Goal: Communication & Community: Answer question/provide support

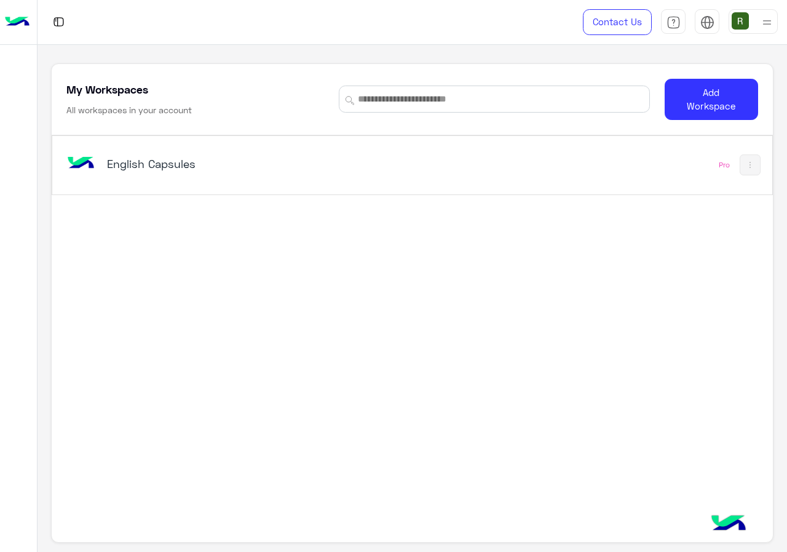
drag, startPoint x: 336, startPoint y: 214, endPoint x: 337, endPoint y: 172, distance: 41.8
click at [336, 213] on div "English Capsules Pro" at bounding box center [412, 315] width 721 height 360
click at [337, 172] on div "English Capsules" at bounding box center [232, 164] width 251 height 17
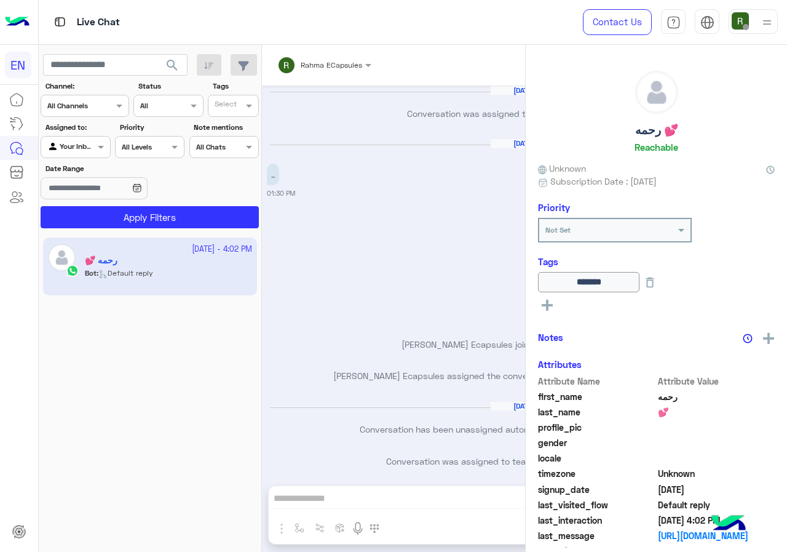
scroll to position [770, 0]
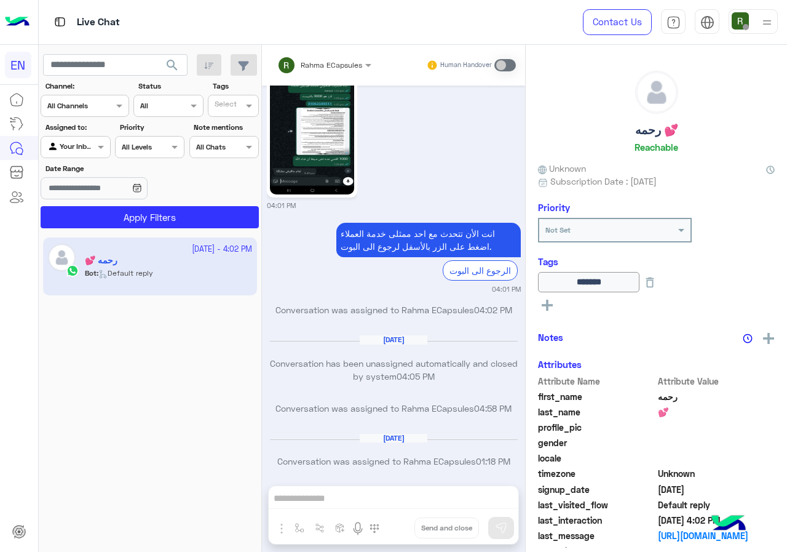
click at [111, 100] on div at bounding box center [84, 104] width 87 height 12
click at [105, 159] on div "WhatsApp" at bounding box center [85, 154] width 89 height 24
click at [112, 206] on button "Apply Filters" at bounding box center [150, 217] width 218 height 22
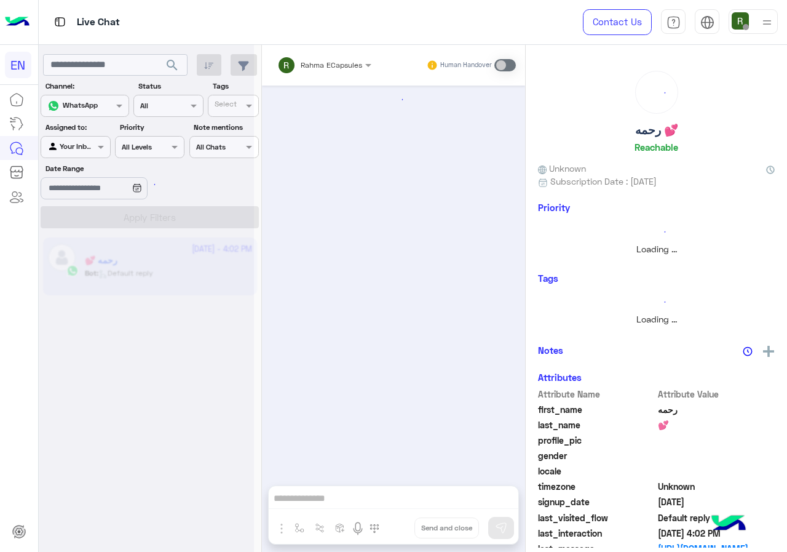
scroll to position [0, 0]
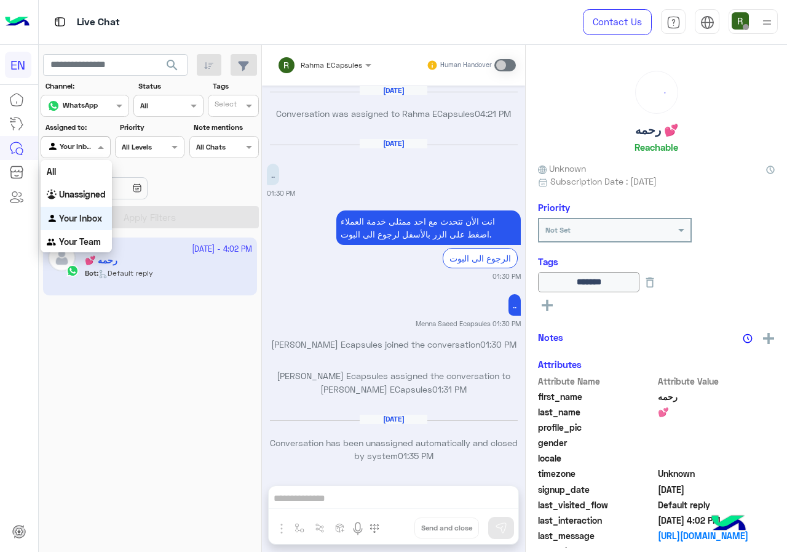
click at [90, 147] on div at bounding box center [75, 146] width 68 height 12
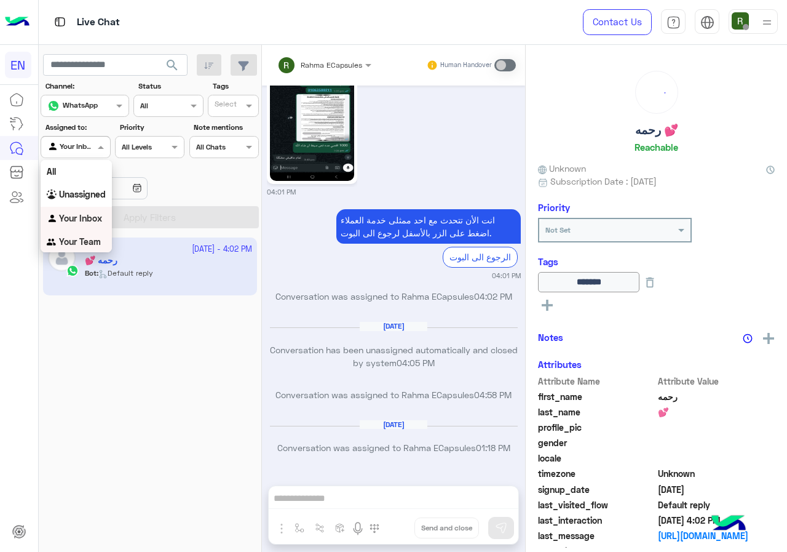
click at [89, 237] on b "Your Team" at bounding box center [80, 241] width 42 height 10
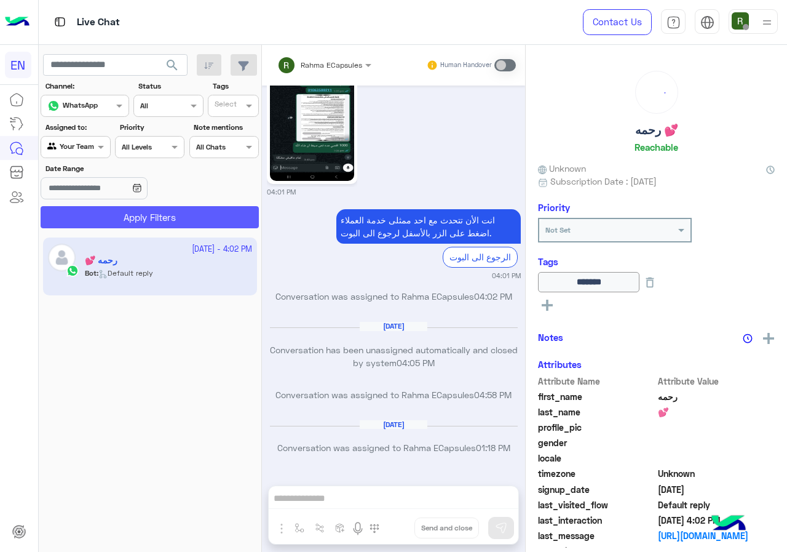
click at [104, 214] on button "Apply Filters" at bounding box center [150, 217] width 218 height 22
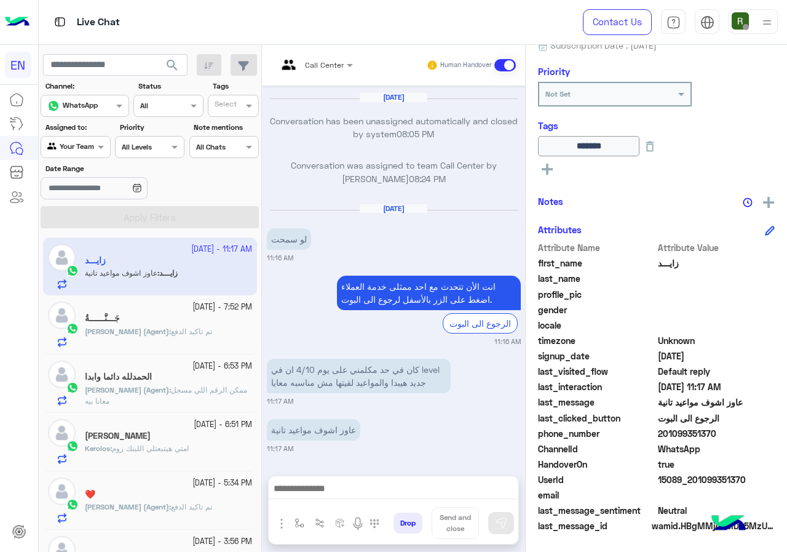
scroll to position [841, 0]
drag, startPoint x: 659, startPoint y: 436, endPoint x: 753, endPoint y: 432, distance: 94.1
click at [753, 432] on span "201099351370" at bounding box center [716, 433] width 117 height 13
copy span "01099351370"
click at [374, 499] on div at bounding box center [394, 491] width 250 height 31
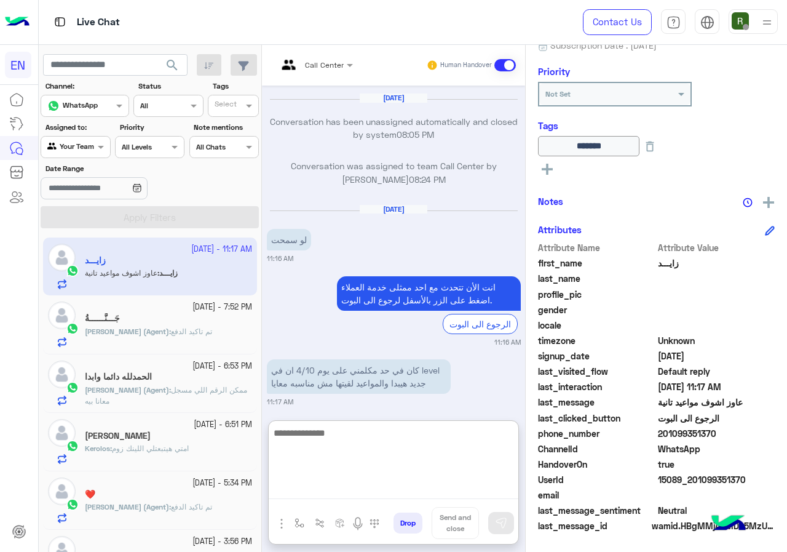
drag, startPoint x: 376, startPoint y: 490, endPoint x: 389, endPoint y: 480, distance: 15.7
click at [376, 490] on textarea at bounding box center [394, 462] width 250 height 74
type textarea "****"
click at [345, 463] on textarea "****" at bounding box center [394, 462] width 250 height 74
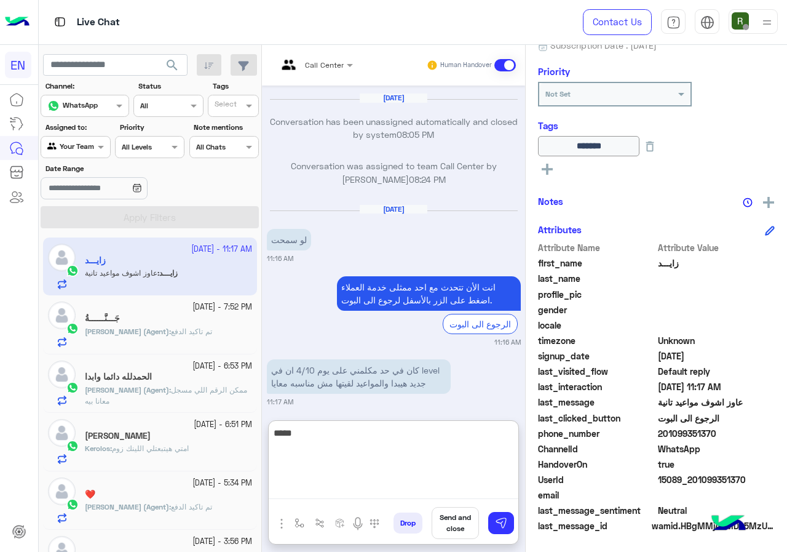
click at [345, 463] on textarea "****" at bounding box center [394, 462] width 250 height 74
type textarea "*"
type textarea "**********"
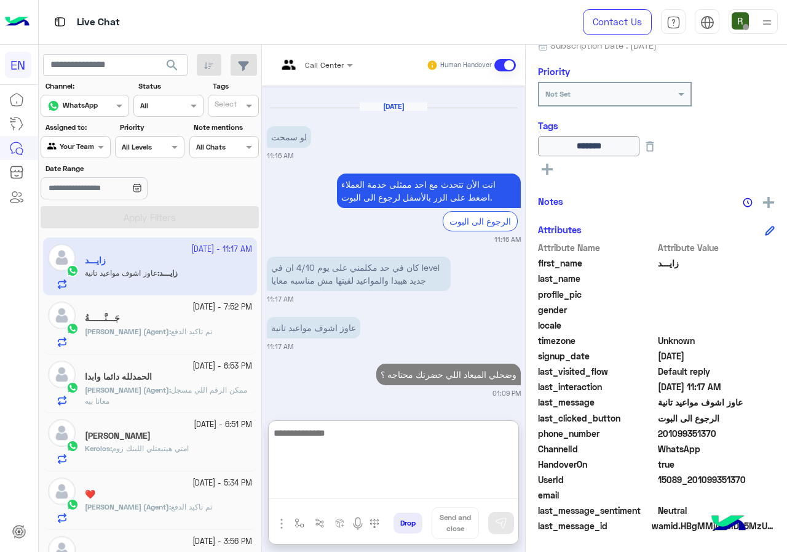
scroll to position [975, 0]
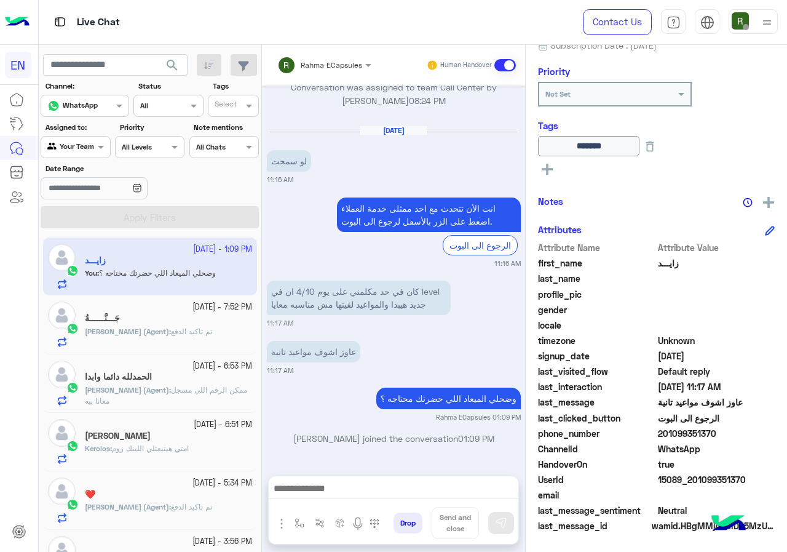
click at [165, 384] on p "Yasmin (Agent) : ممكن الرقم اللي مسجل معانا بيه" at bounding box center [168, 395] width 167 height 22
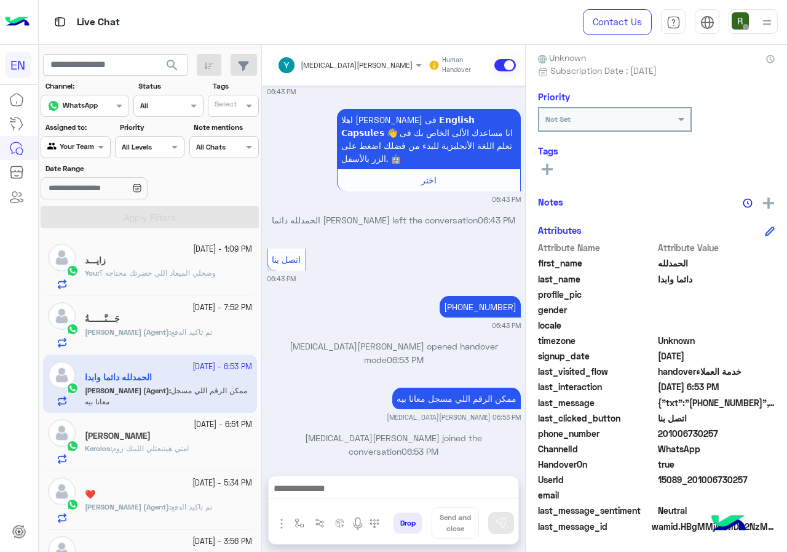
click at [153, 437] on div "Kerolos Ellia" at bounding box center [168, 436] width 167 height 13
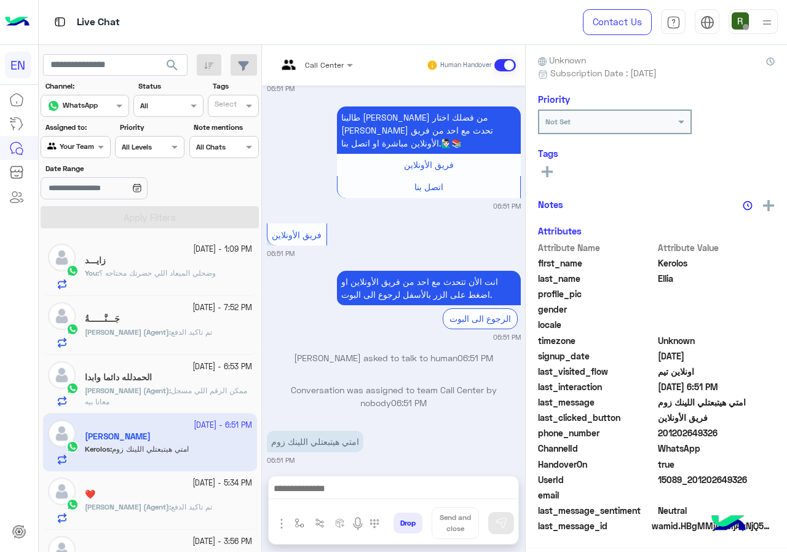
scroll to position [108, 0]
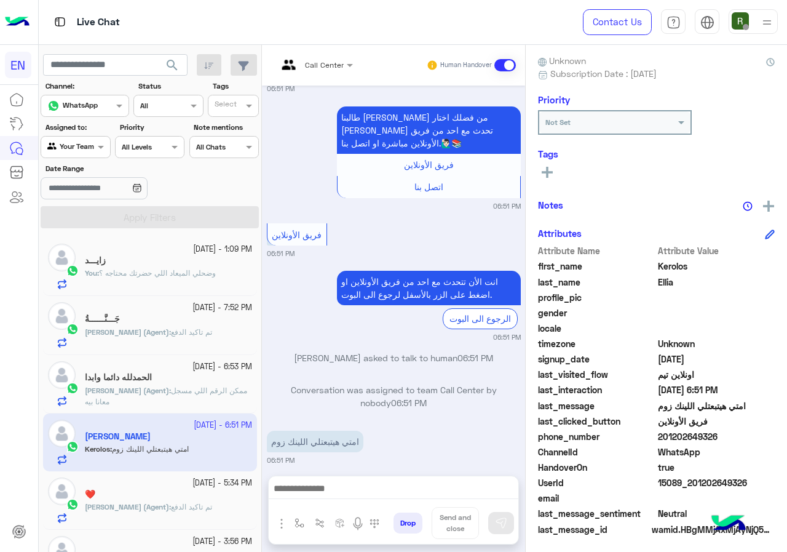
drag, startPoint x: 661, startPoint y: 435, endPoint x: 772, endPoint y: 432, distance: 111.3
click at [772, 432] on div "Kerolos Ellia Reachable Unknown Subscription Date : 10/08/2025 Priority Not Set…" at bounding box center [656, 296] width 261 height 502
copy span "01202649326"
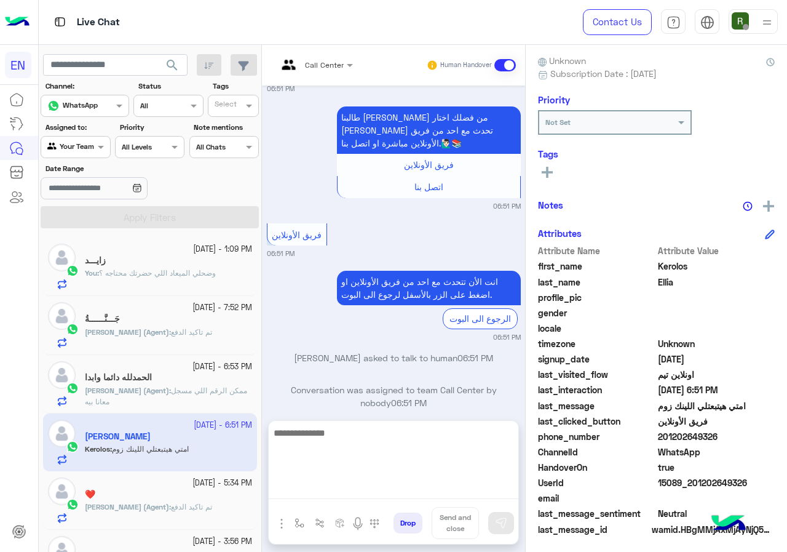
click at [354, 491] on textarea at bounding box center [394, 462] width 250 height 74
type textarea "**********"
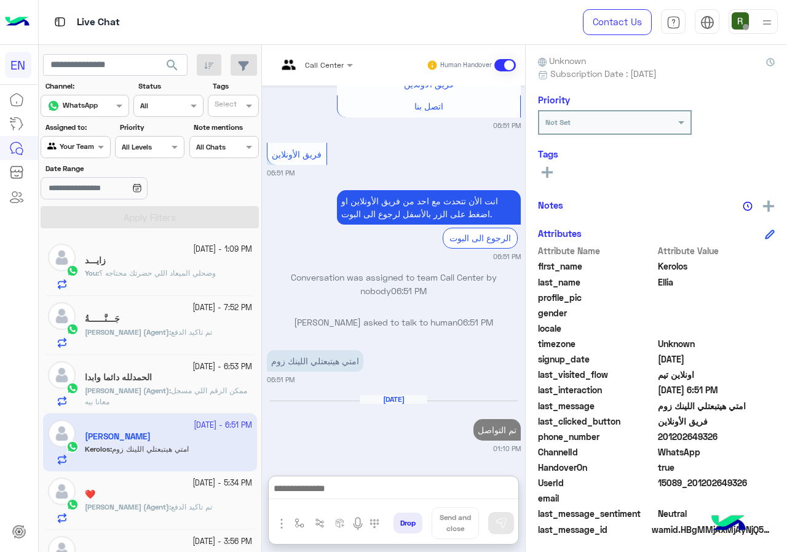
click at [545, 168] on icon at bounding box center [547, 172] width 11 height 11
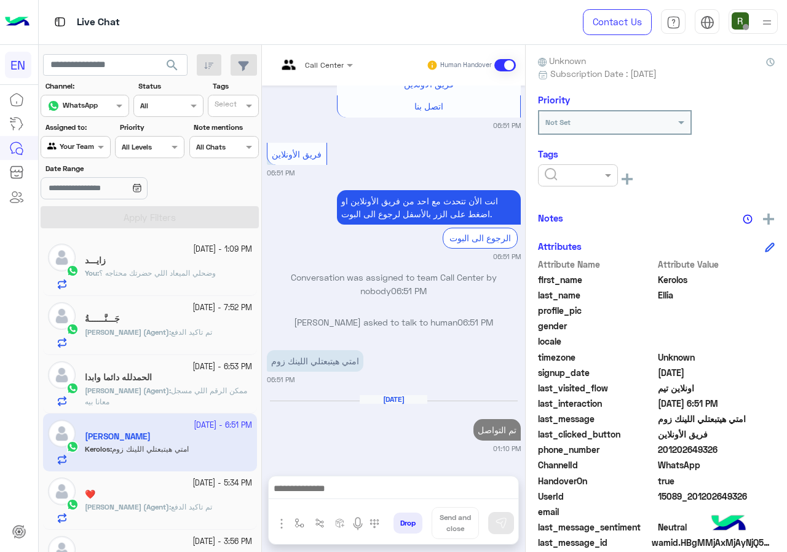
scroll to position [954, 0]
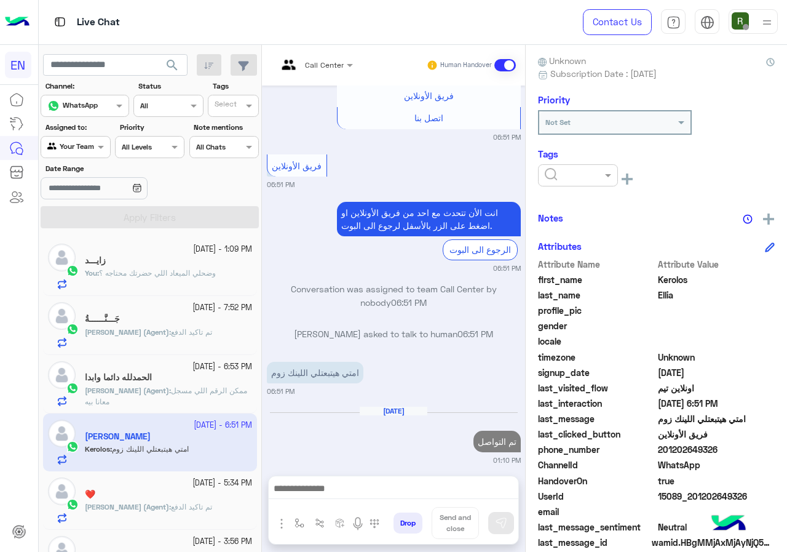
click at [599, 192] on div "See All" at bounding box center [656, 180] width 237 height 33
click at [589, 184] on div at bounding box center [578, 175] width 80 height 22
click at [590, 212] on div "Solved" at bounding box center [578, 205] width 80 height 23
click at [634, 221] on div "Notes" at bounding box center [656, 217] width 237 height 15
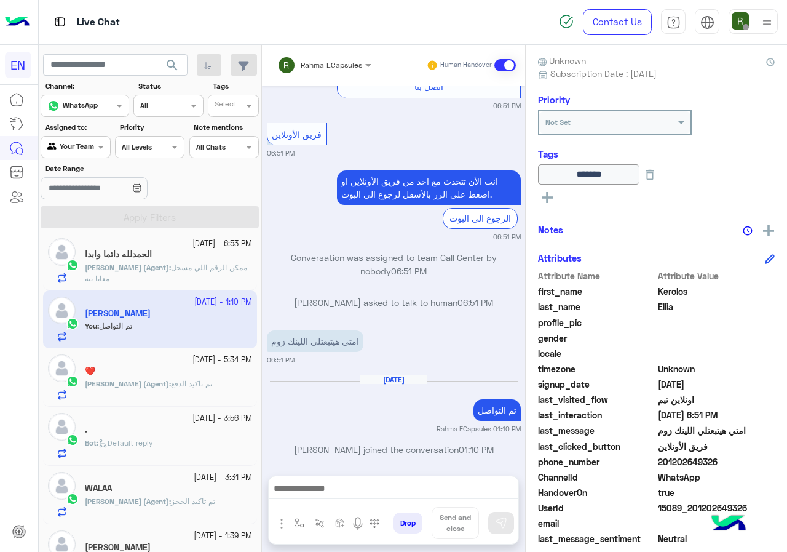
scroll to position [184, 0]
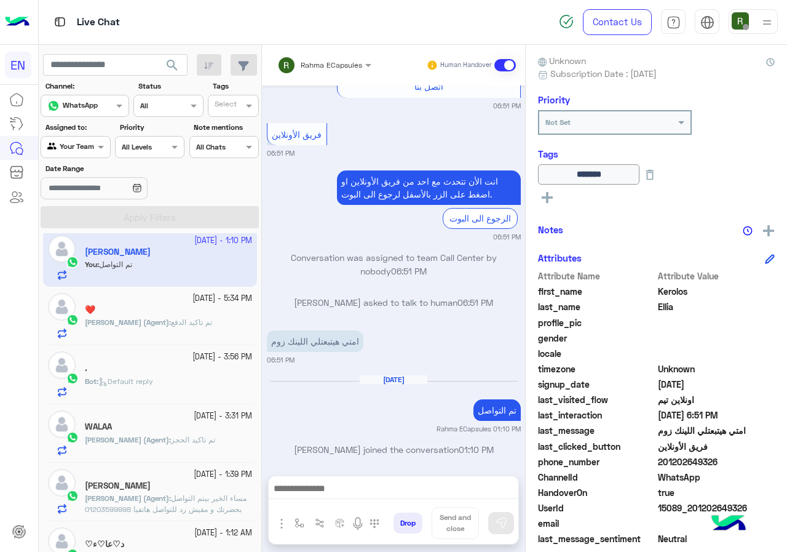
click at [172, 387] on div "Bot : Default reply" at bounding box center [168, 387] width 167 height 22
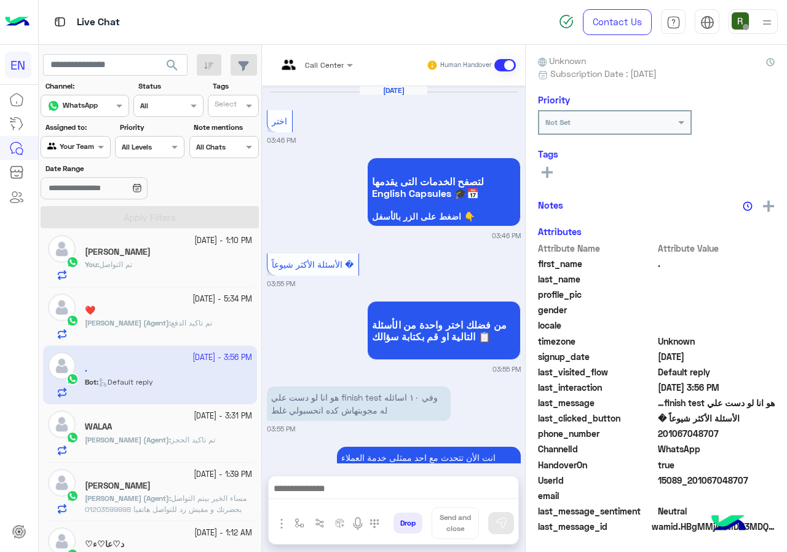
scroll to position [883, 0]
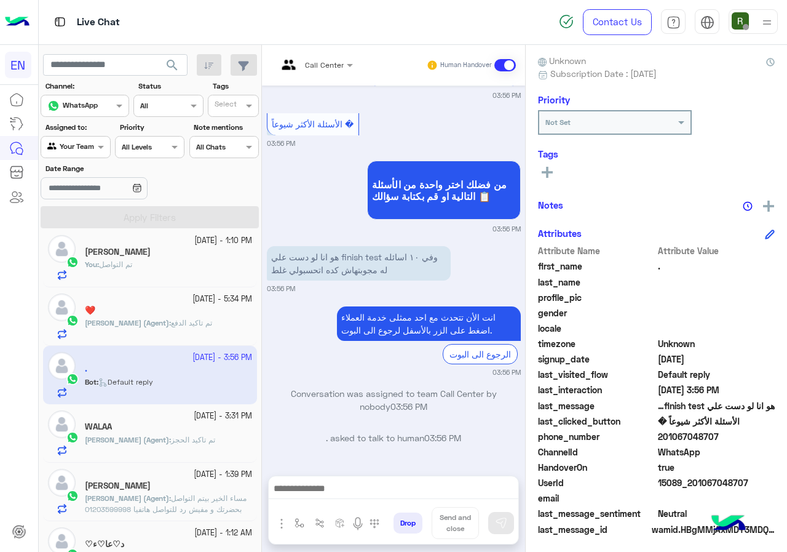
drag, startPoint x: 662, startPoint y: 435, endPoint x: 772, endPoint y: 434, distance: 110.1
click at [772, 434] on div ". Reachable Unknown Subscription Date : 10/08/2025 Priority Not Set Tags See Al…" at bounding box center [656, 296] width 261 height 502
copy span "01067048707"
click at [558, 170] on div "See All" at bounding box center [656, 171] width 237 height 15
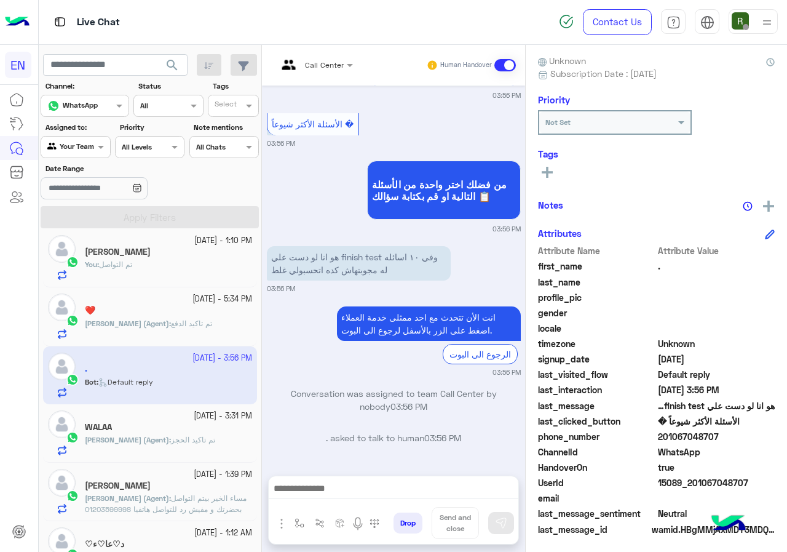
click at [553, 170] on button at bounding box center [547, 171] width 18 height 15
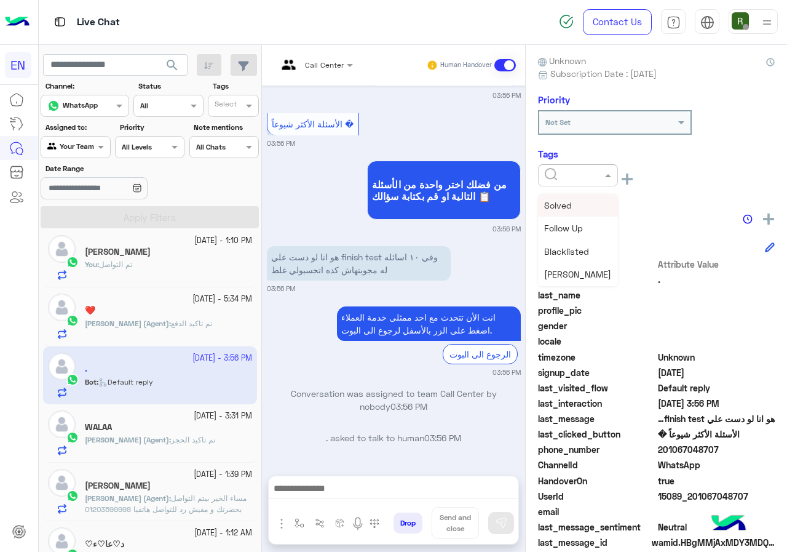
click at [566, 207] on span "Solved" at bounding box center [558, 205] width 28 height 10
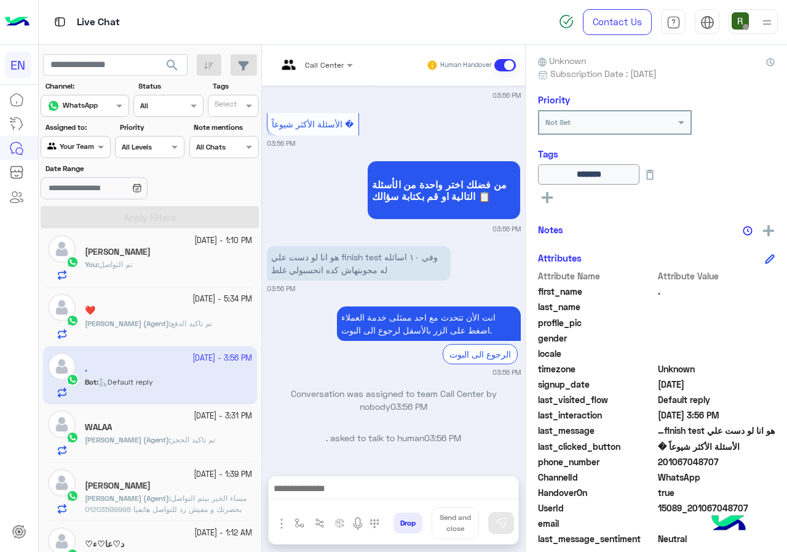
click at [323, 390] on p "Conversation was assigned to team Call Center by nobody 03:56 PM" at bounding box center [394, 400] width 254 height 26
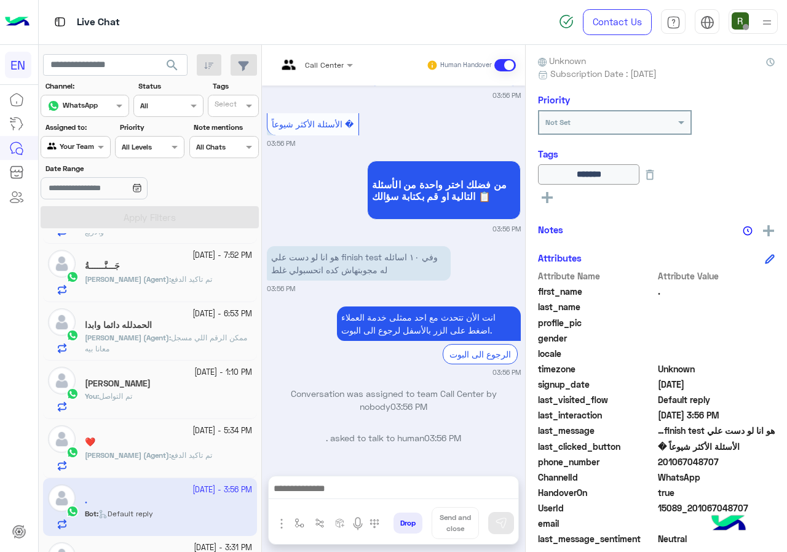
scroll to position [0, 0]
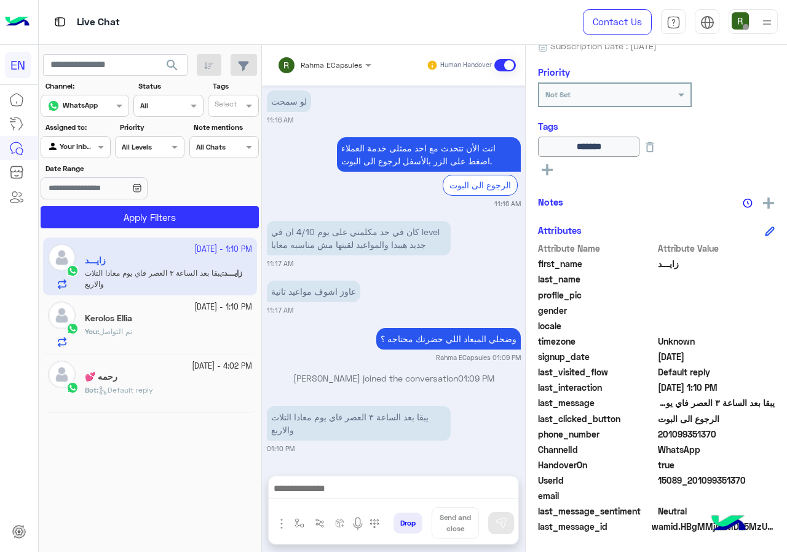
scroll to position [136, 0]
drag, startPoint x: 660, startPoint y: 433, endPoint x: 718, endPoint y: 428, distance: 58.6
click at [718, 428] on span "201099351370" at bounding box center [716, 433] width 117 height 13
copy span "01099351370"
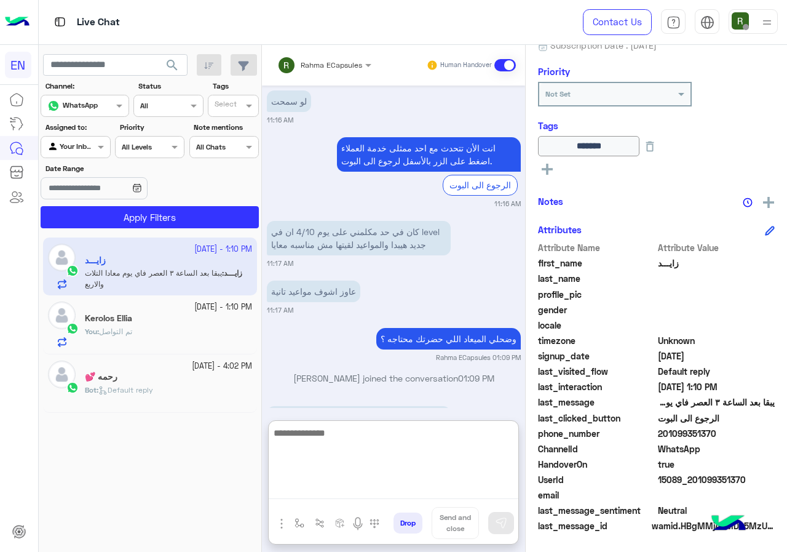
click at [387, 489] on textarea at bounding box center [394, 462] width 250 height 74
type textarea "**********"
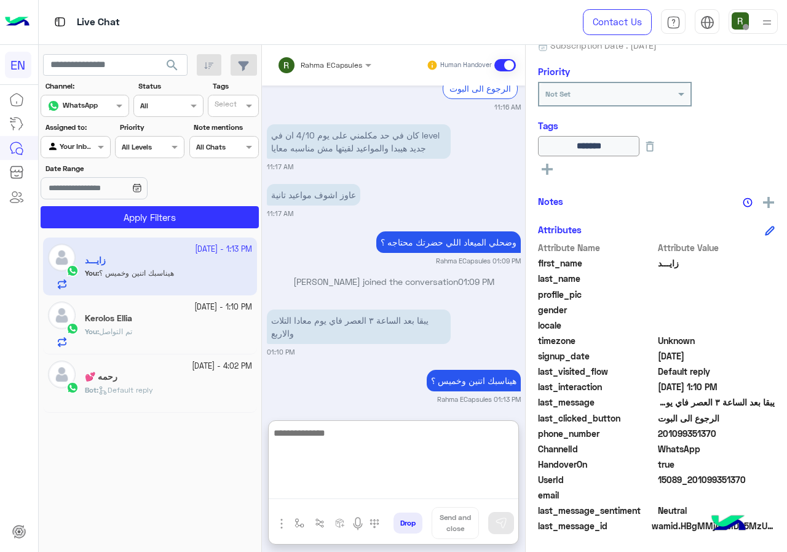
scroll to position [834, 0]
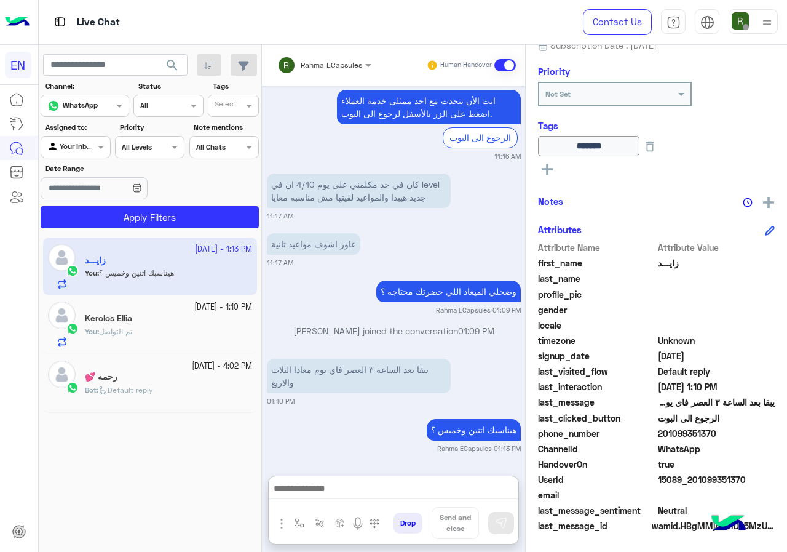
click at [357, 54] on div "Rahma ECapsules" at bounding box center [319, 65] width 85 height 25
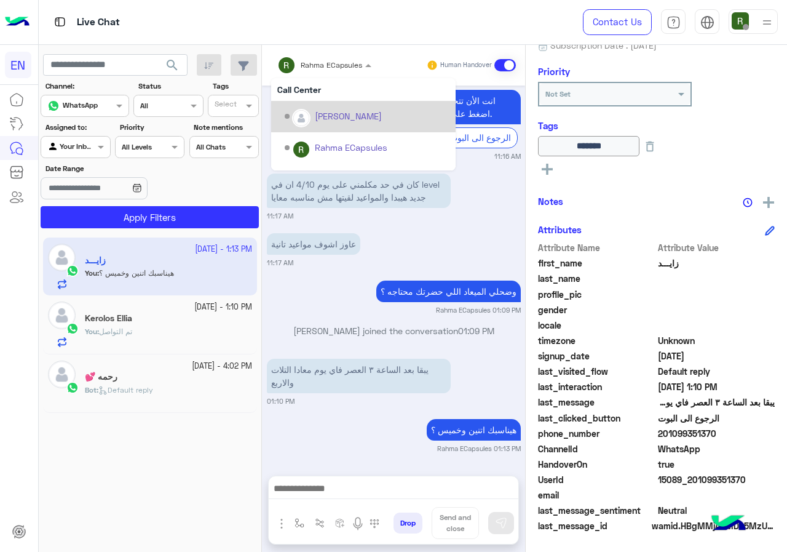
scroll to position [779, 0]
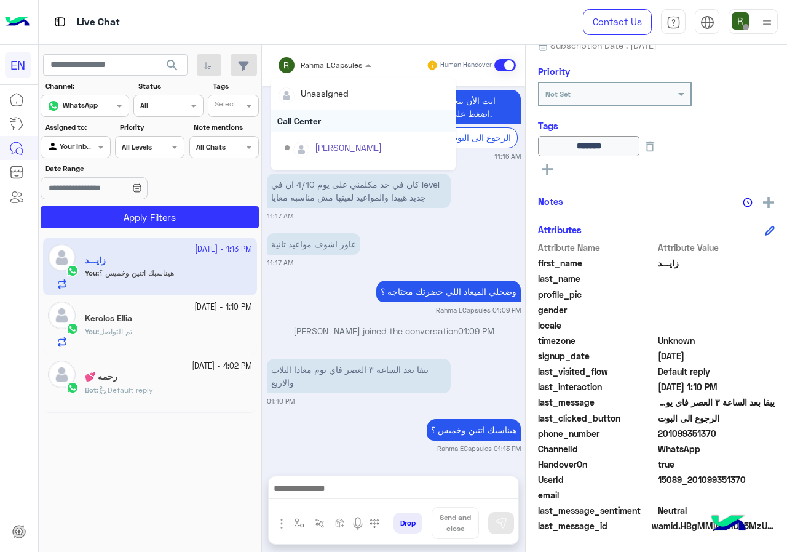
click at [306, 130] on div "Call Center" at bounding box center [363, 120] width 184 height 23
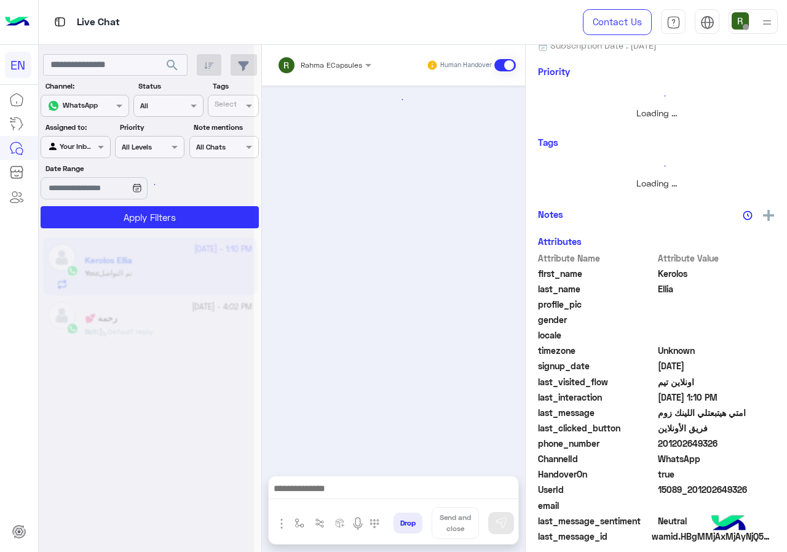
click at [331, 61] on input "text" at bounding box center [308, 63] width 62 height 11
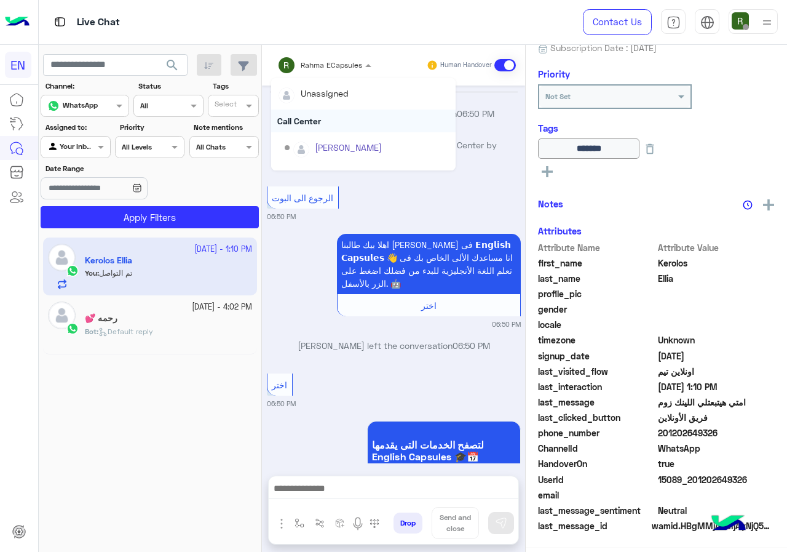
scroll to position [855, 0]
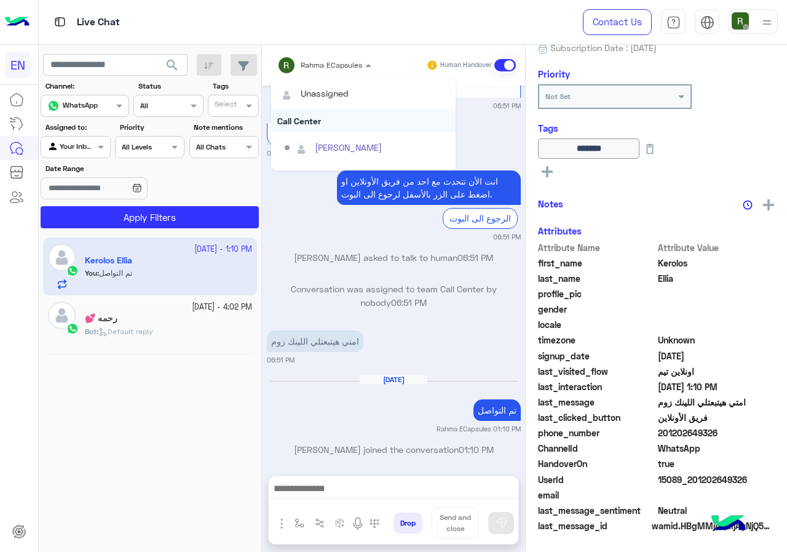
click at [331, 121] on div "Call Center" at bounding box center [363, 120] width 184 height 23
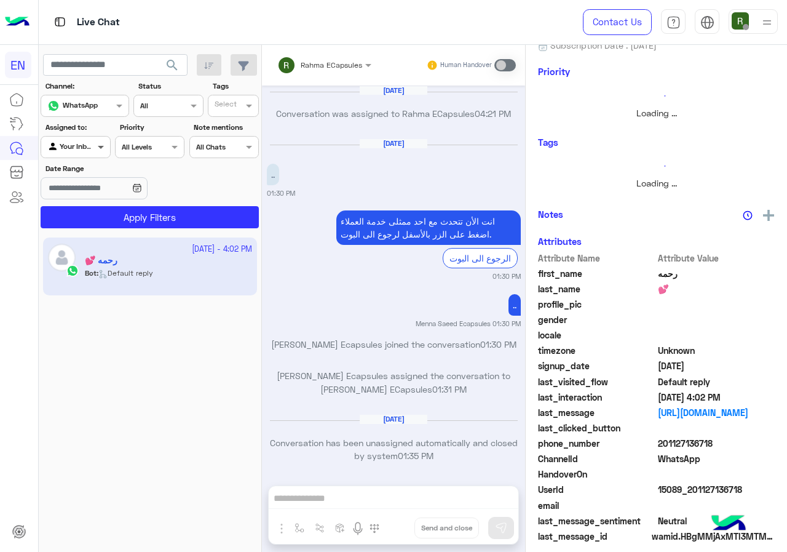
scroll to position [783, 0]
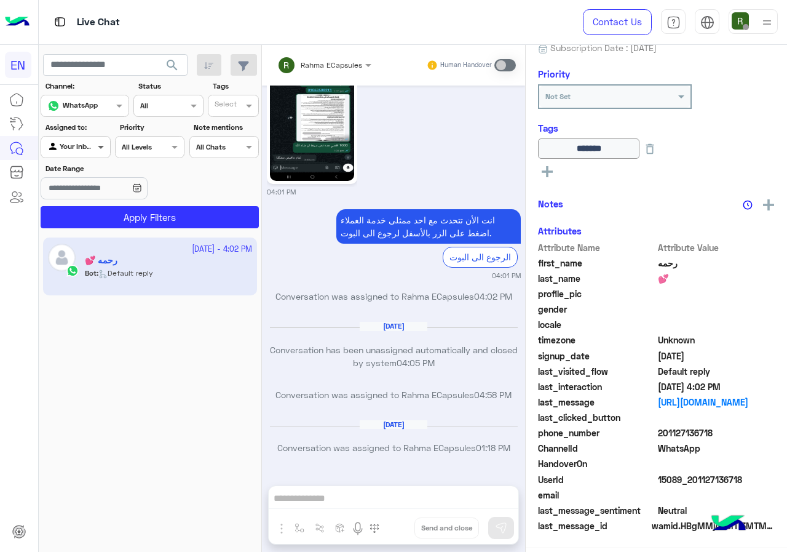
click at [95, 144] on span at bounding box center [102, 146] width 15 height 13
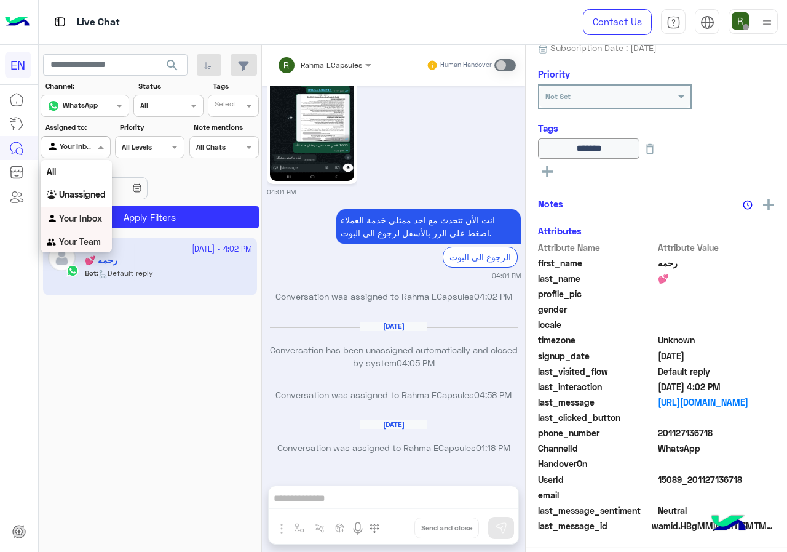
scroll to position [136, 0]
click at [82, 245] on b "Your Team" at bounding box center [80, 241] width 42 height 10
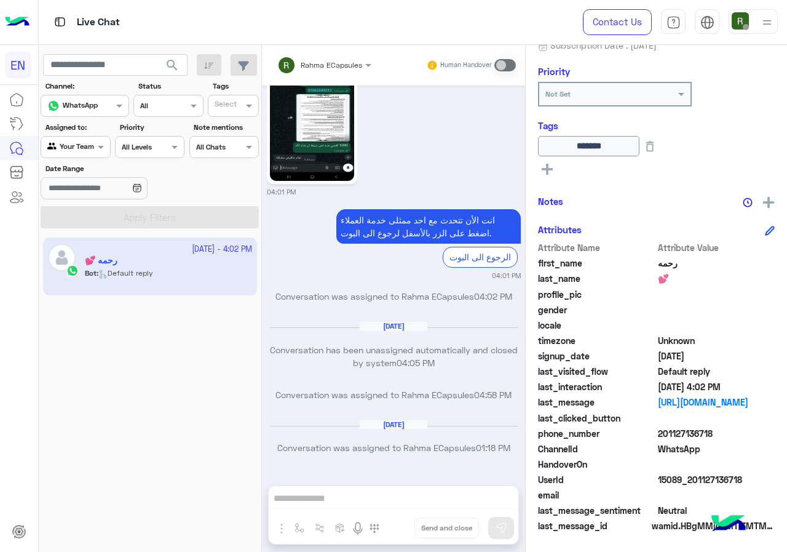
click at [172, 65] on span "search" at bounding box center [172, 65] width 15 height 15
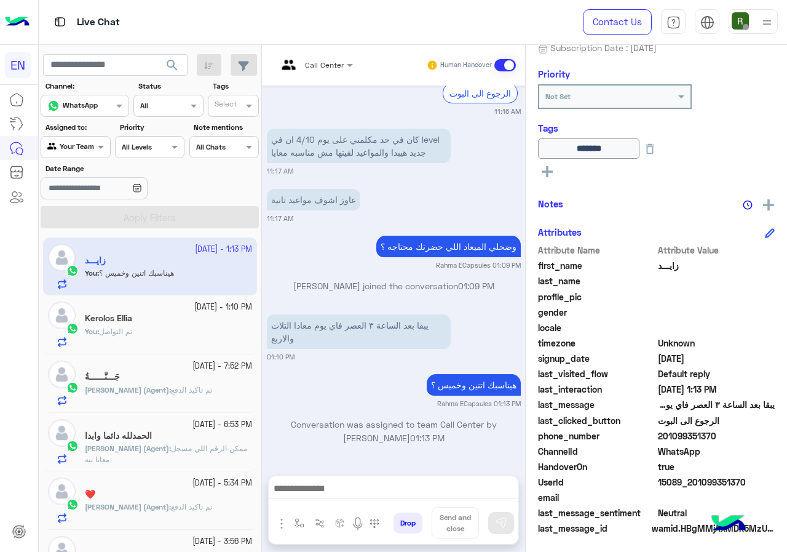
scroll to position [136, 0]
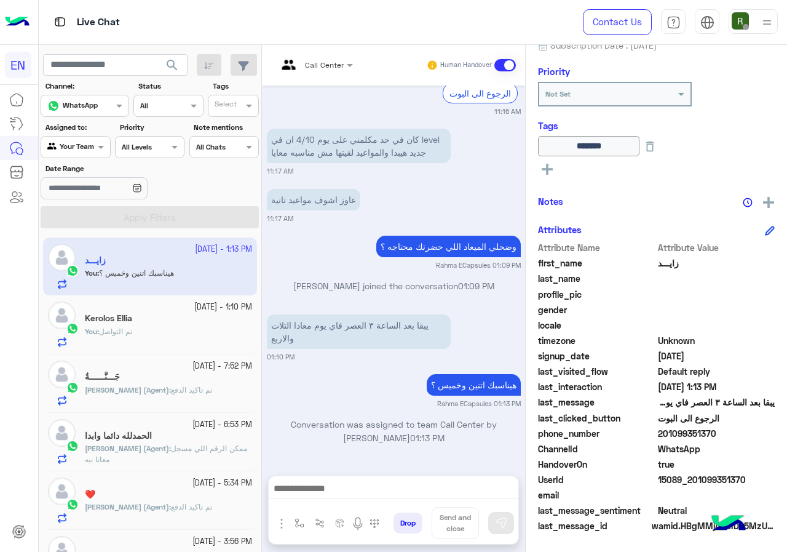
click at [82, 141] on div at bounding box center [75, 146] width 68 height 12
click at [86, 196] on b "Unassigned" at bounding box center [82, 192] width 47 height 10
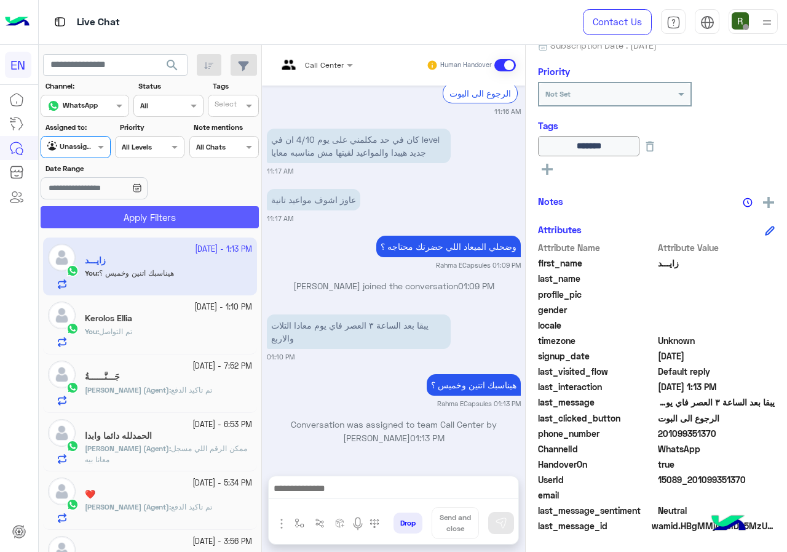
scroll to position [715, 0]
click at [117, 224] on button "Apply Filters" at bounding box center [150, 217] width 218 height 22
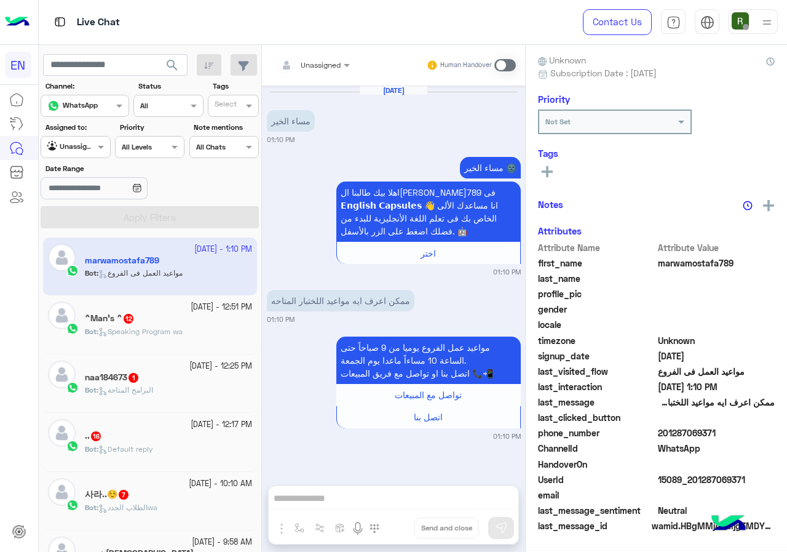
scroll to position [108, 0]
click at [83, 156] on div "Agent Filter Unassigned" at bounding box center [75, 147] width 69 height 22
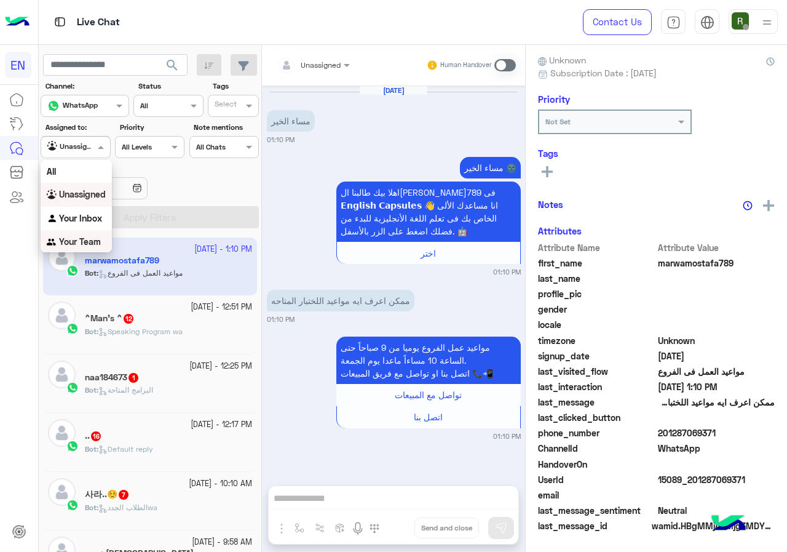
click at [82, 234] on div "Your Team" at bounding box center [76, 242] width 71 height 24
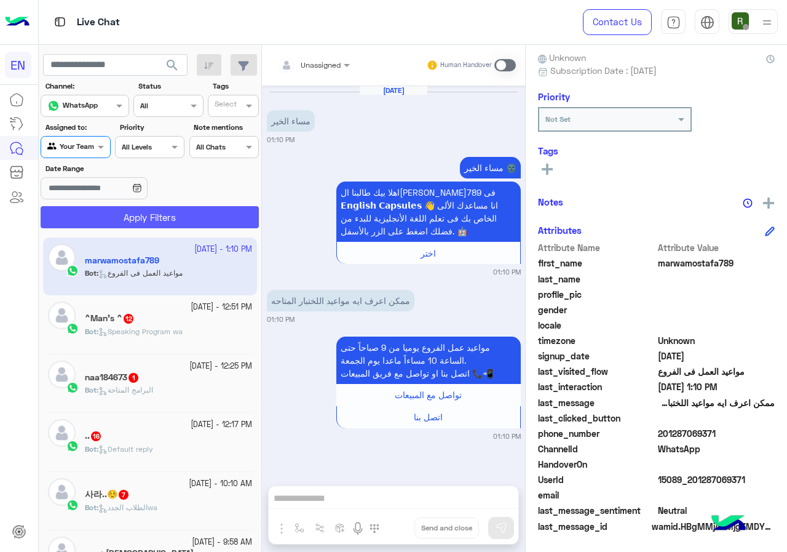
click at [93, 221] on button "Apply Filters" at bounding box center [150, 217] width 218 height 22
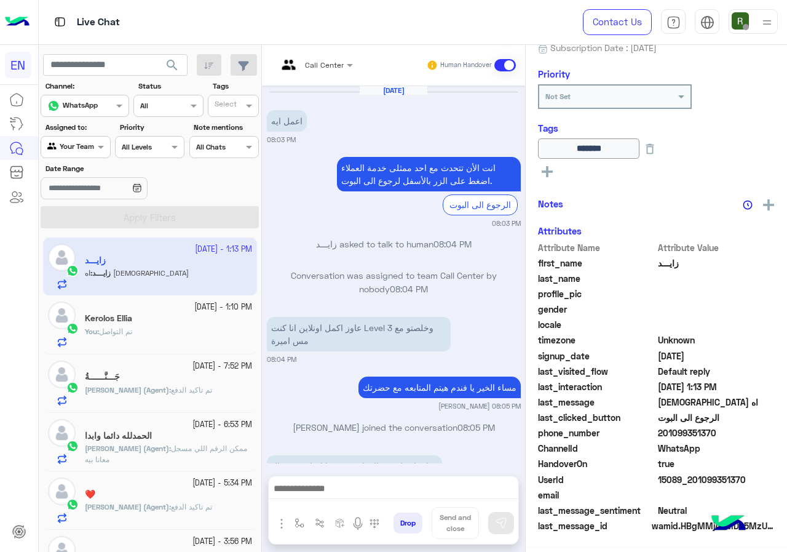
scroll to position [684, 0]
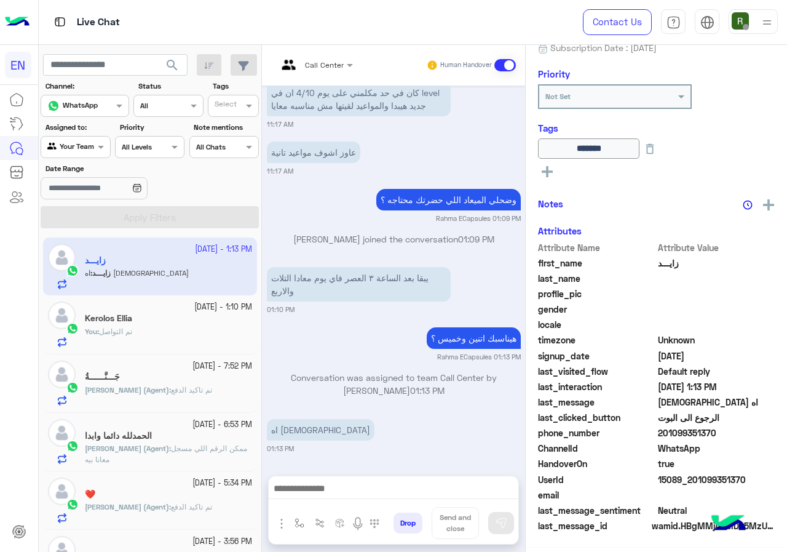
click at [356, 464] on div "Call Center Human Handover [DATE] اعمل ايه 08:03 PM انت الأن تتحدث مع [DATE] مم…" at bounding box center [393, 301] width 263 height 512
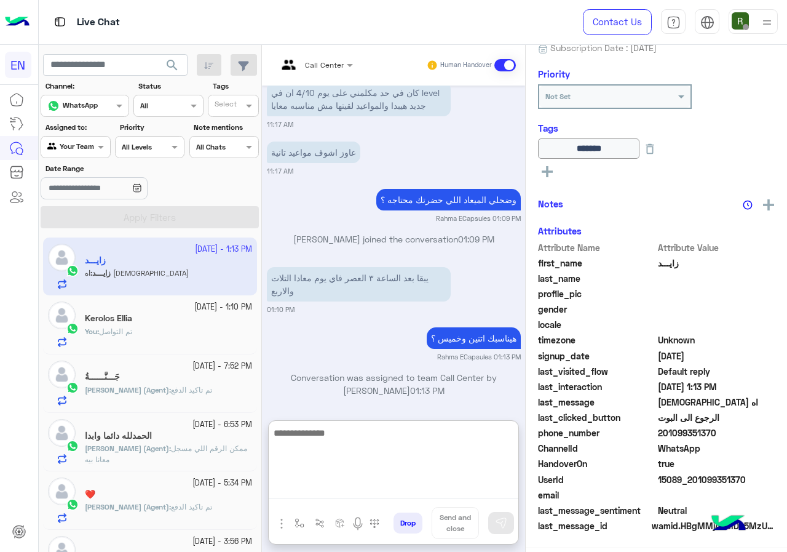
click at [353, 486] on textarea at bounding box center [394, 462] width 250 height 74
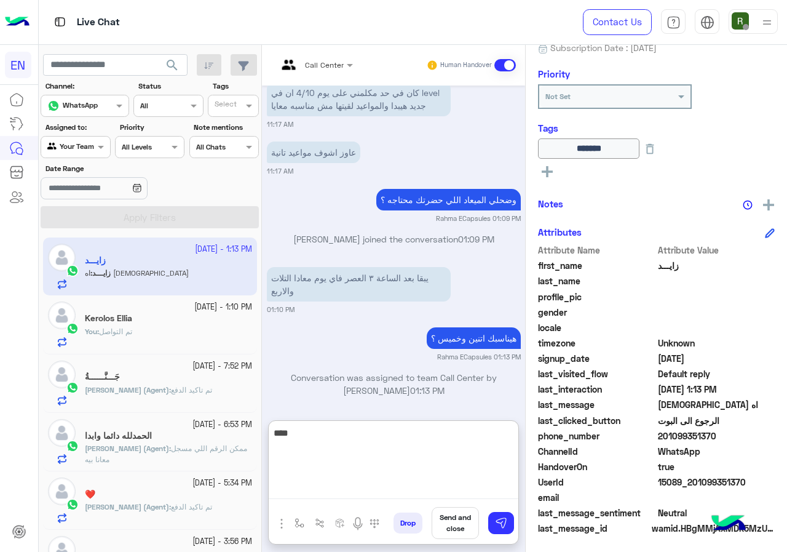
scroll to position [136, 0]
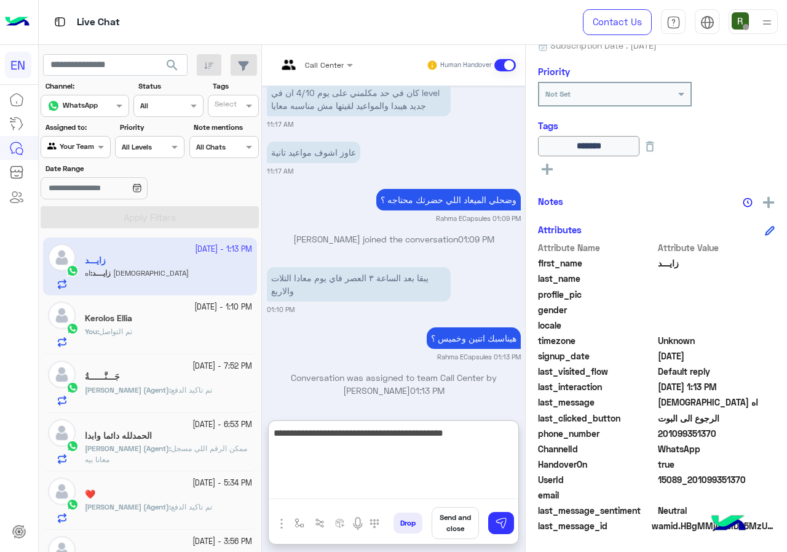
type textarea "**********"
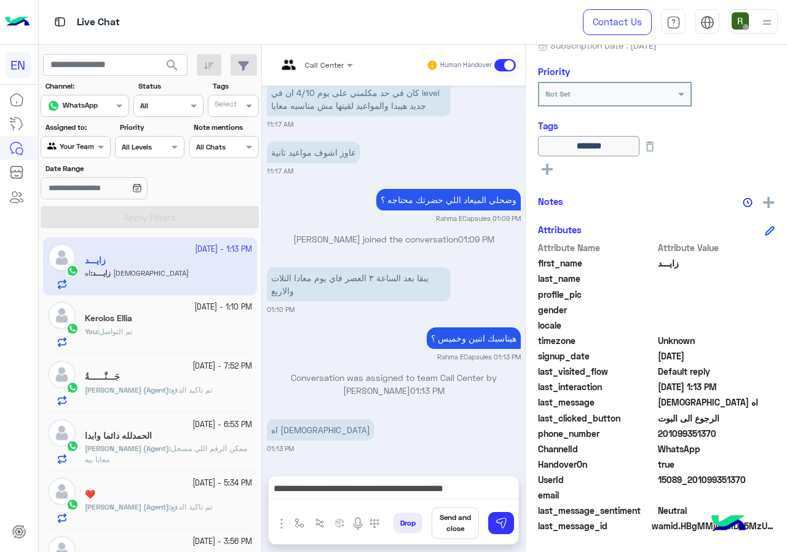
drag, startPoint x: 658, startPoint y: 435, endPoint x: 714, endPoint y: 434, distance: 56.6
click at [714, 434] on span "201099351370" at bounding box center [716, 433] width 117 height 13
click at [667, 436] on span "201099351370" at bounding box center [716, 433] width 117 height 13
drag, startPoint x: 660, startPoint y: 431, endPoint x: 713, endPoint y: 432, distance: 52.9
click at [713, 432] on span "201099351370" at bounding box center [716, 433] width 117 height 13
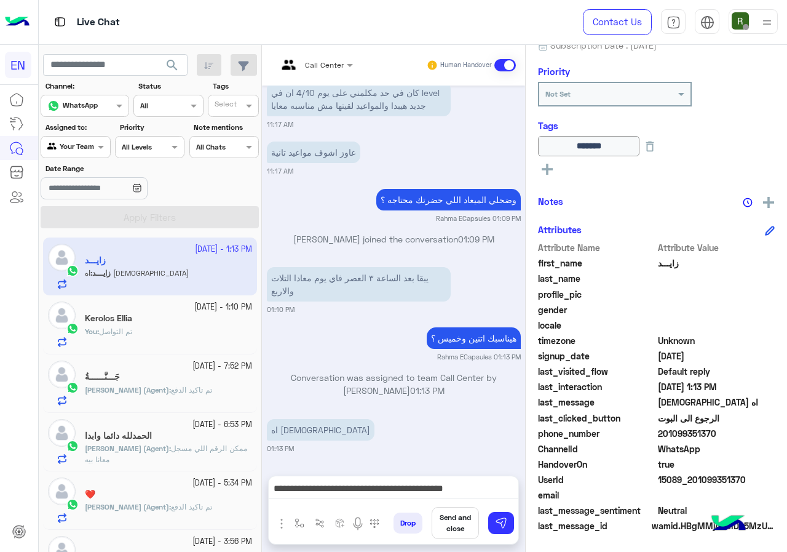
copy span "01099351370"
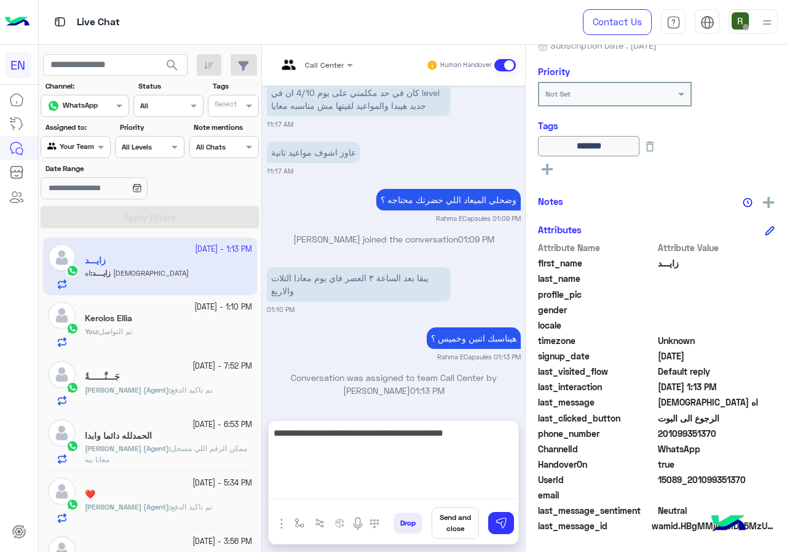
click at [463, 488] on textarea "**********" at bounding box center [394, 462] width 250 height 74
type textarea "**********"
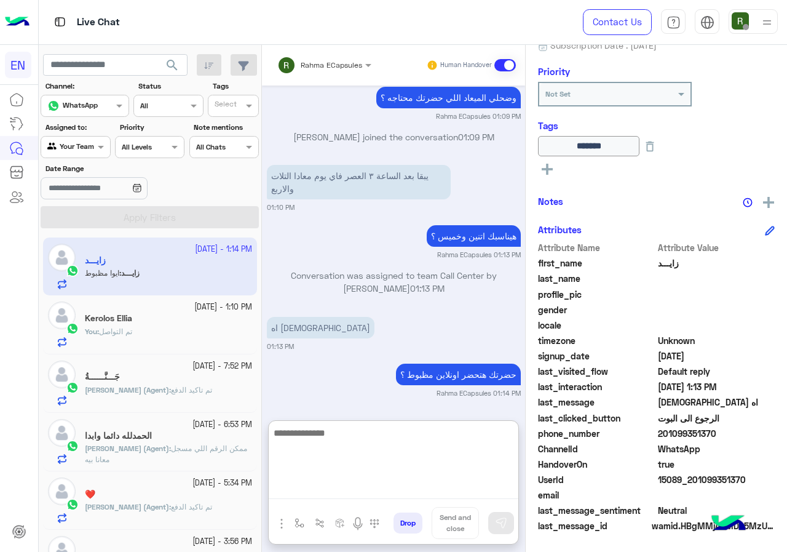
scroll to position [786, 0]
click at [368, 447] on textarea at bounding box center [394, 462] width 250 height 74
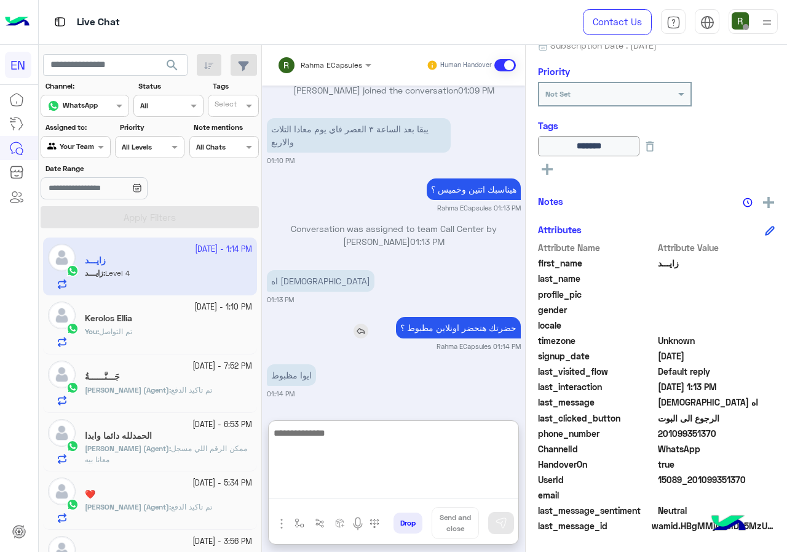
scroll to position [880, 0]
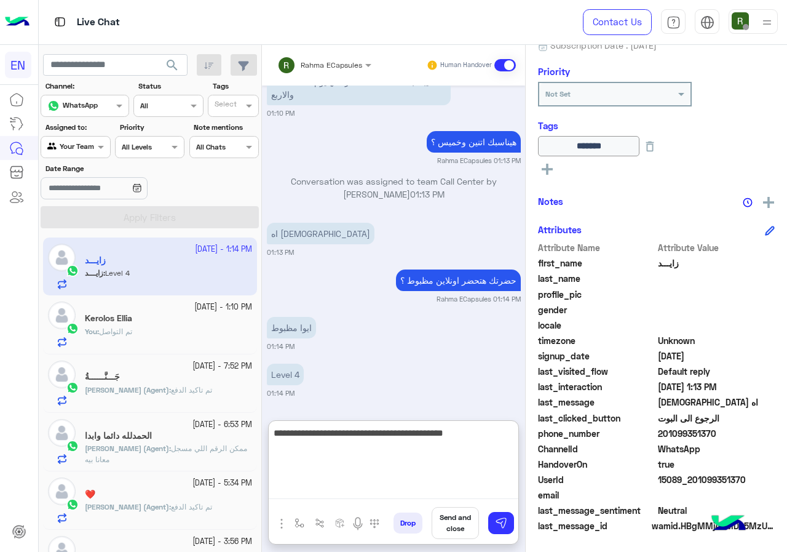
type textarea "**********"
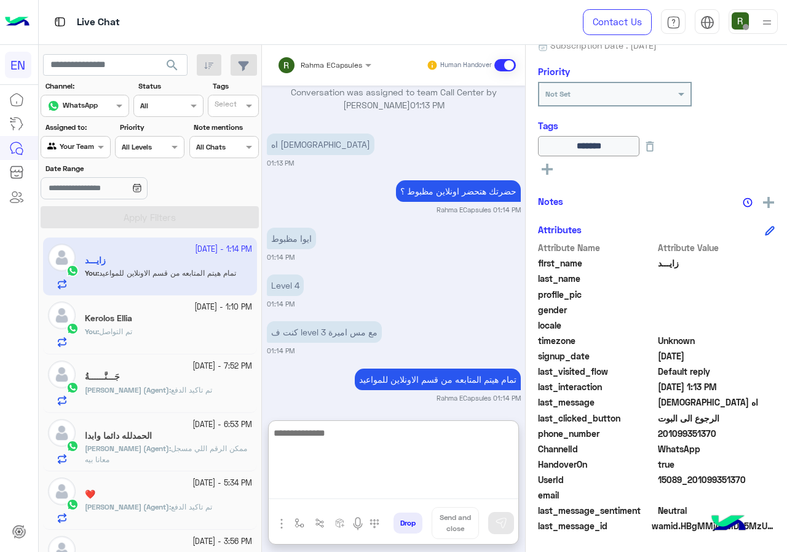
scroll to position [974, 0]
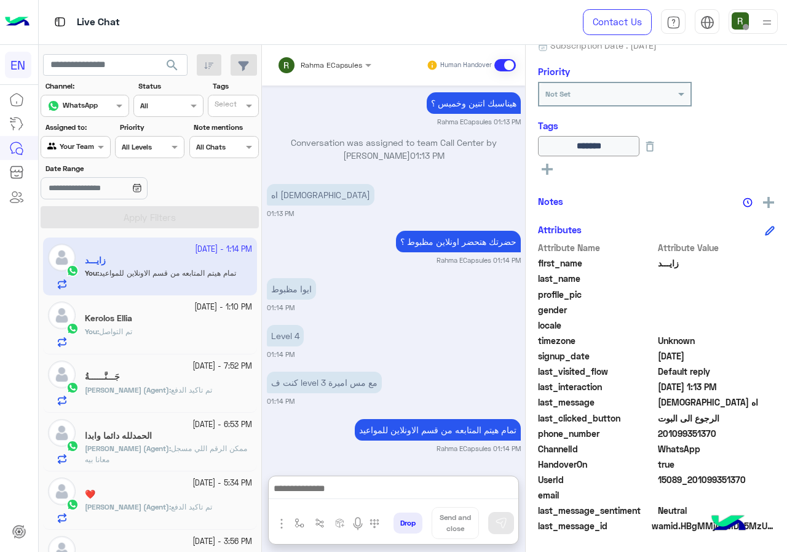
click at [308, 61] on input "text" at bounding box center [308, 63] width 62 height 11
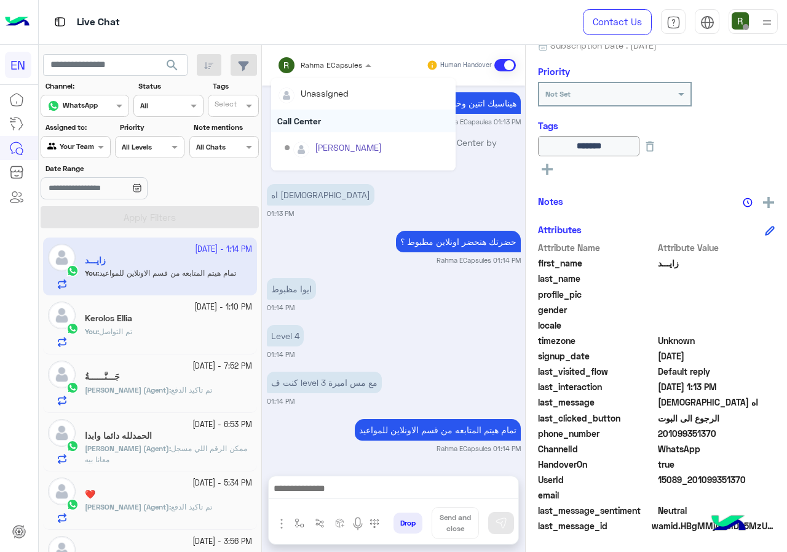
scroll to position [919, 0]
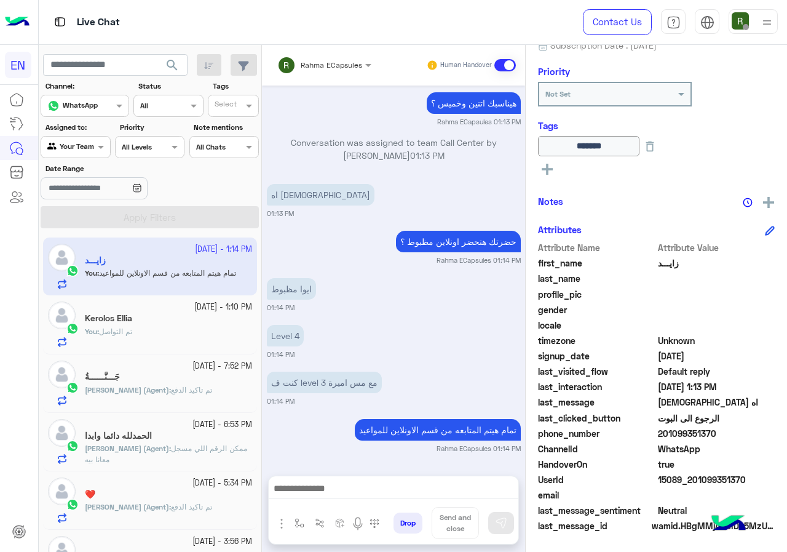
click at [333, 319] on div "[DATE] اعمل ايه 08:03 PM انت الأن تتحدث مع [DATE] ممثلى خدمة العملاء اضغط على ا…" at bounding box center [393, 274] width 263 height 378
click at [48, 146] on input "text" at bounding box center [61, 145] width 28 height 11
click at [85, 225] on div "Your Inbox" at bounding box center [76, 218] width 71 height 24
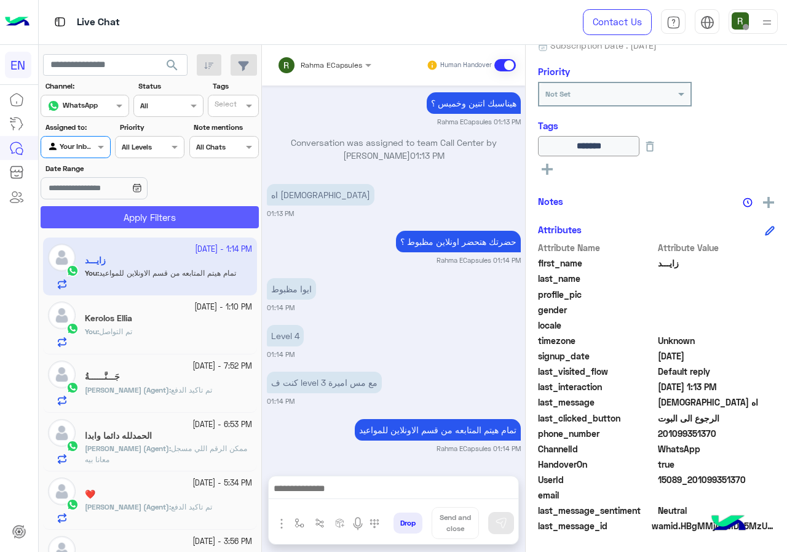
click at [104, 216] on button "Apply Filters" at bounding box center [150, 217] width 218 height 22
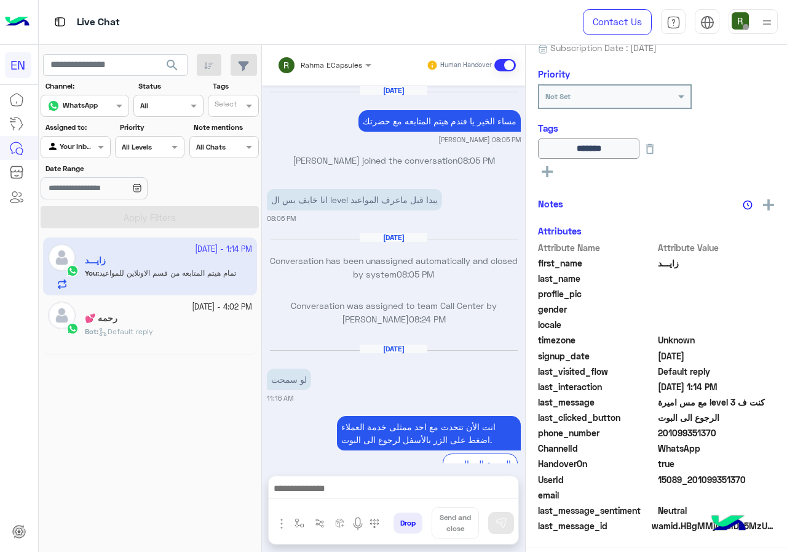
scroll to position [652, 0]
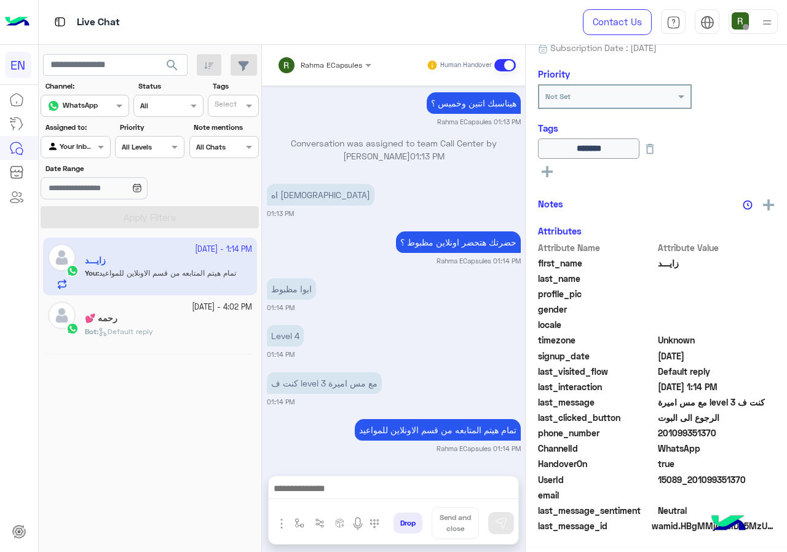
click at [320, 64] on input "text" at bounding box center [308, 63] width 62 height 11
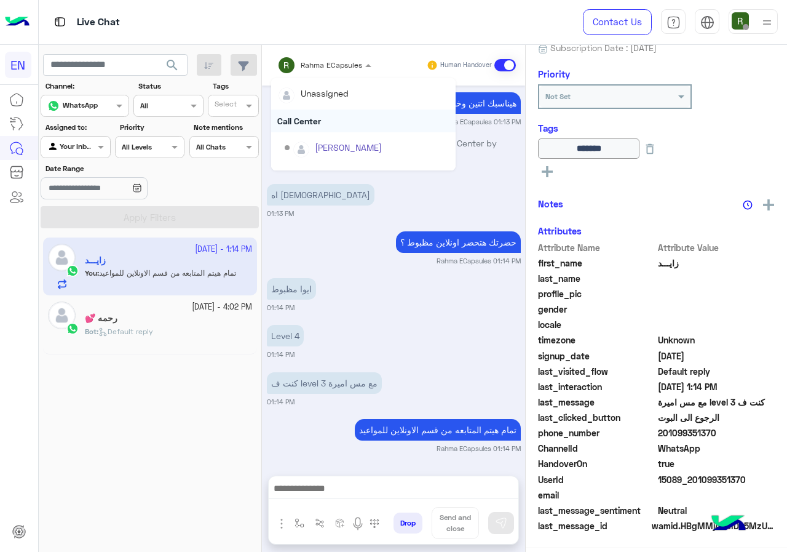
click at [322, 114] on div "Call Center" at bounding box center [363, 120] width 184 height 23
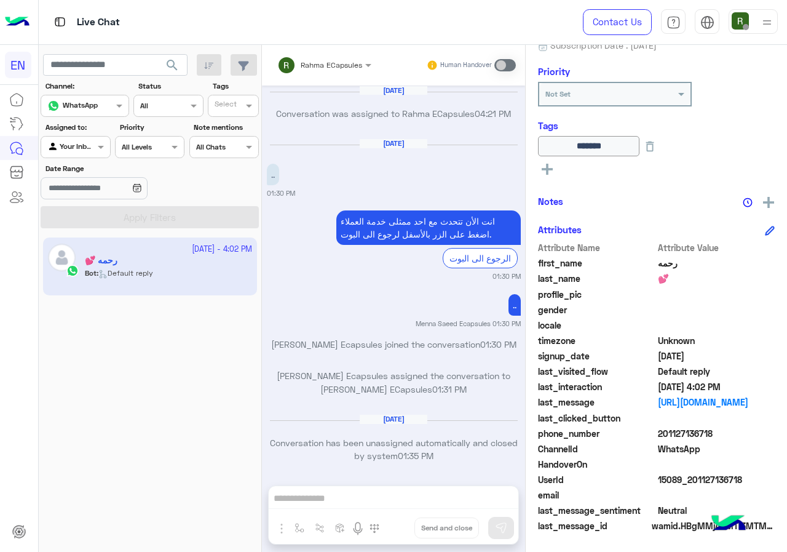
scroll to position [783, 0]
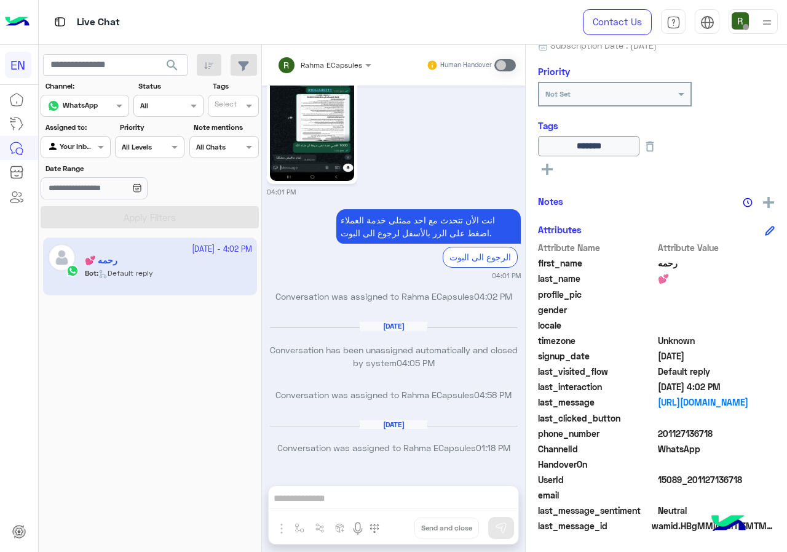
click at [84, 148] on div at bounding box center [75, 146] width 68 height 12
click at [84, 239] on b "Your Team" at bounding box center [80, 241] width 42 height 10
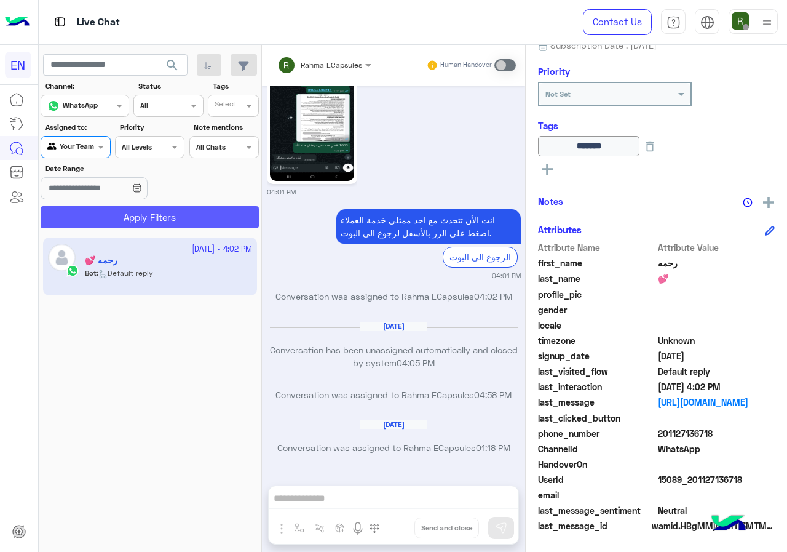
click at [111, 211] on button "Apply Filters" at bounding box center [150, 217] width 218 height 22
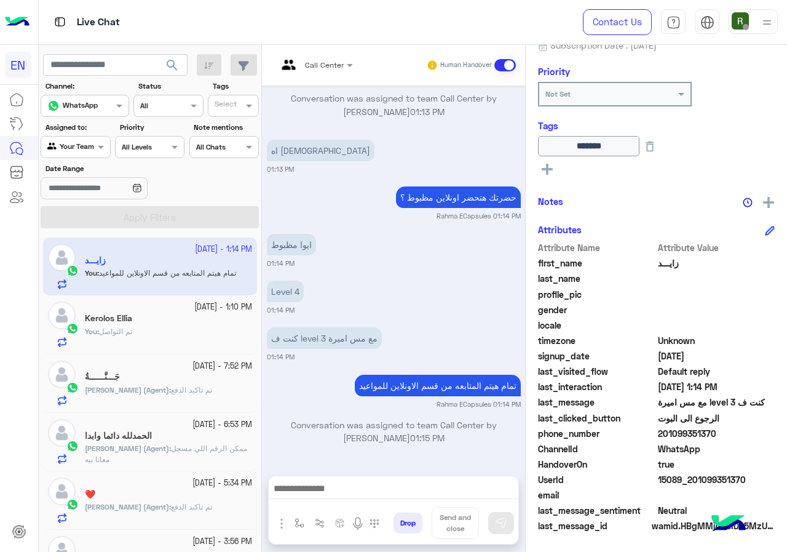
click at [84, 141] on div at bounding box center [75, 146] width 68 height 12
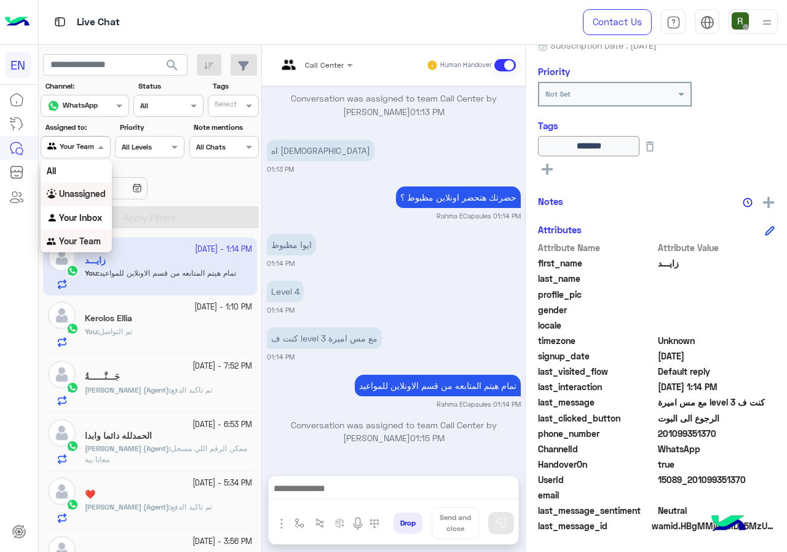
click at [89, 189] on b "Unassigned" at bounding box center [82, 193] width 47 height 10
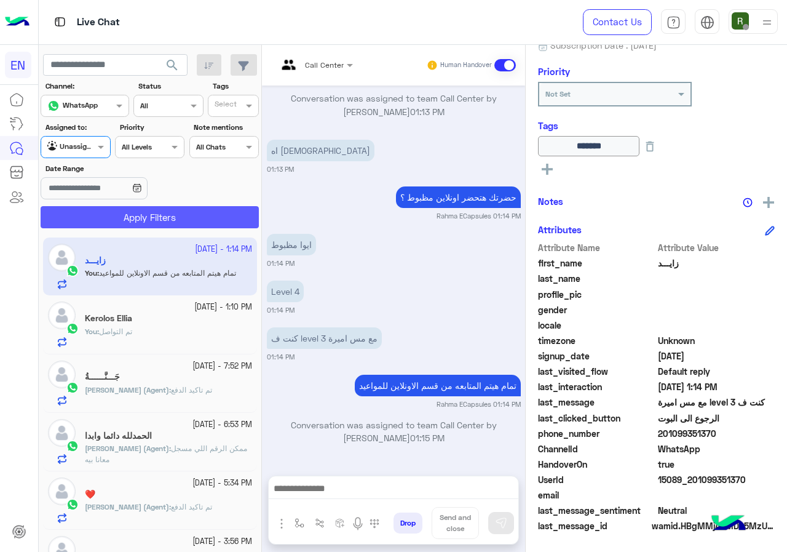
click at [108, 214] on button "Apply Filters" at bounding box center [150, 217] width 218 height 22
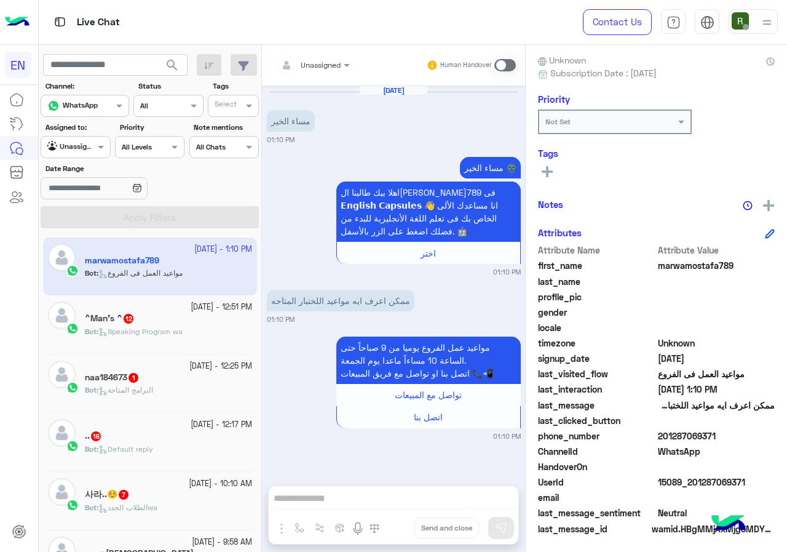
scroll to position [111, 0]
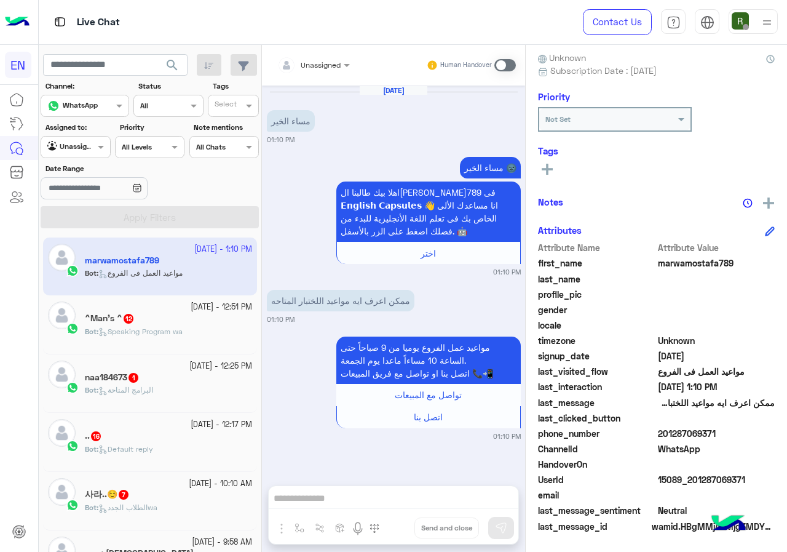
drag, startPoint x: 661, startPoint y: 432, endPoint x: 745, endPoint y: 432, distance: 84.2
click at [745, 432] on span "201287069371" at bounding box center [716, 433] width 117 height 13
copy span "01287069371"
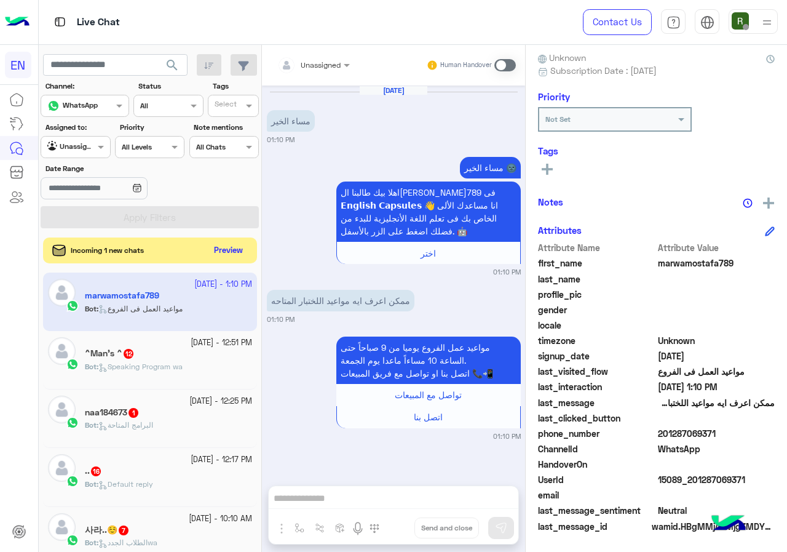
click at [216, 252] on button "Preview" at bounding box center [229, 250] width 38 height 17
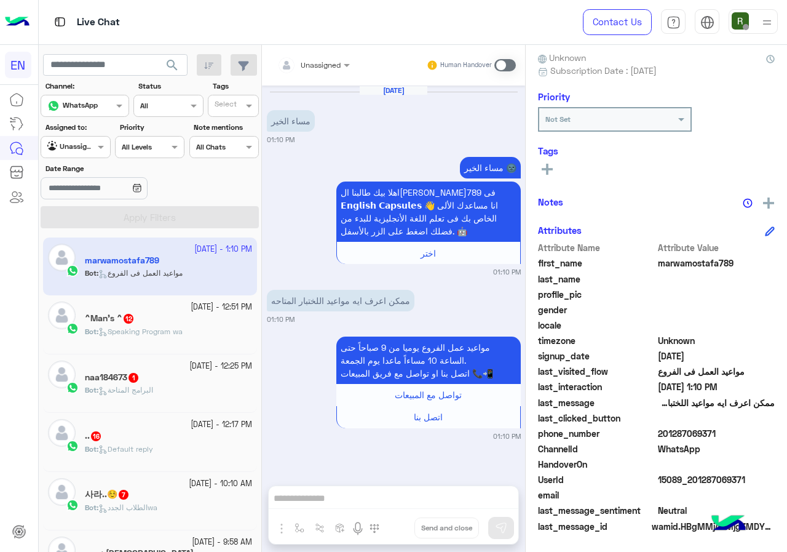
click at [502, 61] on span at bounding box center [505, 65] width 22 height 12
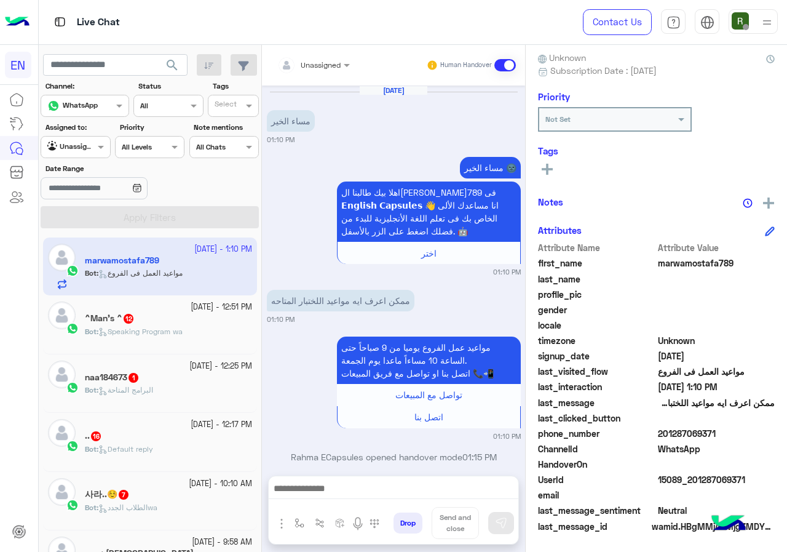
scroll to position [19, 0]
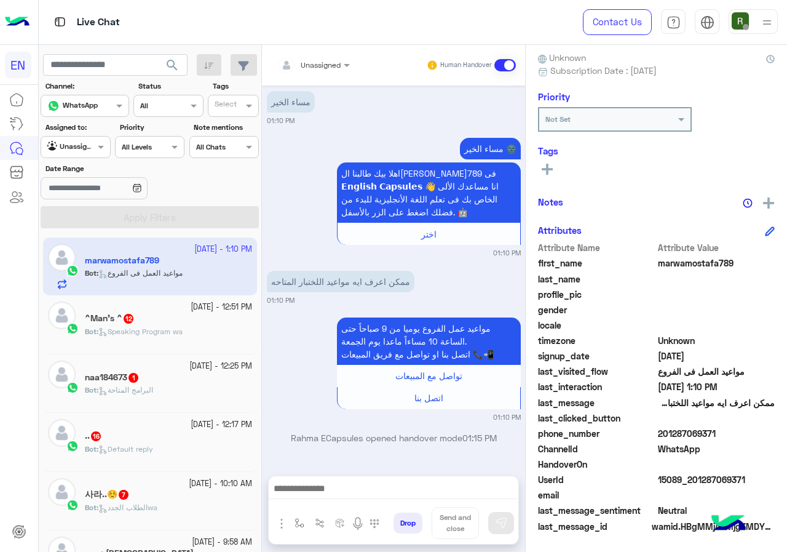
click at [333, 504] on div at bounding box center [394, 491] width 250 height 31
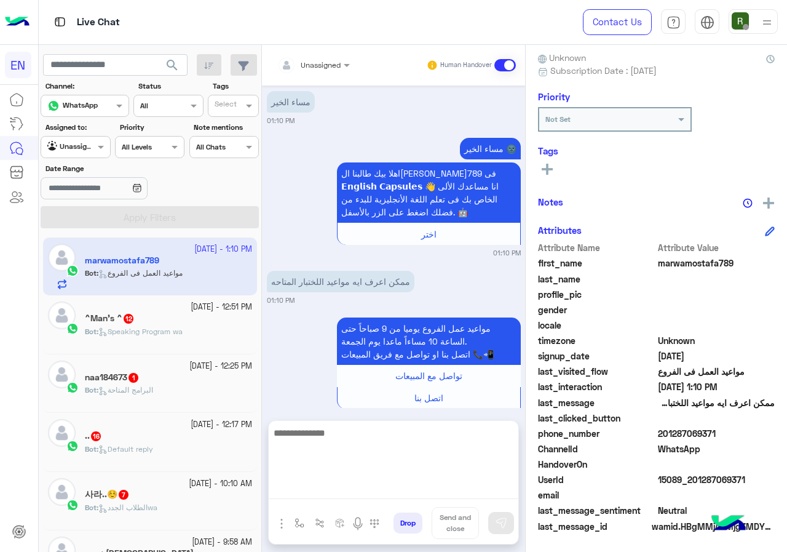
click at [351, 496] on textarea at bounding box center [394, 462] width 250 height 74
type textarea "*"
click at [418, 434] on textarea "**********" at bounding box center [394, 462] width 250 height 74
click at [297, 441] on textarea "**********" at bounding box center [394, 462] width 250 height 74
type textarea "**********"
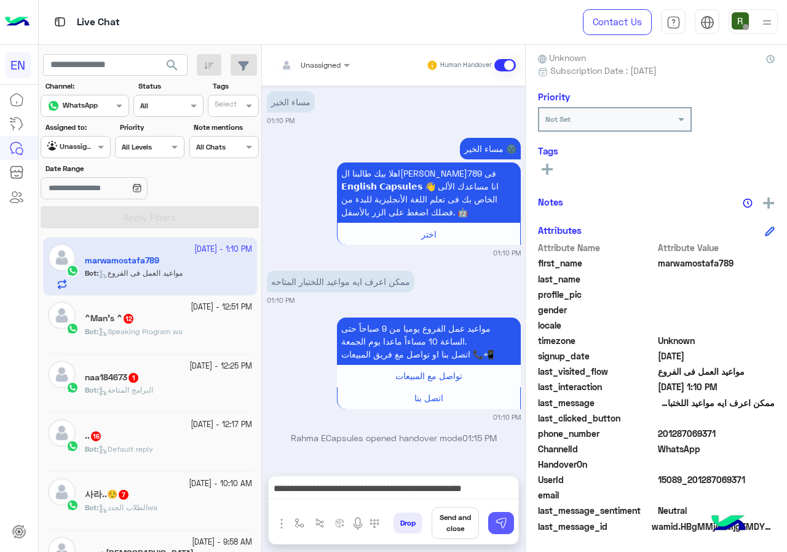
click at [507, 524] on button at bounding box center [501, 523] width 26 height 22
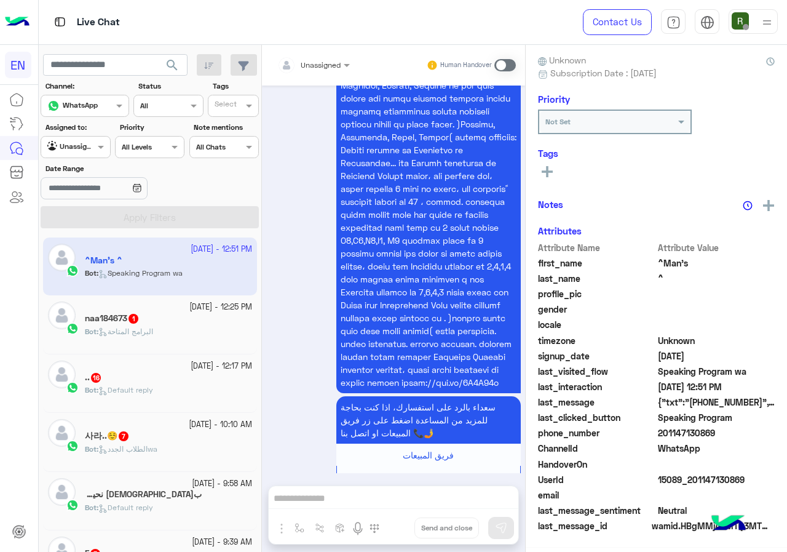
scroll to position [108, 0]
drag, startPoint x: 662, startPoint y: 435, endPoint x: 729, endPoint y: 435, distance: 67.6
click at [729, 435] on span "201147130869" at bounding box center [716, 433] width 117 height 13
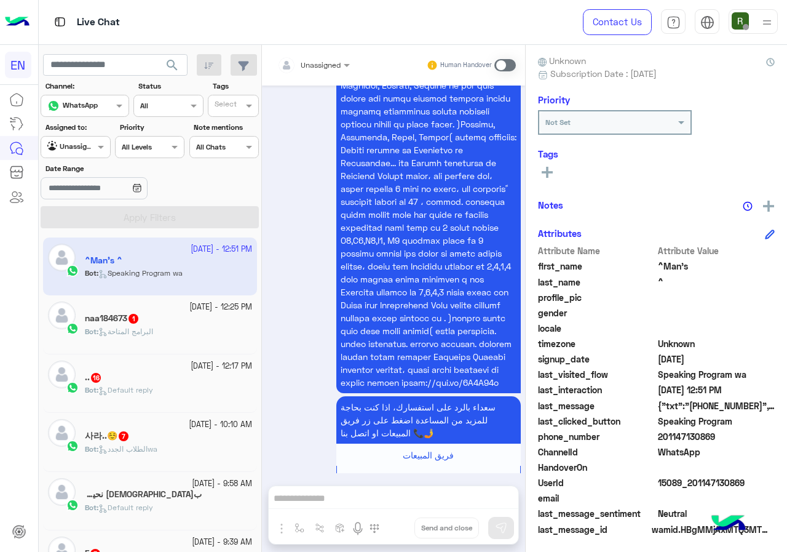
copy span "01147130869"
click at [308, 79] on div "Unassigned Human Handover" at bounding box center [393, 65] width 263 height 41
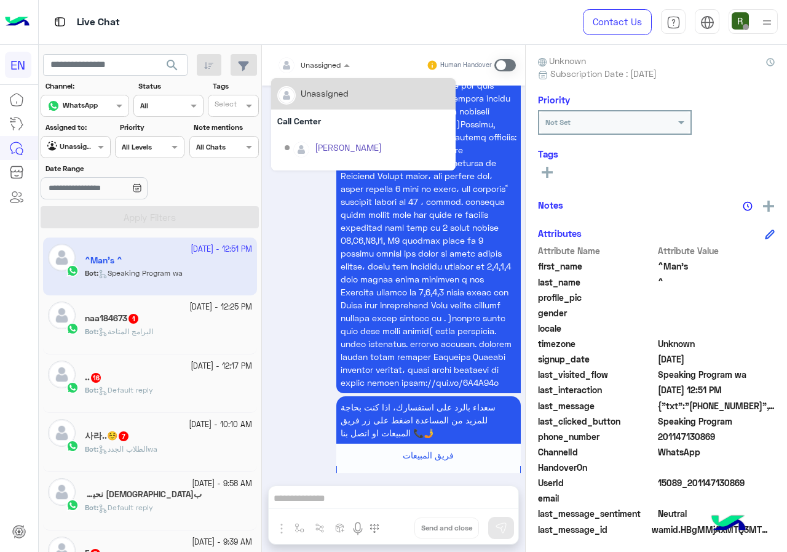
click at [308, 67] on input "text" at bounding box center [298, 63] width 43 height 11
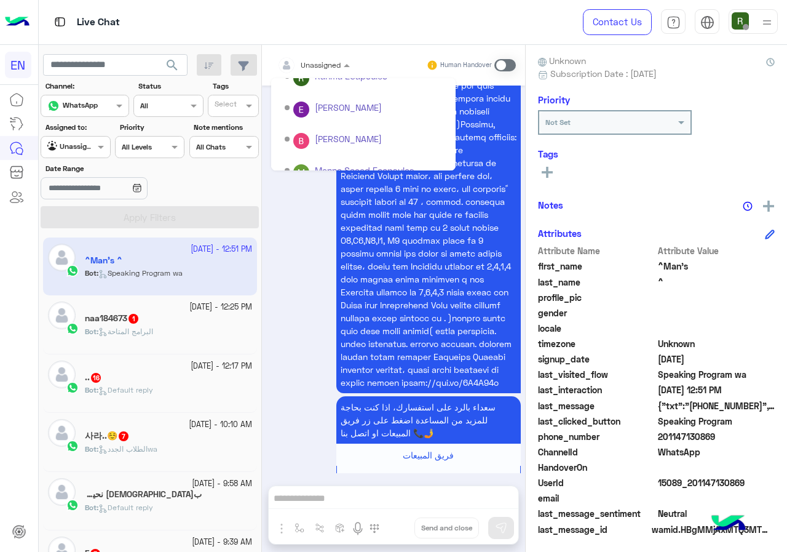
scroll to position [204, 0]
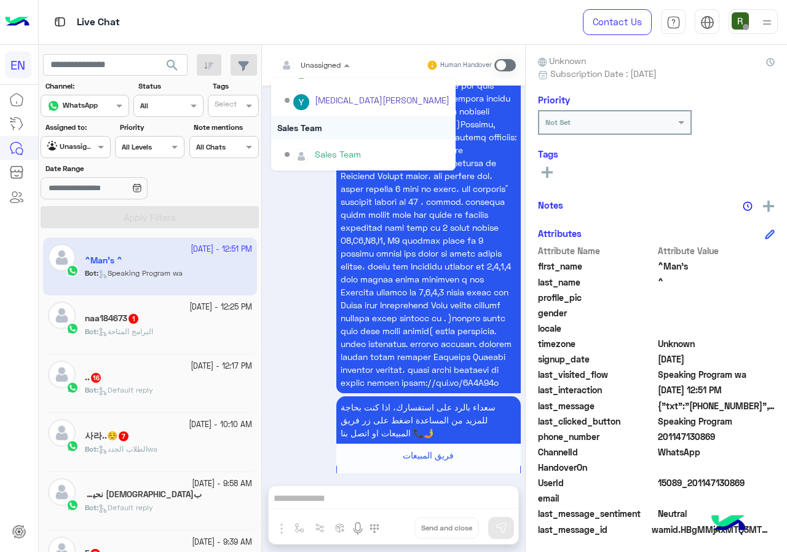
click at [331, 119] on div "Sales Team" at bounding box center [363, 127] width 184 height 23
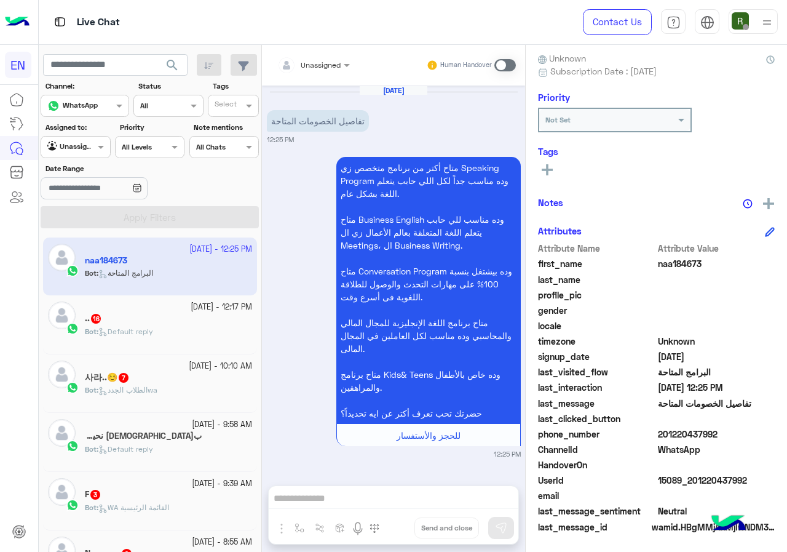
scroll to position [111, 0]
drag, startPoint x: 666, startPoint y: 436, endPoint x: 727, endPoint y: 437, distance: 60.9
click at [727, 437] on span "201220437992" at bounding box center [716, 433] width 117 height 13
click at [297, 54] on div at bounding box center [288, 65] width 23 height 25
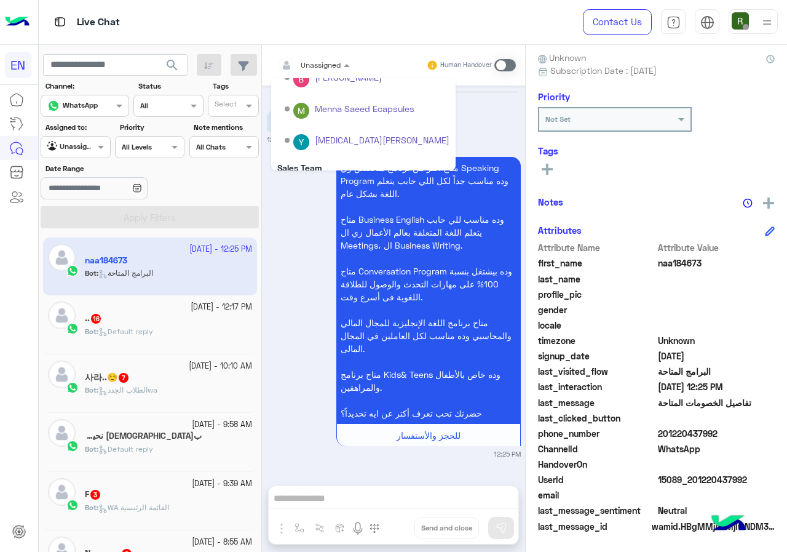
scroll to position [204, 0]
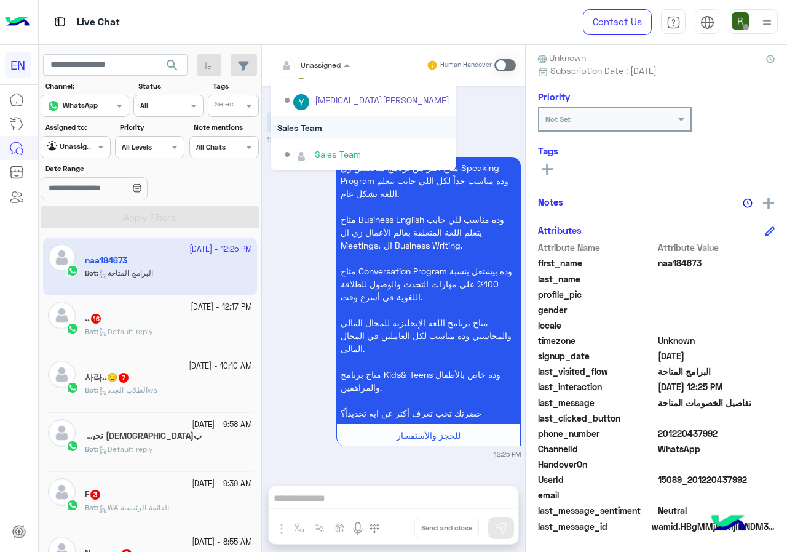
click at [315, 122] on div "Sales Team" at bounding box center [363, 127] width 184 height 23
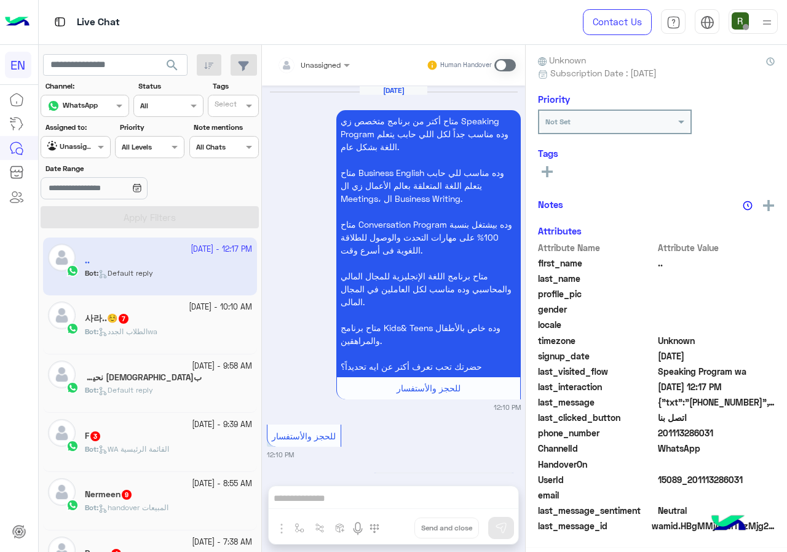
scroll to position [108, 0]
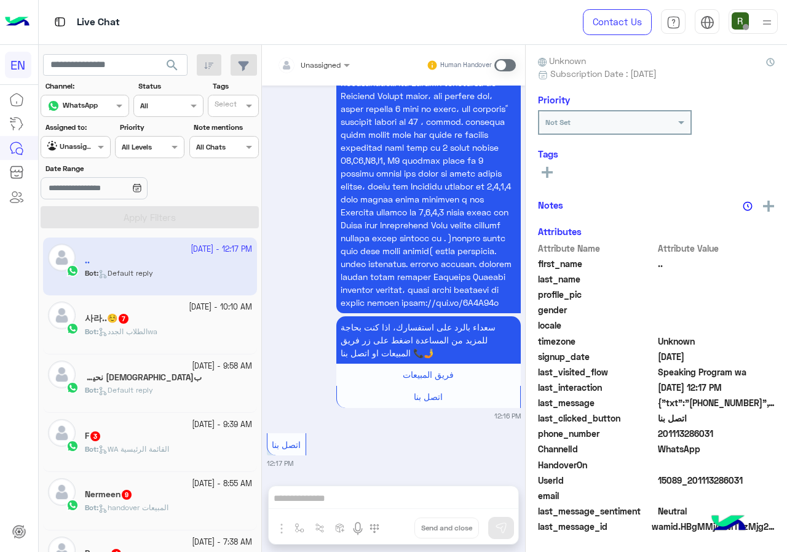
drag, startPoint x: 665, startPoint y: 434, endPoint x: 716, endPoint y: 433, distance: 51.7
click at [716, 433] on span "201113286031" at bounding box center [716, 433] width 117 height 13
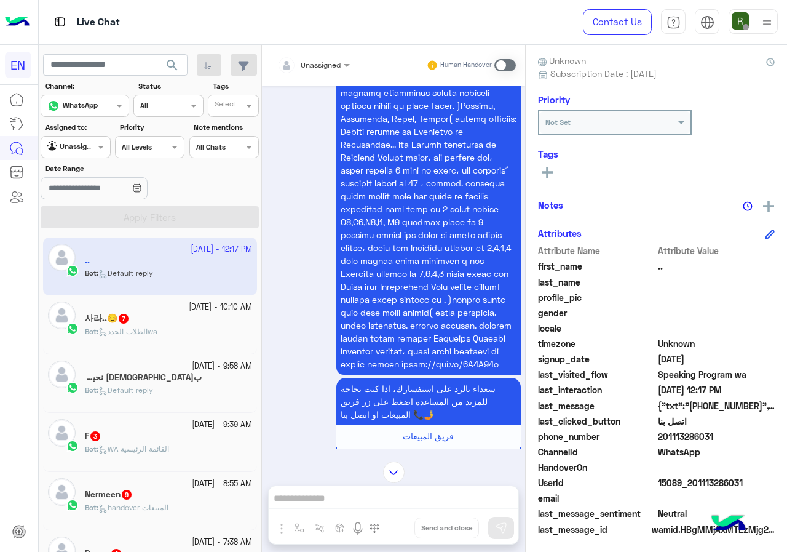
scroll to position [2270, 0]
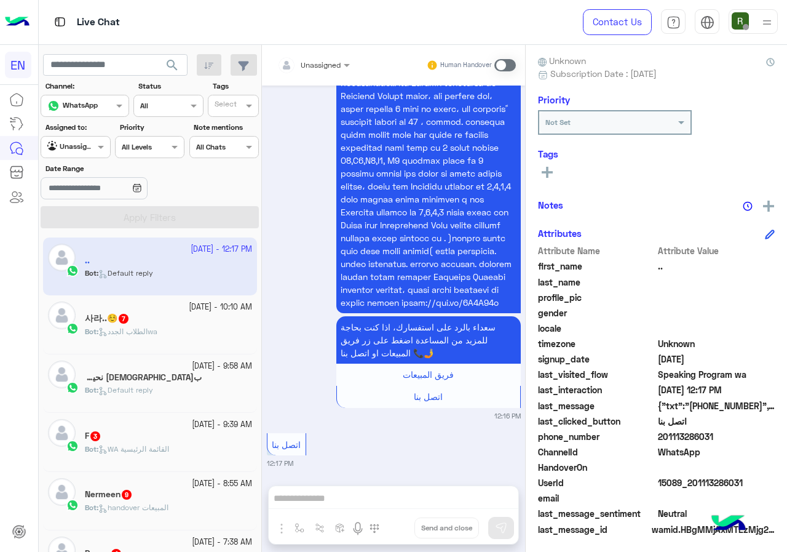
click at [298, 65] on input "text" at bounding box center [298, 63] width 43 height 11
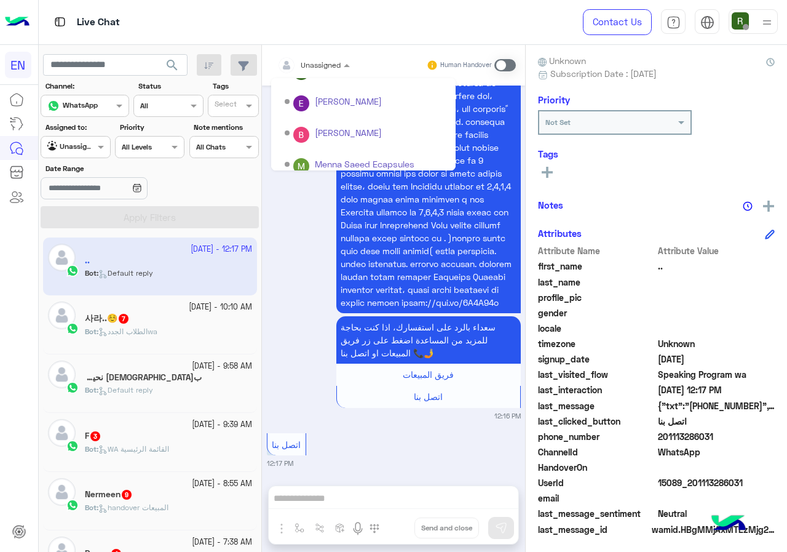
scroll to position [204, 0]
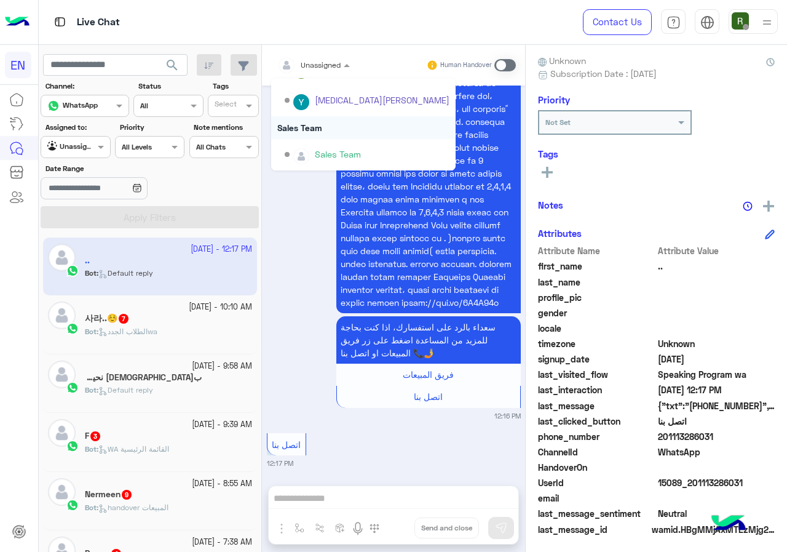
click at [331, 138] on div "Sales Team" at bounding box center [363, 127] width 184 height 23
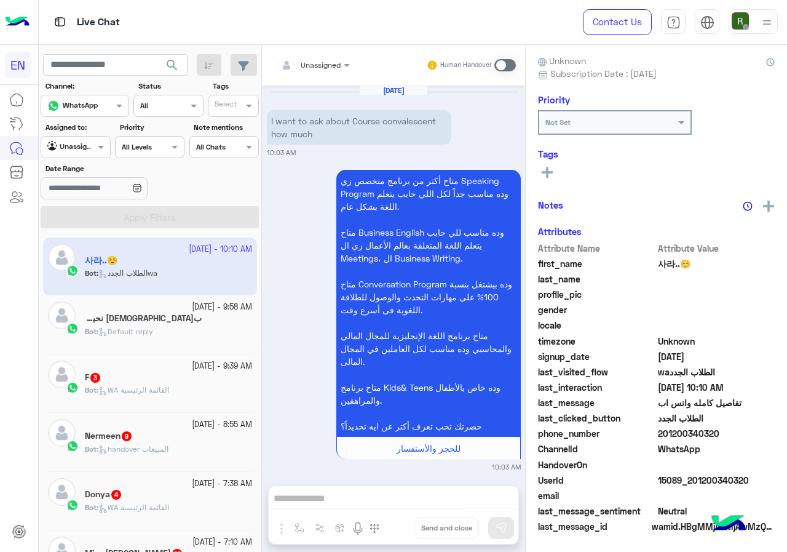
scroll to position [1250, 0]
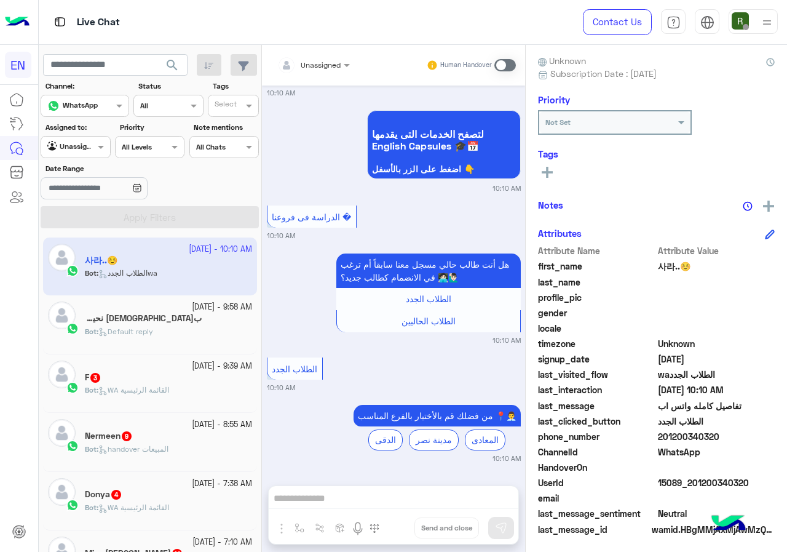
drag, startPoint x: 662, startPoint y: 429, endPoint x: 729, endPoint y: 432, distance: 67.1
click at [729, 432] on span "201200340320" at bounding box center [716, 436] width 117 height 13
copy span "01200340320"
click at [327, 72] on div "Unassigned" at bounding box center [308, 65] width 63 height 25
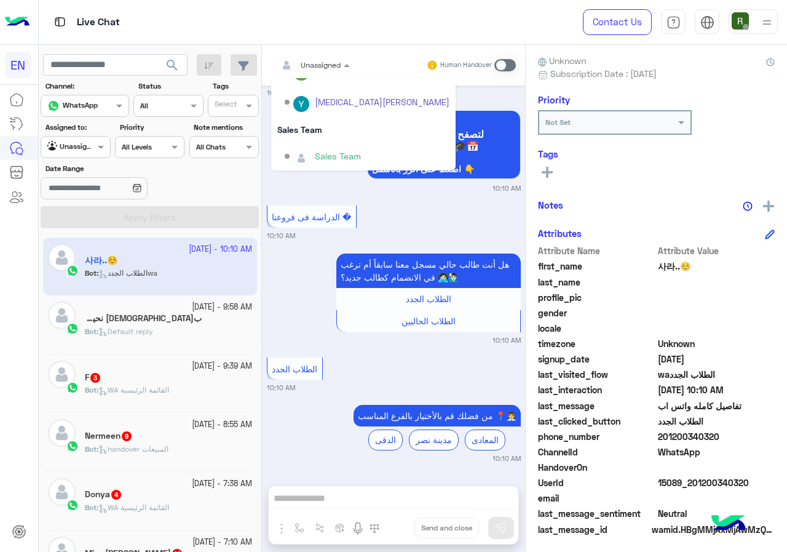
scroll to position [204, 0]
click at [334, 120] on div "Sales Team" at bounding box center [363, 127] width 184 height 23
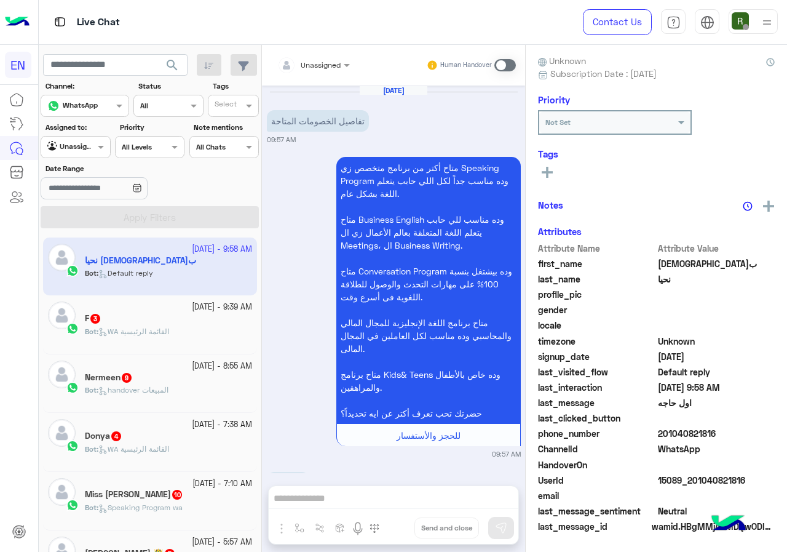
scroll to position [188, 0]
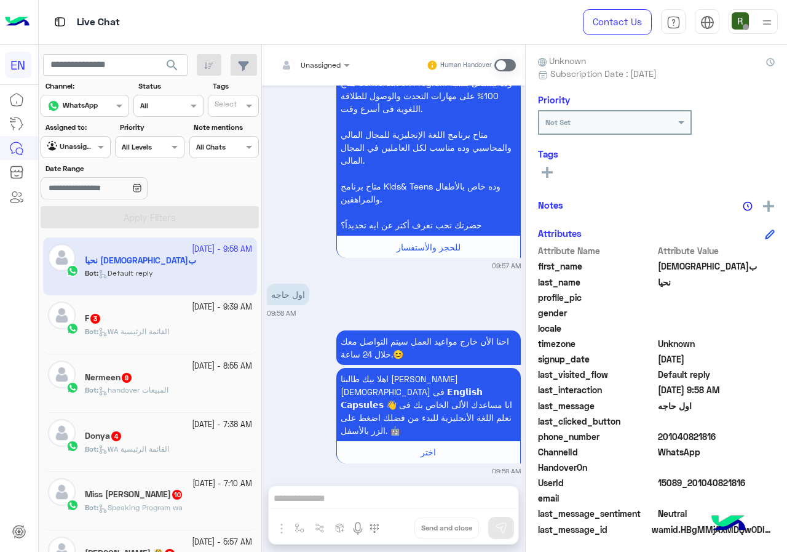
drag, startPoint x: 660, startPoint y: 432, endPoint x: 722, endPoint y: 435, distance: 62.2
click at [722, 435] on span "201040821816" at bounding box center [716, 436] width 117 height 13
copy span "01040821816"
click at [312, 54] on div "Unassigned" at bounding box center [308, 65] width 63 height 25
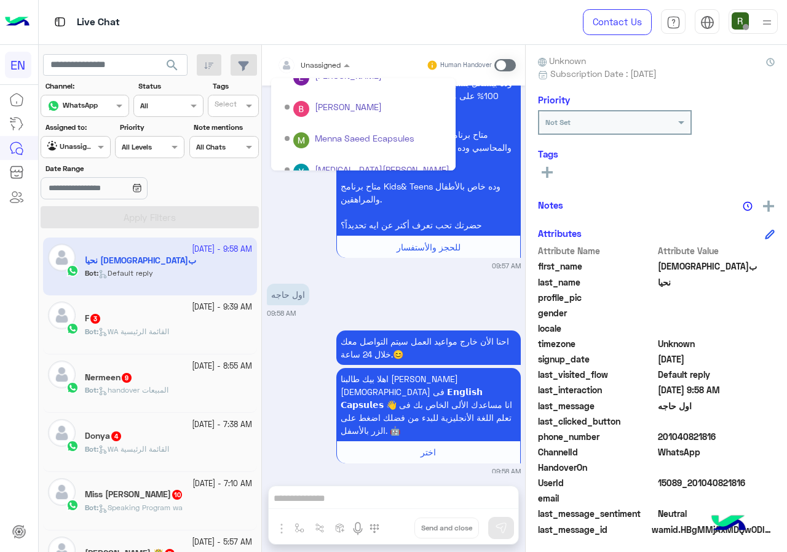
scroll to position [204, 0]
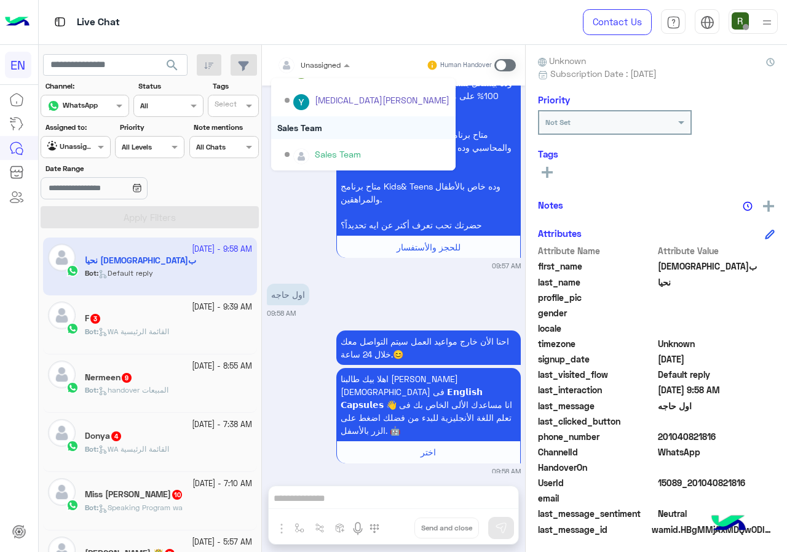
click at [341, 123] on div "Sales Team" at bounding box center [363, 127] width 184 height 23
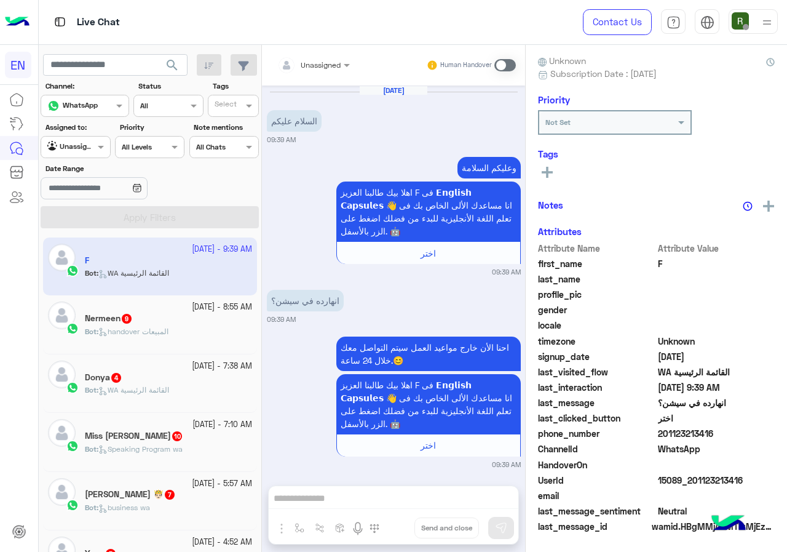
scroll to position [108, 0]
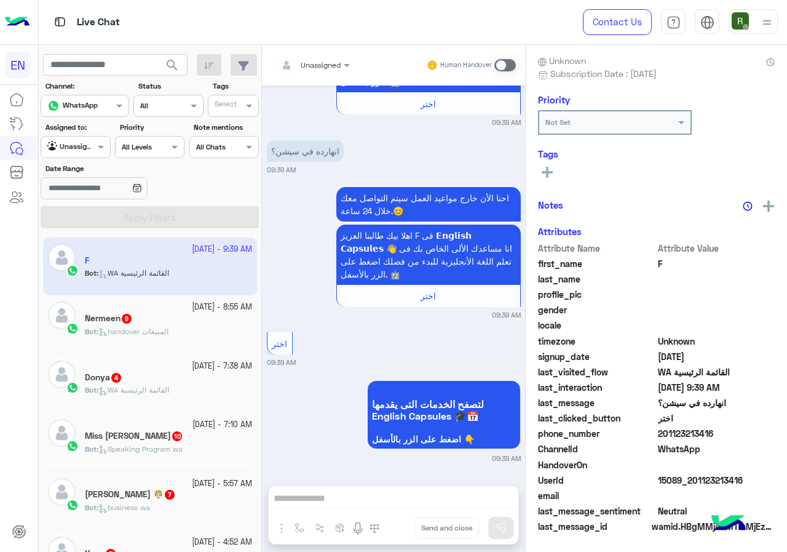
drag, startPoint x: 661, startPoint y: 437, endPoint x: 743, endPoint y: 440, distance: 82.4
click at [743, 440] on span "201123213416" at bounding box center [716, 433] width 117 height 13
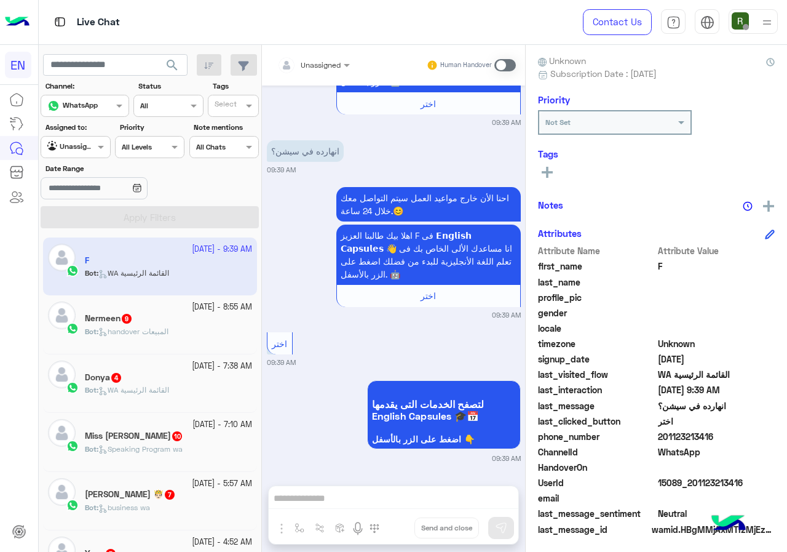
copy span "01123213416"
click at [512, 61] on span at bounding box center [505, 65] width 22 height 12
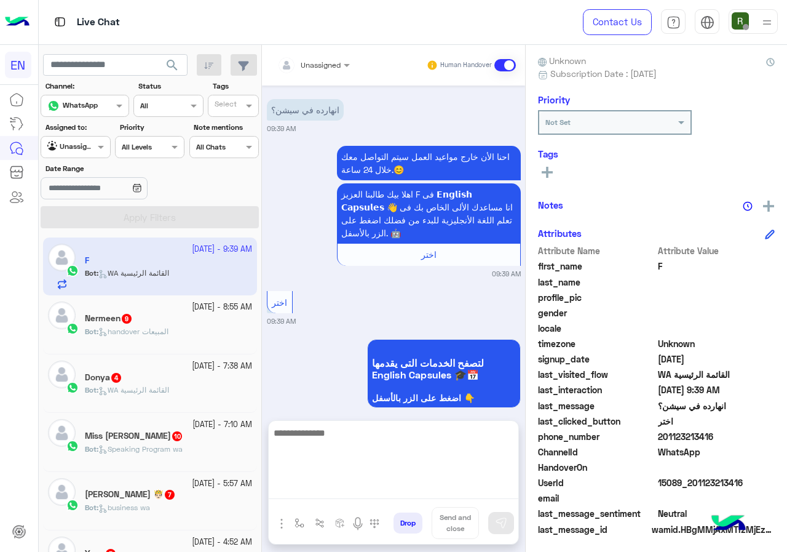
click at [350, 492] on textarea at bounding box center [394, 462] width 250 height 74
type textarea "**********"
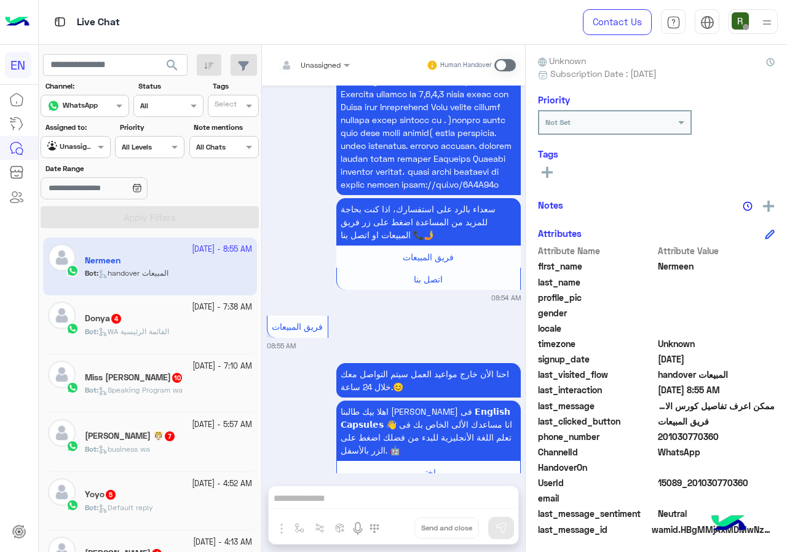
scroll to position [2396, 0]
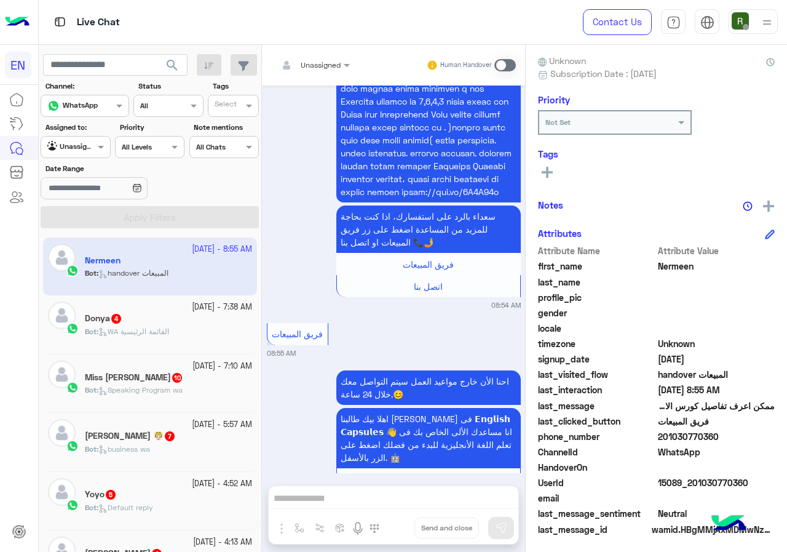
drag, startPoint x: 679, startPoint y: 439, endPoint x: 721, endPoint y: 440, distance: 41.8
click at [721, 440] on span "201030770360" at bounding box center [716, 436] width 117 height 13
click at [325, 68] on div at bounding box center [313, 63] width 85 height 12
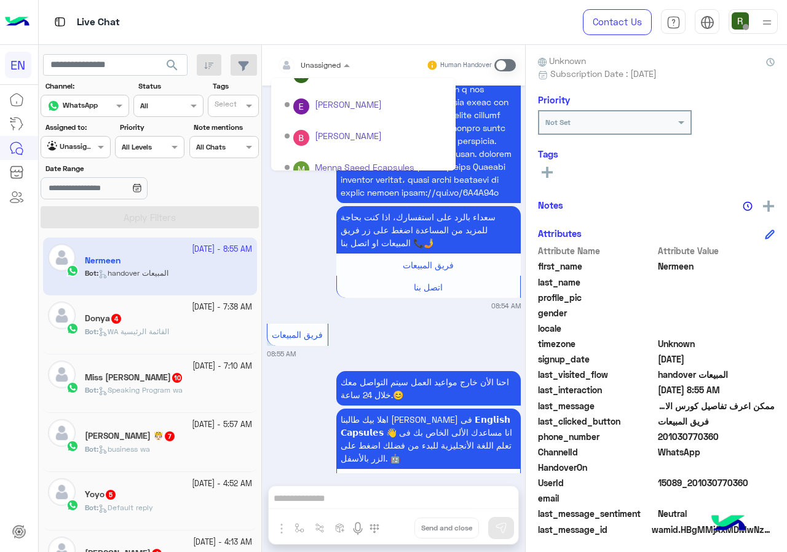
scroll to position [204, 0]
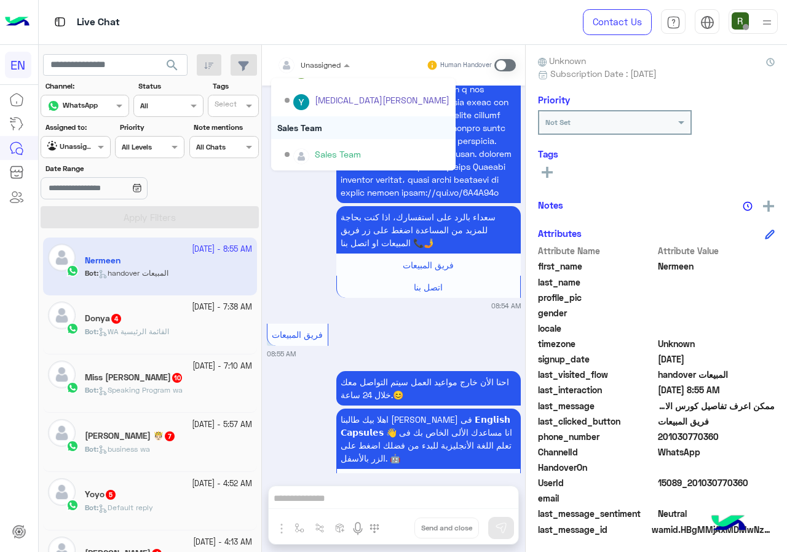
click at [336, 129] on div "Sales Team" at bounding box center [363, 127] width 184 height 23
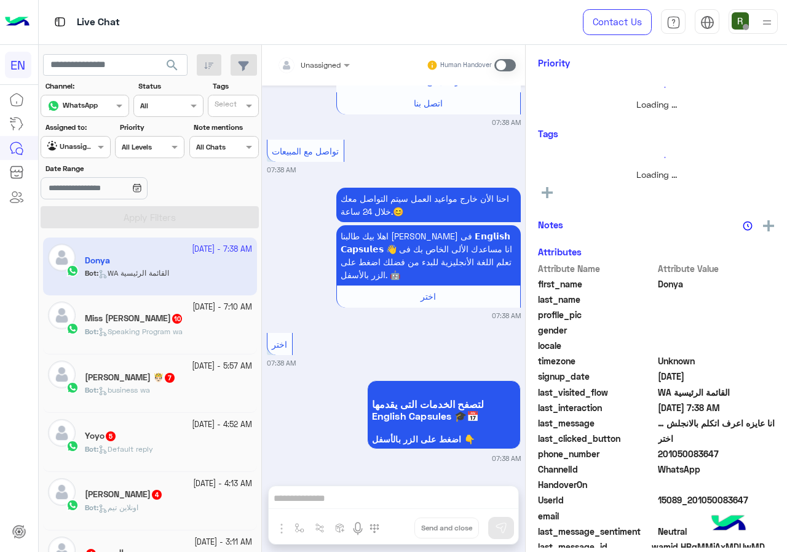
scroll to position [108, 0]
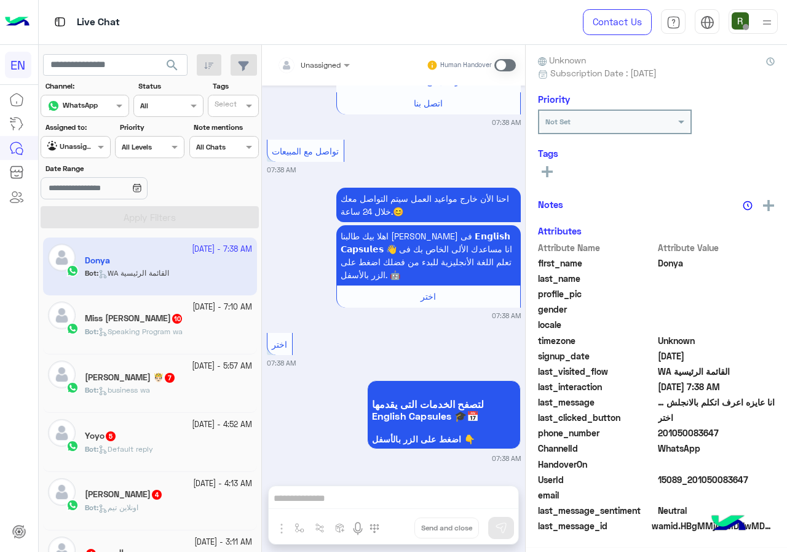
drag, startPoint x: 665, startPoint y: 435, endPoint x: 735, endPoint y: 435, distance: 70.1
click at [735, 435] on span "201050083647" at bounding box center [716, 432] width 117 height 13
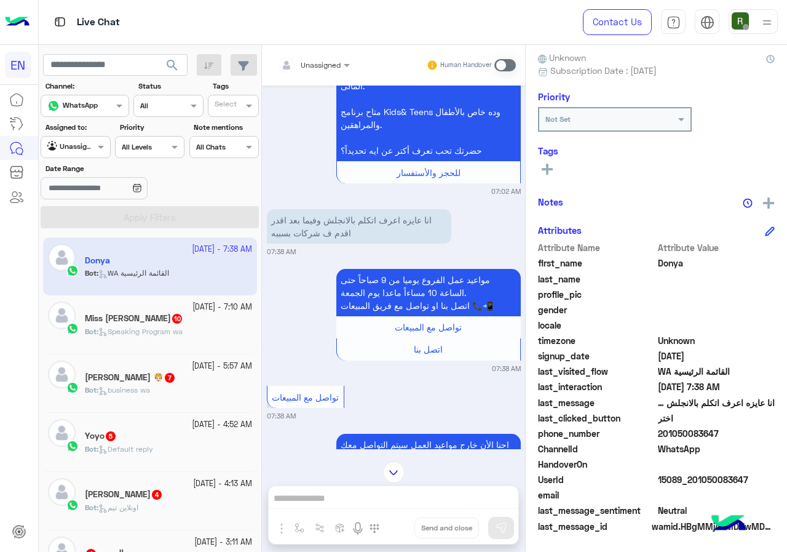
scroll to position [509, 0]
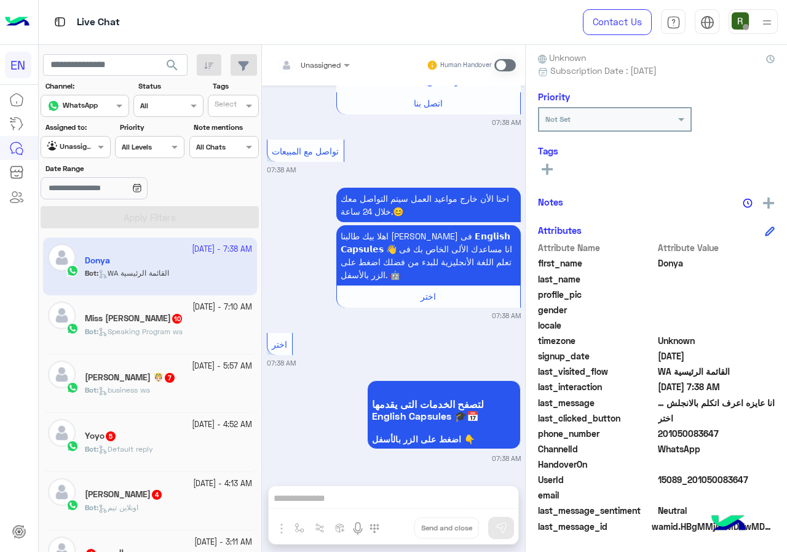
click at [325, 66] on div at bounding box center [313, 63] width 85 height 12
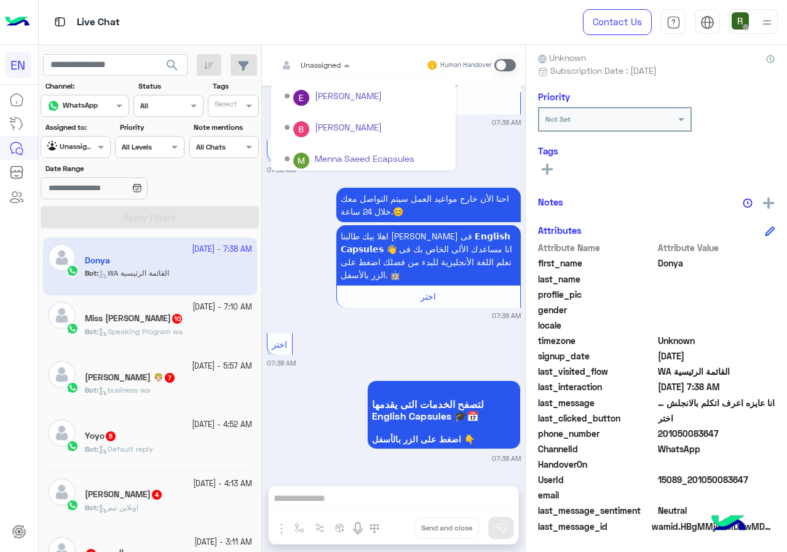
scroll to position [204, 0]
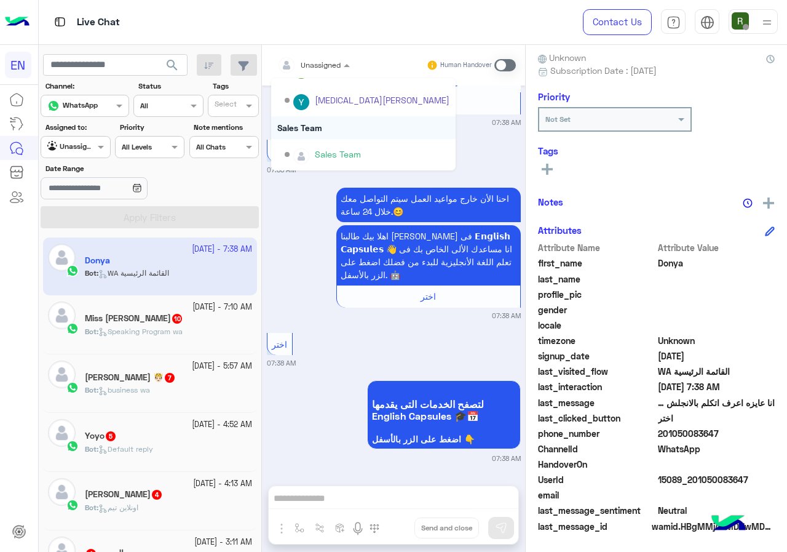
click at [339, 133] on div "Sales Team" at bounding box center [363, 127] width 184 height 23
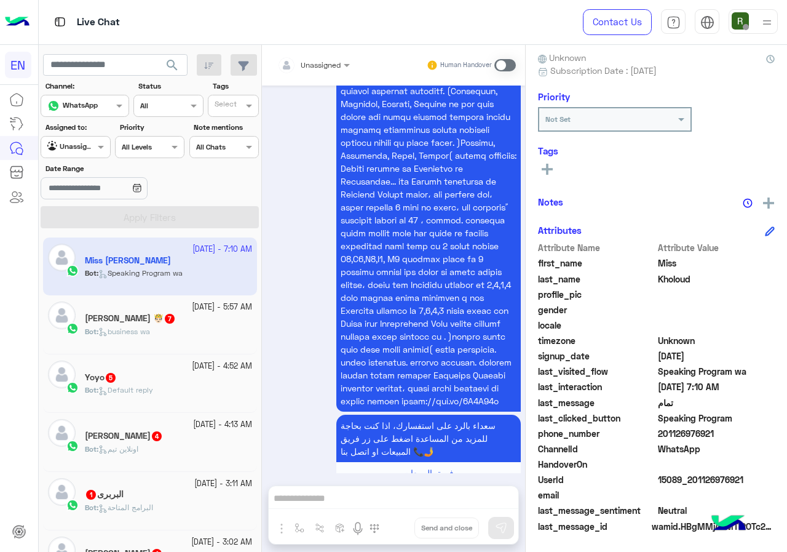
scroll to position [2958, 0]
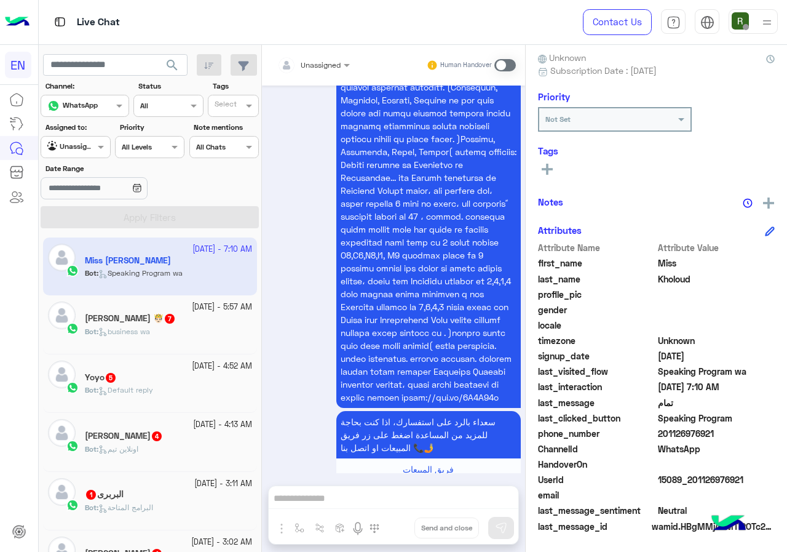
drag, startPoint x: 663, startPoint y: 433, endPoint x: 729, endPoint y: 435, distance: 66.4
click at [729, 435] on span "201126976921" at bounding box center [716, 433] width 117 height 13
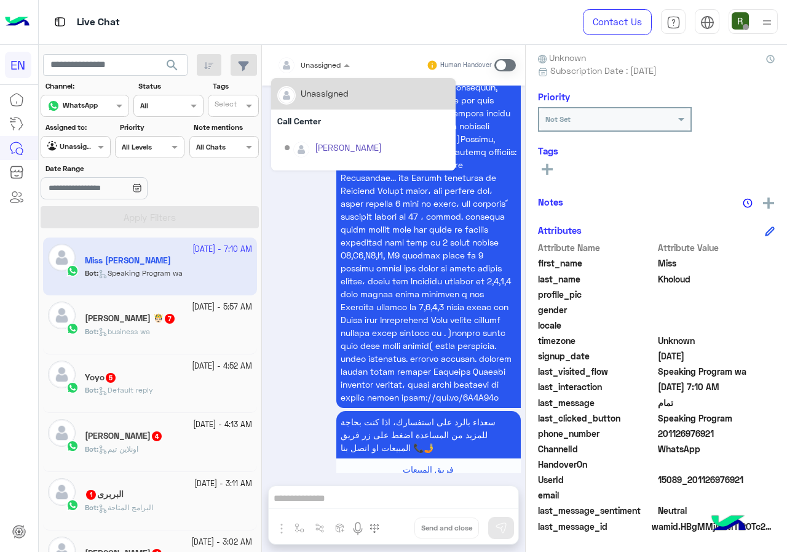
click at [315, 55] on div "Unassigned" at bounding box center [308, 65] width 63 height 25
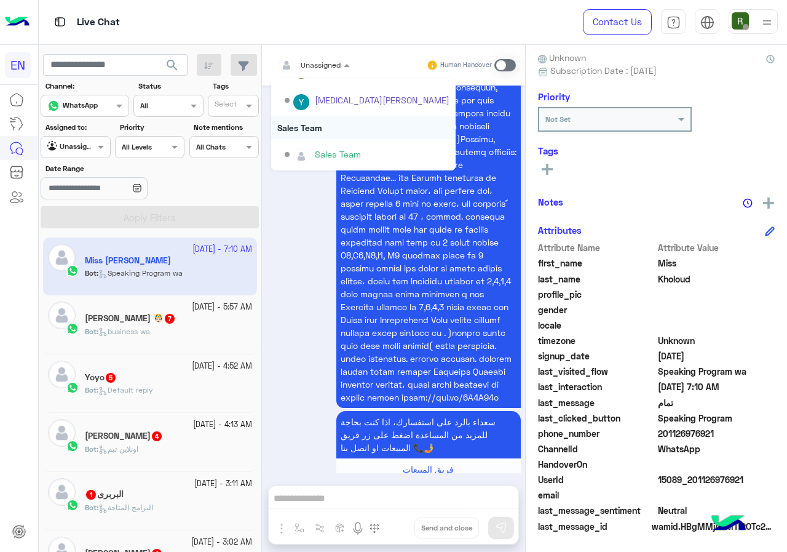
click at [324, 120] on div "Sales Team" at bounding box center [363, 127] width 184 height 23
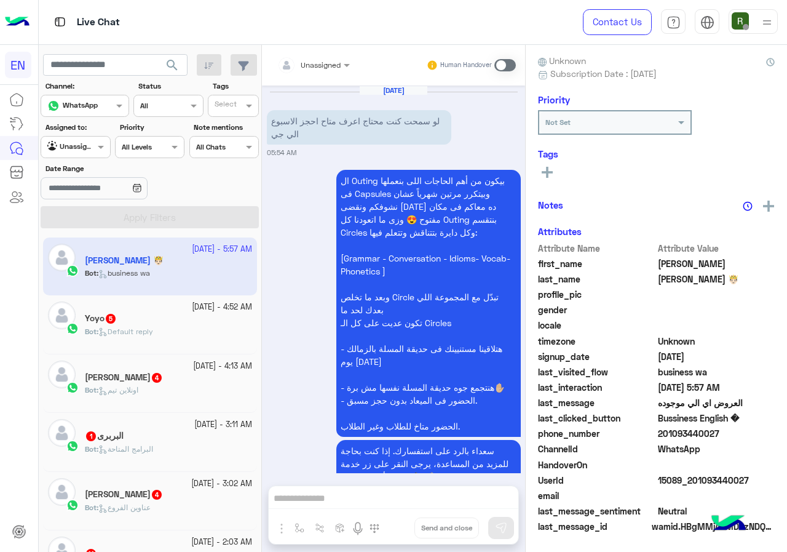
scroll to position [2511, 0]
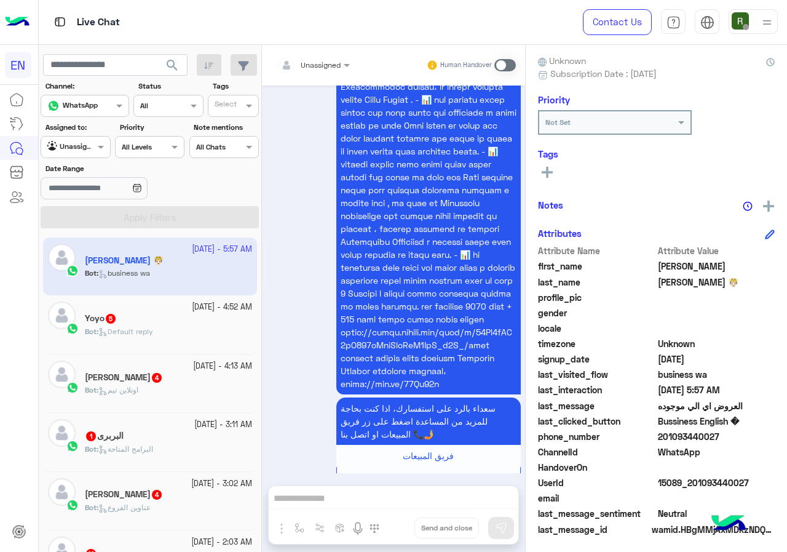
drag, startPoint x: 663, startPoint y: 430, endPoint x: 777, endPoint y: 435, distance: 114.5
click at [777, 435] on div "[PERSON_NAME] 🤴🏻 Reachable Unknown Subscription Date : [DATE] Priority Not Set …" at bounding box center [656, 296] width 261 height 502
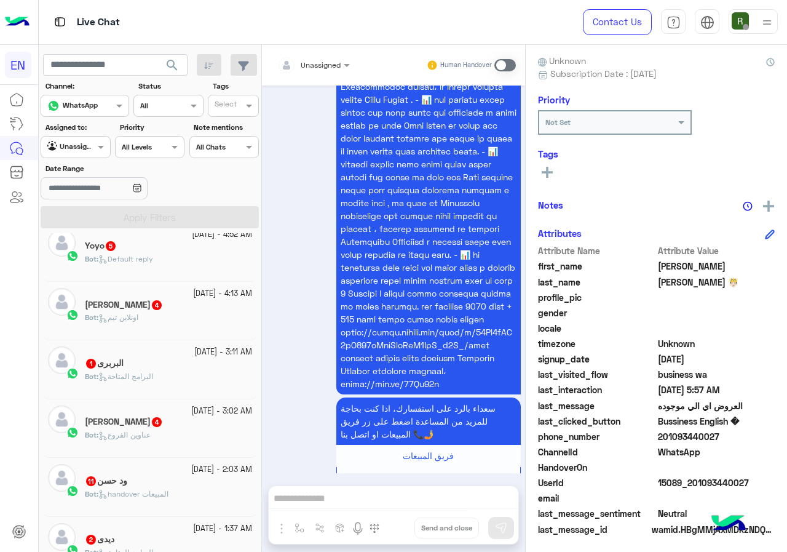
scroll to position [0, 0]
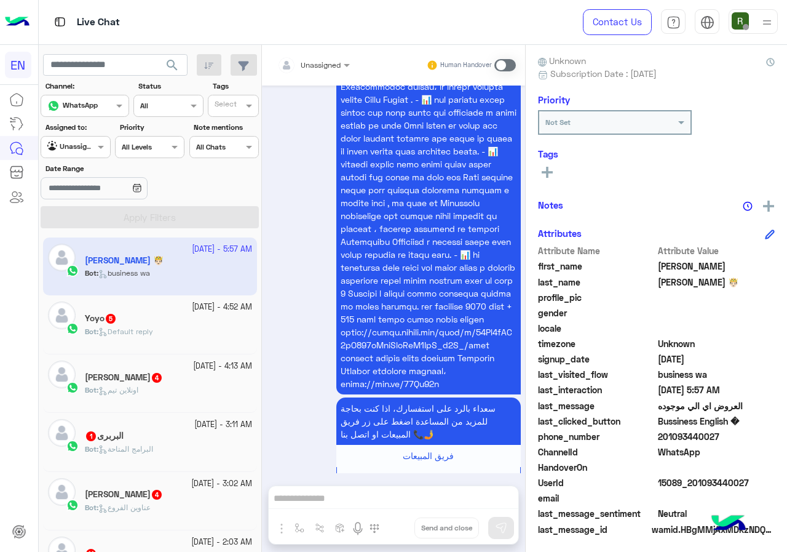
click at [299, 53] on div "Unassigned Human Handover" at bounding box center [393, 65] width 263 height 41
click at [301, 62] on input "text" at bounding box center [298, 63] width 43 height 11
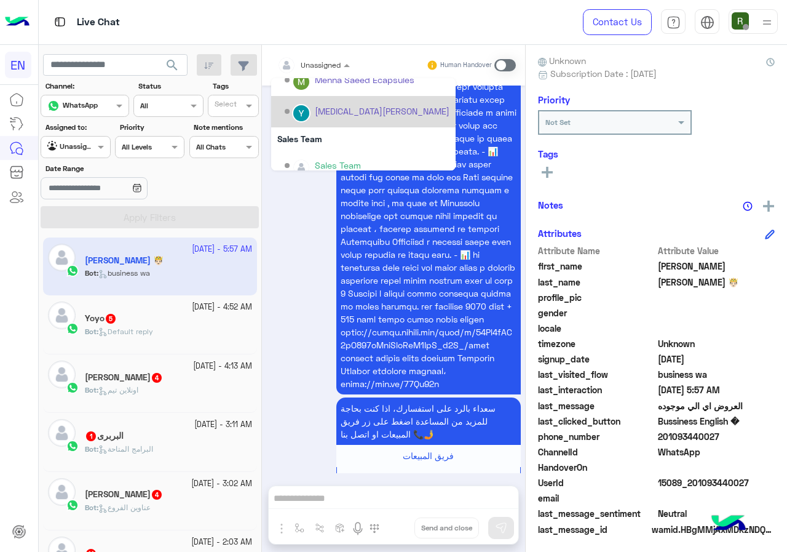
scroll to position [204, 0]
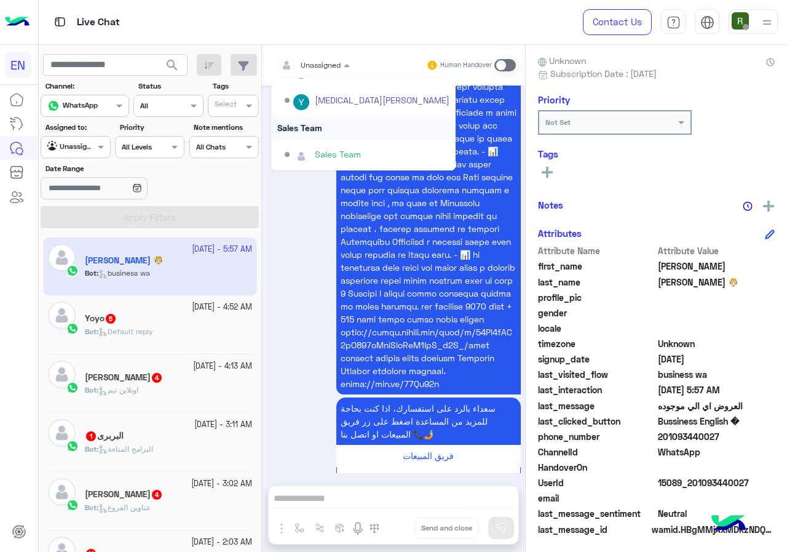
click at [314, 133] on div "Sales Team" at bounding box center [363, 127] width 184 height 23
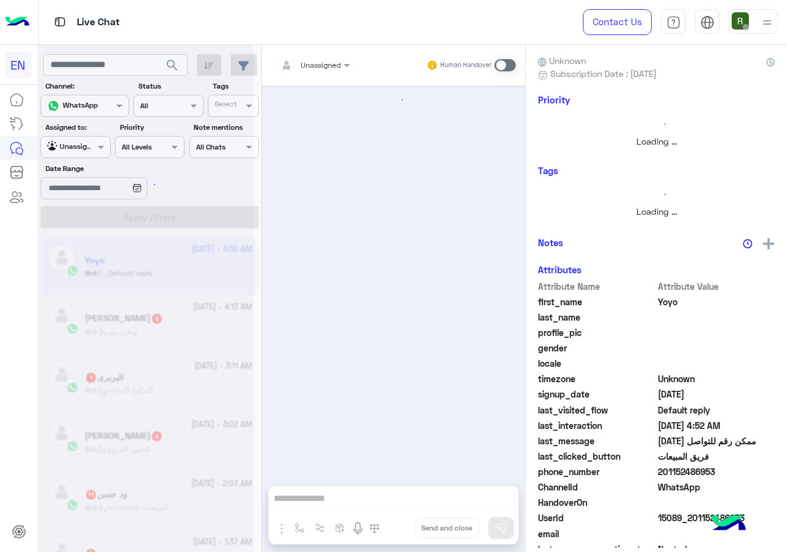
scroll to position [1243, 0]
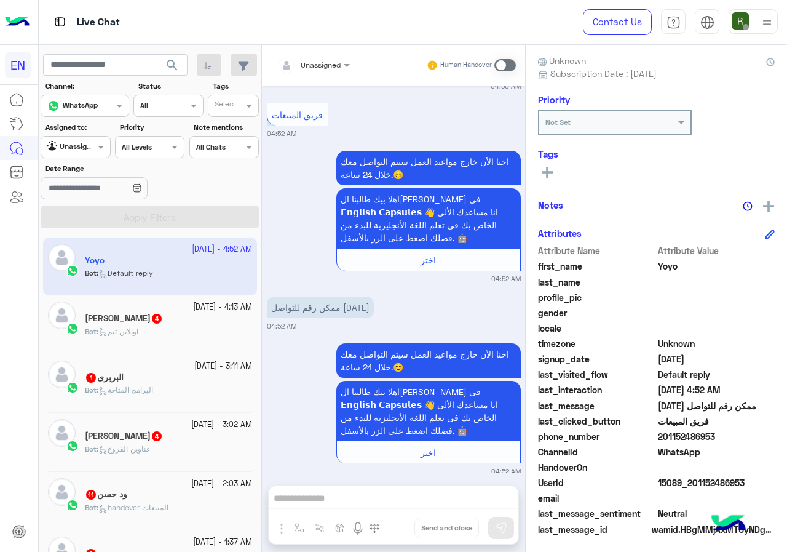
drag, startPoint x: 659, startPoint y: 435, endPoint x: 719, endPoint y: 431, distance: 60.4
click at [719, 431] on span "201152486953" at bounding box center [716, 436] width 117 height 13
copy span "01152486953"
click at [328, 54] on div "Unassigned" at bounding box center [308, 65] width 63 height 25
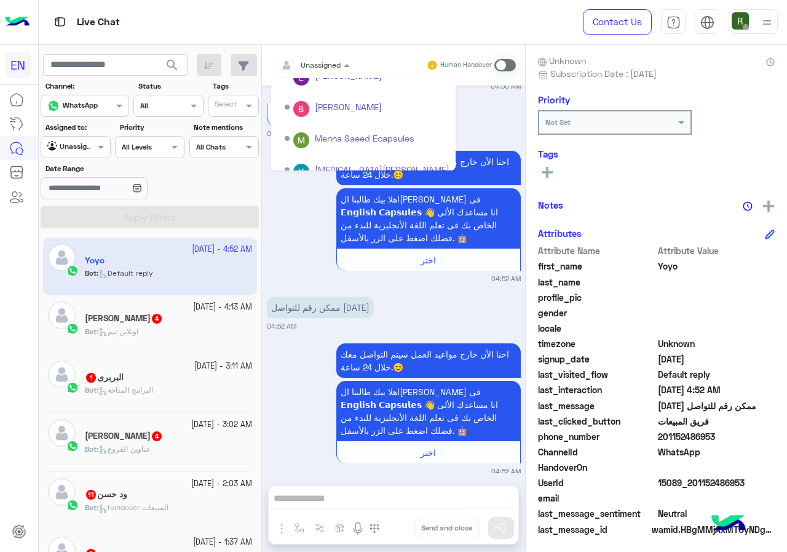
scroll to position [204, 0]
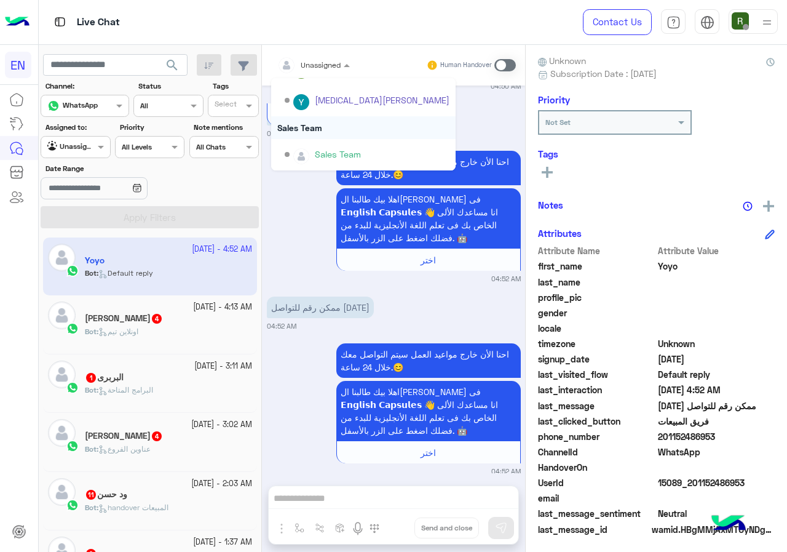
click at [351, 128] on div "Sales Team" at bounding box center [363, 127] width 184 height 23
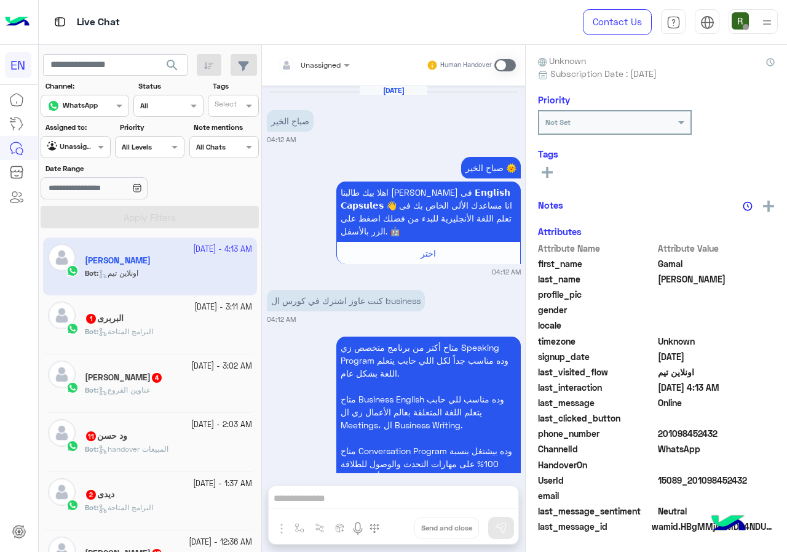
scroll to position [560, 0]
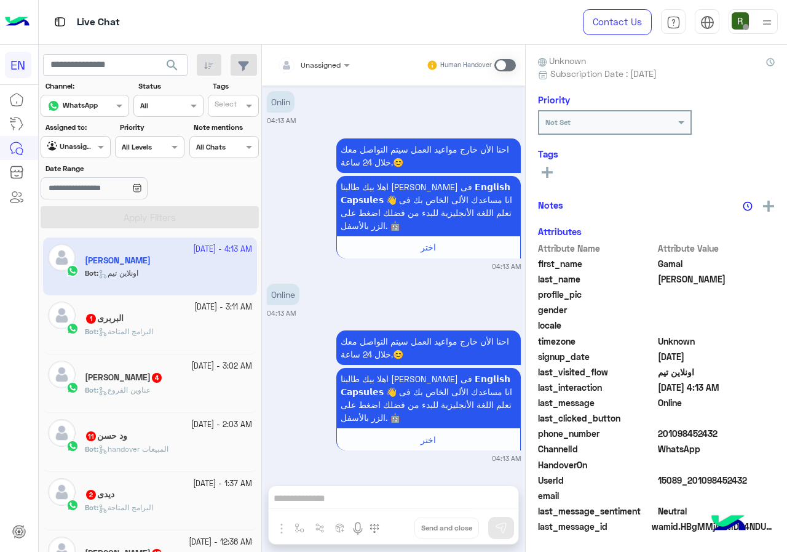
drag, startPoint x: 659, startPoint y: 433, endPoint x: 728, endPoint y: 433, distance: 69.5
click at [728, 433] on span "201098452432" at bounding box center [716, 433] width 117 height 13
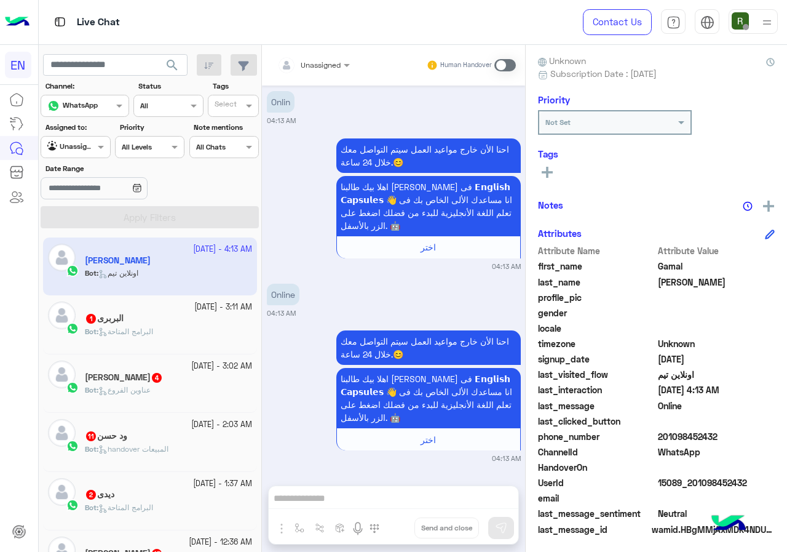
copy span "01098452432"
click at [347, 58] on span at bounding box center [348, 64] width 15 height 13
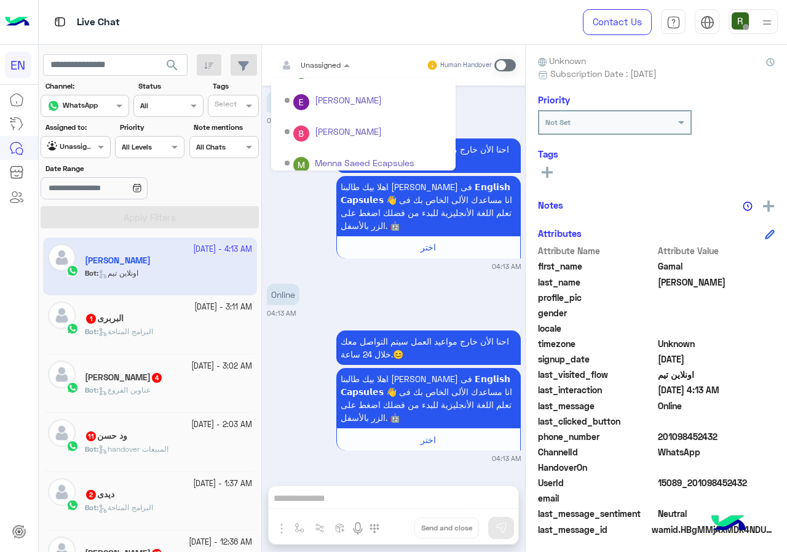
scroll to position [204, 0]
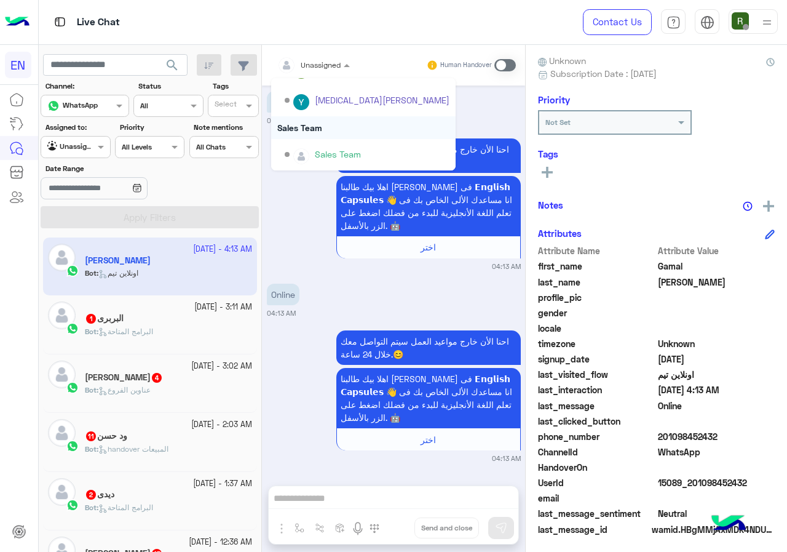
click at [323, 122] on div "Sales Team" at bounding box center [363, 127] width 184 height 23
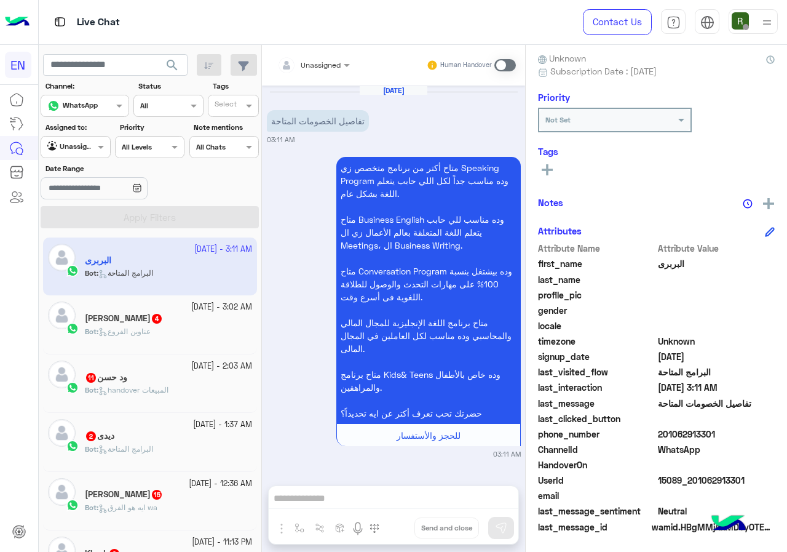
scroll to position [111, 0]
drag, startPoint x: 660, startPoint y: 433, endPoint x: 767, endPoint y: 432, distance: 107.0
click at [767, 432] on span "201062913301" at bounding box center [716, 433] width 117 height 13
click at [323, 60] on div at bounding box center [313, 63] width 85 height 12
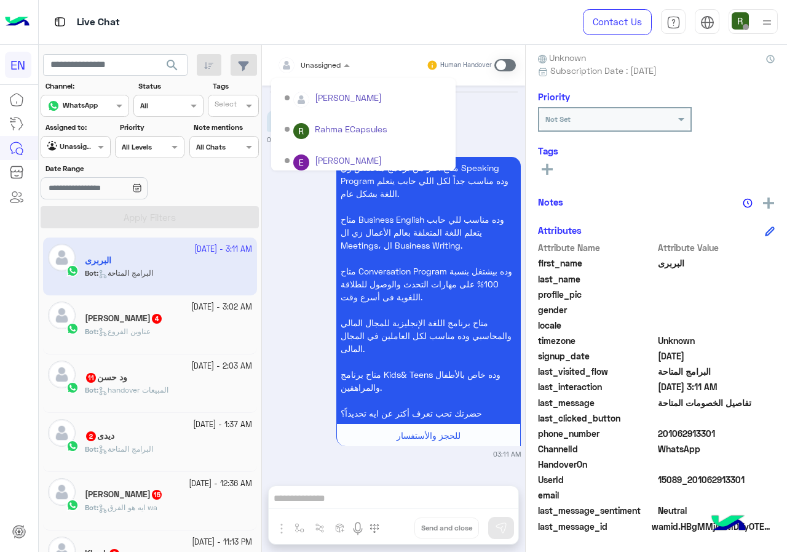
scroll to position [204, 0]
click at [326, 122] on div "Sales Team" at bounding box center [363, 127] width 184 height 23
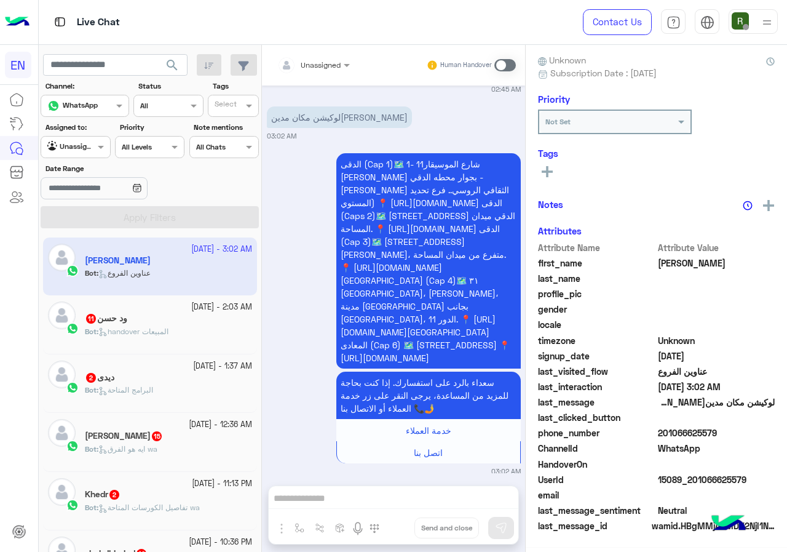
scroll to position [108, 0]
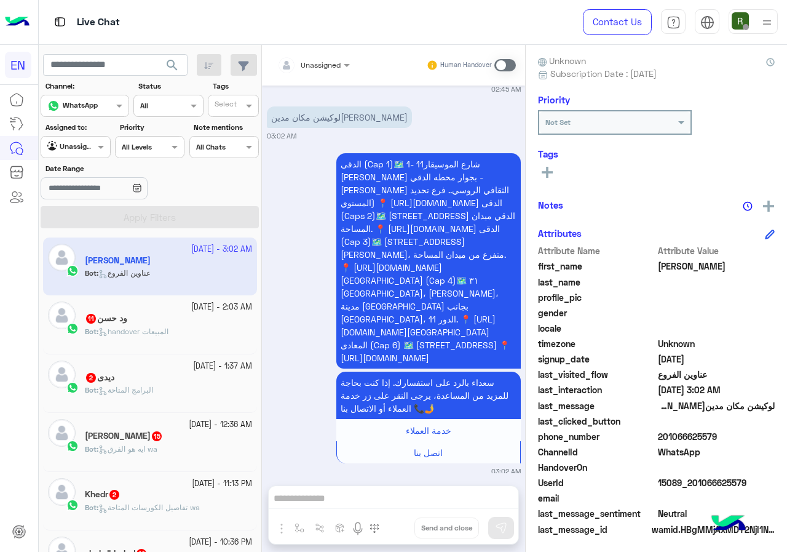
drag, startPoint x: 659, startPoint y: 435, endPoint x: 723, endPoint y: 436, distance: 64.0
click at [723, 436] on span "201066625579" at bounding box center [716, 436] width 117 height 13
copy span "01066625579"
click at [327, 56] on div "Unassigned" at bounding box center [308, 65] width 63 height 25
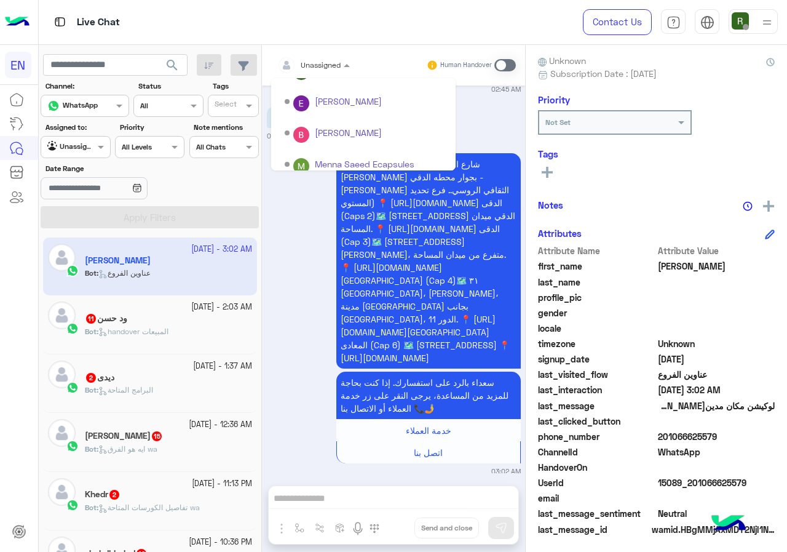
scroll to position [204, 0]
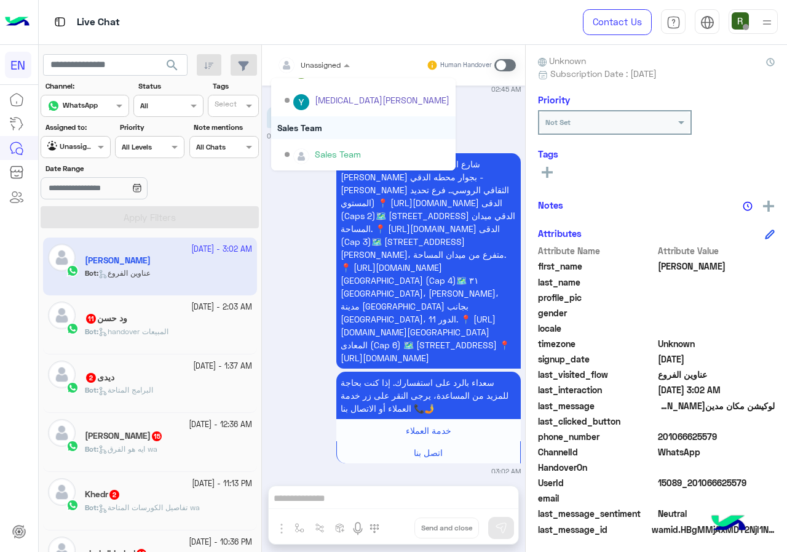
click at [345, 127] on div "Sales Team" at bounding box center [363, 127] width 184 height 23
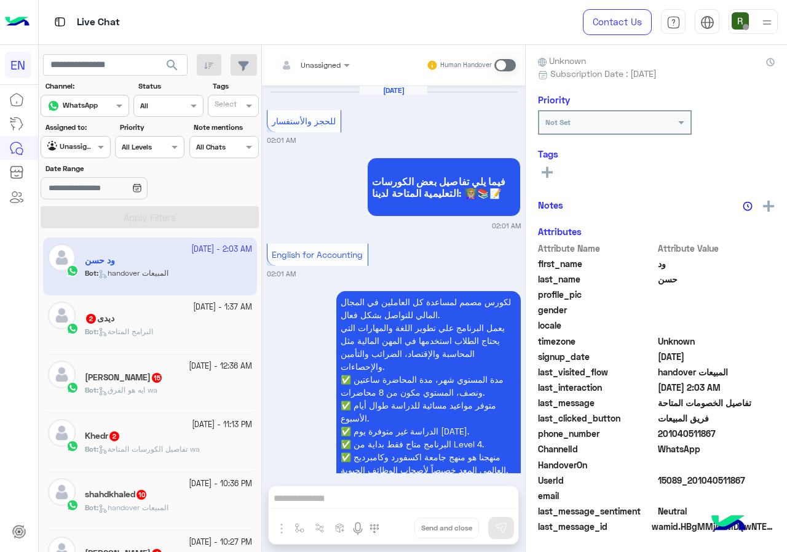
scroll to position [2269, 0]
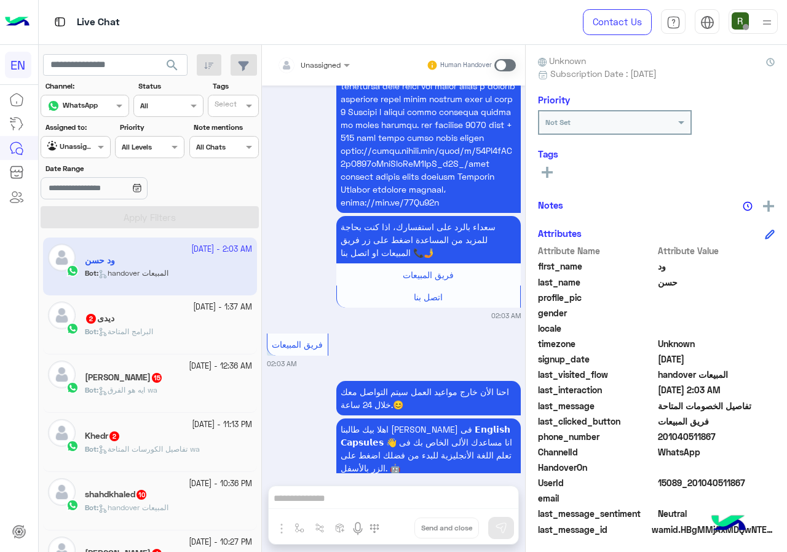
drag, startPoint x: 663, startPoint y: 437, endPoint x: 749, endPoint y: 424, distance: 87.0
click at [749, 424] on div "Attribute Name Attribute Value first_name ود last_name [PERSON_NAME] profile_pi…" at bounding box center [656, 390] width 237 height 293
click at [719, 432] on span "201040511867" at bounding box center [716, 436] width 117 height 13
drag, startPoint x: 662, startPoint y: 435, endPoint x: 724, endPoint y: 435, distance: 62.1
click at [724, 435] on span "201040511867" at bounding box center [716, 436] width 117 height 13
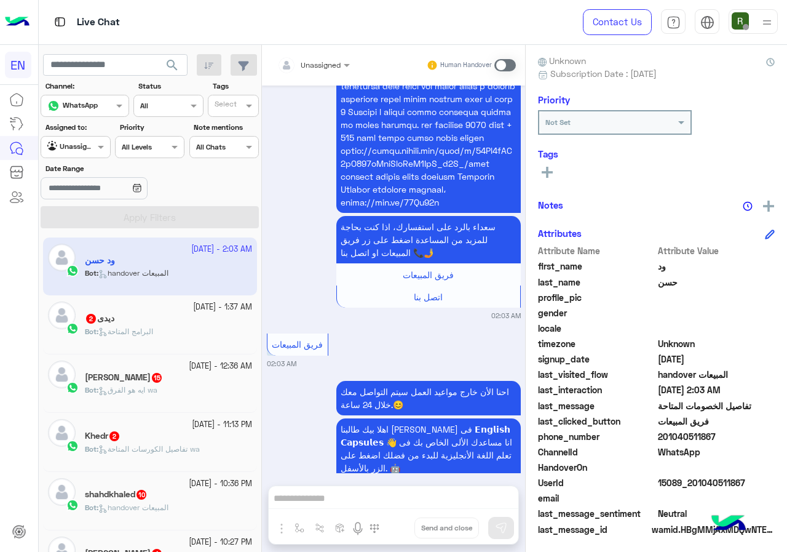
click at [313, 63] on input "text" at bounding box center [298, 63] width 43 height 11
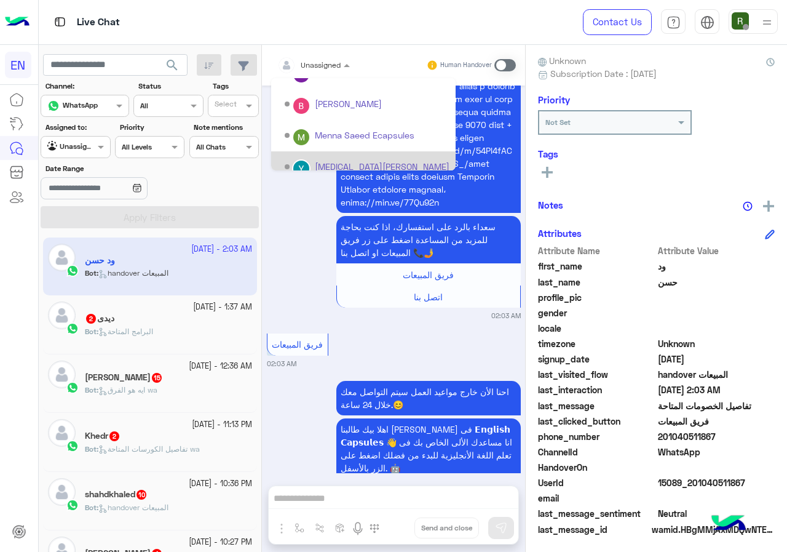
scroll to position [204, 0]
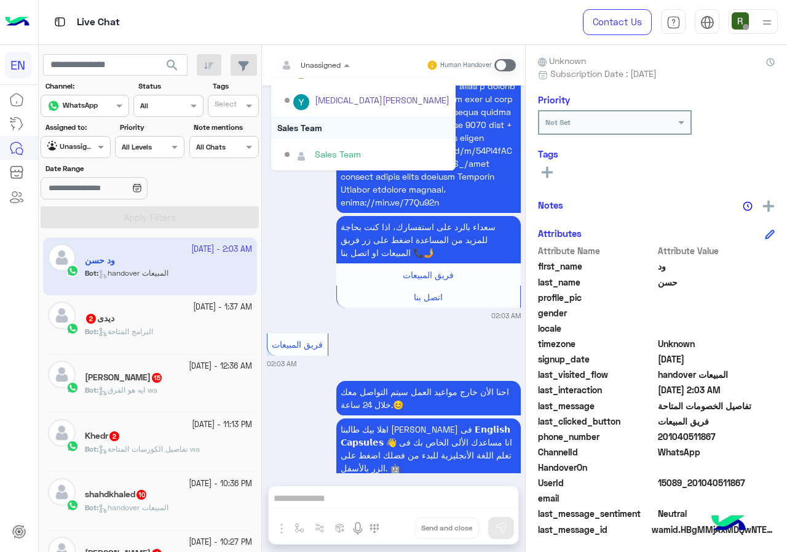
click at [329, 124] on div "Sales Team" at bounding box center [363, 127] width 184 height 23
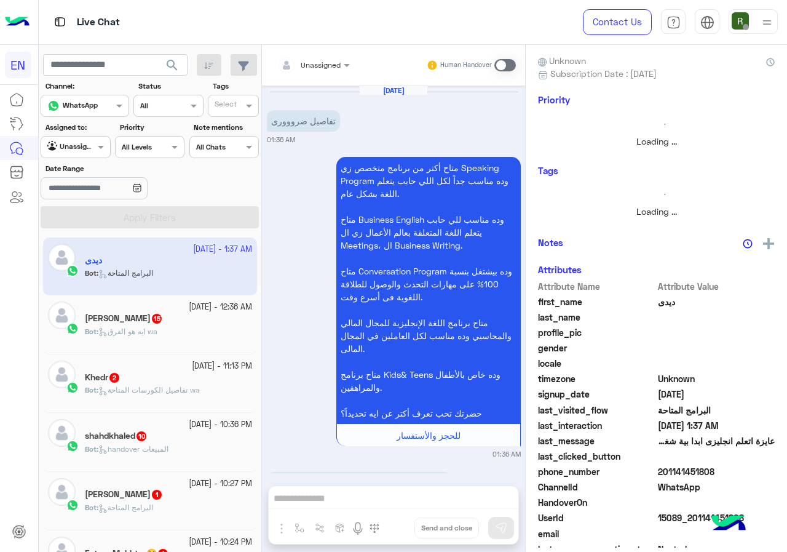
scroll to position [370, 0]
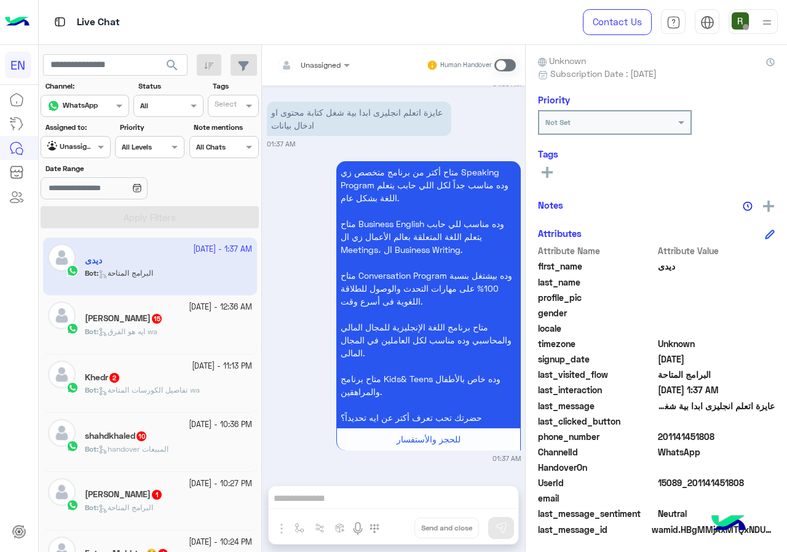
drag, startPoint x: 659, startPoint y: 433, endPoint x: 766, endPoint y: 443, distance: 107.5
click at [766, 443] on div "phone_number [PHONE_NUMBER]" at bounding box center [656, 437] width 237 height 15
click at [315, 65] on input "text" at bounding box center [298, 63] width 43 height 11
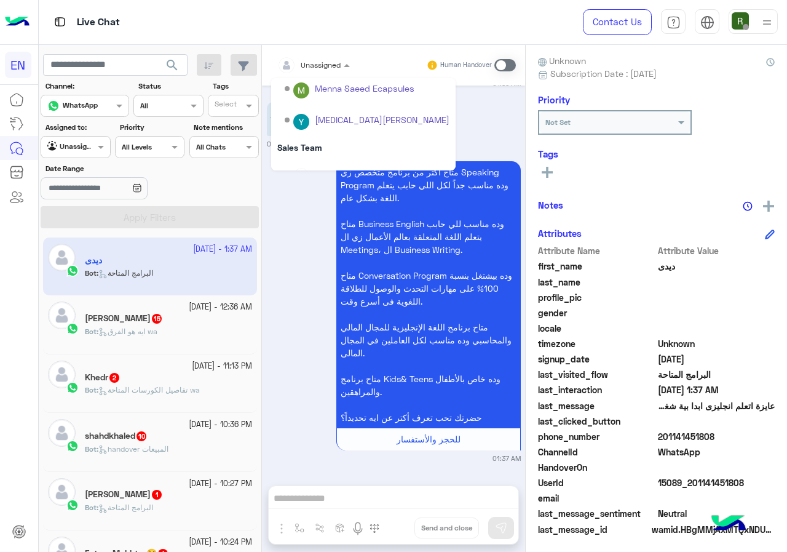
scroll to position [204, 0]
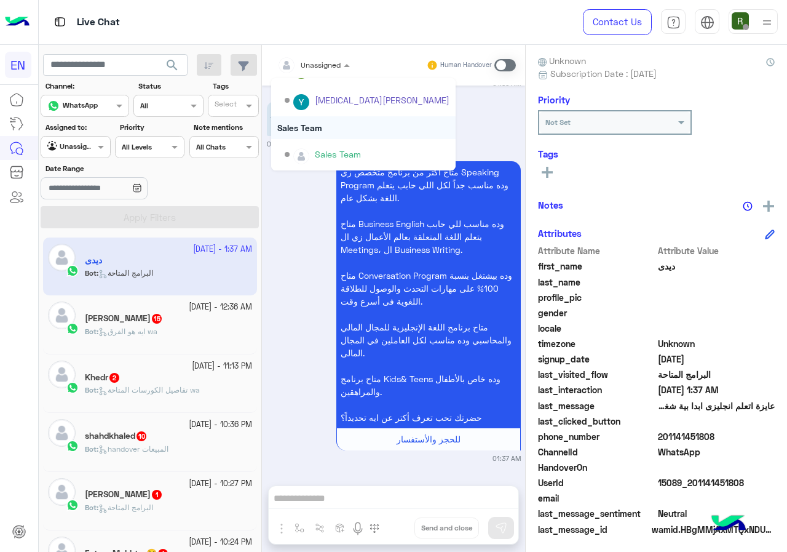
click at [331, 125] on div "Sales Team" at bounding box center [363, 127] width 184 height 23
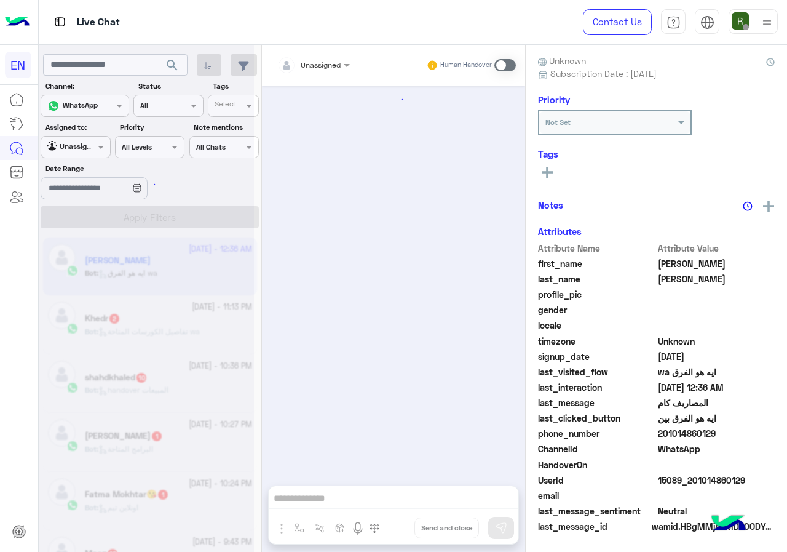
scroll to position [1411, 0]
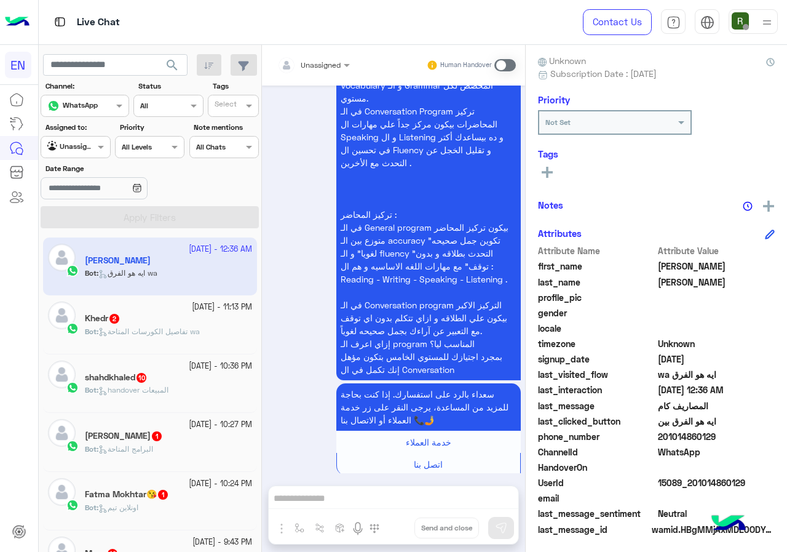
drag, startPoint x: 660, startPoint y: 432, endPoint x: 725, endPoint y: 437, distance: 64.7
click at [725, 437] on span "201014860129" at bounding box center [716, 436] width 117 height 13
click at [317, 65] on input "text" at bounding box center [298, 63] width 43 height 11
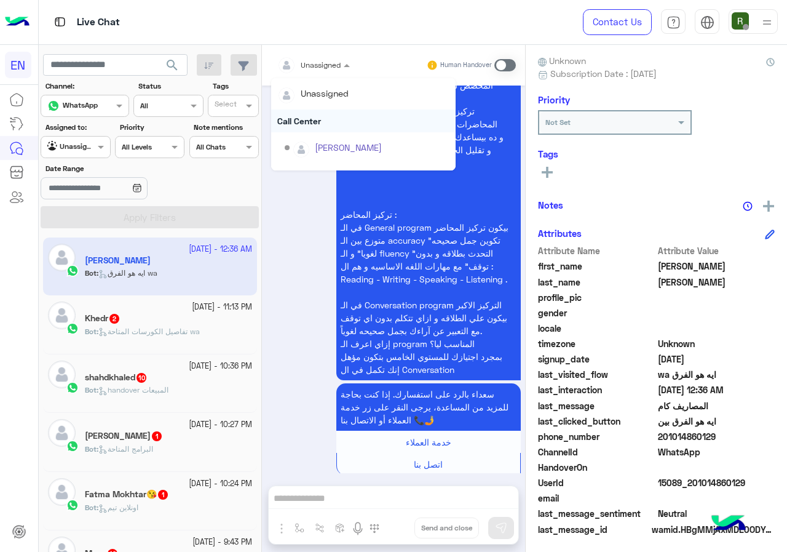
scroll to position [204, 0]
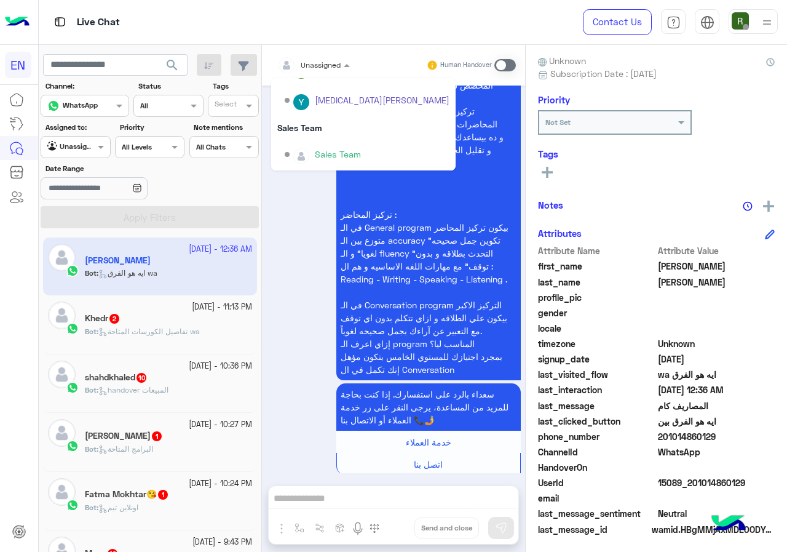
click at [319, 131] on div "Sales Team" at bounding box center [363, 127] width 184 height 23
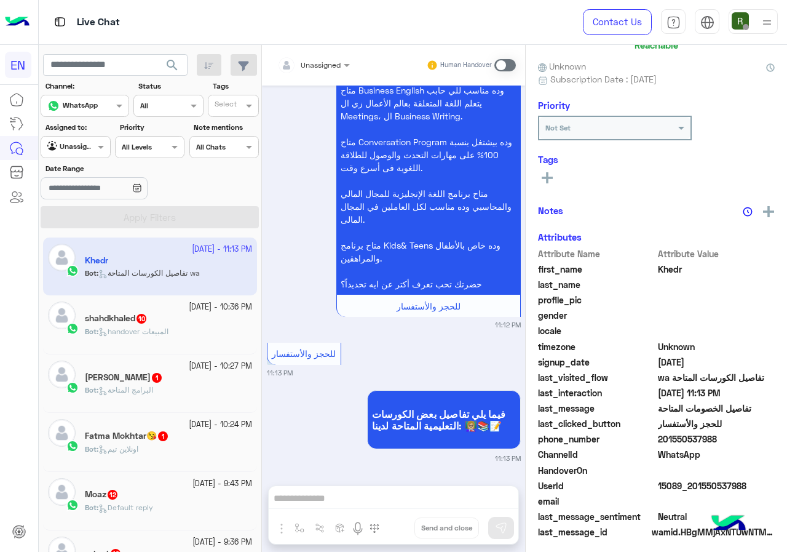
scroll to position [108, 0]
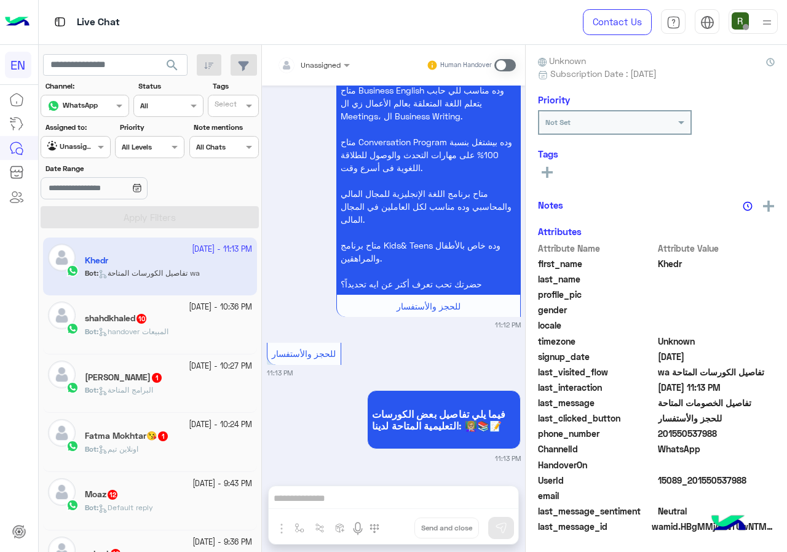
drag, startPoint x: 660, startPoint y: 432, endPoint x: 728, endPoint y: 429, distance: 67.7
click at [728, 429] on span "201550537988" at bounding box center [716, 433] width 117 height 13
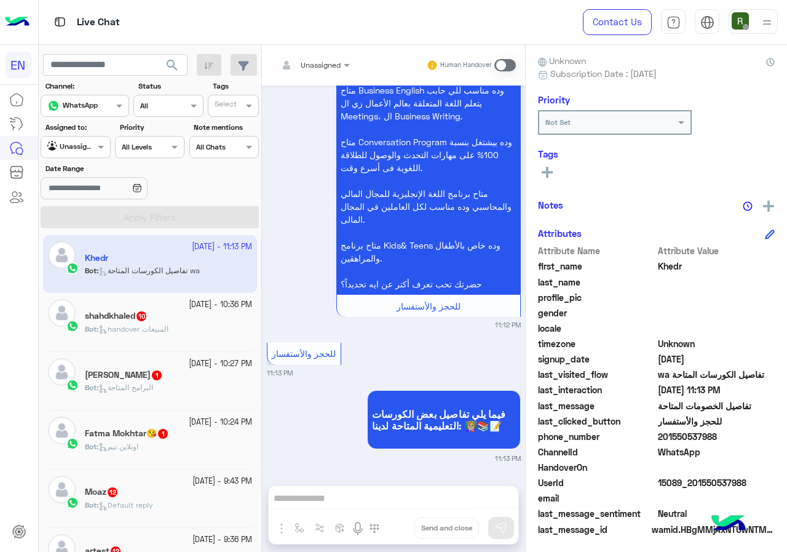
scroll to position [0, 0]
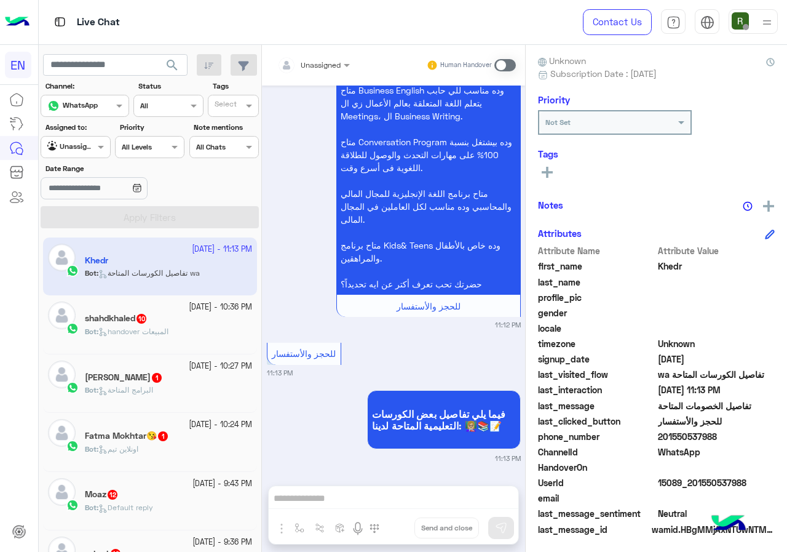
click at [327, 68] on span "Unassigned" at bounding box center [321, 64] width 40 height 9
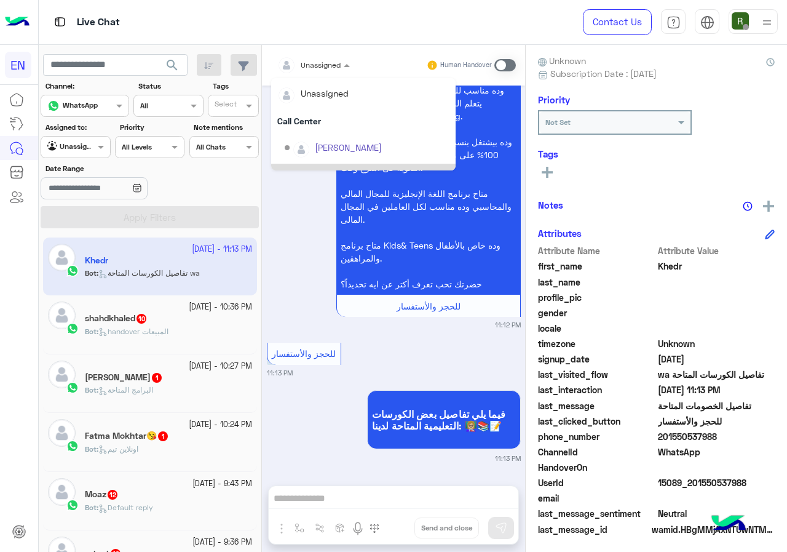
scroll to position [204, 0]
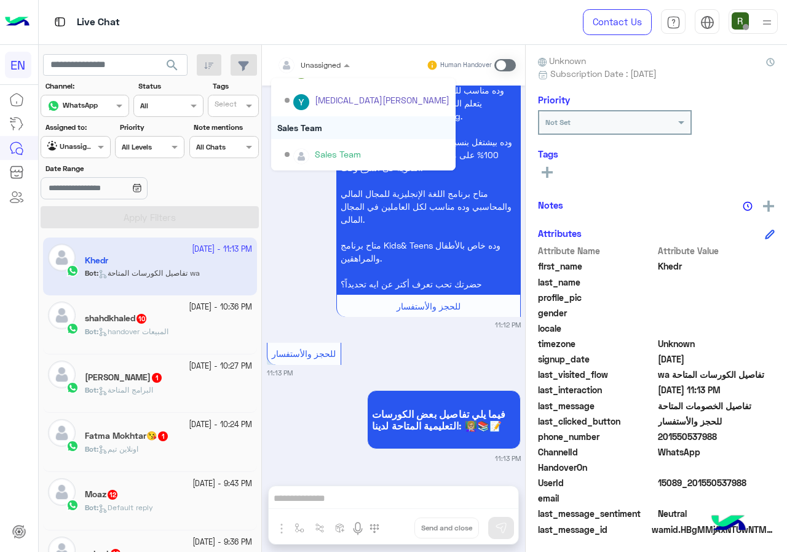
click at [317, 124] on div "Sales Team" at bounding box center [363, 127] width 184 height 23
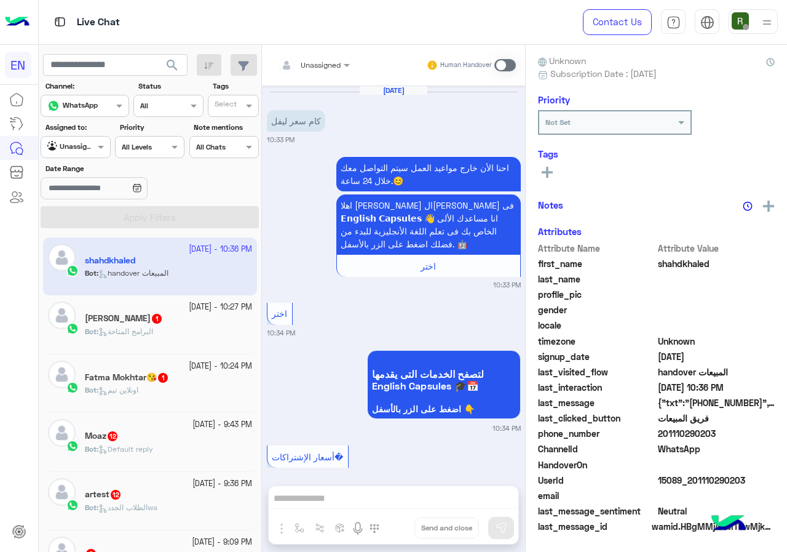
scroll to position [2758, 0]
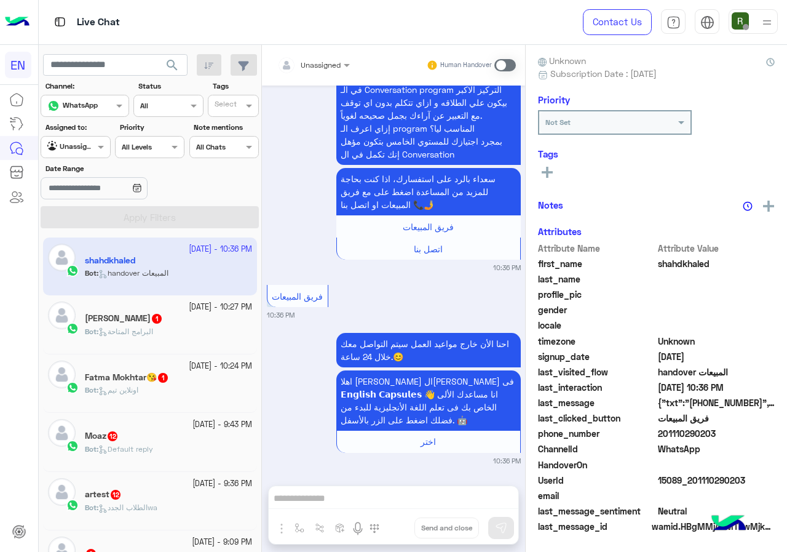
drag, startPoint x: 660, startPoint y: 429, endPoint x: 751, endPoint y: 430, distance: 91.6
click at [751, 430] on span "201110290203" at bounding box center [716, 433] width 117 height 13
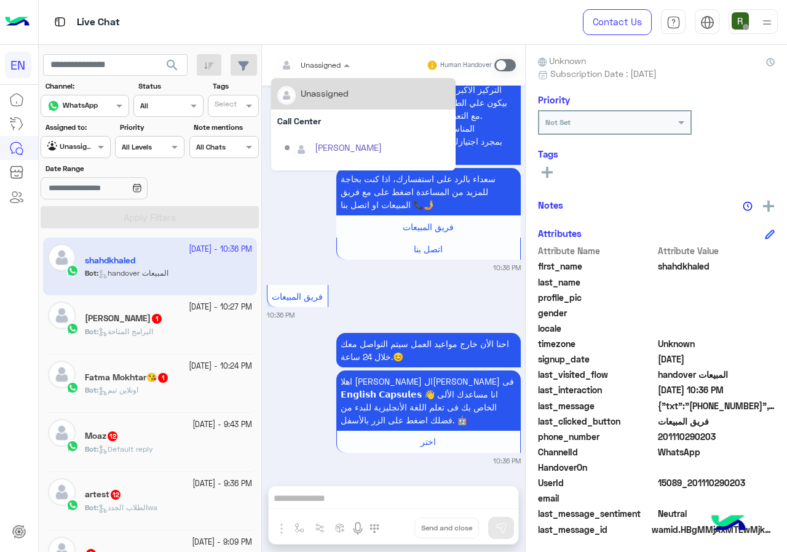
click at [295, 53] on div at bounding box center [288, 65] width 23 height 25
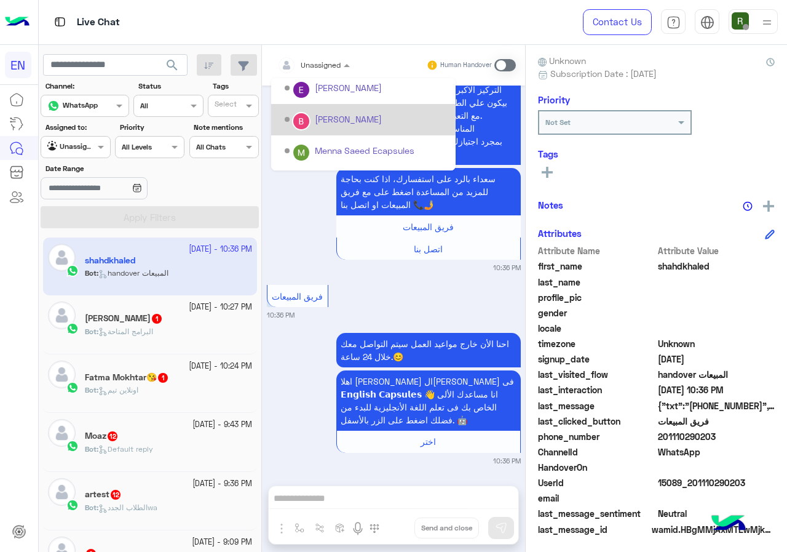
scroll to position [204, 0]
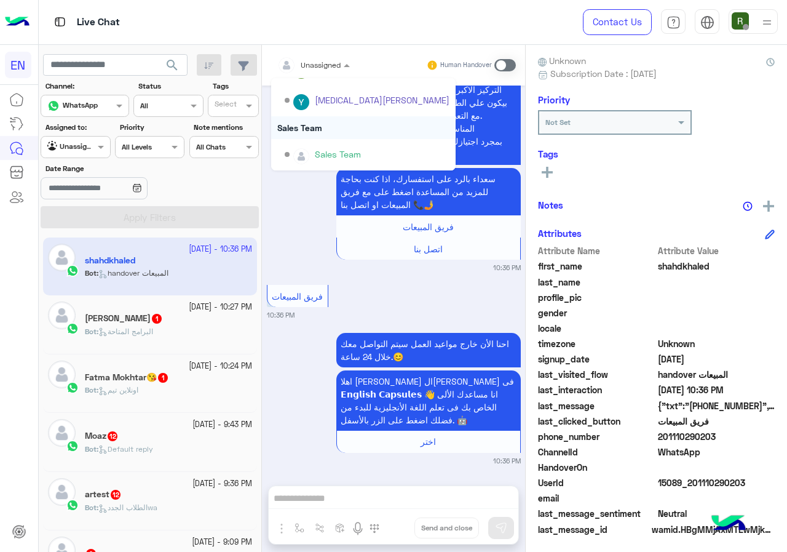
click at [312, 125] on div "Sales Team" at bounding box center [363, 127] width 184 height 23
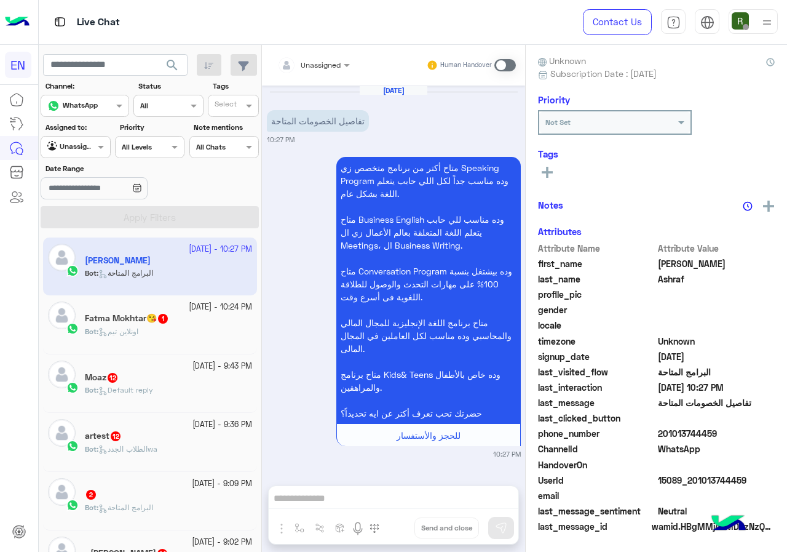
drag, startPoint x: 657, startPoint y: 432, endPoint x: 721, endPoint y: 432, distance: 63.3
click at [721, 432] on span "201013744459" at bounding box center [716, 433] width 117 height 13
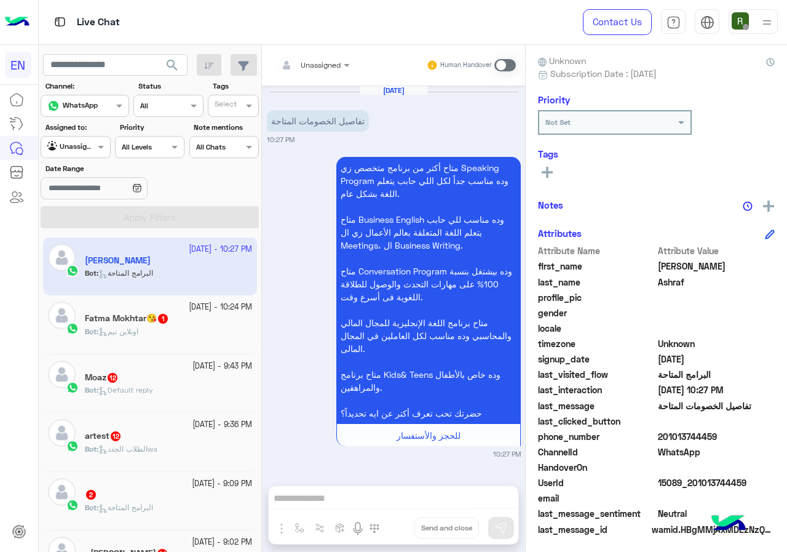
click at [677, 437] on span "201013744459" at bounding box center [716, 436] width 117 height 13
drag, startPoint x: 662, startPoint y: 439, endPoint x: 758, endPoint y: 432, distance: 96.8
click at [758, 432] on span "201013744459" at bounding box center [716, 436] width 117 height 13
click at [323, 51] on div "Unassigned Human Handover" at bounding box center [393, 65] width 263 height 41
click at [325, 57] on div at bounding box center [313, 63] width 85 height 12
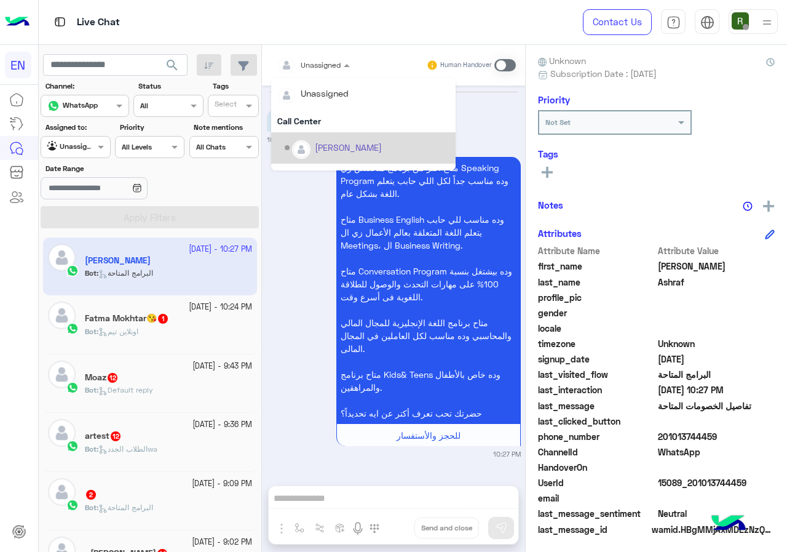
scroll to position [204, 0]
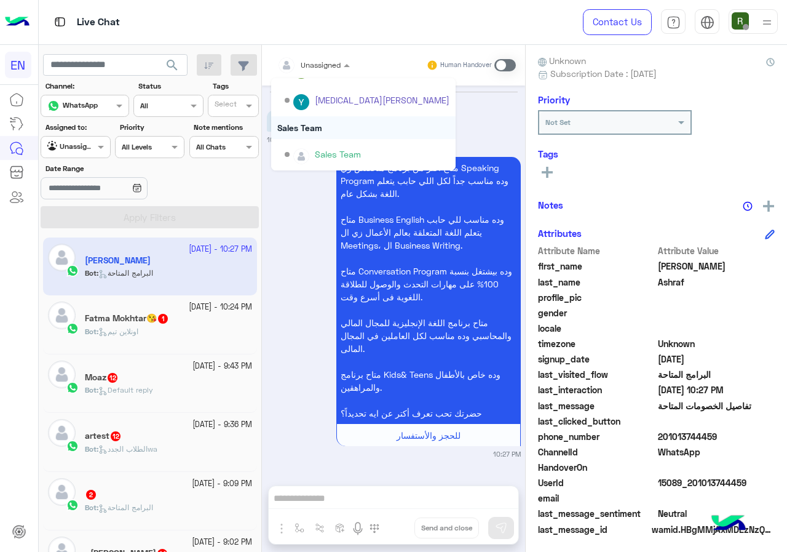
click at [337, 135] on div "Sales Team" at bounding box center [363, 127] width 184 height 23
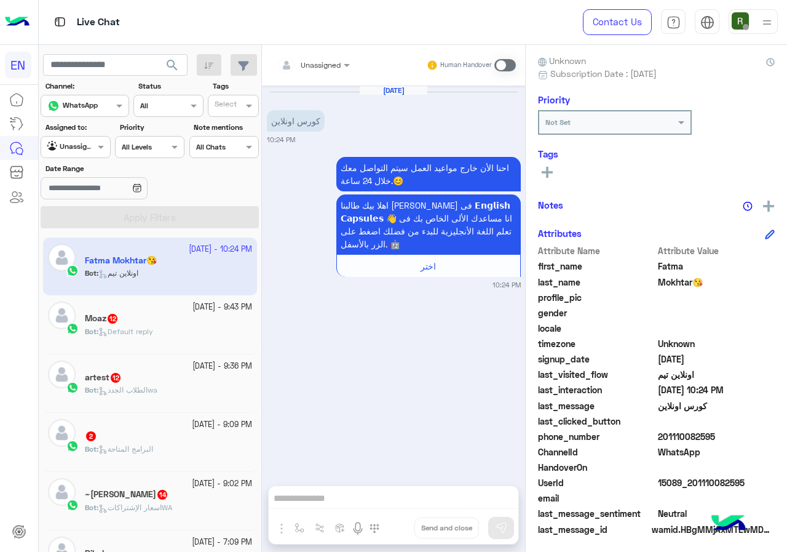
drag, startPoint x: 662, startPoint y: 433, endPoint x: 748, endPoint y: 437, distance: 86.2
click at [748, 437] on span "201110082595" at bounding box center [716, 436] width 117 height 13
click at [325, 64] on div at bounding box center [313, 63] width 85 height 12
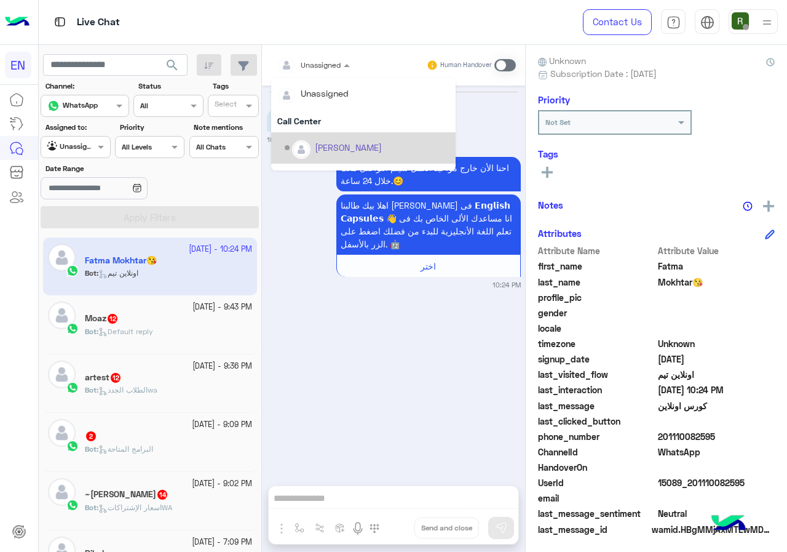
scroll to position [204, 0]
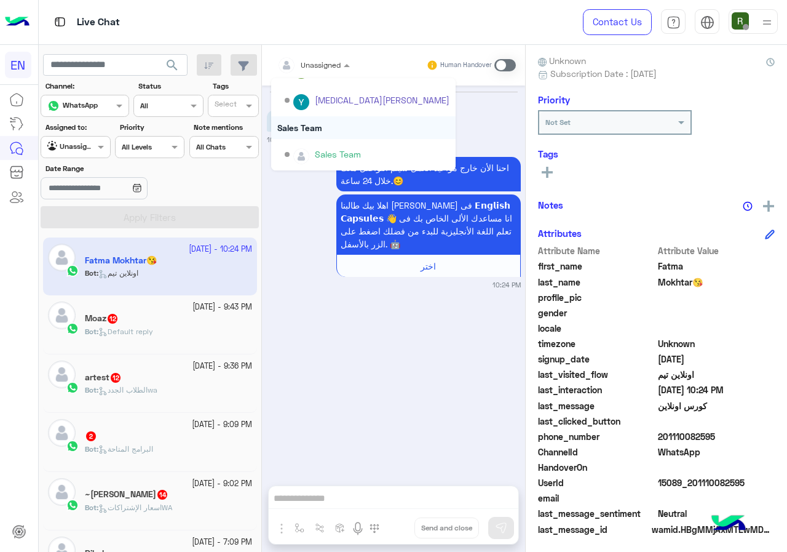
click at [332, 119] on div "Sales Team" at bounding box center [363, 127] width 184 height 23
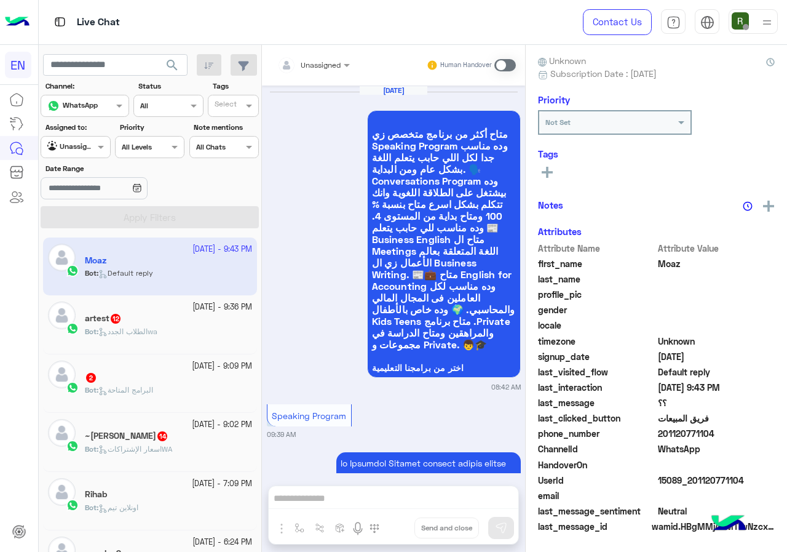
scroll to position [2416, 0]
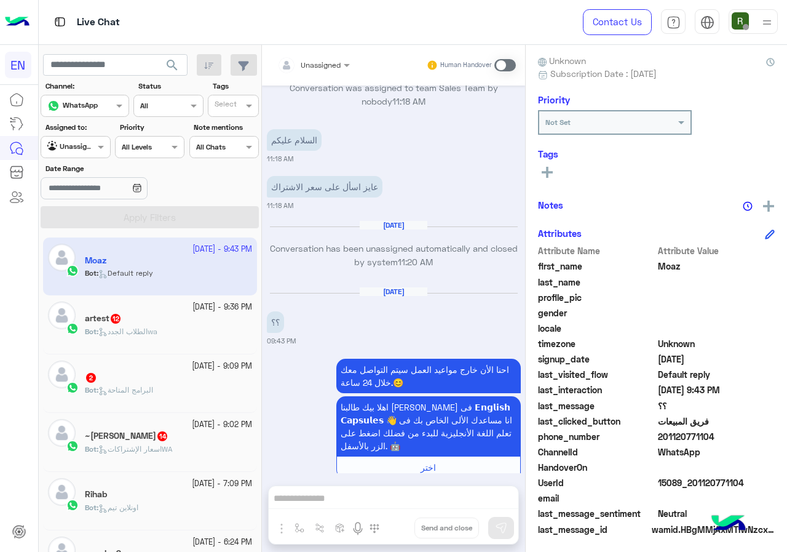
drag, startPoint x: 661, startPoint y: 430, endPoint x: 734, endPoint y: 430, distance: 73.2
click at [734, 430] on span "201120771104" at bounding box center [716, 436] width 117 height 13
click at [330, 63] on div at bounding box center [313, 63] width 85 height 12
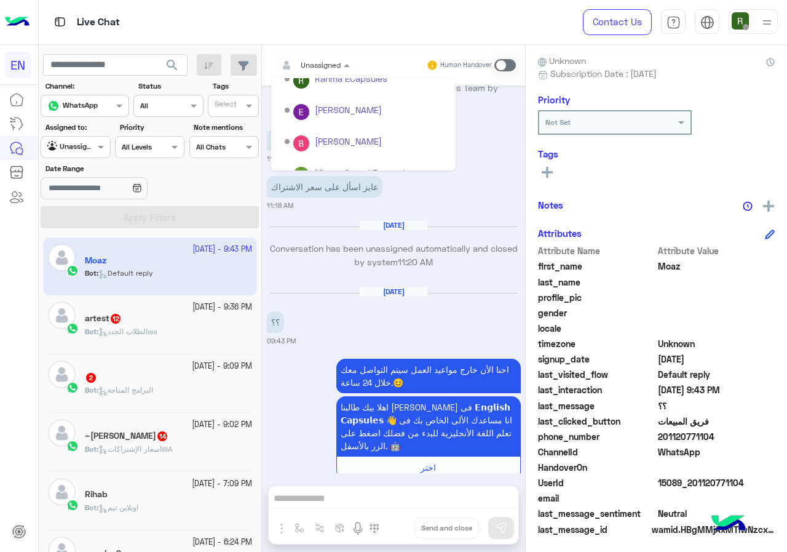
scroll to position [204, 0]
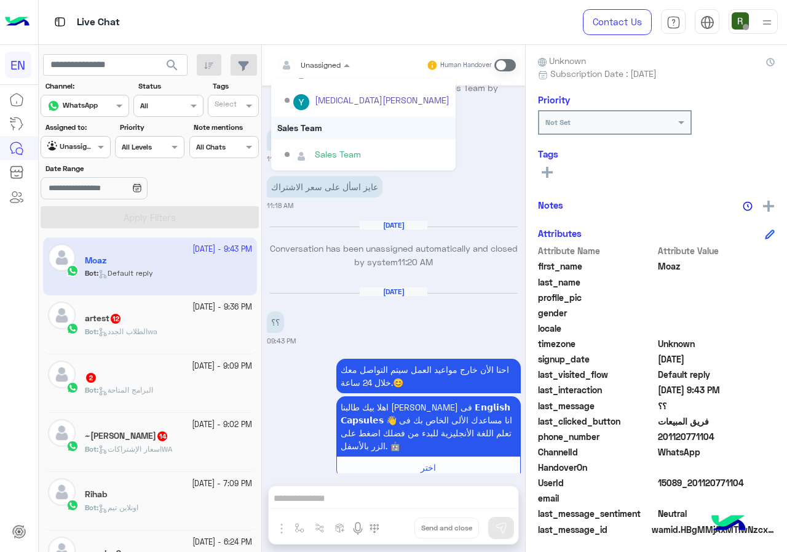
click at [330, 125] on div "Sales Team" at bounding box center [363, 127] width 184 height 23
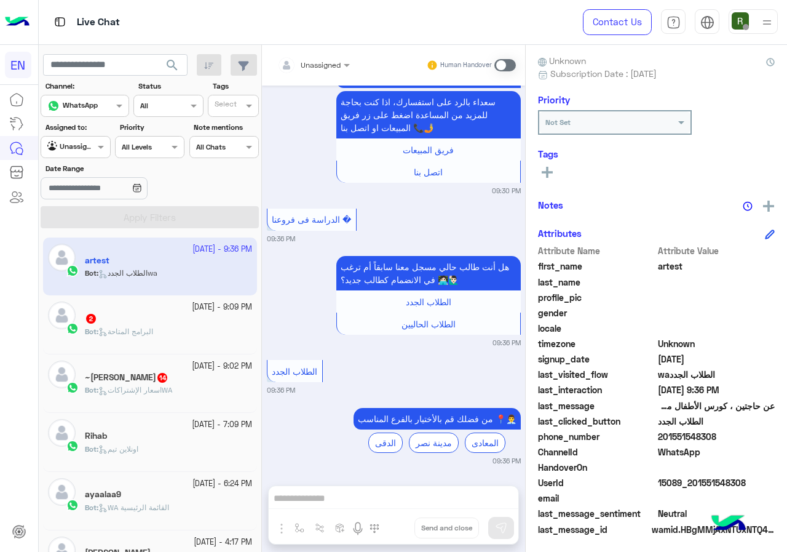
drag, startPoint x: 660, startPoint y: 432, endPoint x: 735, endPoint y: 435, distance: 75.7
click at [735, 435] on span "201551548308" at bounding box center [716, 436] width 117 height 13
click at [321, 71] on div "Unassigned" at bounding box center [308, 65] width 63 height 25
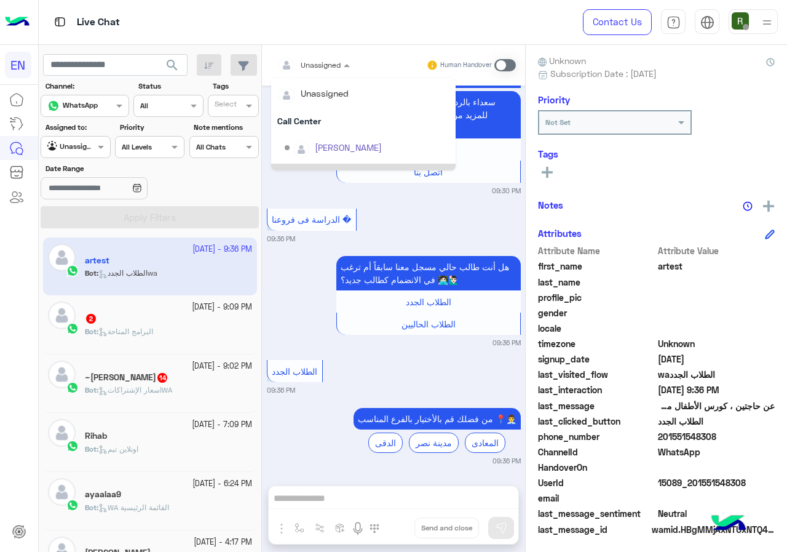
scroll to position [204, 0]
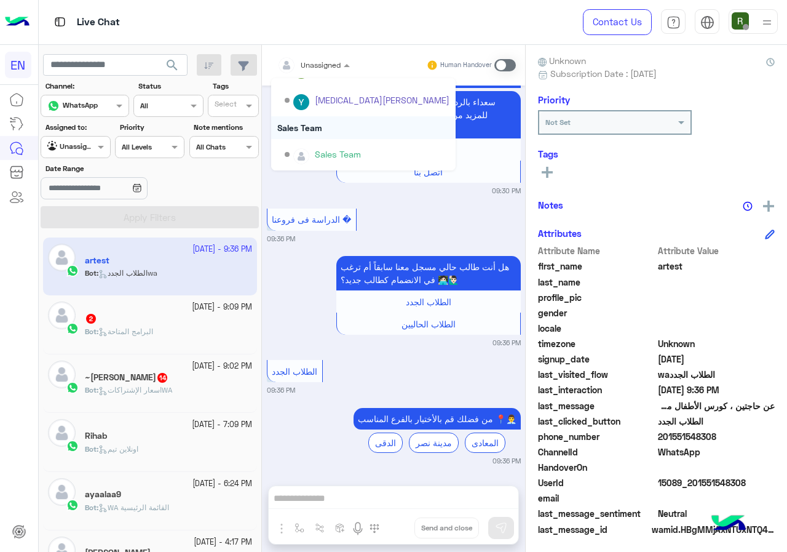
click at [318, 128] on div "Sales Team" at bounding box center [363, 127] width 184 height 23
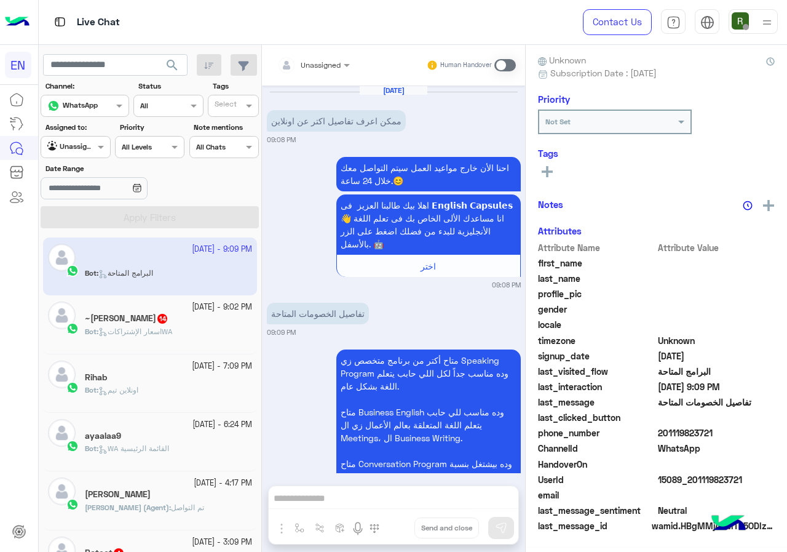
scroll to position [188, 0]
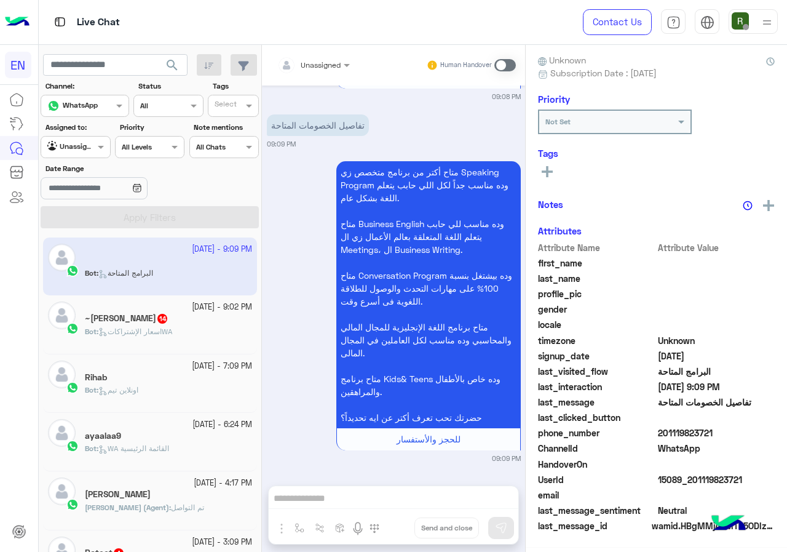
drag, startPoint x: 661, startPoint y: 435, endPoint x: 750, endPoint y: 435, distance: 88.5
click at [750, 435] on span "201119823721" at bounding box center [716, 432] width 117 height 13
click at [301, 76] on div "Unassigned" at bounding box center [308, 65] width 63 height 25
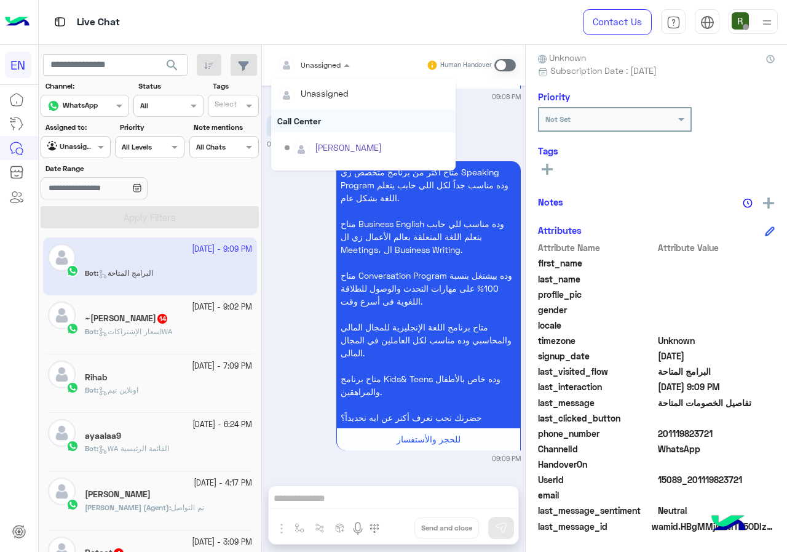
scroll to position [204, 0]
click at [316, 125] on div "Sales Team" at bounding box center [363, 127] width 184 height 23
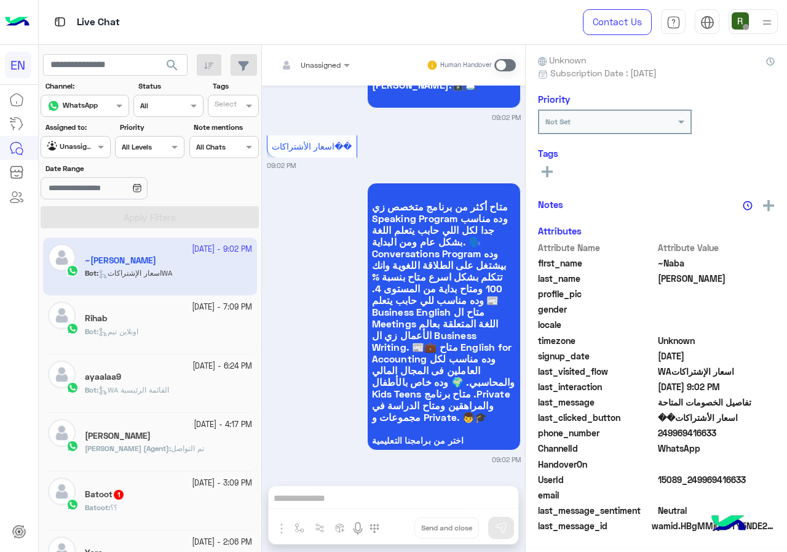
scroll to position [108, 0]
click at [662, 432] on span "249969416633" at bounding box center [716, 433] width 117 height 13
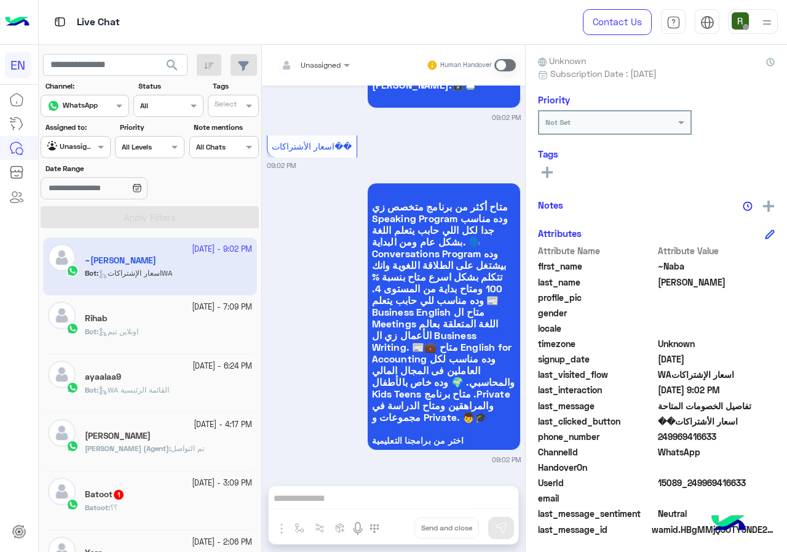
click at [662, 432] on span "249969416633" at bounding box center [716, 436] width 117 height 13
click at [290, 67] on input "text" at bounding box center [298, 63] width 43 height 11
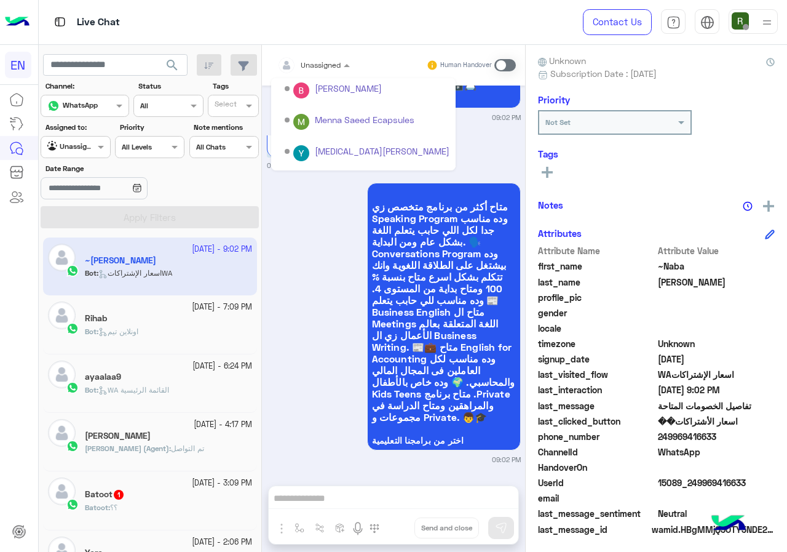
scroll to position [204, 0]
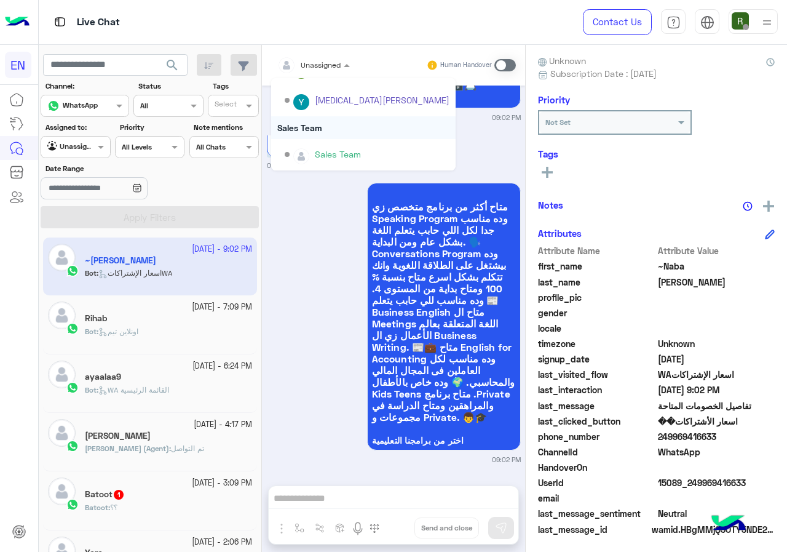
click at [322, 124] on div "Sales Team" at bounding box center [363, 127] width 184 height 23
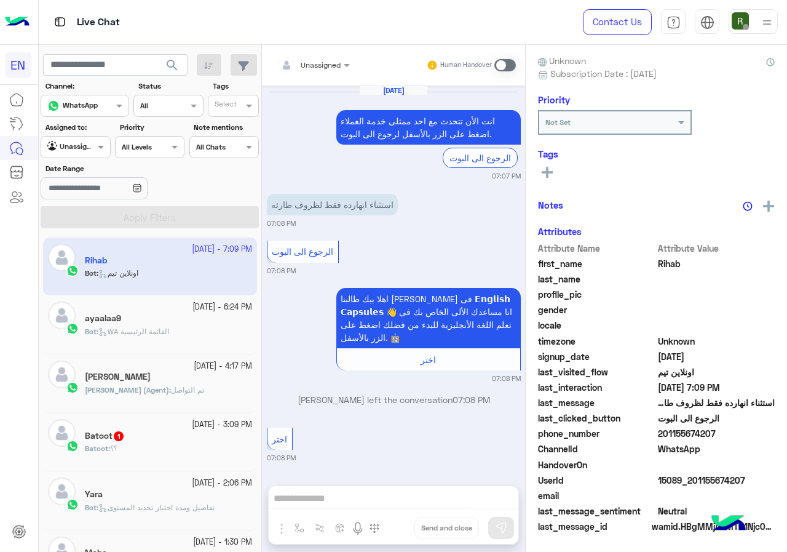
scroll to position [926, 0]
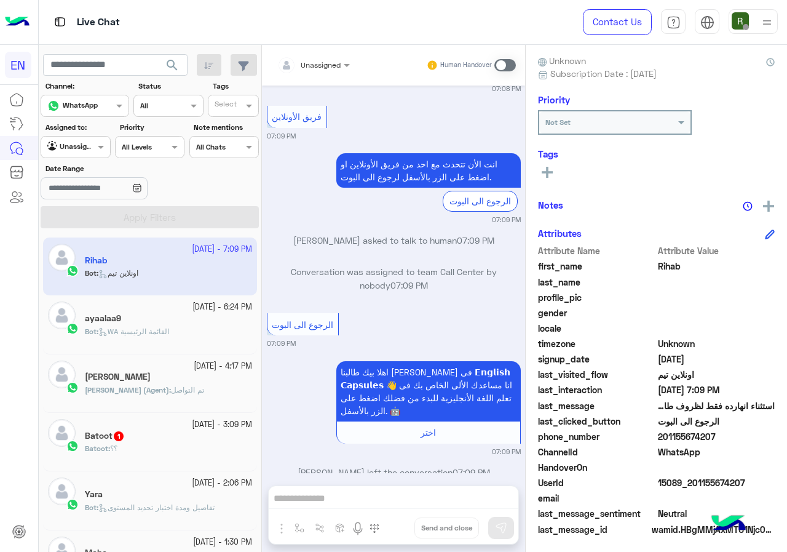
drag, startPoint x: 657, startPoint y: 432, endPoint x: 729, endPoint y: 435, distance: 71.4
click at [729, 435] on span "201155674207" at bounding box center [716, 436] width 117 height 13
click at [701, 440] on span "201155674207" at bounding box center [716, 436] width 117 height 13
drag, startPoint x: 662, startPoint y: 437, endPoint x: 753, endPoint y: 441, distance: 91.1
click at [753, 441] on span "201155674207" at bounding box center [716, 436] width 117 height 13
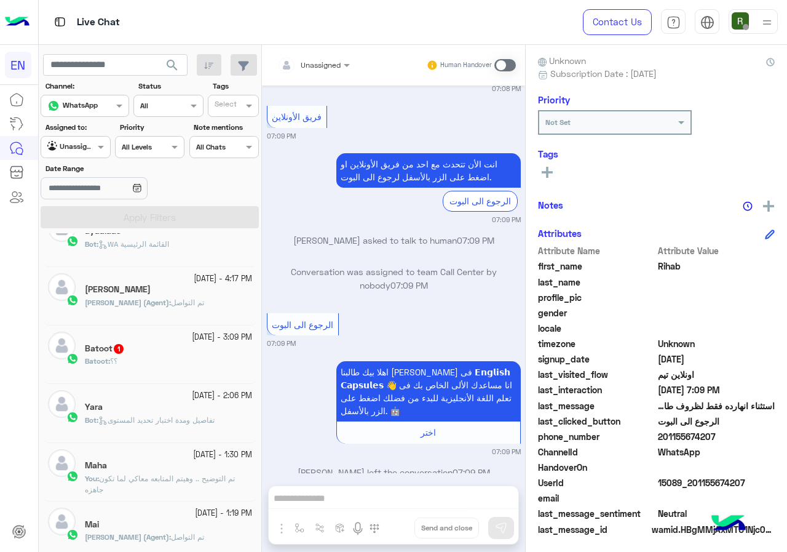
scroll to position [0, 0]
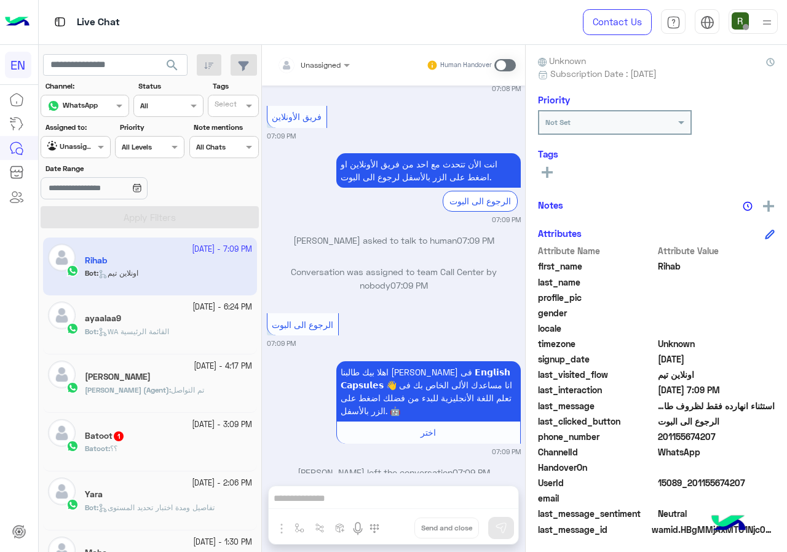
click at [312, 64] on input "text" at bounding box center [298, 63] width 43 height 11
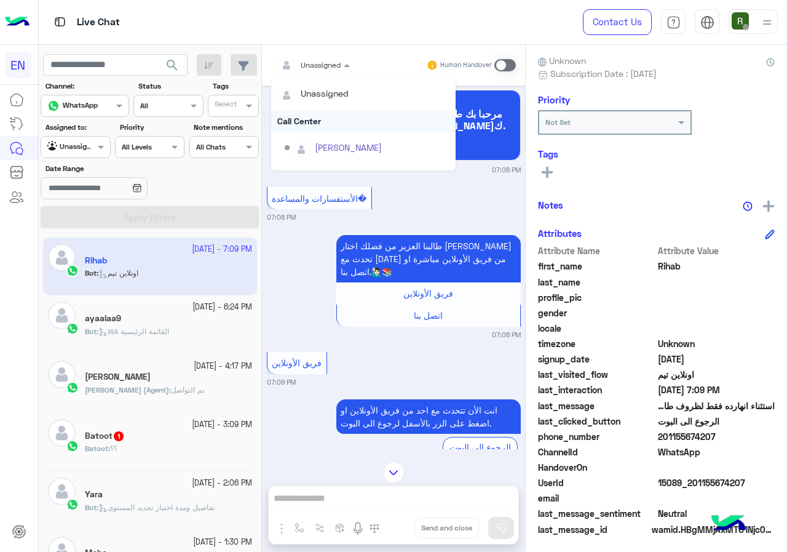
click at [379, 349] on div "فريق الأونلاين 07:09 PM" at bounding box center [394, 368] width 254 height 38
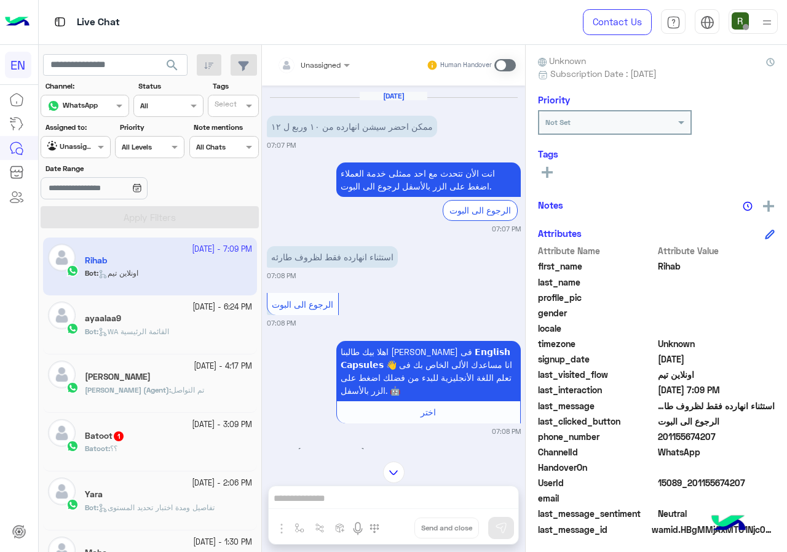
scroll to position [1092, 0]
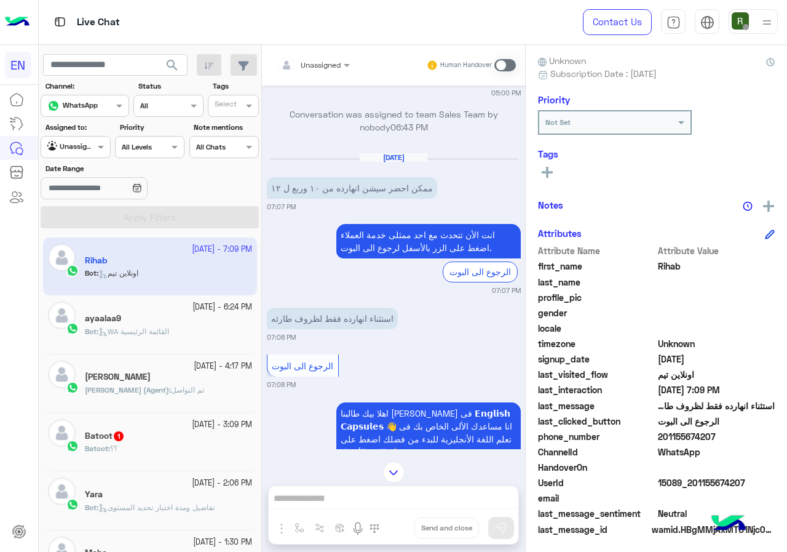
click at [505, 60] on span at bounding box center [505, 65] width 22 height 12
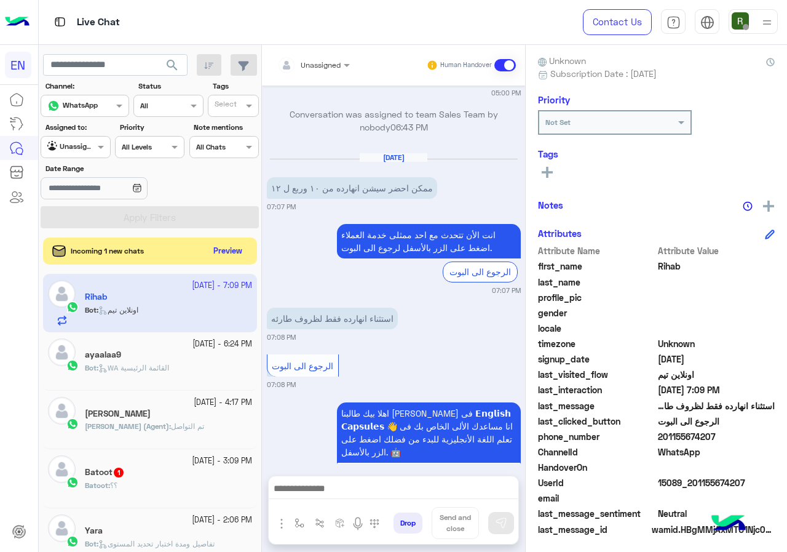
scroll to position [2196, 0]
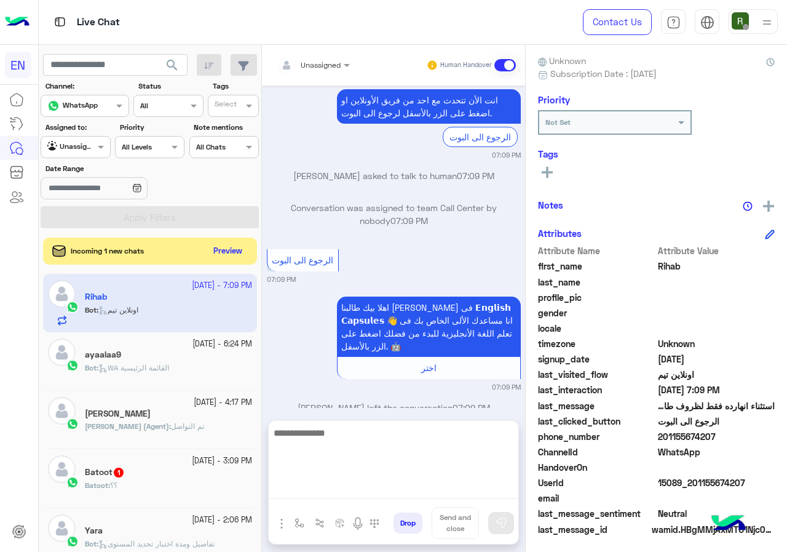
click at [354, 498] on textarea at bounding box center [394, 462] width 250 height 74
type textarea "**********"
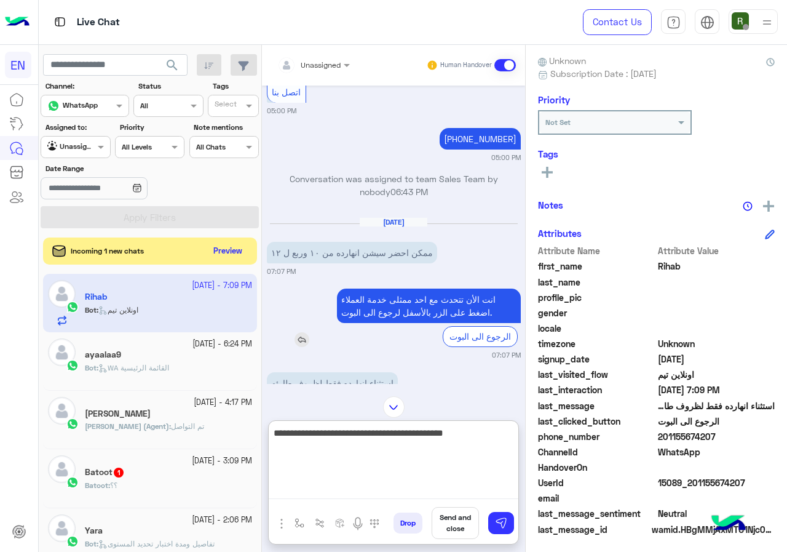
scroll to position [1028, 0]
click at [402, 432] on textarea "**********" at bounding box center [394, 462] width 250 height 74
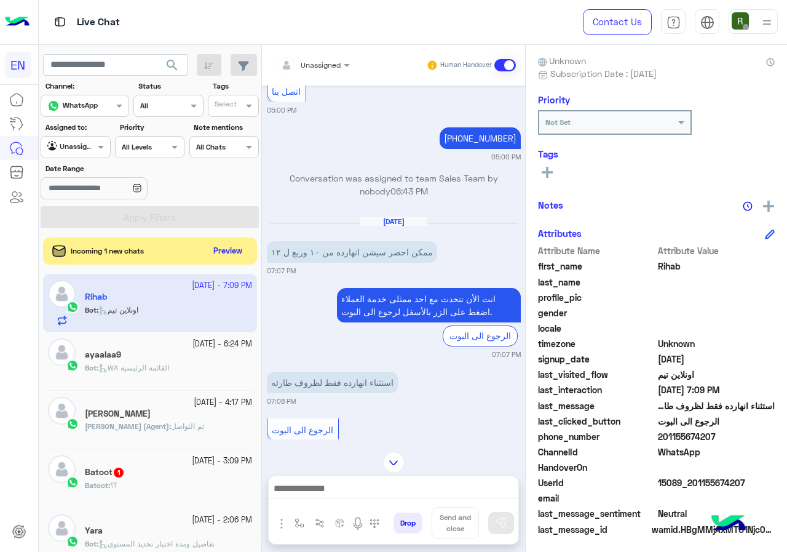
click at [552, 172] on rect at bounding box center [547, 172] width 11 height 2
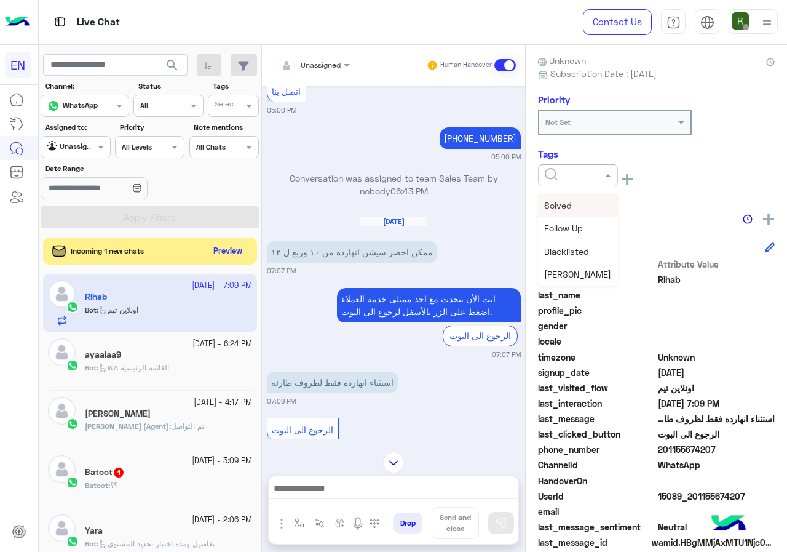
click at [560, 185] on div at bounding box center [578, 175] width 80 height 22
click at [575, 200] on div "Solved" at bounding box center [578, 205] width 80 height 23
click at [592, 207] on div "Rihab Reachable Unknown Subscription Date : [DATE] Priority Not Set Tags × Solv…" at bounding box center [656, 296] width 261 height 502
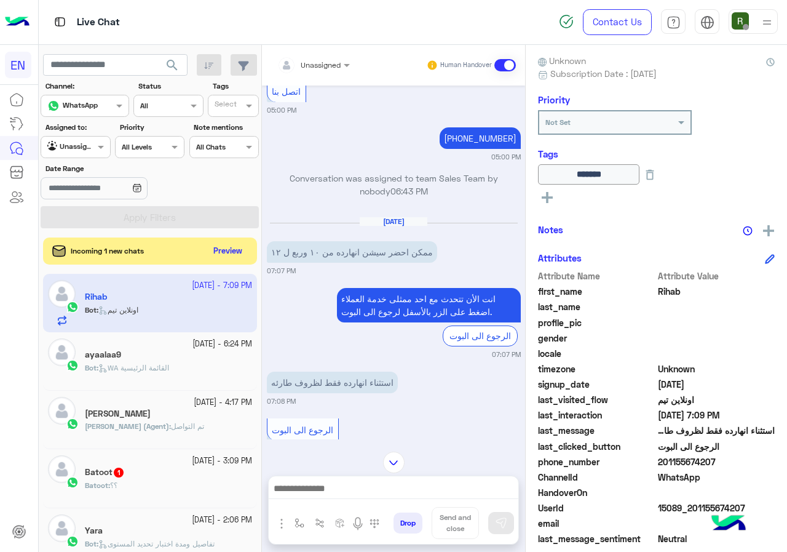
click at [311, 59] on input "text" at bounding box center [298, 63] width 43 height 11
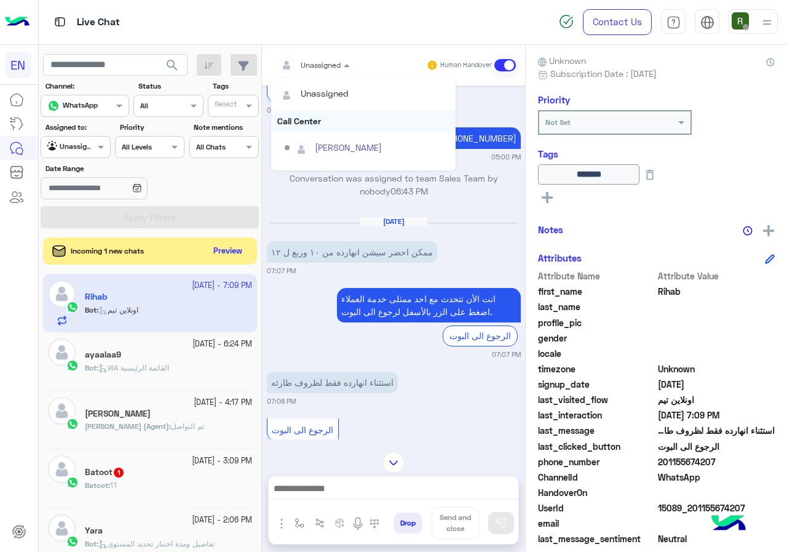
click at [328, 125] on div "Call Center" at bounding box center [363, 120] width 184 height 23
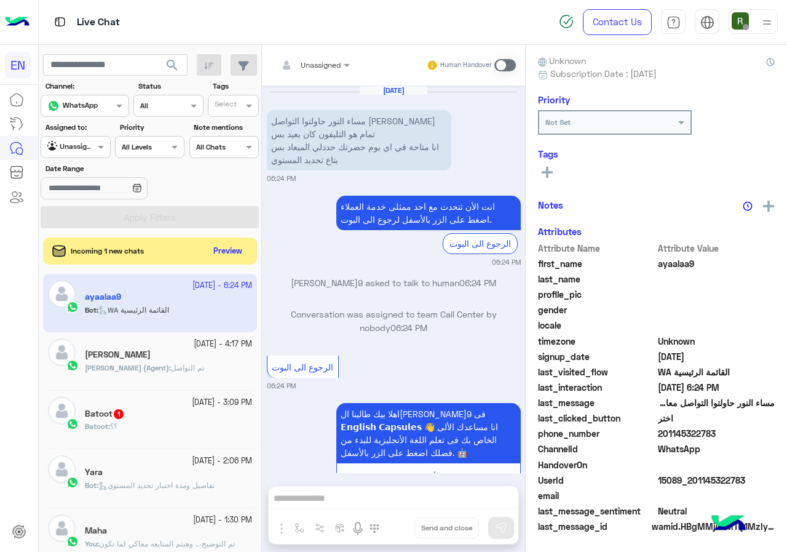
scroll to position [210, 0]
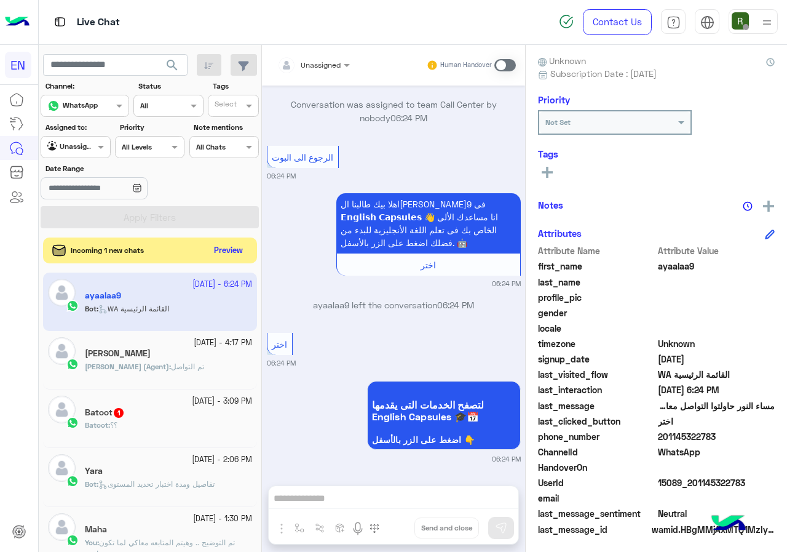
click at [247, 253] on button "Preview" at bounding box center [229, 250] width 38 height 17
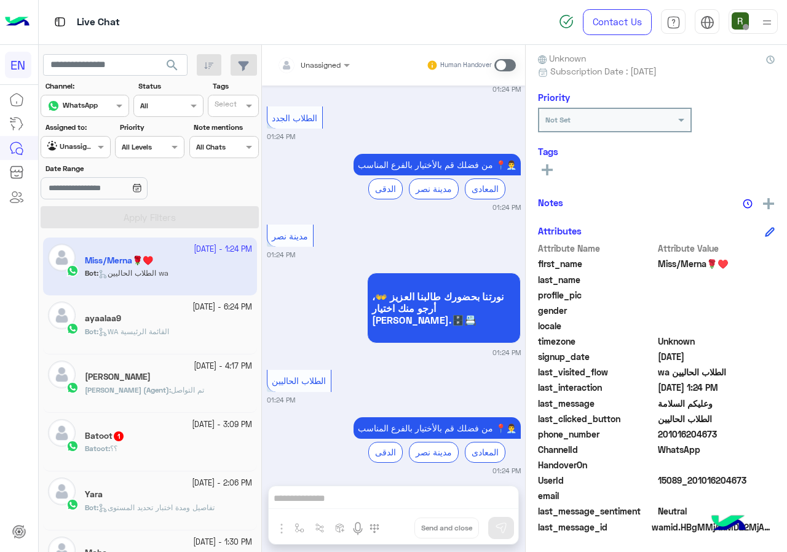
scroll to position [111, 0]
drag, startPoint x: 661, startPoint y: 429, endPoint x: 759, endPoint y: 435, distance: 98.6
click at [759, 435] on span "201016204673" at bounding box center [716, 433] width 117 height 13
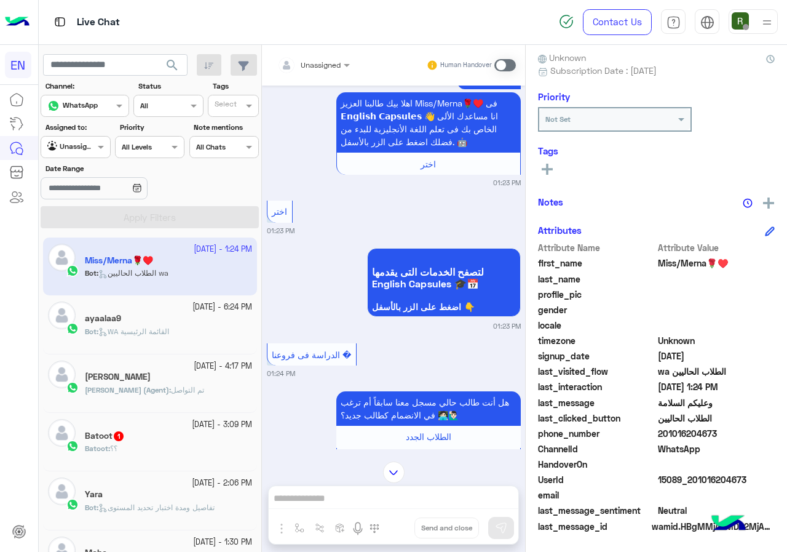
scroll to position [0, 0]
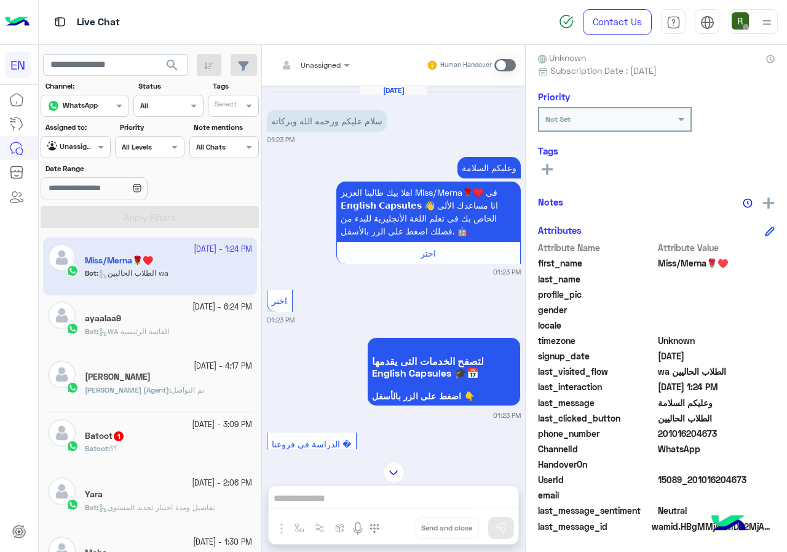
click at [502, 68] on span at bounding box center [505, 65] width 22 height 12
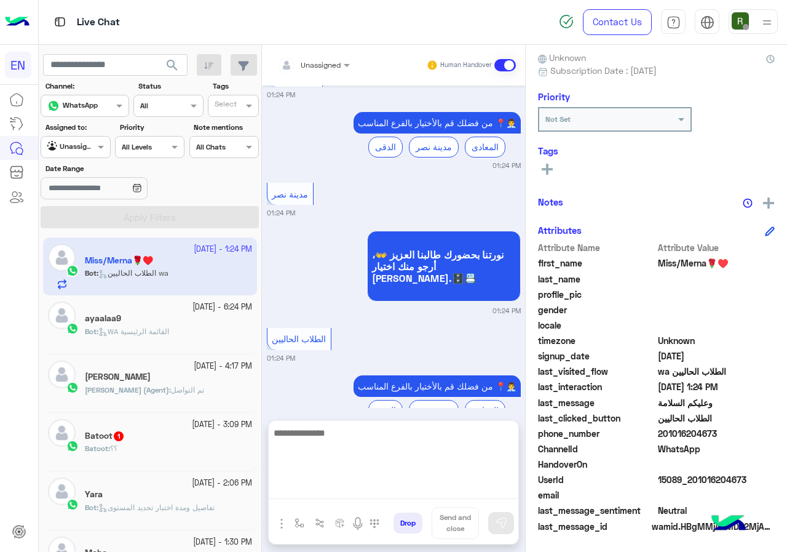
click at [361, 494] on textarea at bounding box center [394, 462] width 250 height 74
type textarea "**********"
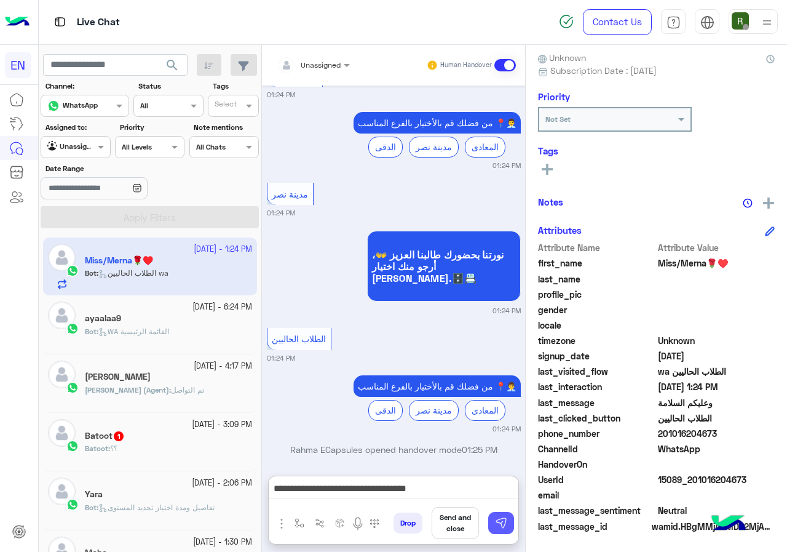
click at [509, 520] on button at bounding box center [501, 523] width 26 height 22
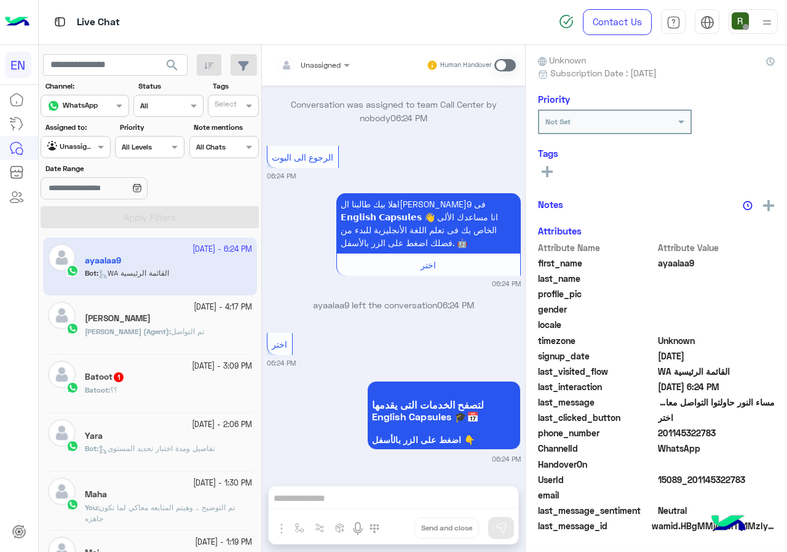
scroll to position [108, 0]
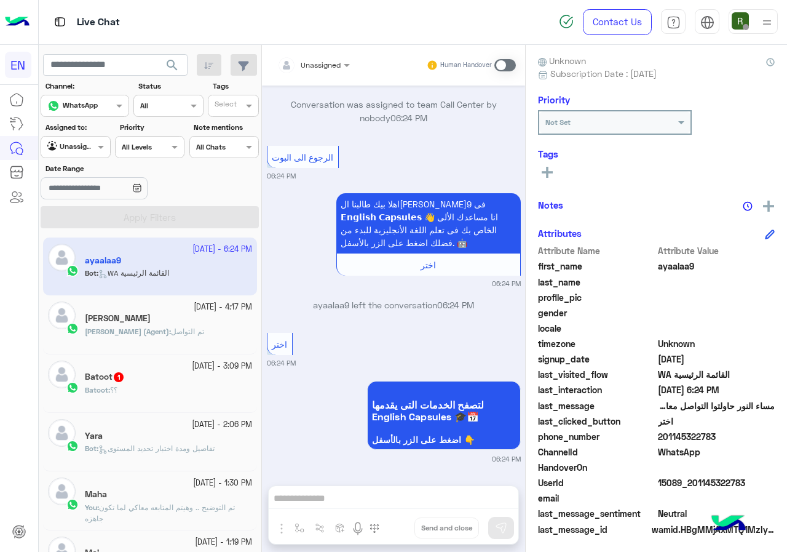
drag, startPoint x: 658, startPoint y: 430, endPoint x: 722, endPoint y: 432, distance: 64.0
click at [722, 432] on span "201145322783" at bounding box center [716, 436] width 117 height 13
click at [710, 434] on span "201145322783" at bounding box center [716, 436] width 117 height 13
drag, startPoint x: 657, startPoint y: 434, endPoint x: 702, endPoint y: 440, distance: 45.3
click at [702, 440] on span "201145322783" at bounding box center [716, 436] width 117 height 13
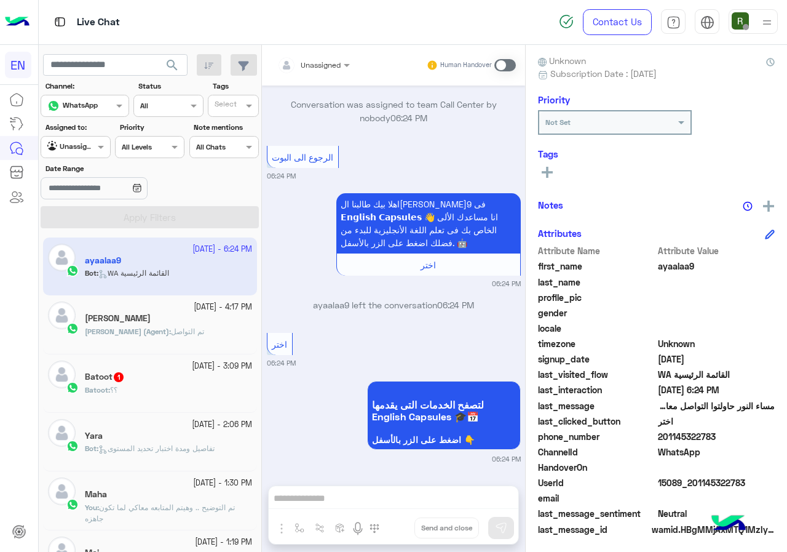
click at [702, 440] on span "201145322783" at bounding box center [716, 436] width 117 height 13
drag, startPoint x: 660, startPoint y: 439, endPoint x: 721, endPoint y: 437, distance: 60.9
click at [721, 437] on span "201145322783" at bounding box center [716, 436] width 117 height 13
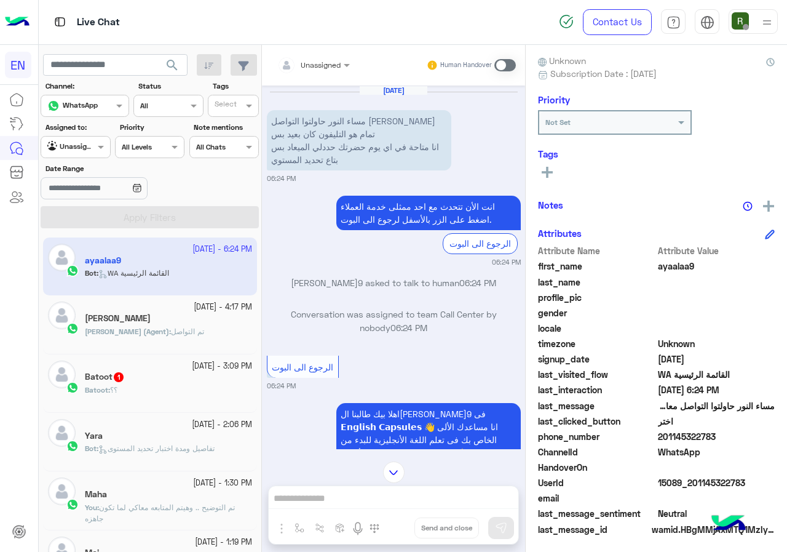
click at [507, 71] on div "Human Handover" at bounding box center [471, 65] width 90 height 22
click at [505, 66] on span at bounding box center [505, 65] width 22 height 12
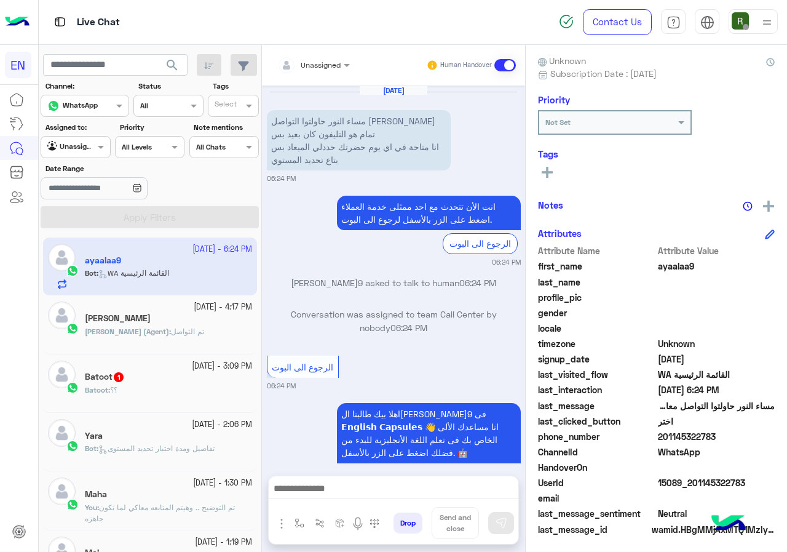
scroll to position [273, 0]
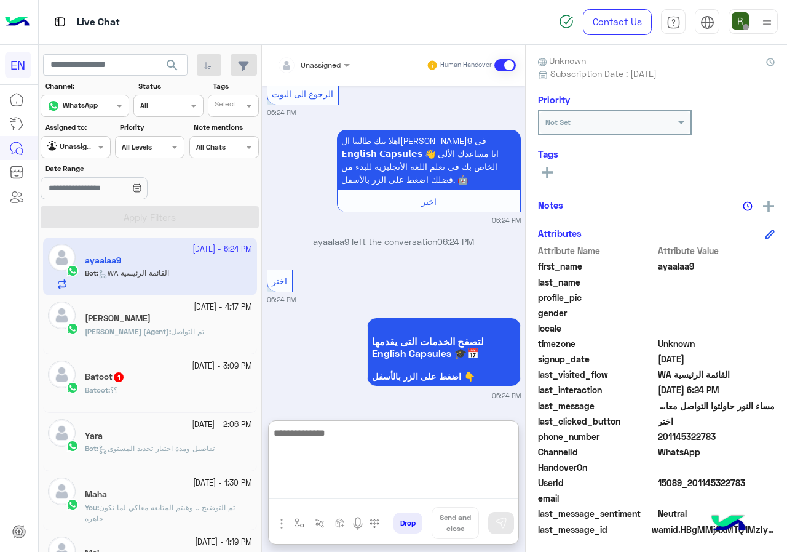
click at [344, 489] on textarea at bounding box center [394, 462] width 250 height 74
click at [417, 444] on textarea "**********" at bounding box center [394, 462] width 250 height 74
type textarea "**********"
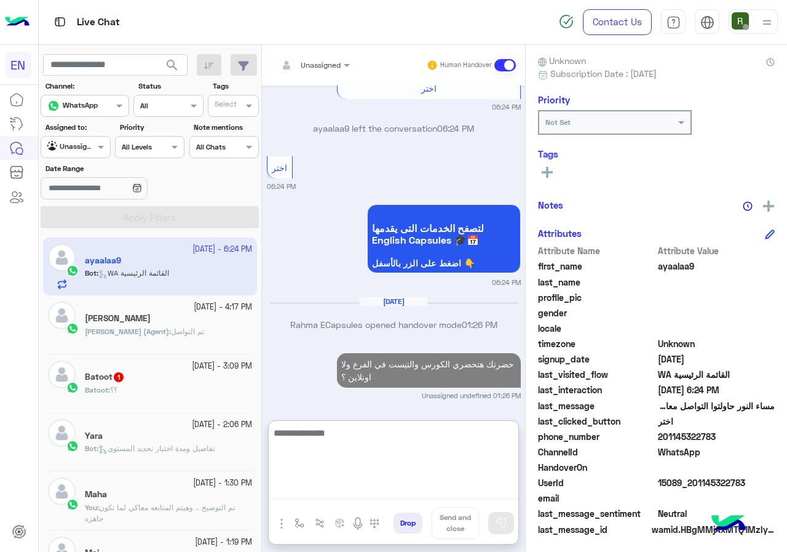
scroll to position [389, 0]
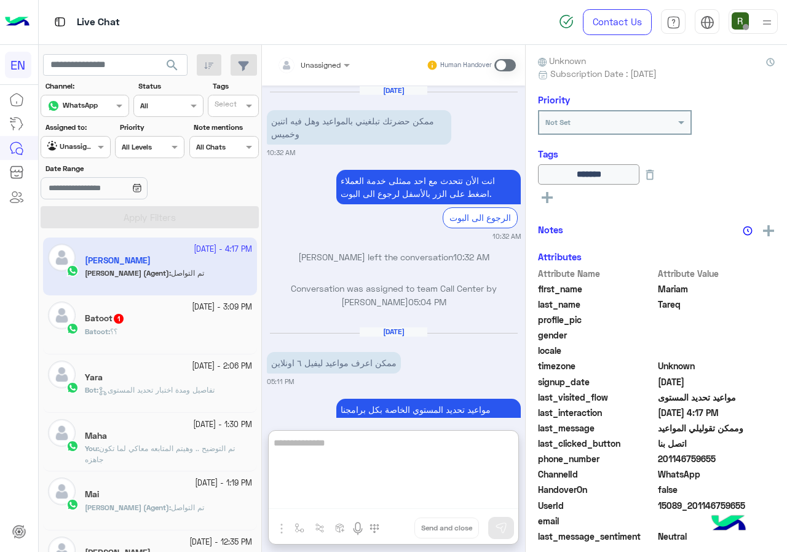
scroll to position [1040, 0]
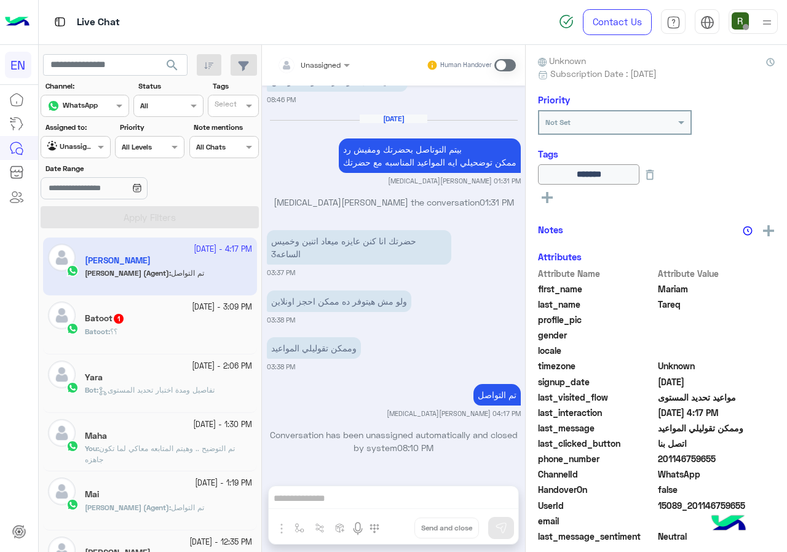
click at [184, 317] on div "Batoot 1" at bounding box center [168, 319] width 167 height 13
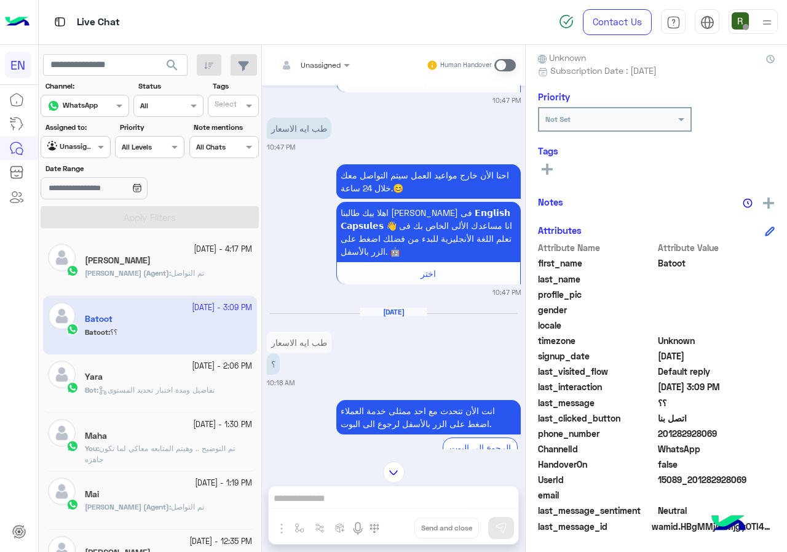
scroll to position [1257, 0]
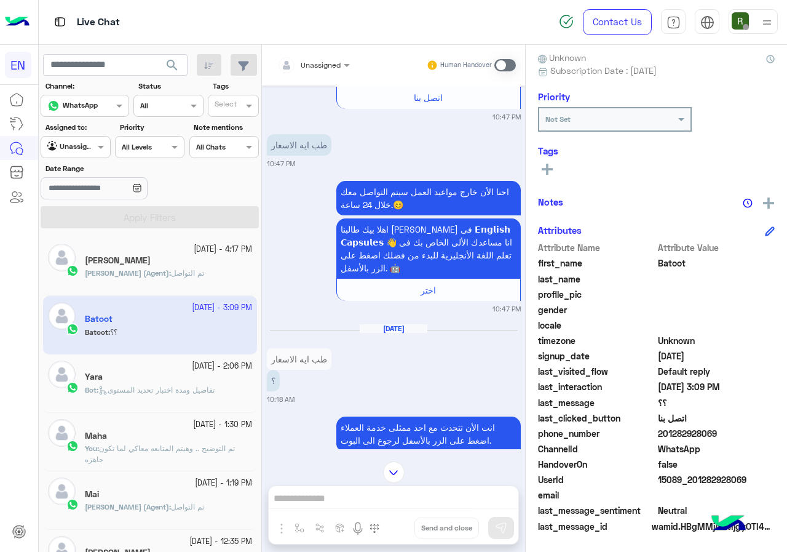
drag, startPoint x: 667, startPoint y: 434, endPoint x: 711, endPoint y: 434, distance: 44.9
click at [711, 434] on span "201282928069" at bounding box center [716, 433] width 117 height 13
click at [707, 434] on span "201282928069" at bounding box center [716, 433] width 117 height 13
drag, startPoint x: 662, startPoint y: 433, endPoint x: 738, endPoint y: 433, distance: 75.6
click at [738, 433] on span "201282928069" at bounding box center [716, 433] width 117 height 13
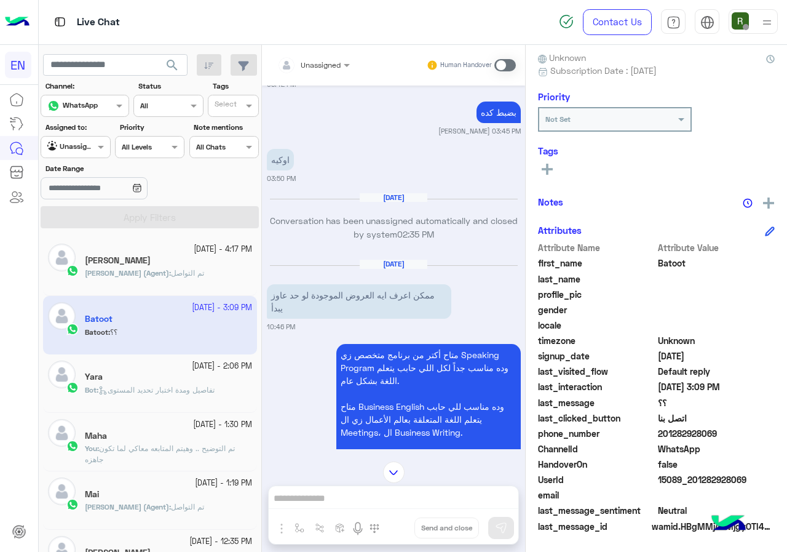
scroll to position [151, 0]
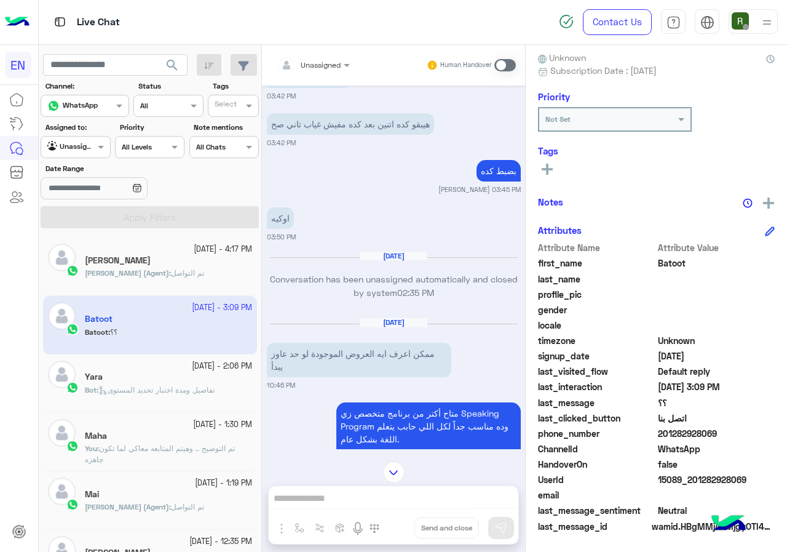
drag, startPoint x: 366, startPoint y: 491, endPoint x: 372, endPoint y: 478, distance: 14.6
click at [369, 485] on div "Unassigned Human Handover [DATE] في سيشن روحت 8ونص ف اتحسبت غياب لكن حضرتها 03:…" at bounding box center [393, 301] width 263 height 512
click at [497, 68] on span at bounding box center [505, 65] width 22 height 12
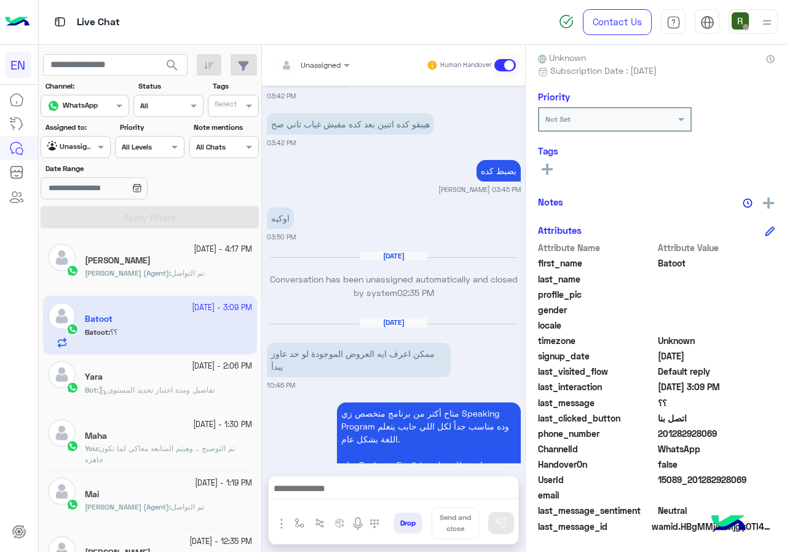
scroll to position [1545, 0]
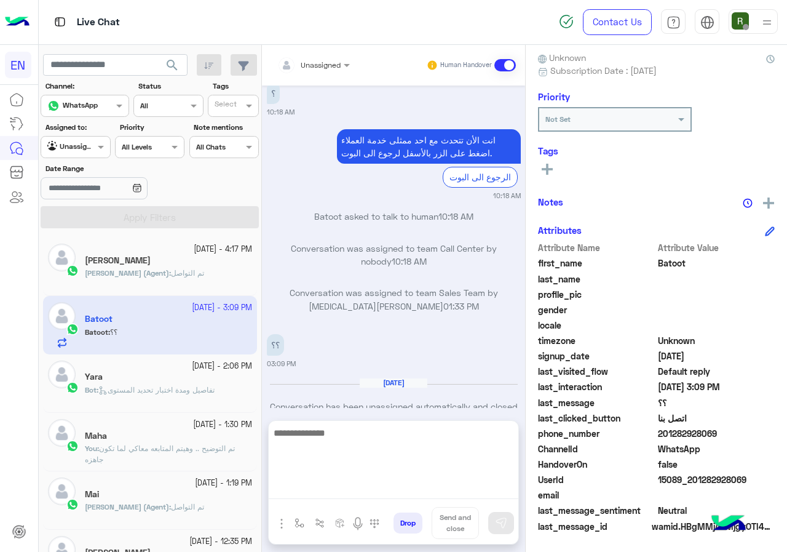
click at [371, 491] on textarea at bounding box center [394, 462] width 250 height 74
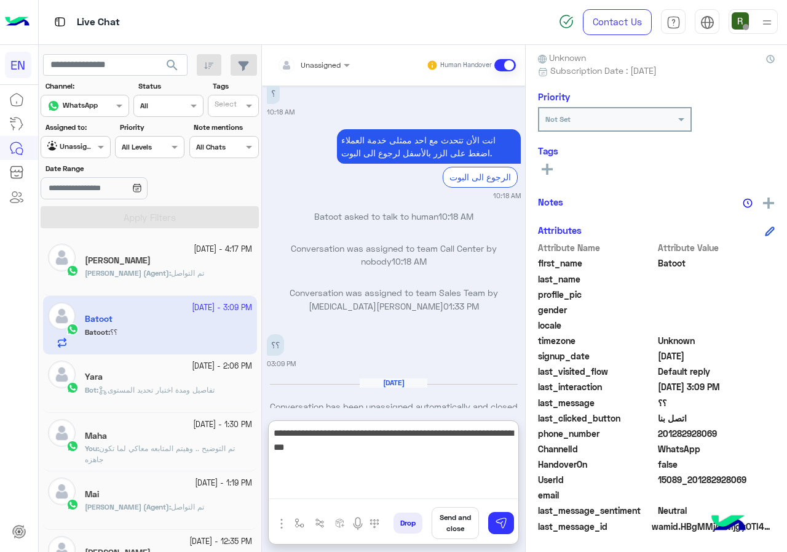
type textarea "**********"
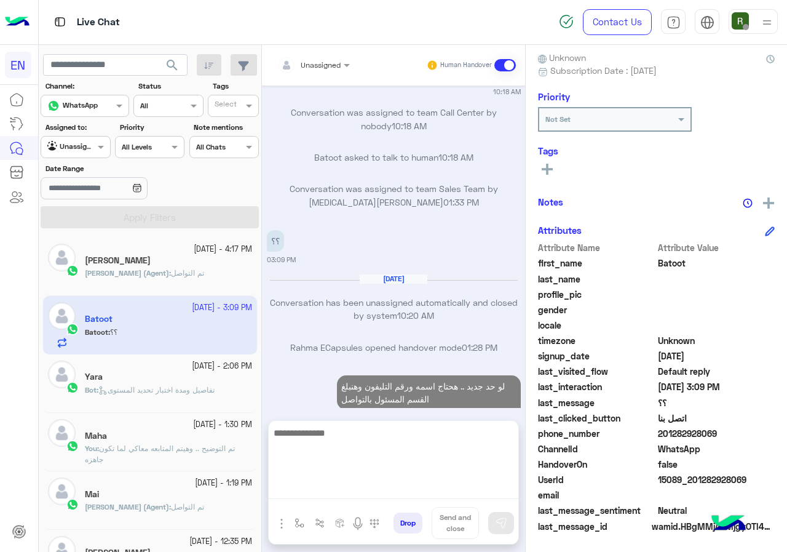
scroll to position [1660, 0]
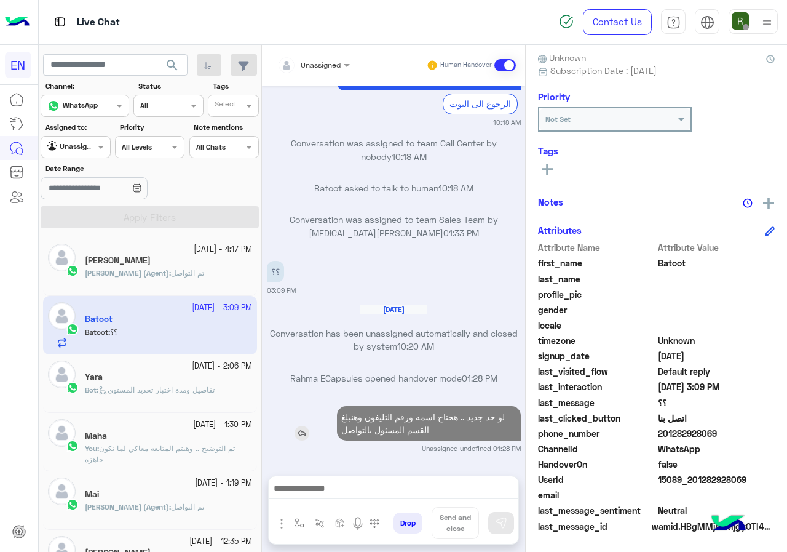
click at [429, 406] on p "لو حد جديد .. هحتاج اسمه ورقم التليفون وهنبلغ القسم المسئول بالتواصل" at bounding box center [429, 423] width 184 height 34
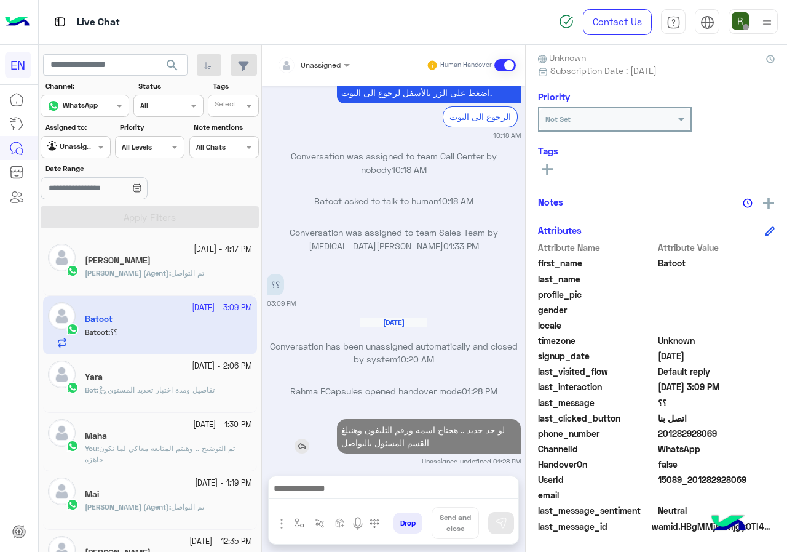
click at [429, 366] on div "[DATE] في سيشن روحت 8ونص ف اتحسبت غياب لكن حضرتها 03:15 PM كده مش هيكون ليكي غي…" at bounding box center [393, 274] width 263 height 378
click at [425, 419] on p "لو حد جديد .. هحتاج اسمه ورقم التليفون وهنبلغ القسم المسئول بالتواصل" at bounding box center [429, 436] width 184 height 34
click at [435, 419] on p "لو حد جديد .. هحتاج اسمه ورقم التليفون وهنبلغ القسم المسئول بالتواصل" at bounding box center [429, 436] width 184 height 34
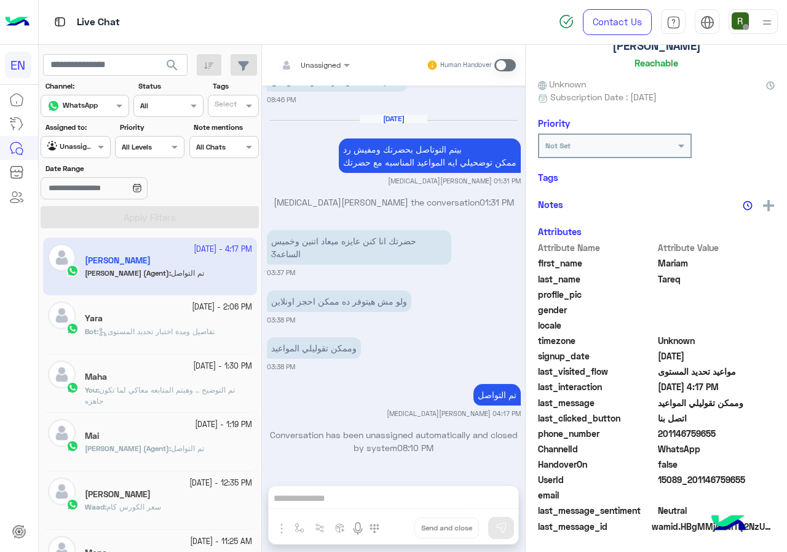
scroll to position [111, 0]
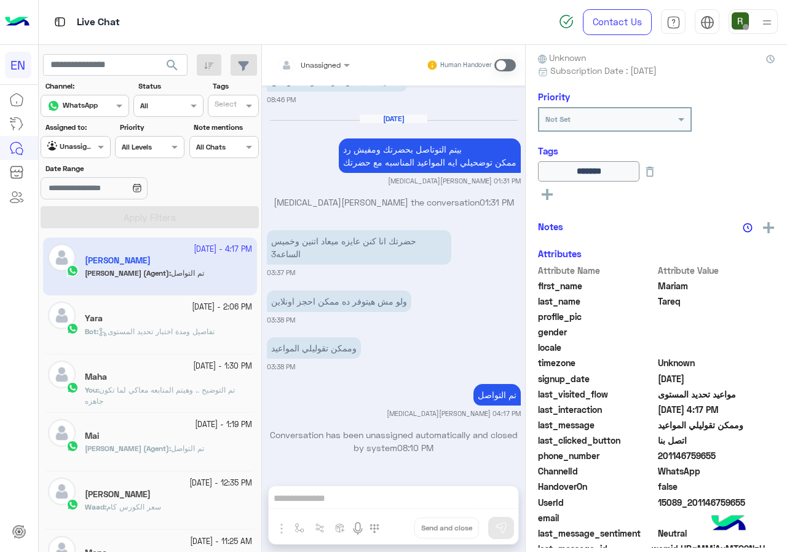
click at [190, 339] on div "Bot : تفاصيل ومدة اختبار تحديد المستوى" at bounding box center [168, 337] width 167 height 22
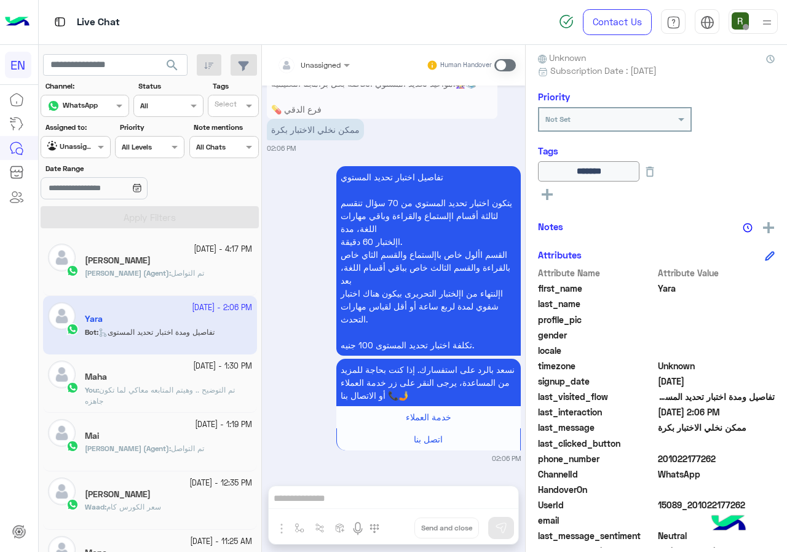
scroll to position [136, 0]
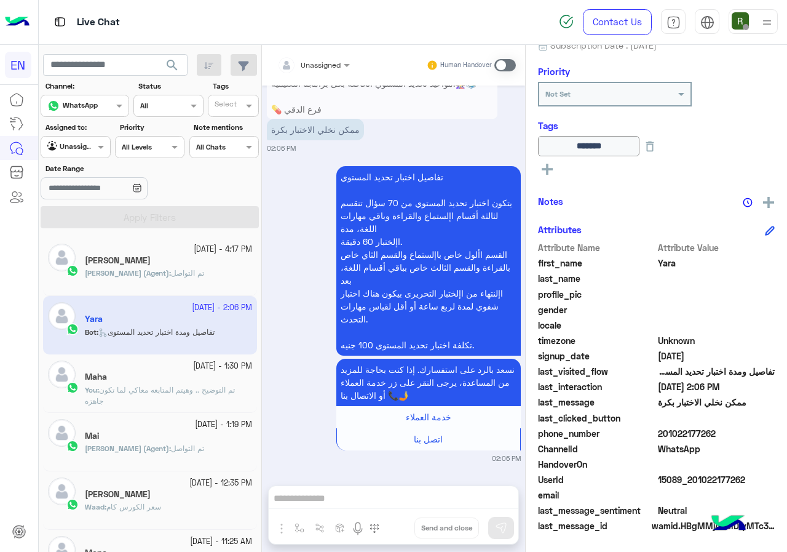
drag, startPoint x: 659, startPoint y: 433, endPoint x: 737, endPoint y: 427, distance: 78.3
click at [737, 427] on span "201022177262" at bounding box center [716, 433] width 117 height 13
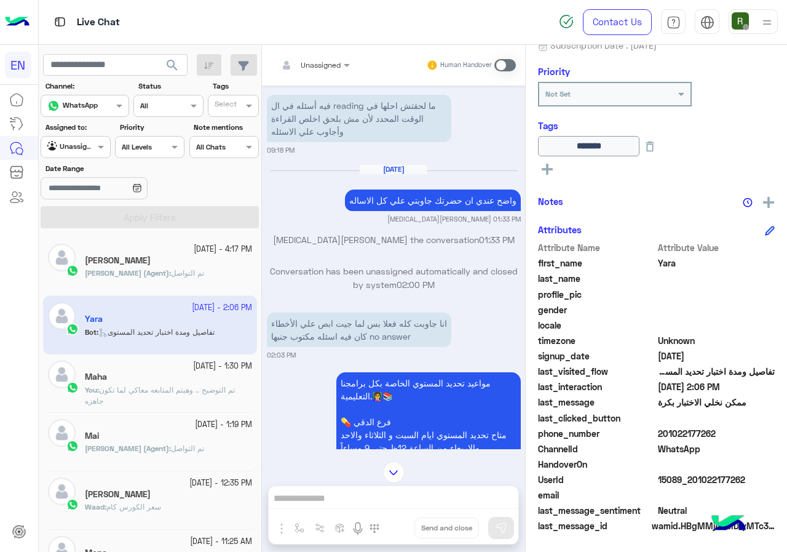
scroll to position [651, 0]
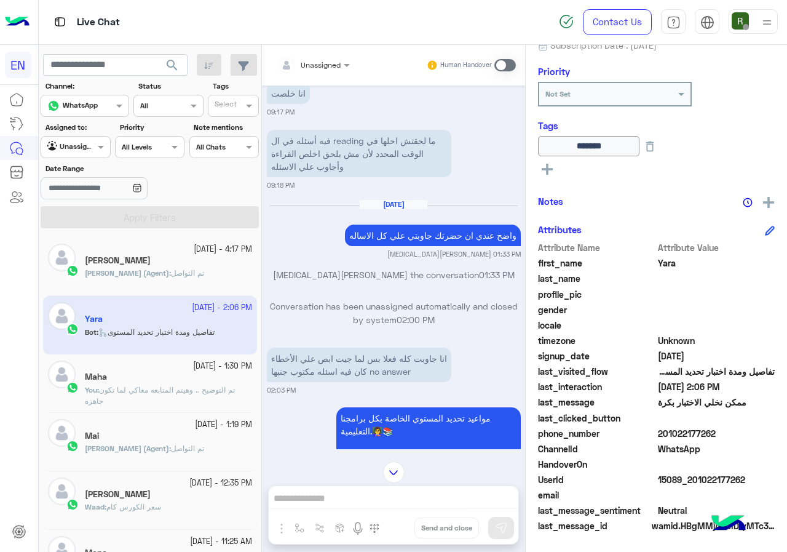
click at [285, 58] on input "text" at bounding box center [298, 63] width 43 height 11
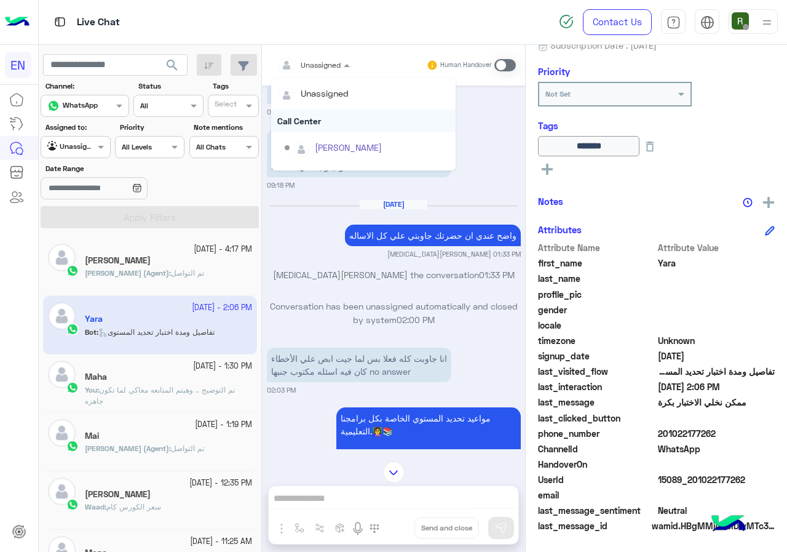
click at [328, 119] on div "Call Center" at bounding box center [363, 120] width 184 height 23
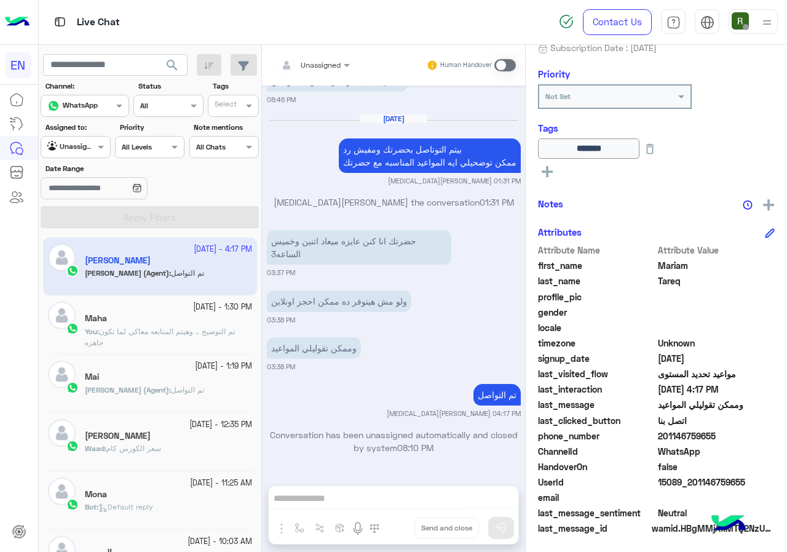
scroll to position [136, 0]
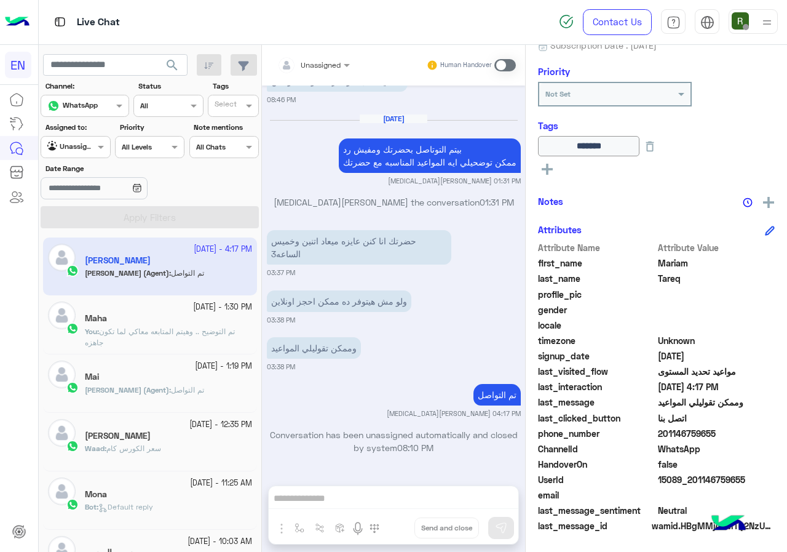
click at [179, 449] on div "Waad : سعر الكورس كام" at bounding box center [168, 454] width 167 height 22
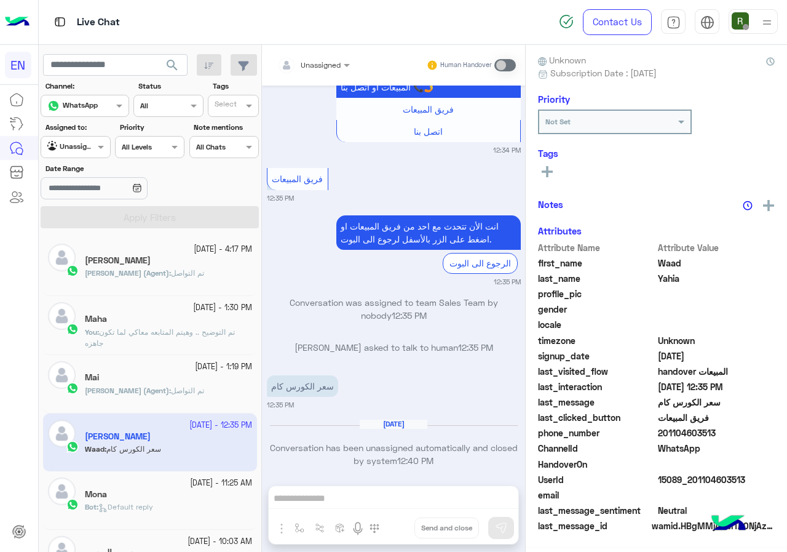
click at [168, 288] on div "[PERSON_NAME] (Agent) : تم التواصل" at bounding box center [168, 278] width 167 height 22
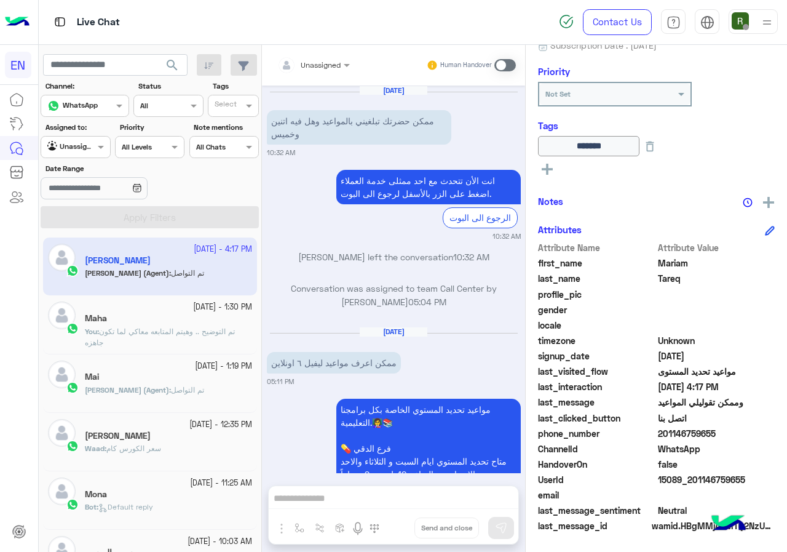
scroll to position [984, 0]
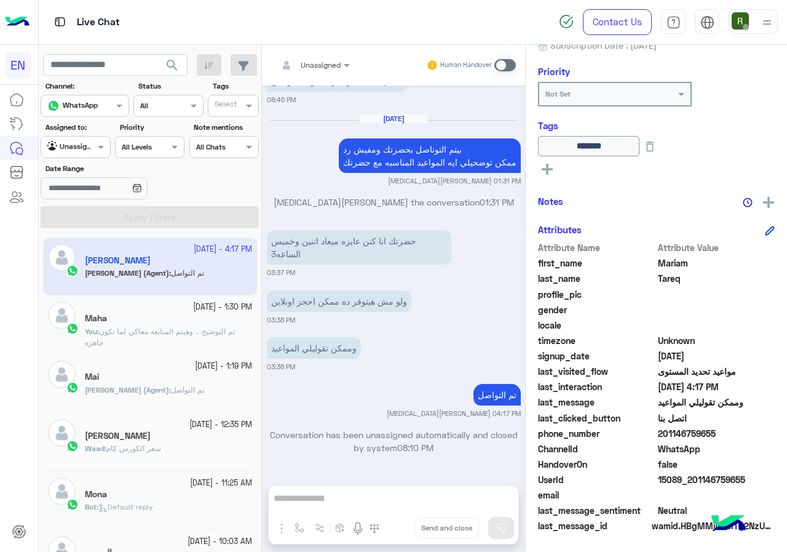
click at [79, 146] on div at bounding box center [75, 146] width 68 height 12
click at [89, 224] on div "Your Inbox" at bounding box center [76, 219] width 71 height 24
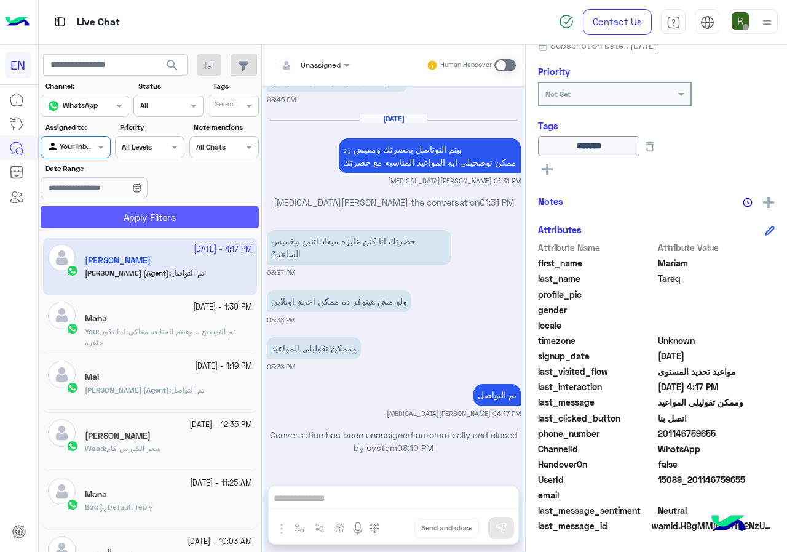
click at [116, 224] on button "Apply Filters" at bounding box center [150, 217] width 218 height 22
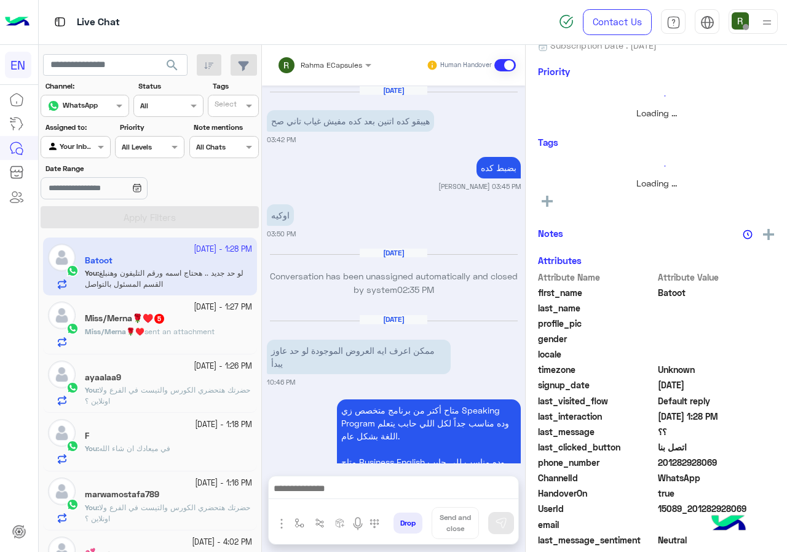
scroll to position [108, 0]
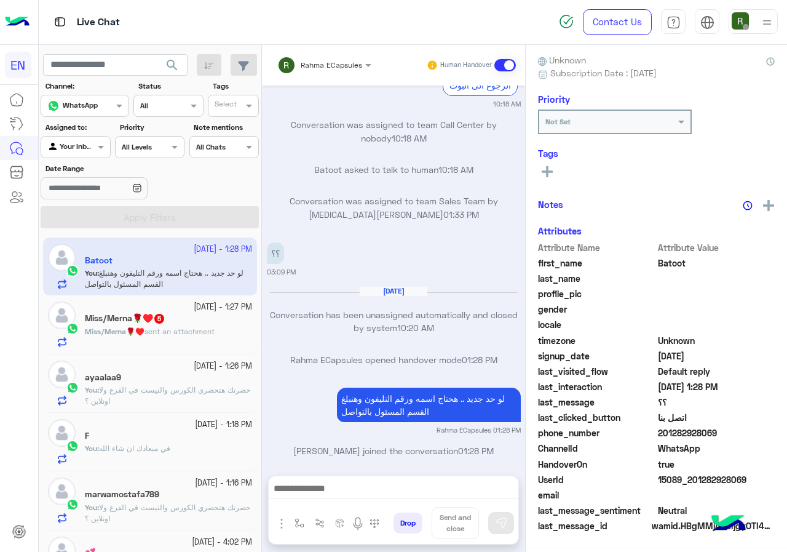
click at [322, 69] on span "Rahma ECapsules" at bounding box center [331, 64] width 61 height 9
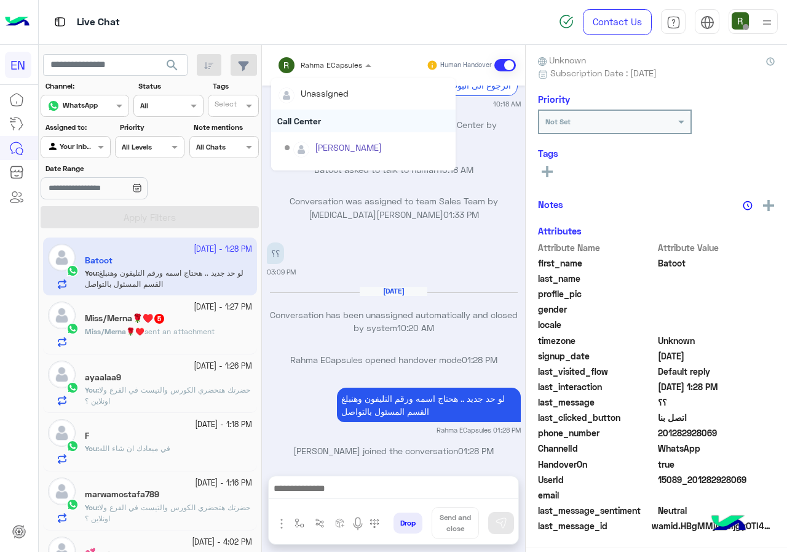
click at [320, 122] on div "Call Center" at bounding box center [363, 120] width 184 height 23
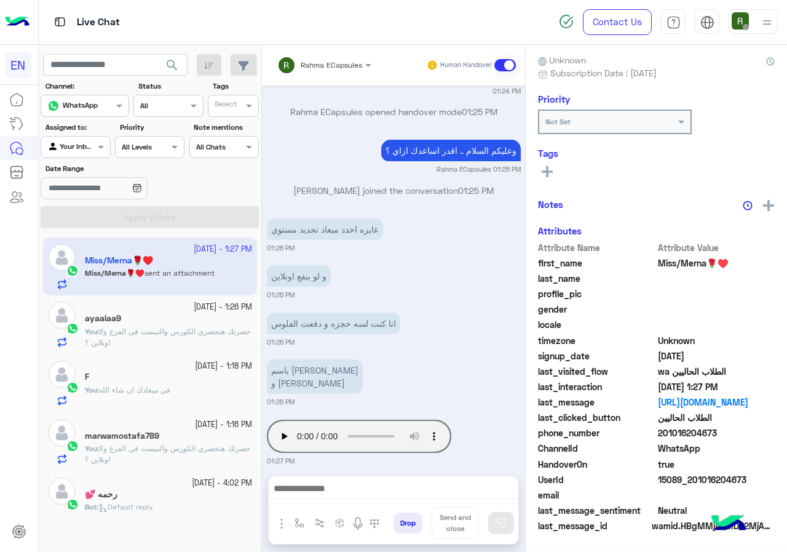
scroll to position [111, 0]
click at [328, 65] on input "text" at bounding box center [308, 63] width 62 height 11
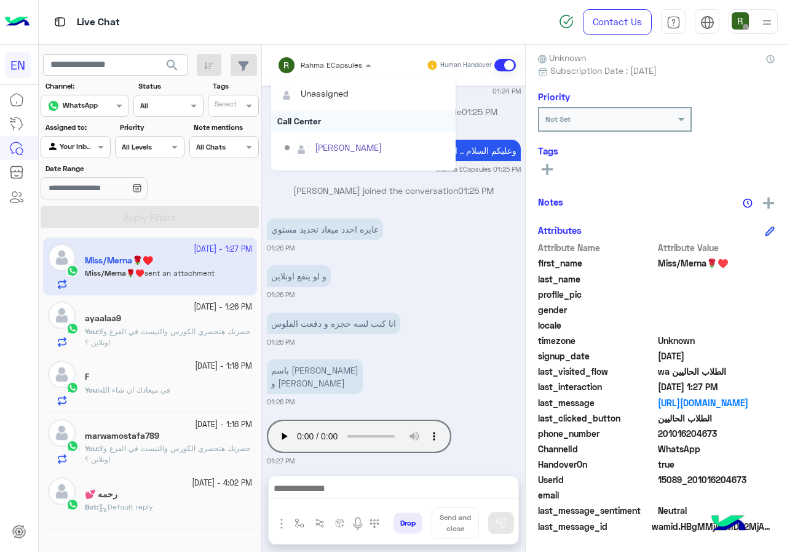
click at [332, 116] on div "Call Center" at bounding box center [363, 120] width 184 height 23
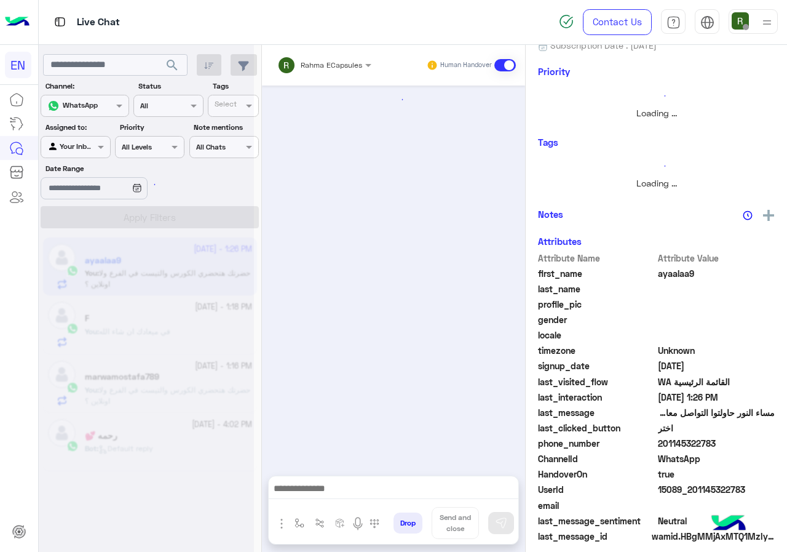
scroll to position [365, 0]
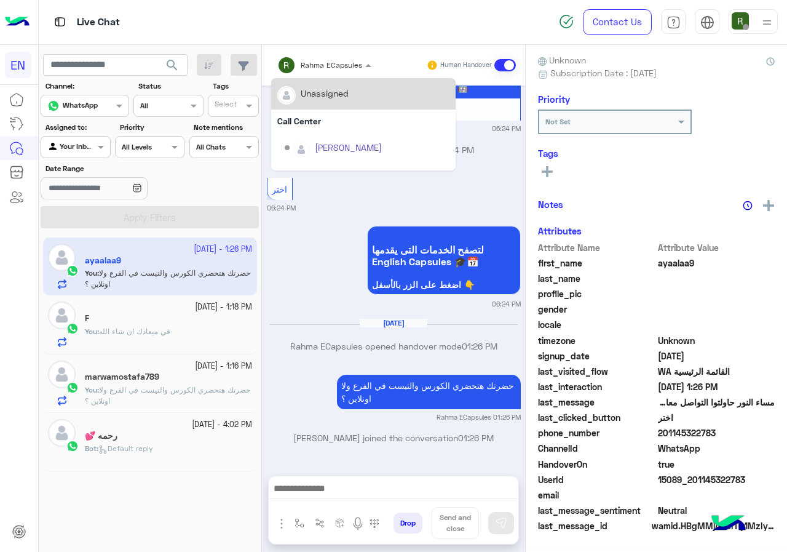
click at [332, 75] on div "Rahma ECapsules" at bounding box center [319, 65] width 85 height 25
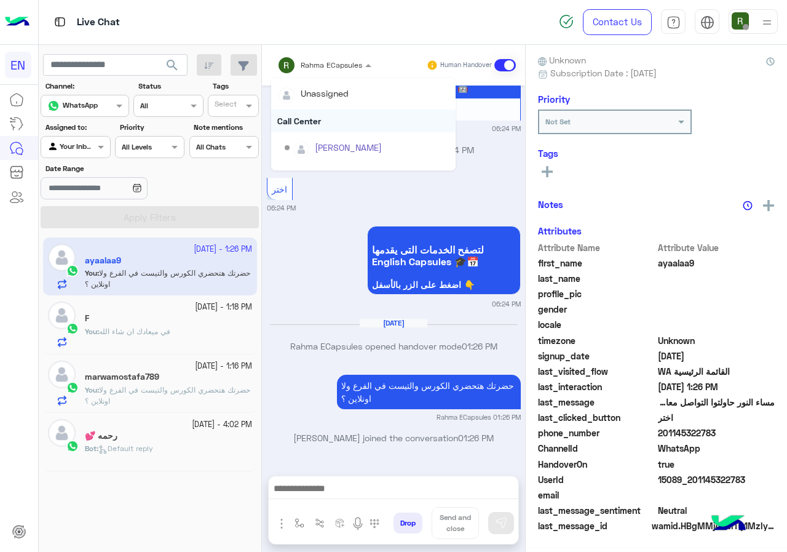
click at [340, 118] on div "Call Center" at bounding box center [363, 120] width 184 height 23
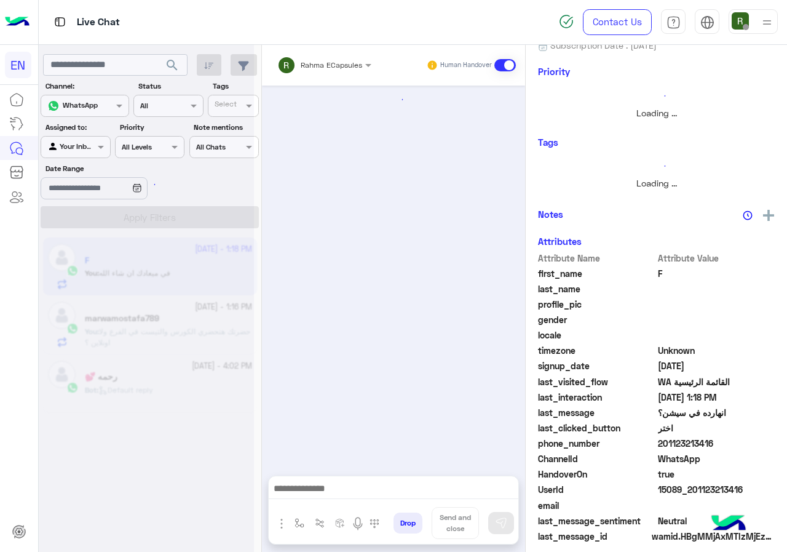
click at [334, 68] on span "Rahma ECapsules" at bounding box center [331, 64] width 61 height 9
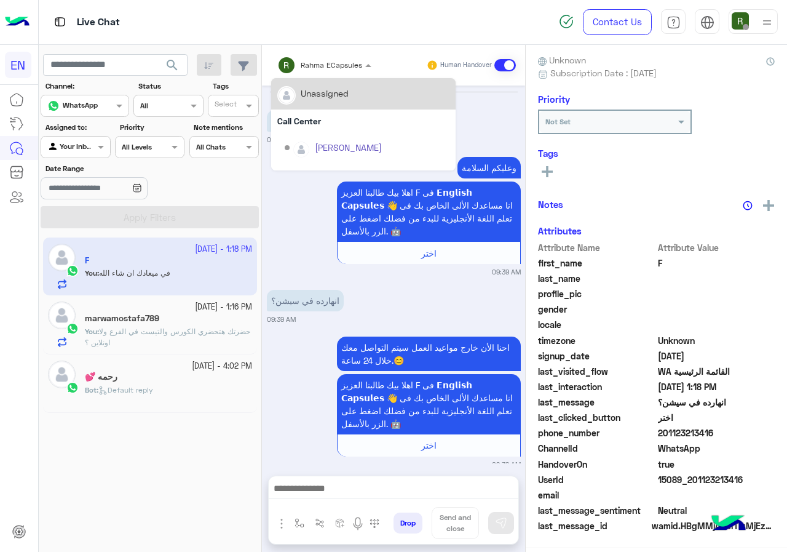
scroll to position [269, 0]
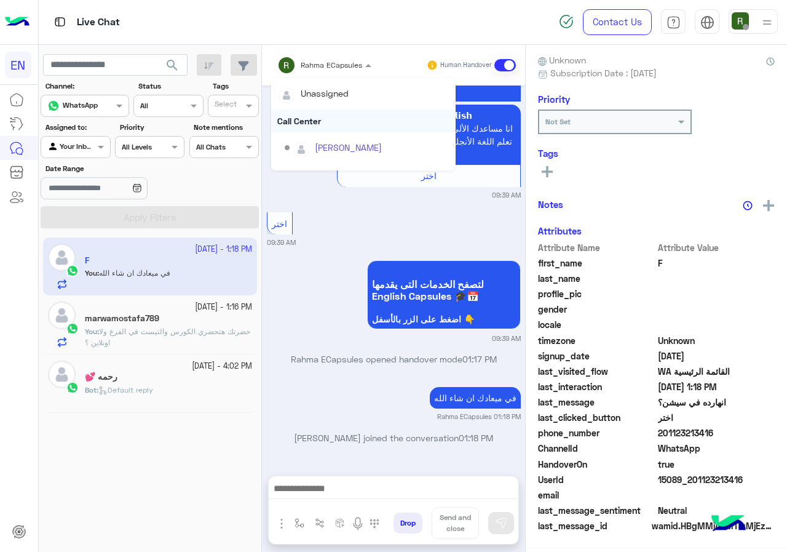
click at [328, 121] on div "Call Center" at bounding box center [363, 120] width 184 height 23
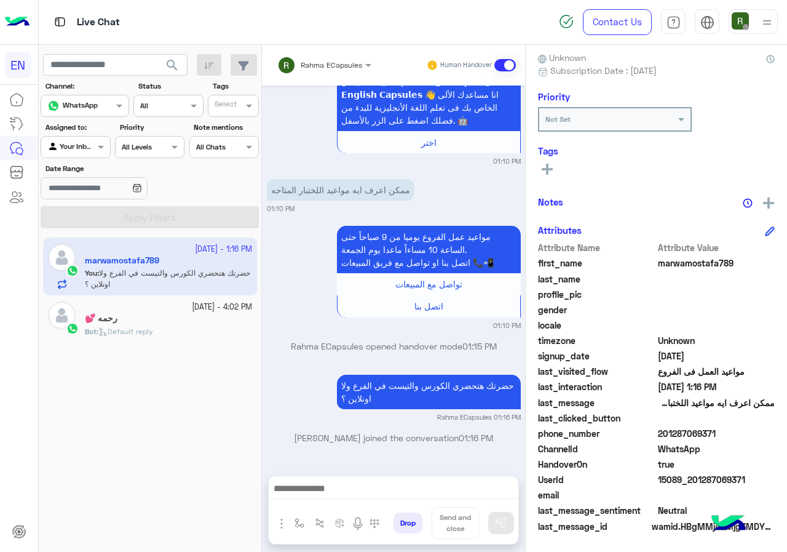
click at [318, 74] on div "Rahma ECapsules" at bounding box center [319, 65] width 85 height 25
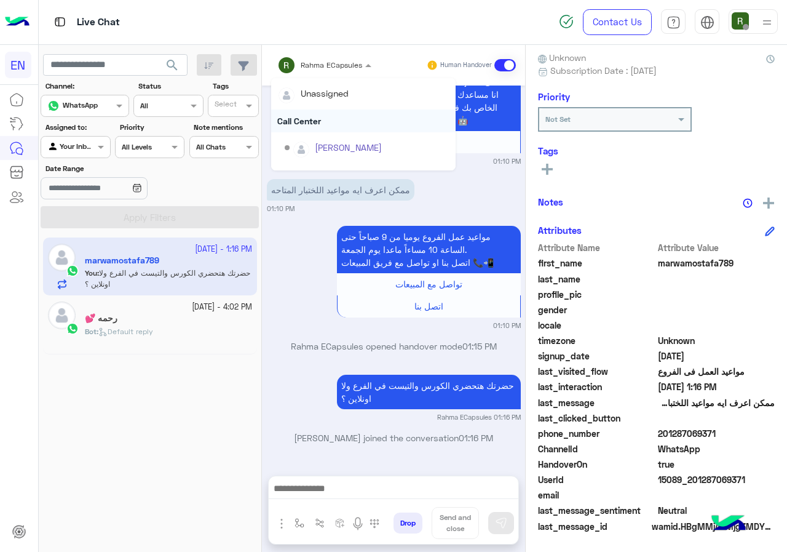
click at [327, 119] on div "Call Center" at bounding box center [363, 120] width 184 height 23
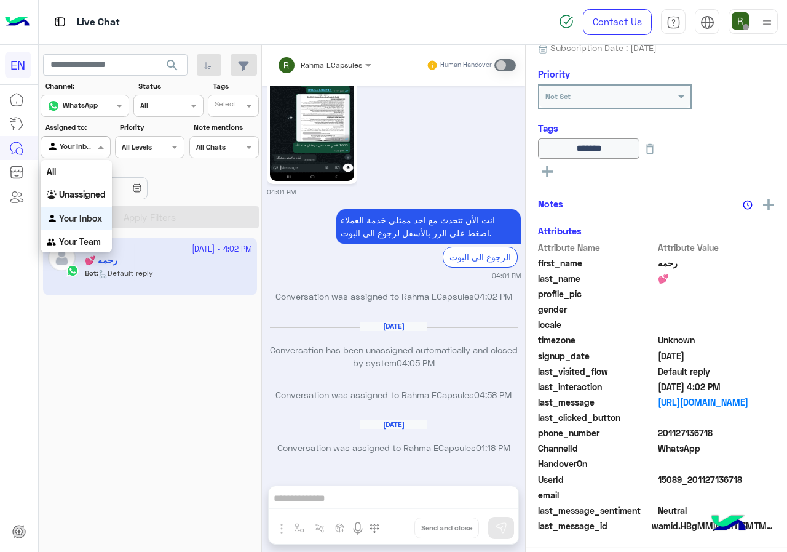
click at [89, 141] on div at bounding box center [75, 146] width 68 height 12
click at [87, 188] on div "Unassigned" at bounding box center [76, 195] width 71 height 24
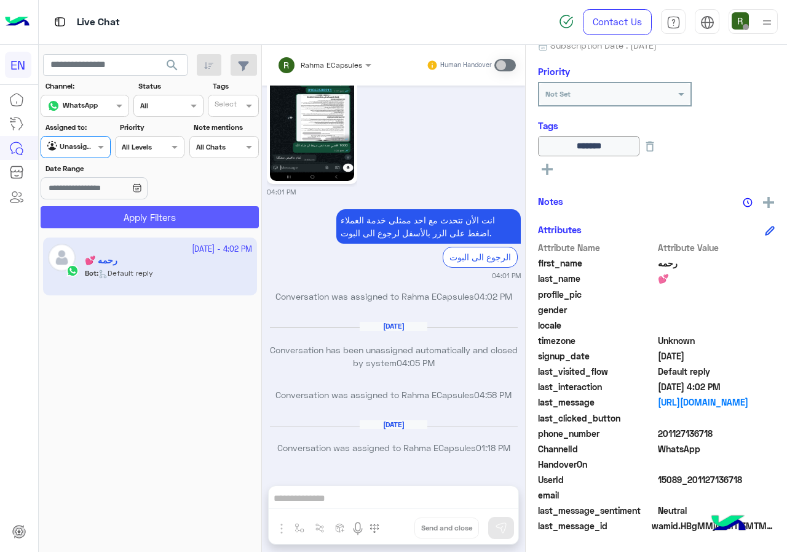
click at [95, 215] on button "Apply Filters" at bounding box center [150, 217] width 218 height 22
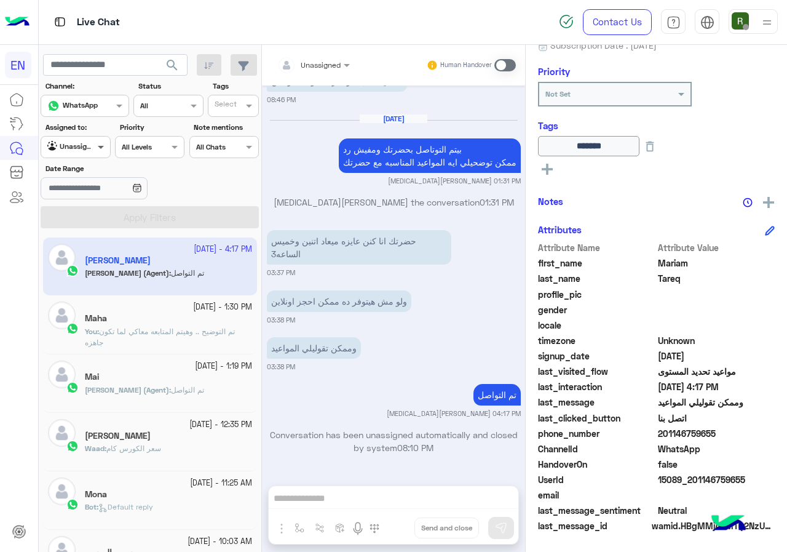
click at [98, 149] on span at bounding box center [102, 146] width 15 height 13
click at [85, 218] on b "Your Inbox" at bounding box center [80, 218] width 43 height 10
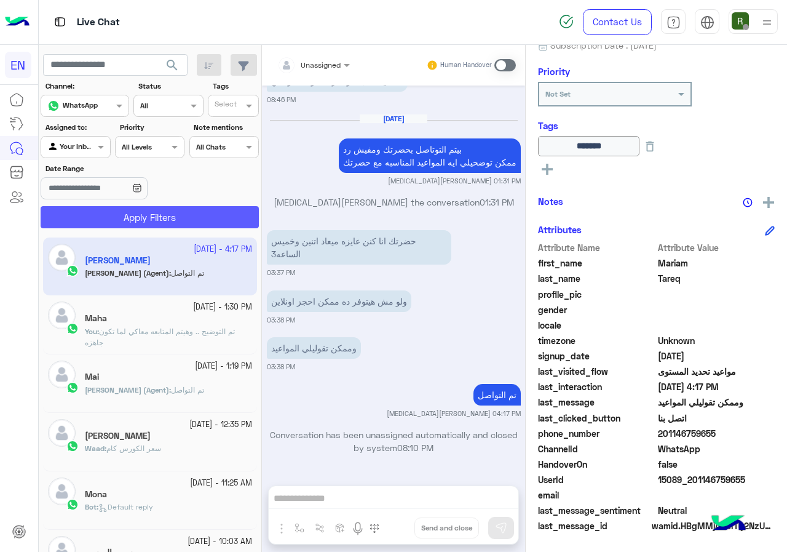
click at [95, 210] on button "Apply Filters" at bounding box center [150, 217] width 218 height 22
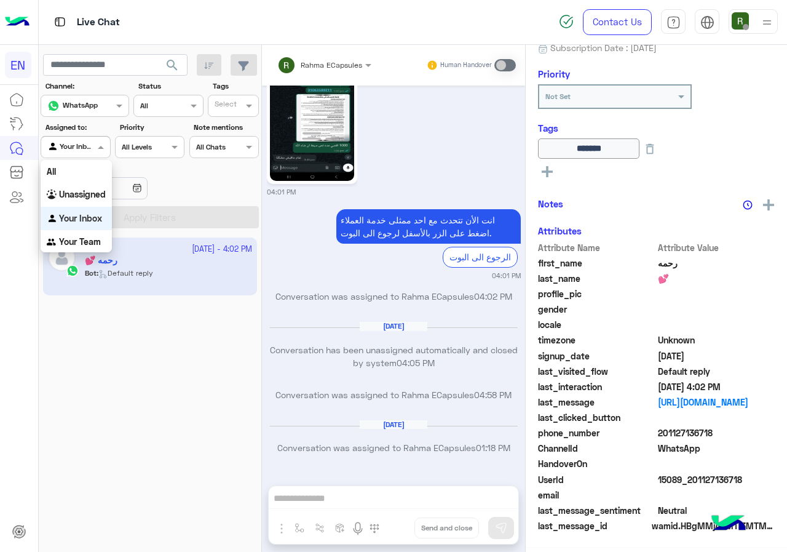
click at [89, 156] on div "Agent Filter Your Inbox" at bounding box center [75, 147] width 69 height 22
click at [77, 236] on b "Your Team" at bounding box center [80, 241] width 42 height 10
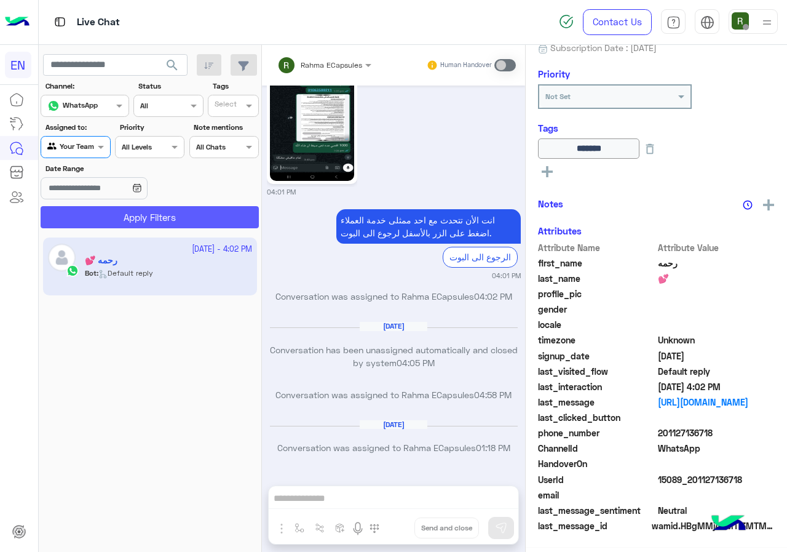
click at [90, 220] on button "Apply Filters" at bounding box center [150, 217] width 218 height 22
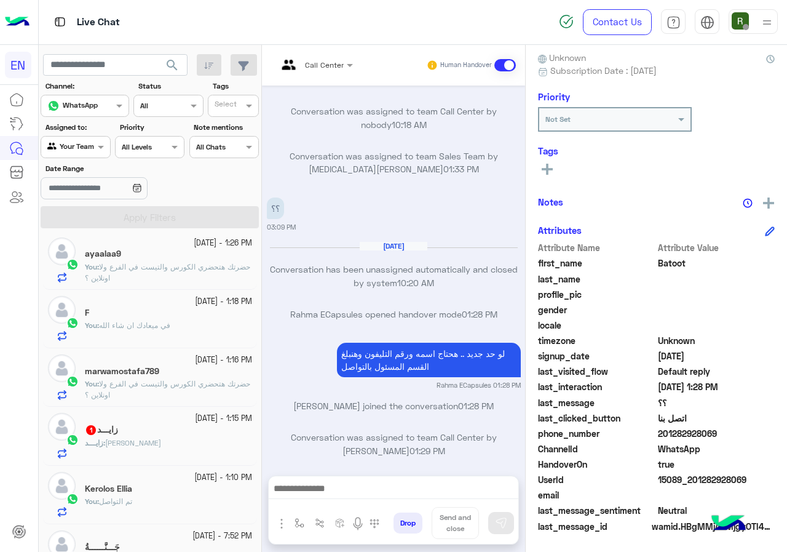
click at [162, 430] on div "زايـــد 1" at bounding box center [168, 430] width 167 height 13
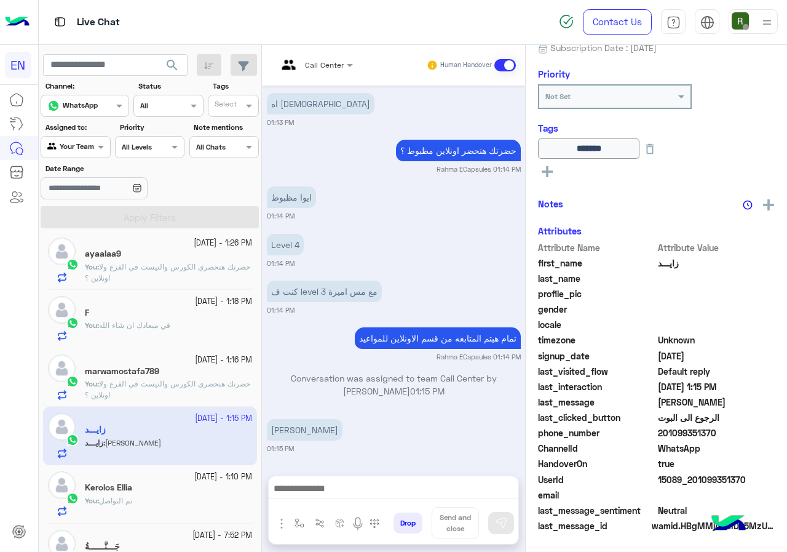
click at [344, 501] on div at bounding box center [394, 491] width 250 height 31
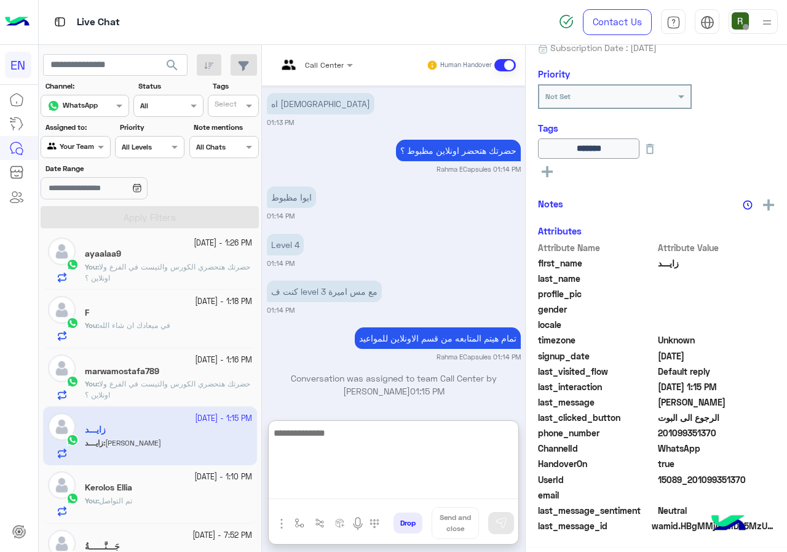
click at [324, 486] on textarea at bounding box center [394, 462] width 250 height 74
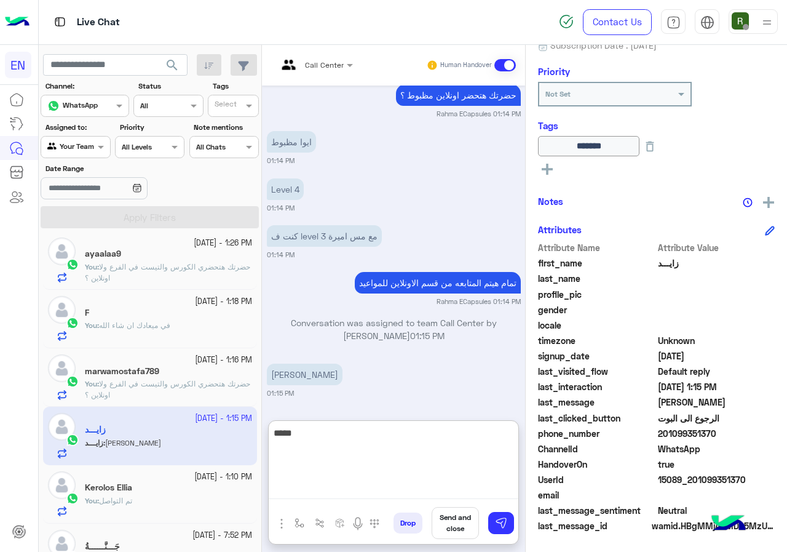
type textarea "*****"
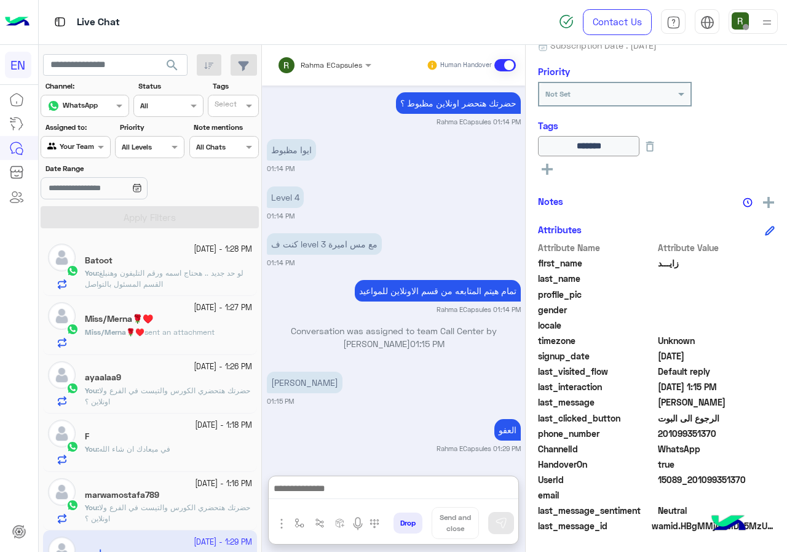
click at [173, 333] on span "sent an attachment" at bounding box center [179, 331] width 70 height 9
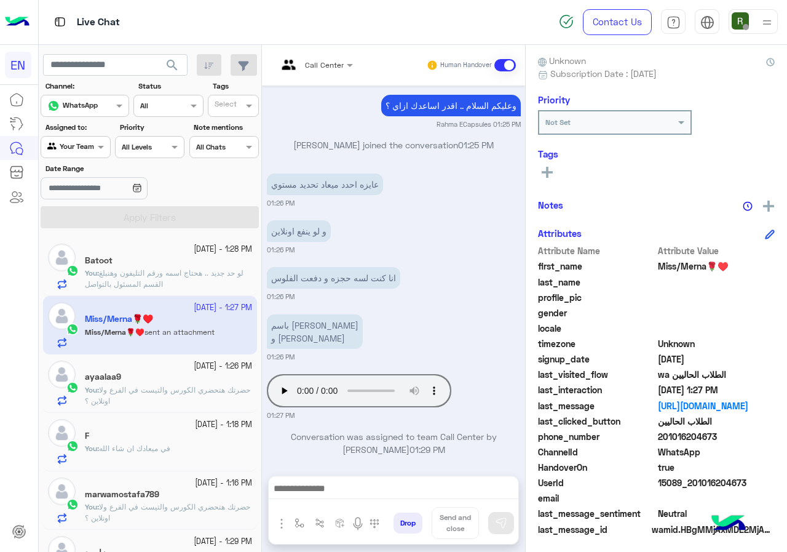
drag, startPoint x: 663, startPoint y: 433, endPoint x: 748, endPoint y: 433, distance: 84.9
click at [748, 433] on span "201016204673" at bounding box center [716, 436] width 117 height 13
click at [690, 447] on span "WhatsApp" at bounding box center [716, 451] width 117 height 13
drag, startPoint x: 661, startPoint y: 435, endPoint x: 725, endPoint y: 437, distance: 64.0
click at [725, 437] on span "201016204673" at bounding box center [716, 436] width 117 height 13
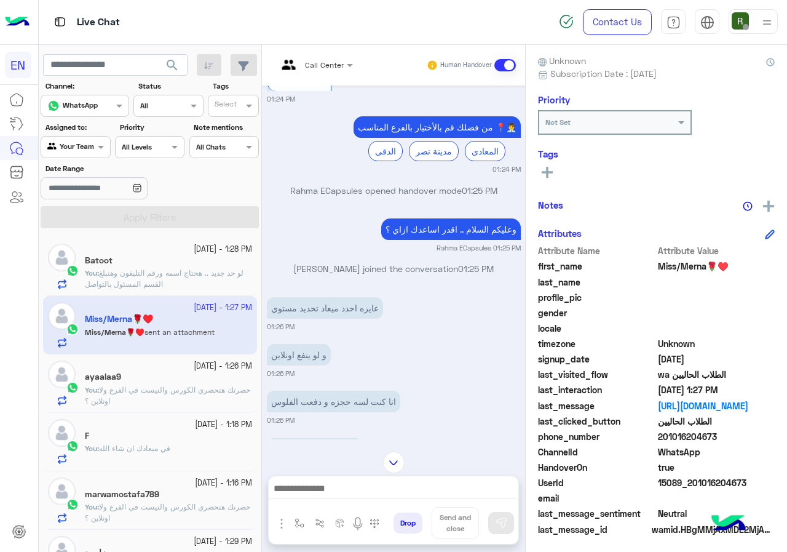
scroll to position [855, 0]
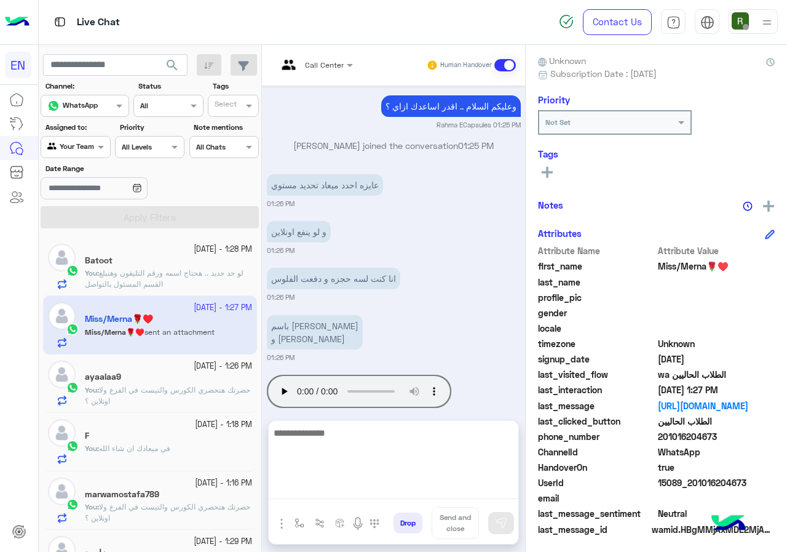
click at [336, 485] on textarea at bounding box center [394, 462] width 250 height 74
type textarea "*"
type textarea "**********"
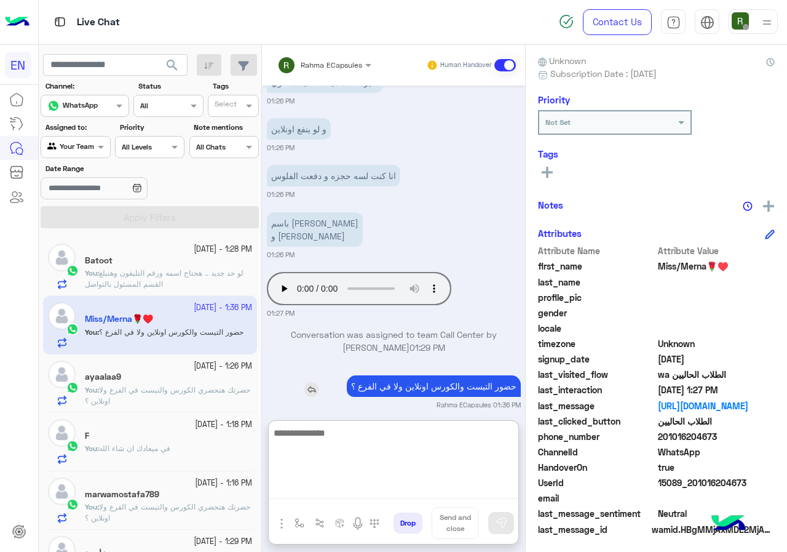
drag, startPoint x: 340, startPoint y: 435, endPoint x: 429, endPoint y: 381, distance: 103.8
click at [342, 433] on textarea at bounding box center [394, 462] width 250 height 74
type textarea "**********"
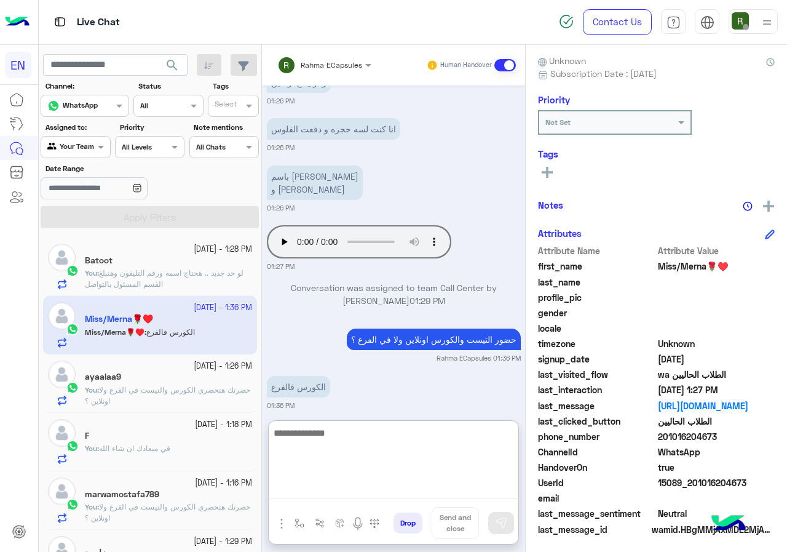
scroll to position [1051, 0]
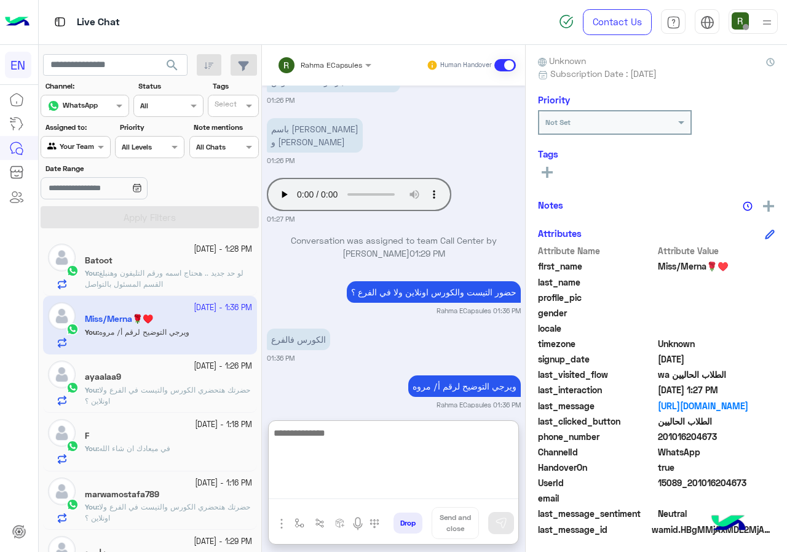
click at [363, 449] on textarea at bounding box center [394, 462] width 250 height 74
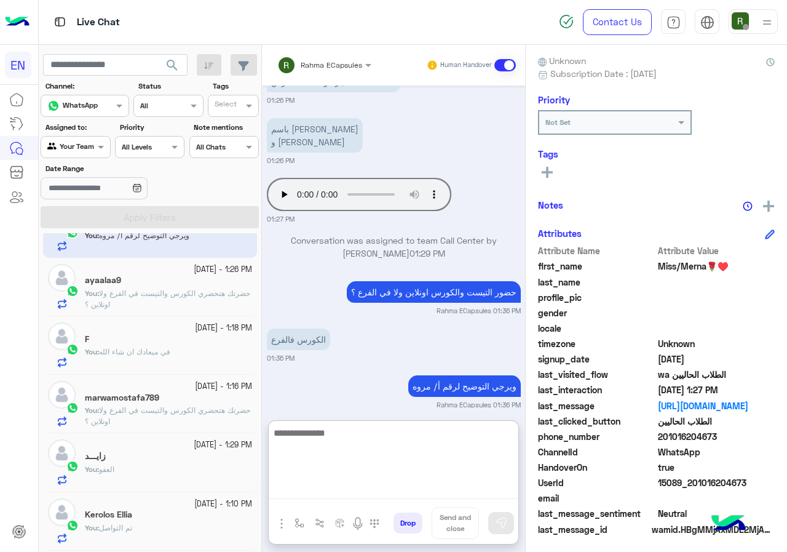
scroll to position [0, 0]
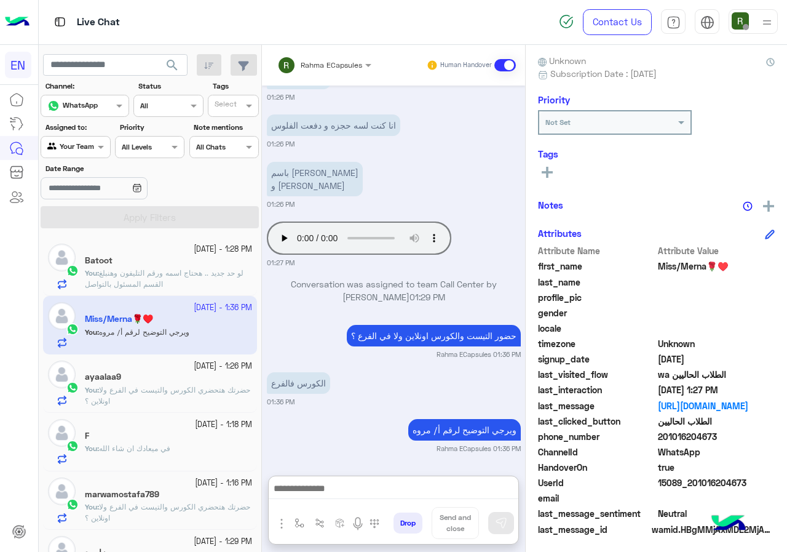
click at [84, 157] on div "Agent Filter Your Team" at bounding box center [75, 147] width 69 height 22
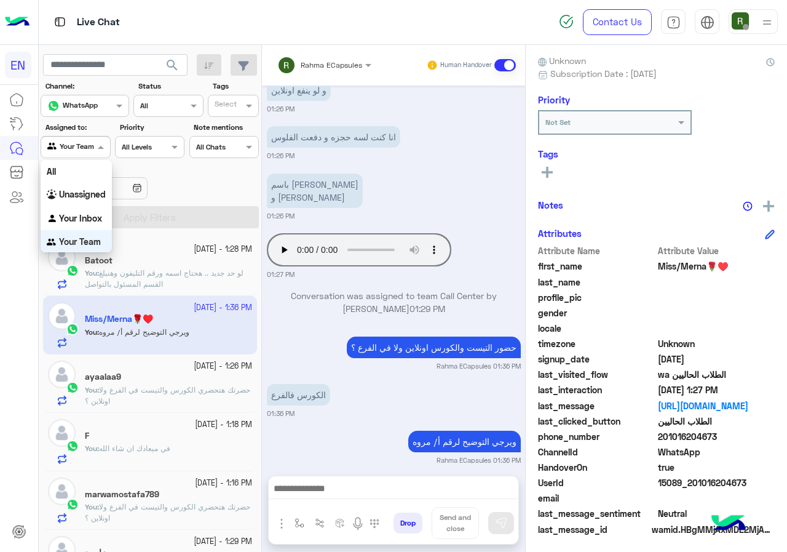
scroll to position [1, 0]
click at [80, 215] on b "Your Inbox" at bounding box center [80, 217] width 43 height 10
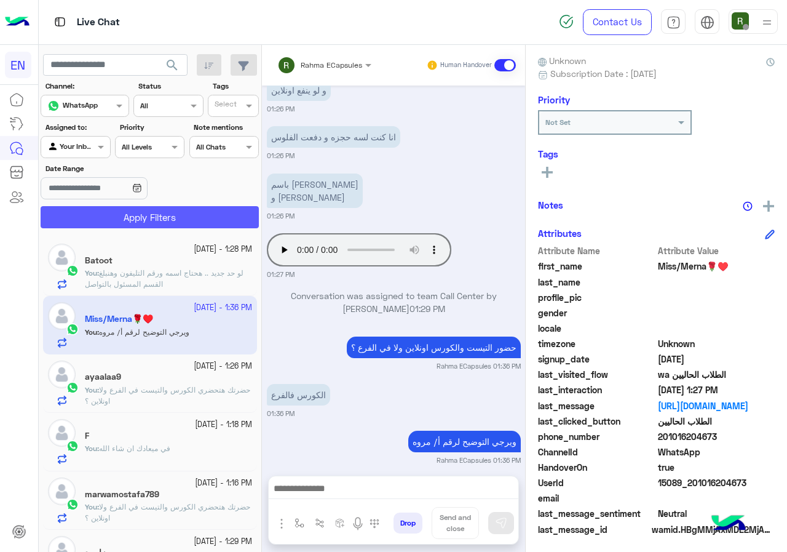
click at [92, 218] on button "Apply Filters" at bounding box center [150, 217] width 218 height 22
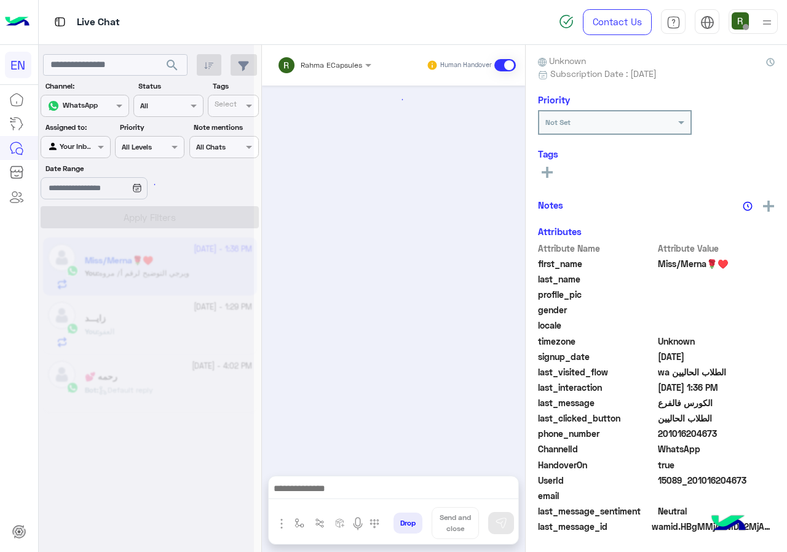
scroll to position [721, 0]
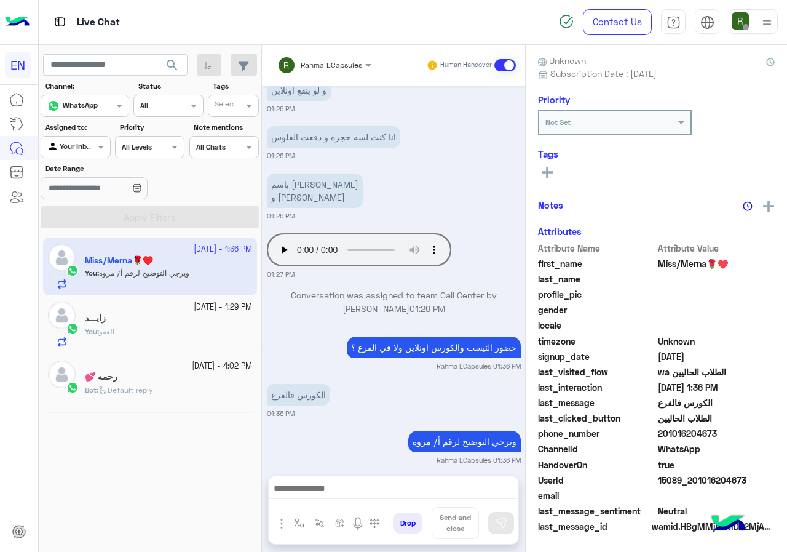
click at [326, 52] on div "Rahma ECapsules Human Handover" at bounding box center [393, 65] width 263 height 41
click at [323, 70] on div "Rahma ECapsules" at bounding box center [331, 65] width 61 height 11
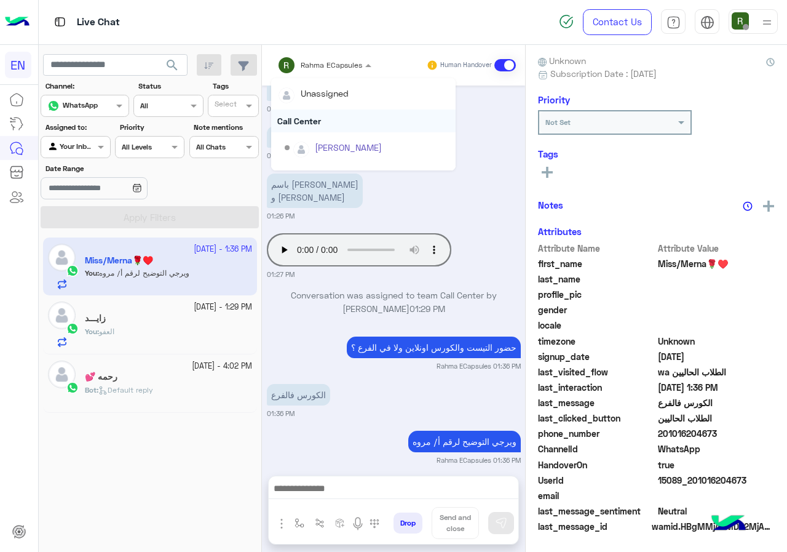
click at [324, 126] on div "Call Center" at bounding box center [363, 120] width 184 height 23
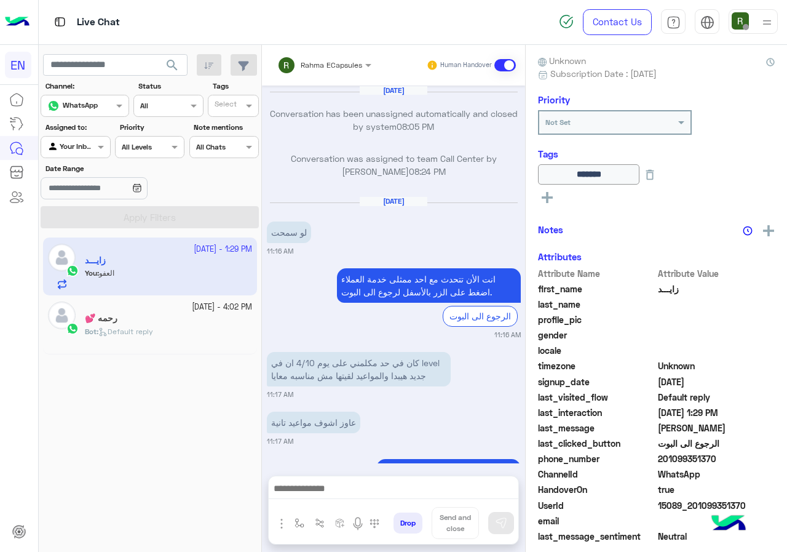
scroll to position [643, 0]
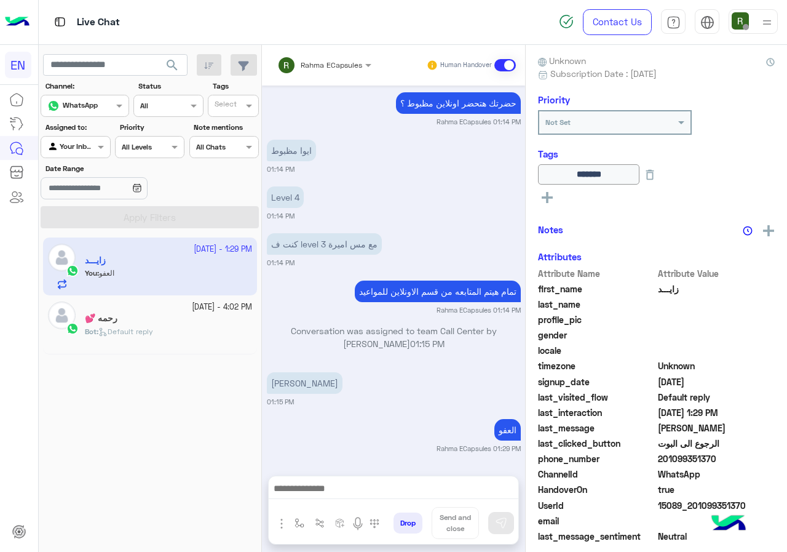
click at [322, 67] on input "text" at bounding box center [308, 63] width 62 height 11
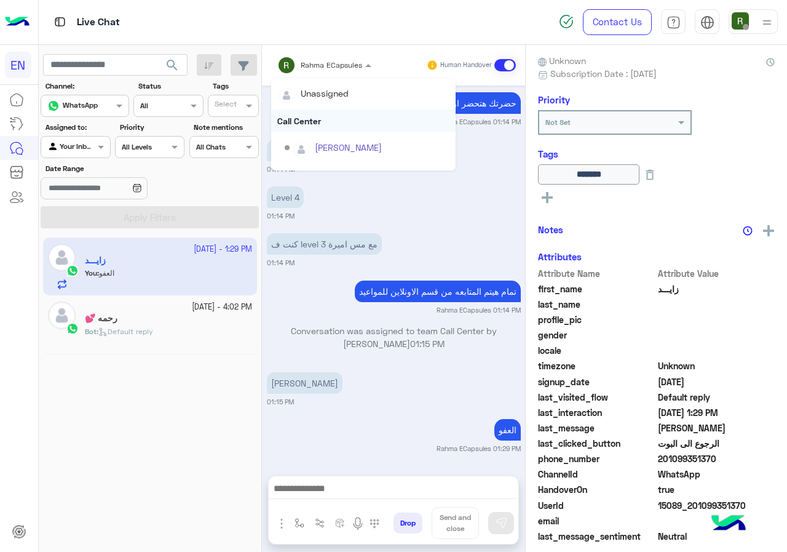
click at [319, 109] on div "Call Center" at bounding box center [363, 120] width 184 height 23
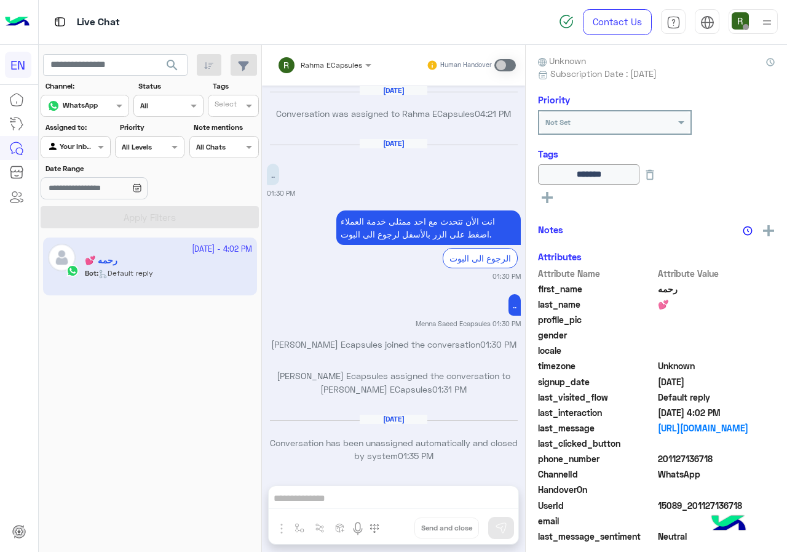
scroll to position [783, 0]
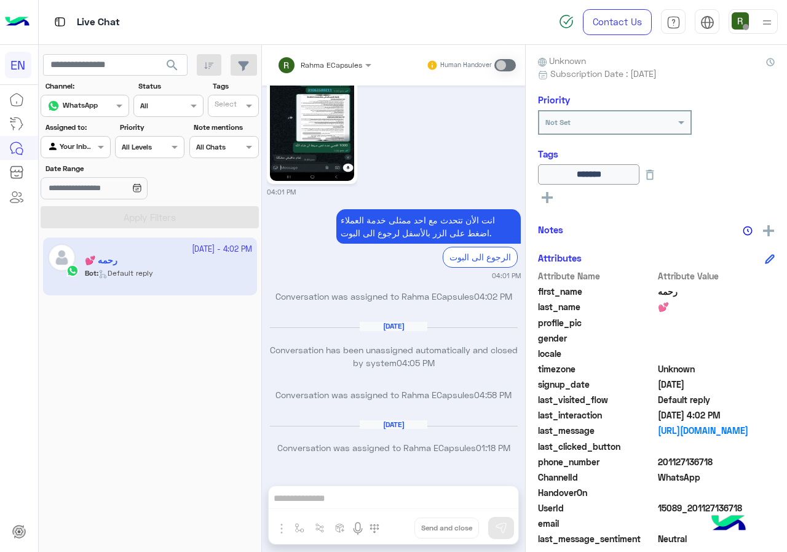
click at [71, 151] on div "Your Inbox" at bounding box center [70, 147] width 47 height 12
click at [78, 195] on b "Unassigned" at bounding box center [82, 194] width 47 height 10
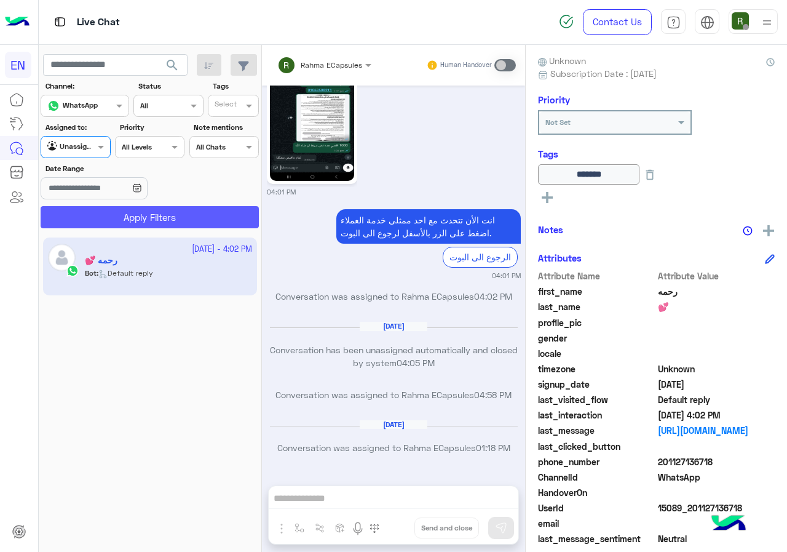
click at [90, 210] on button "Apply Filters" at bounding box center [150, 217] width 218 height 22
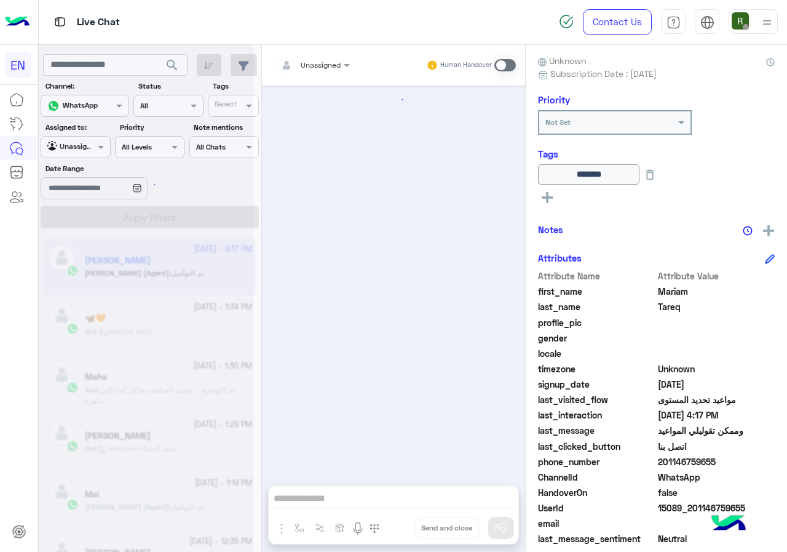
scroll to position [984, 0]
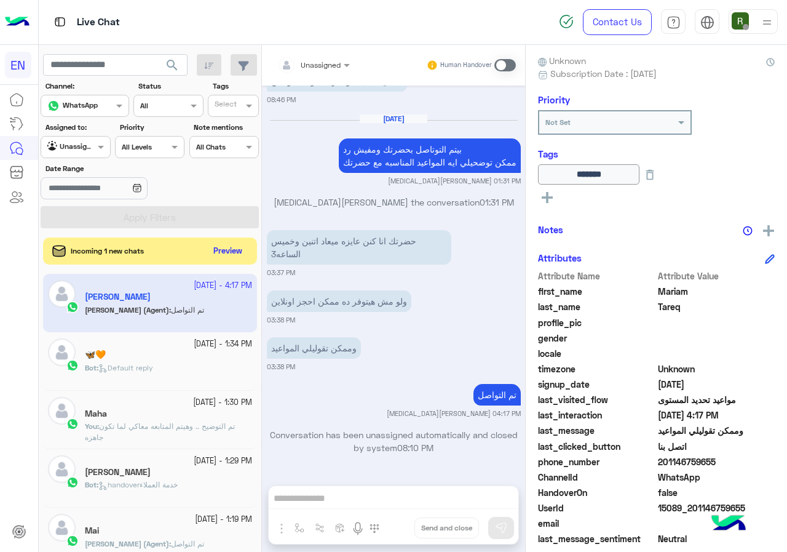
click at [183, 323] on app-inbox-user "[DATE] - 4:17 PM [PERSON_NAME][MEDICAL_DATA] (Agent) : تم التواصل" at bounding box center [150, 303] width 214 height 58
click at [226, 250] on button "Preview" at bounding box center [229, 250] width 38 height 17
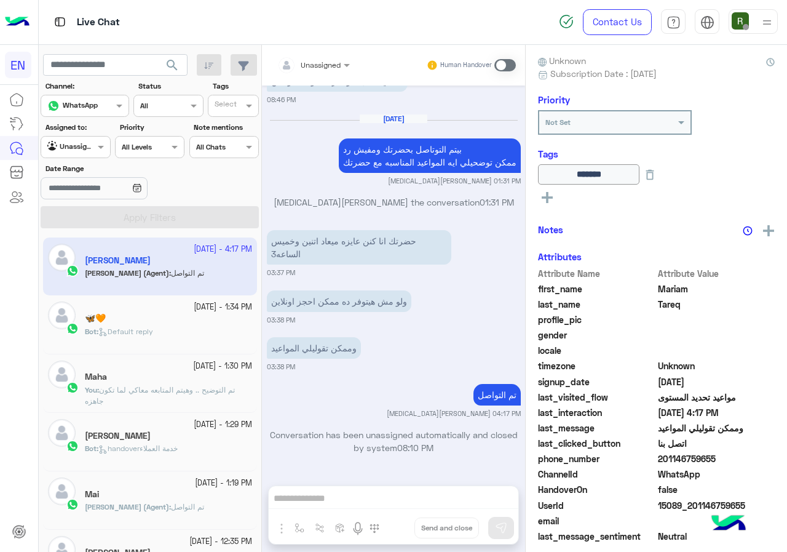
click at [194, 307] on small "[DATE] - 1:34 PM" at bounding box center [223, 307] width 58 height 12
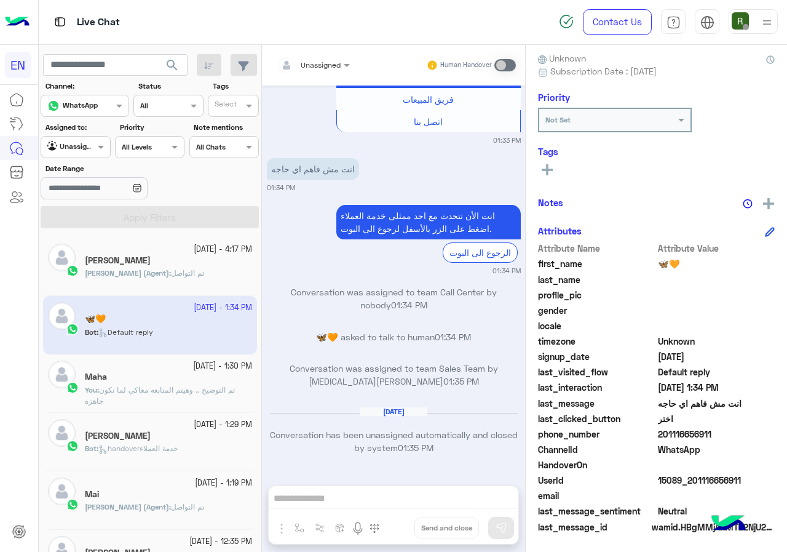
scroll to position [111, 0]
drag, startPoint x: 659, startPoint y: 432, endPoint x: 727, endPoint y: 436, distance: 69.0
click at [727, 436] on span "201116656911" at bounding box center [716, 433] width 117 height 13
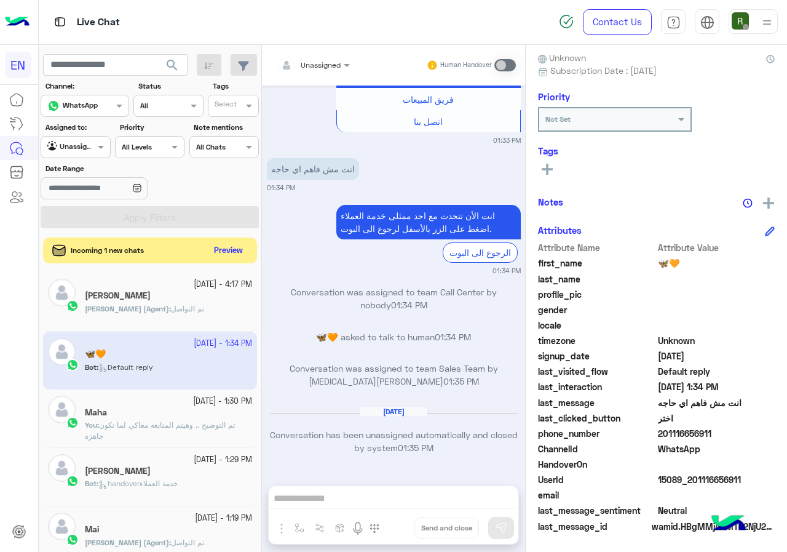
click at [215, 252] on button "Preview" at bounding box center [229, 250] width 38 height 17
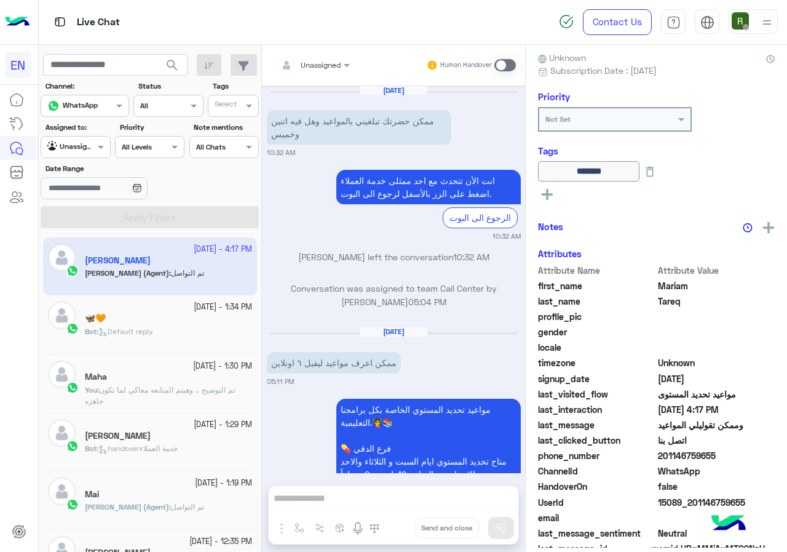
scroll to position [984, 0]
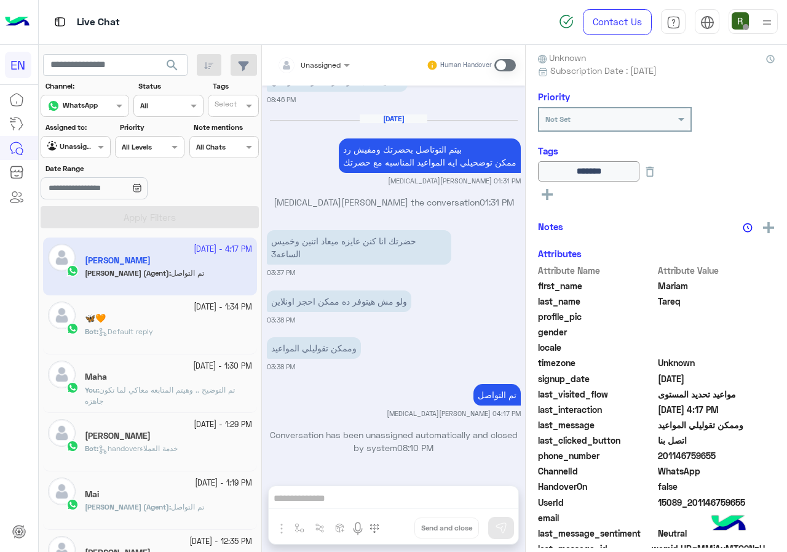
click at [104, 339] on div "Bot : Default reply" at bounding box center [168, 337] width 167 height 22
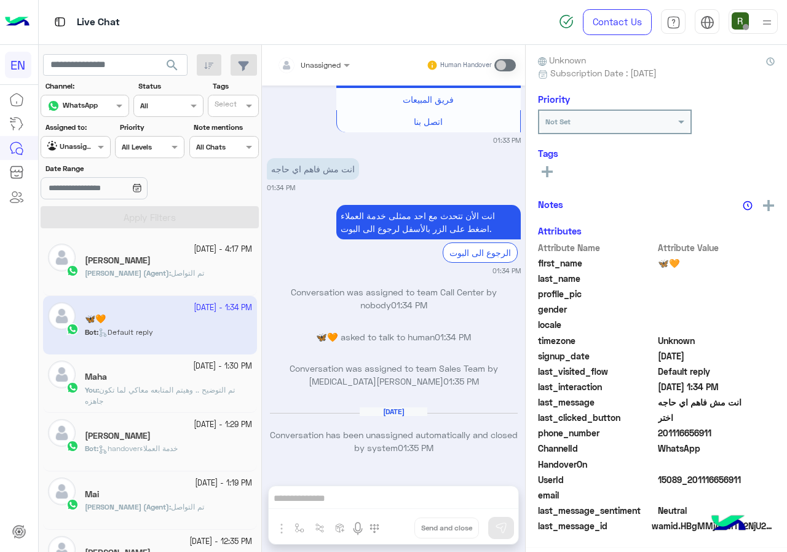
scroll to position [111, 0]
click at [334, 71] on div "Unassigned" at bounding box center [308, 65] width 63 height 25
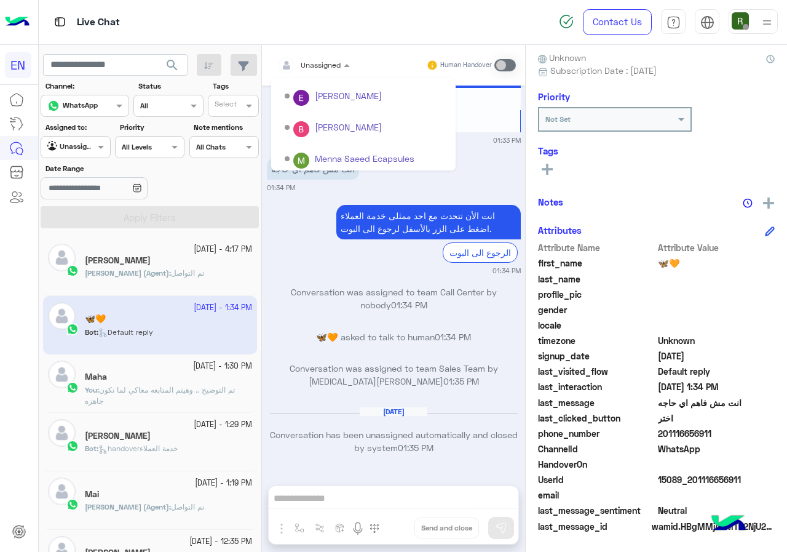
scroll to position [204, 0]
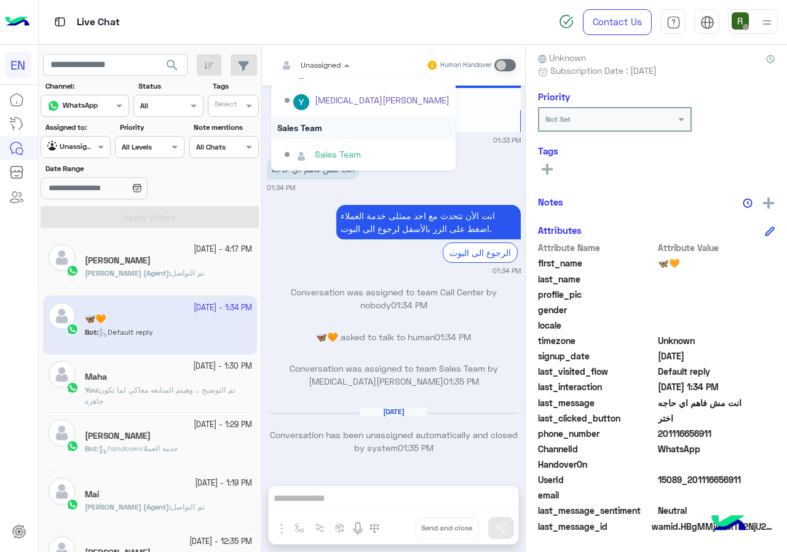
click at [323, 119] on div "Sales Team" at bounding box center [363, 127] width 184 height 23
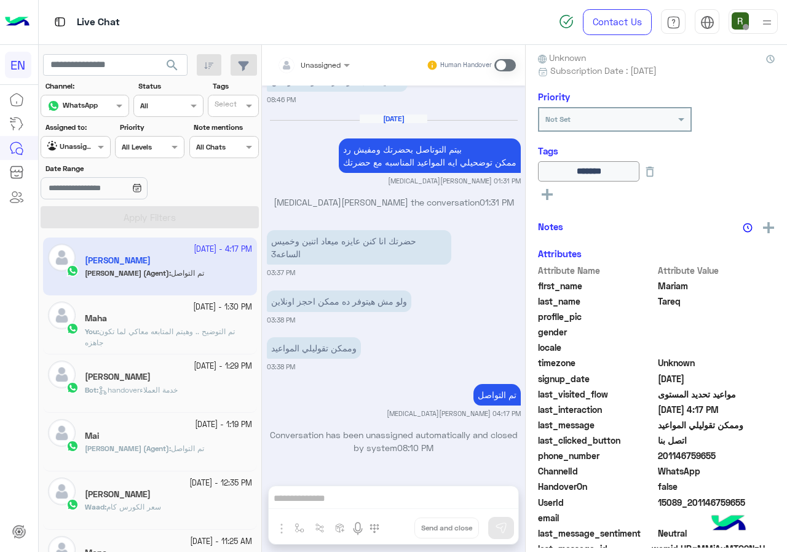
click at [163, 387] on span "handoverخدمة العملاء" at bounding box center [137, 389] width 79 height 9
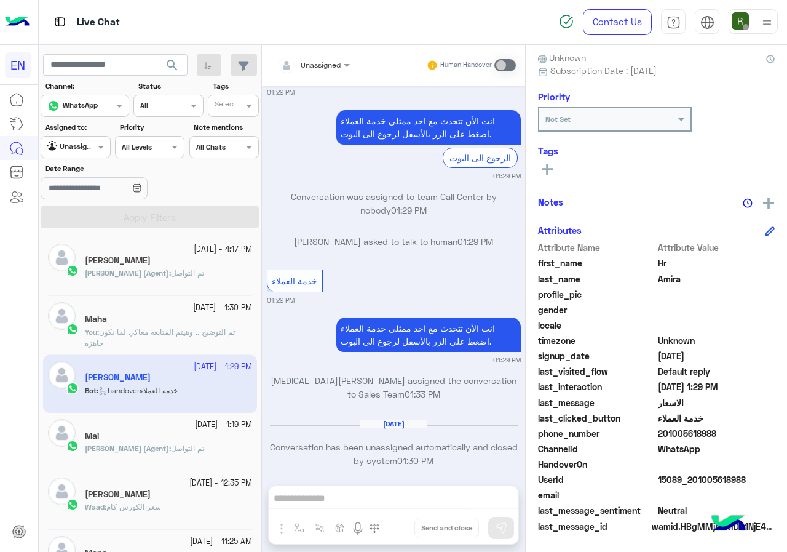
drag, startPoint x: 687, startPoint y: 432, endPoint x: 720, endPoint y: 438, distance: 33.3
click at [738, 438] on span "201005618988" at bounding box center [716, 433] width 117 height 13
click at [327, 55] on div "Unassigned" at bounding box center [308, 65] width 63 height 25
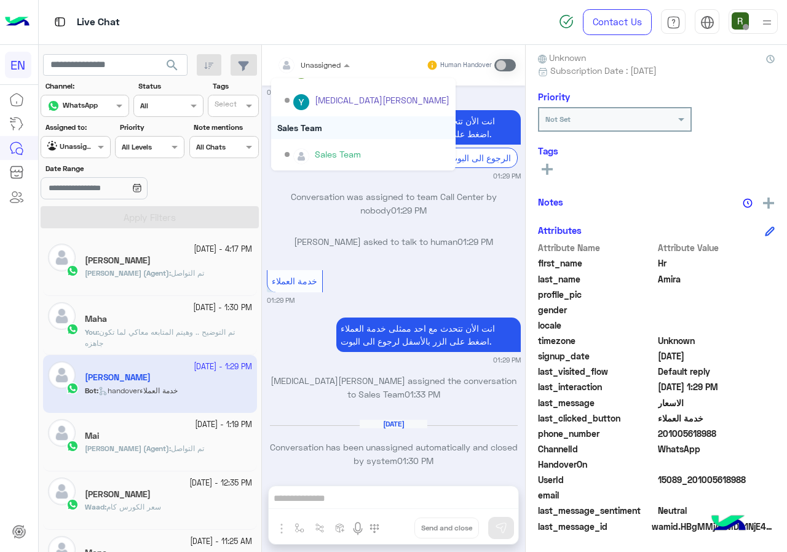
click at [312, 127] on div "Sales Team" at bounding box center [363, 127] width 184 height 23
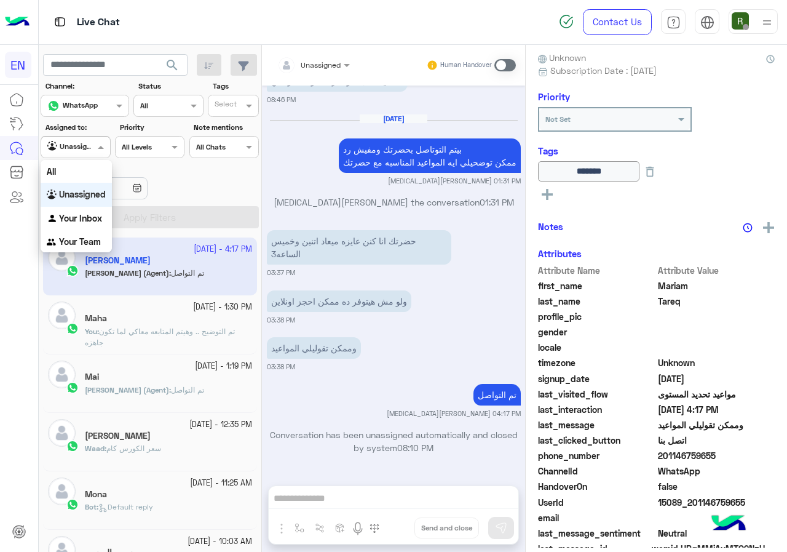
click at [96, 148] on span at bounding box center [102, 146] width 15 height 13
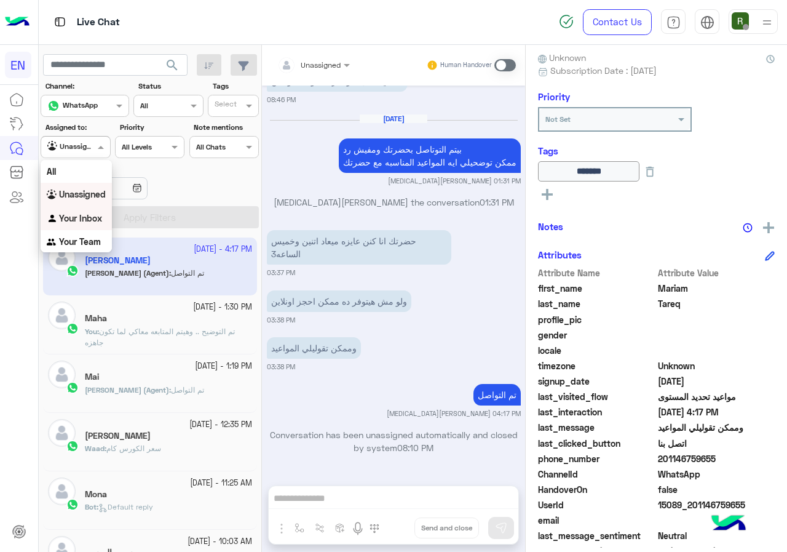
click at [95, 214] on b "Your Inbox" at bounding box center [80, 218] width 43 height 10
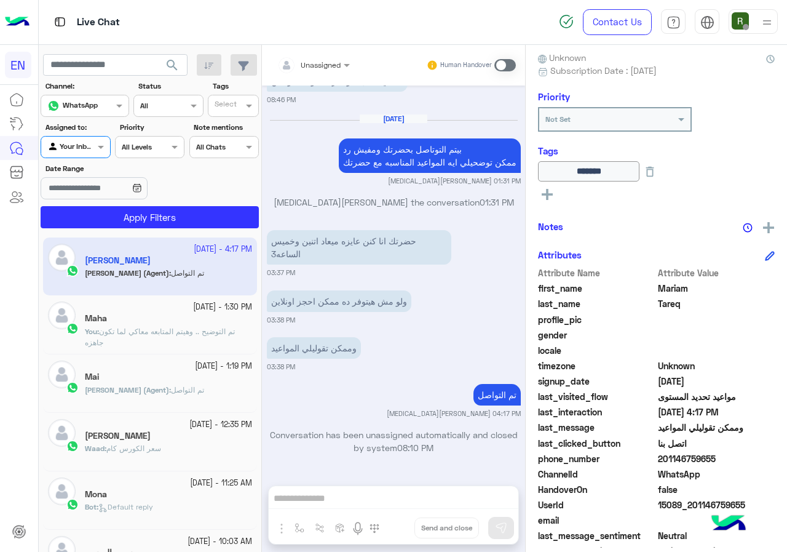
click at [112, 231] on app-inbox-users-filters "search Channel: Channel WhatsApp Status Channel All Tags Select Assigned to: Ag…" at bounding box center [150, 139] width 223 height 188
click at [113, 219] on button "Apply Filters" at bounding box center [150, 217] width 218 height 22
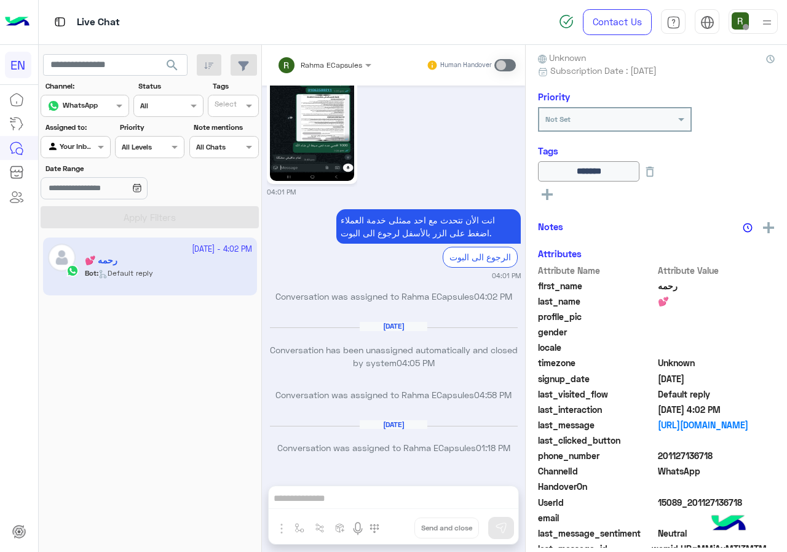
click at [90, 148] on div at bounding box center [75, 146] width 68 height 12
click at [80, 232] on div "Your Team" at bounding box center [76, 242] width 71 height 24
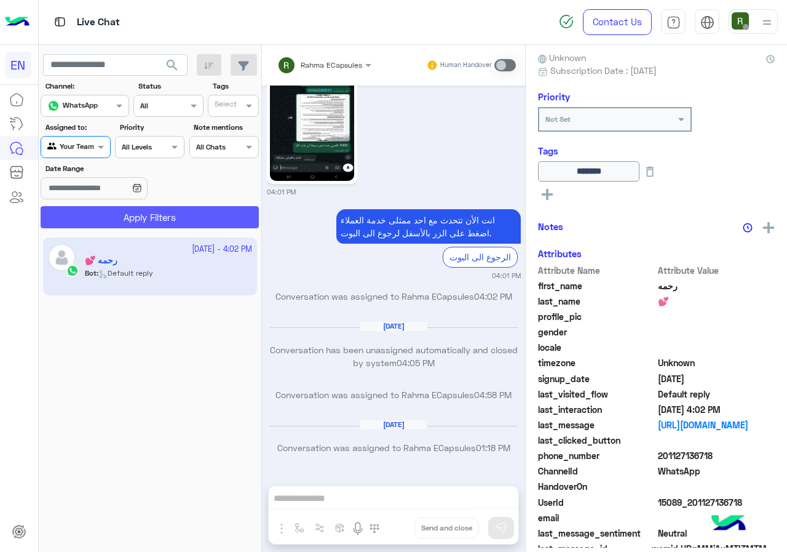
click at [92, 219] on button "Apply Filters" at bounding box center [150, 217] width 218 height 22
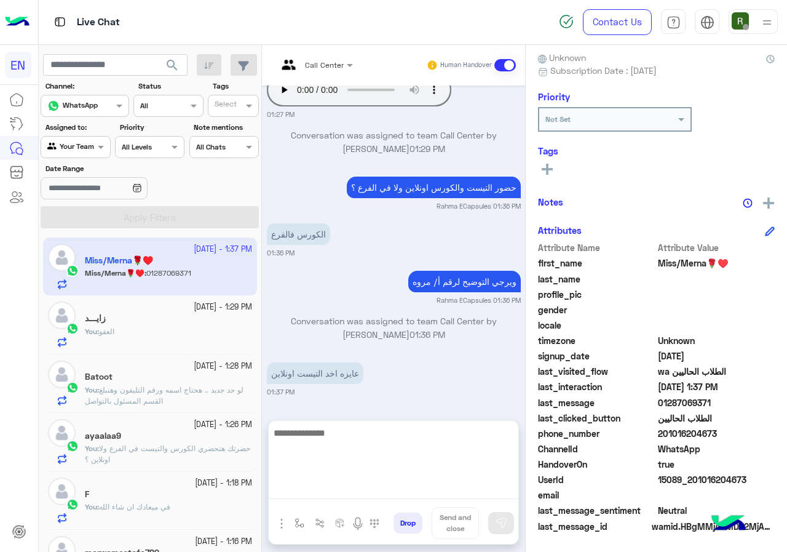
click at [429, 489] on textarea at bounding box center [394, 462] width 250 height 74
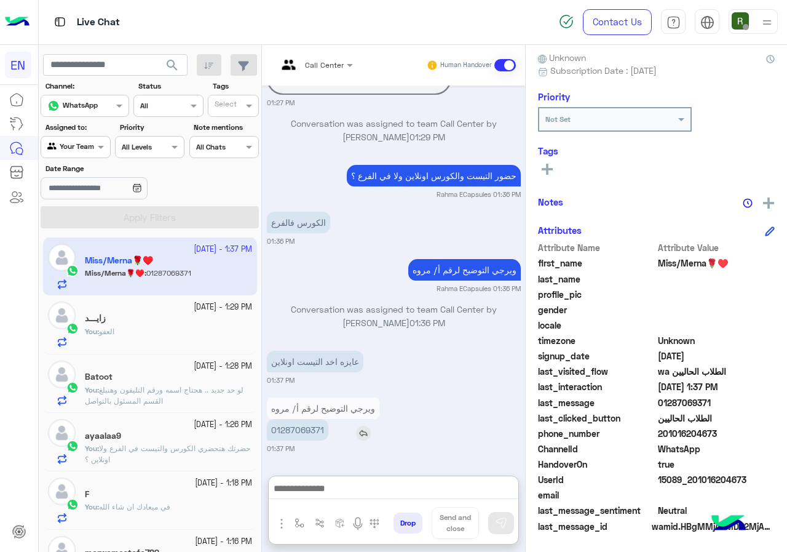
click at [309, 419] on p "01287069371" at bounding box center [297, 430] width 61 height 22
click at [309, 370] on div "[DATE] من فضلك قم بالأختيار بالفرع المناسب 📍👨‍💼 الدقى مدينة نصر المعادى 01:24 P…" at bounding box center [393, 274] width 263 height 378
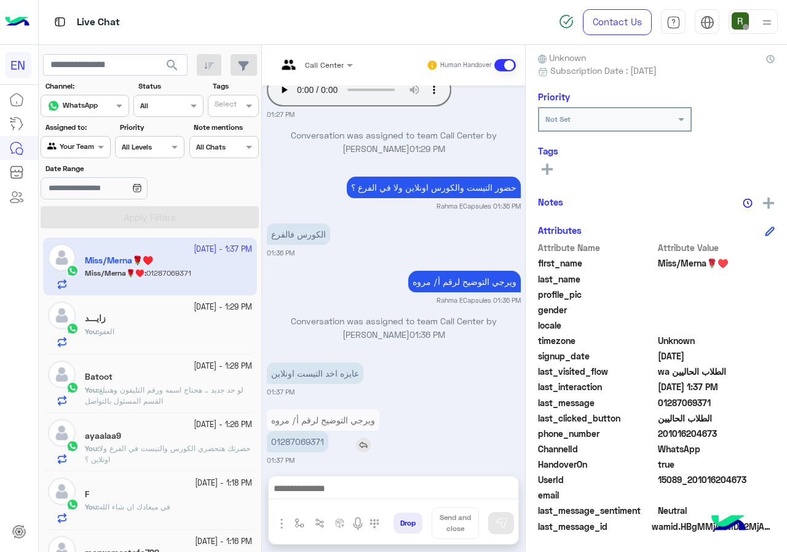
click at [304, 430] on p "01287069371" at bounding box center [297, 441] width 61 height 22
click at [363, 479] on div at bounding box center [394, 491] width 250 height 31
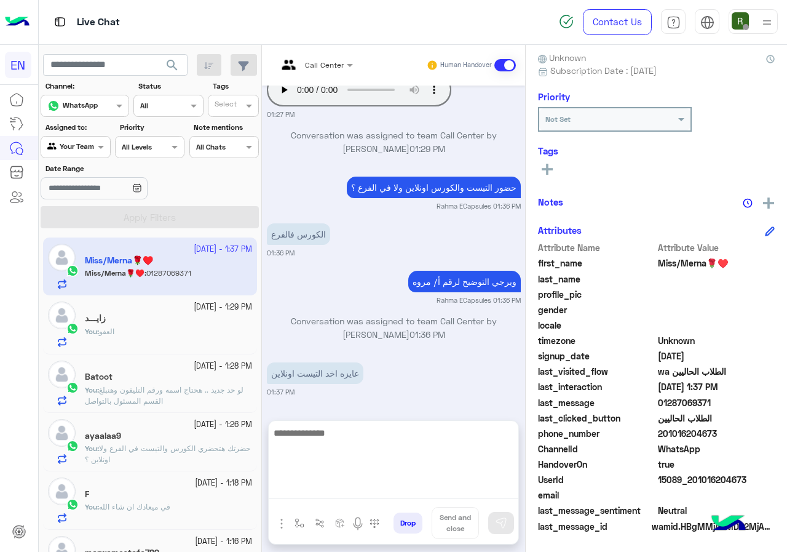
click at [362, 485] on textarea at bounding box center [394, 462] width 250 height 74
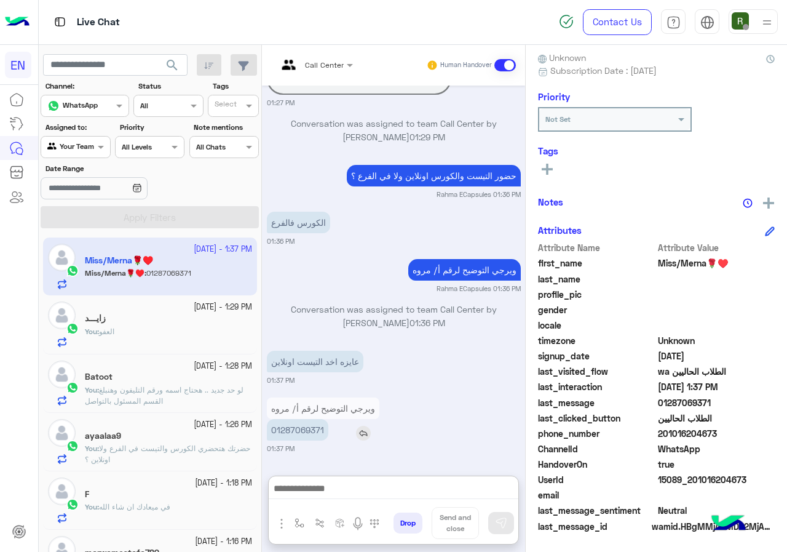
click at [306, 419] on p "01287069371" at bounding box center [297, 430] width 61 height 22
click at [306, 394] on div "ويرجي التوضيح لرقم أ/ مروه 01287069371" at bounding box center [333, 418] width 132 height 49
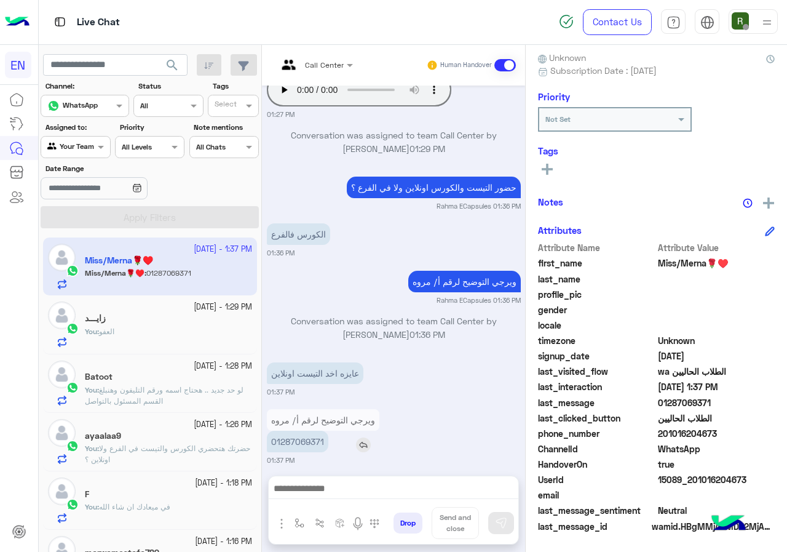
click at [298, 431] on p "01287069371" at bounding box center [297, 441] width 61 height 22
drag, startPoint x: 298, startPoint y: 431, endPoint x: 371, endPoint y: 272, distance: 174.4
click at [371, 277] on img at bounding box center [373, 284] width 15 height 15
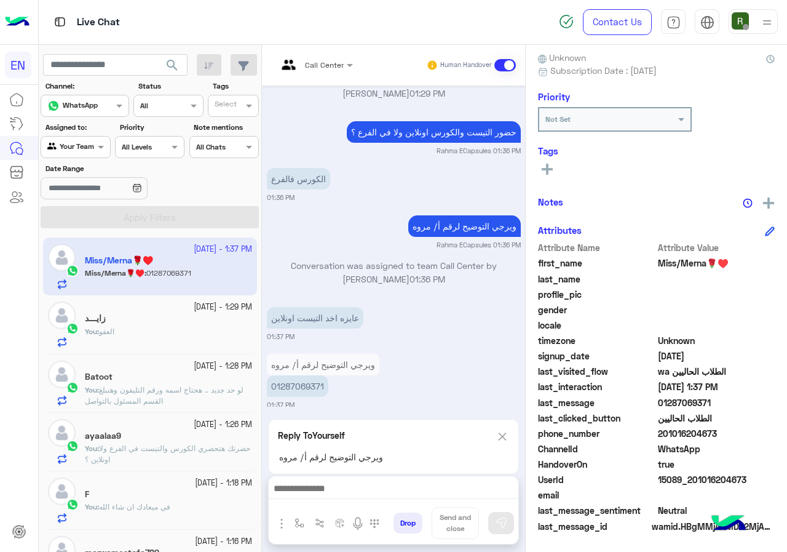
click at [512, 436] on div "Reply To Yourself ويرجي التوضيح لرقم أ/ مروه" at bounding box center [393, 446] width 251 height 55
click at [502, 438] on img at bounding box center [503, 436] width 14 height 15
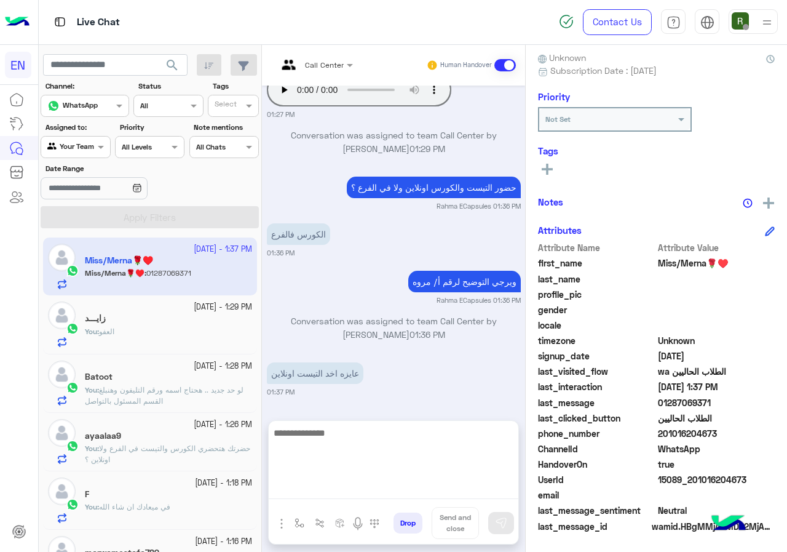
click at [342, 497] on textarea at bounding box center [394, 462] width 250 height 74
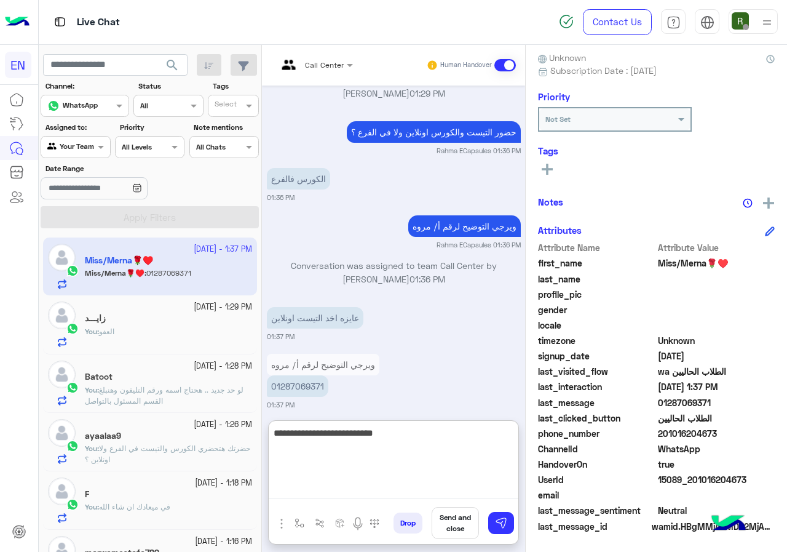
type textarea "**********"
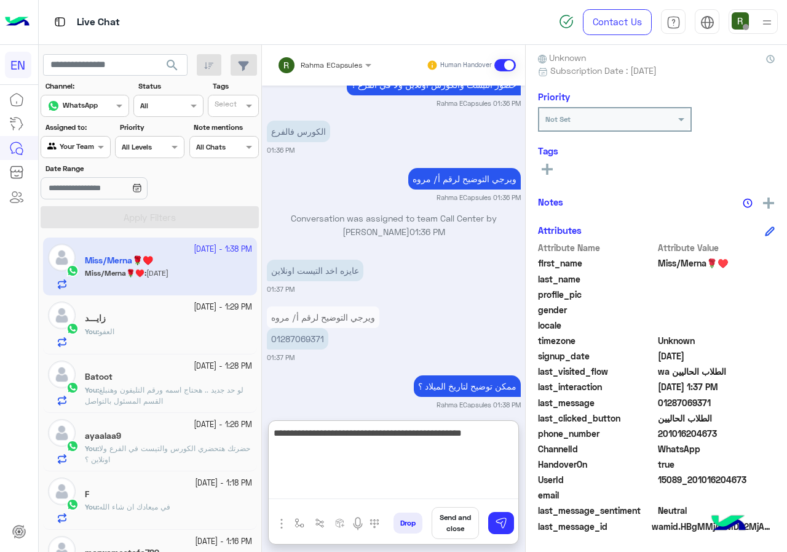
scroll to position [831, 0]
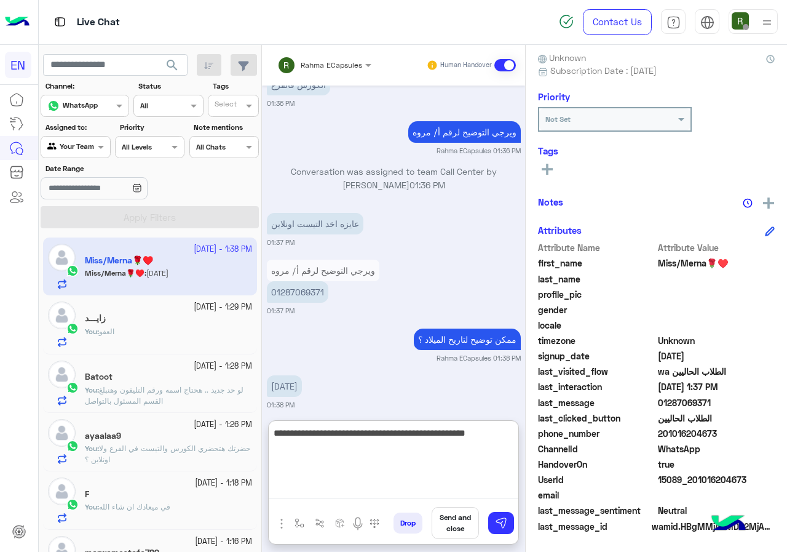
type textarea "**********"
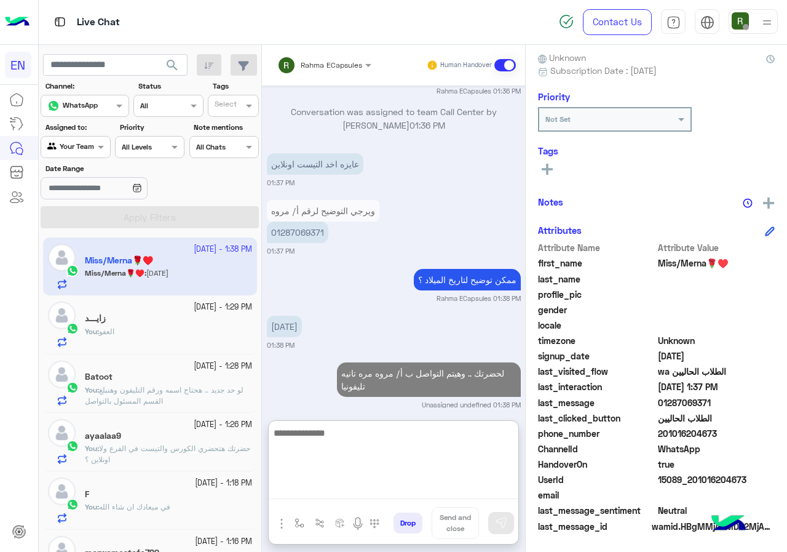
type textarea "*"
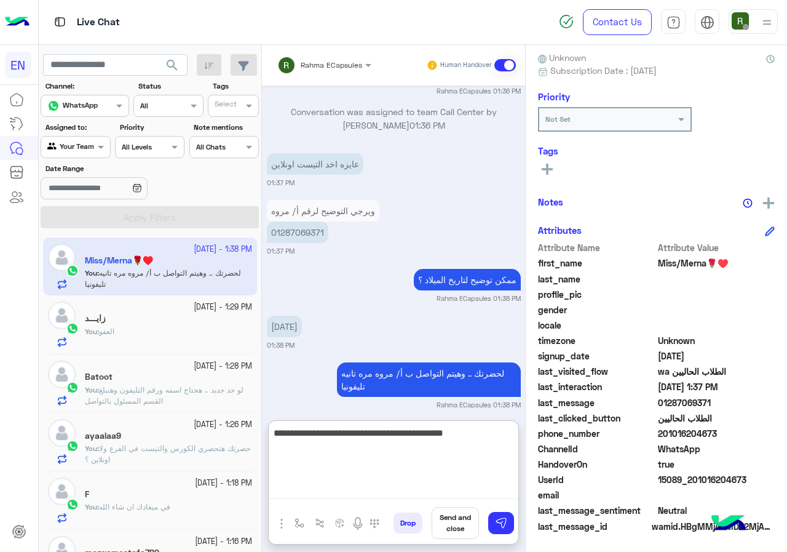
type textarea "**********"
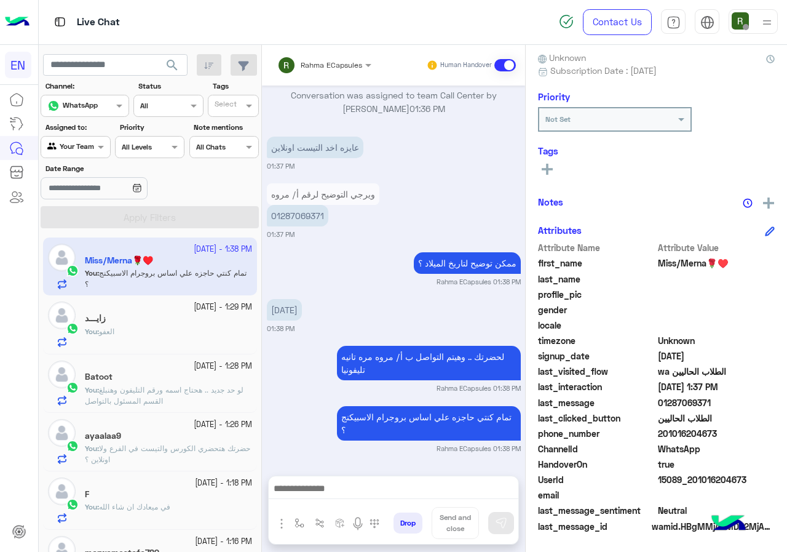
click at [108, 4] on div "Live Chat" at bounding box center [288, 22] width 499 height 44
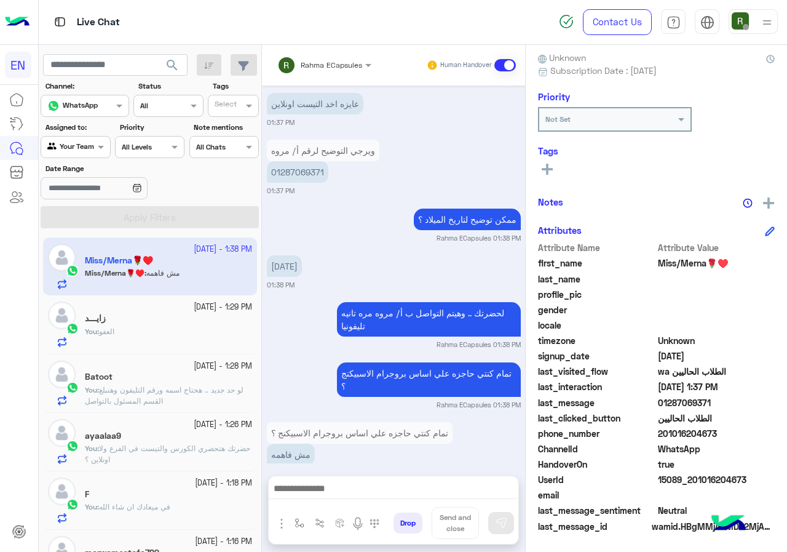
scroll to position [950, 0]
click at [309, 162] on p "01287069371" at bounding box center [297, 173] width 61 height 22
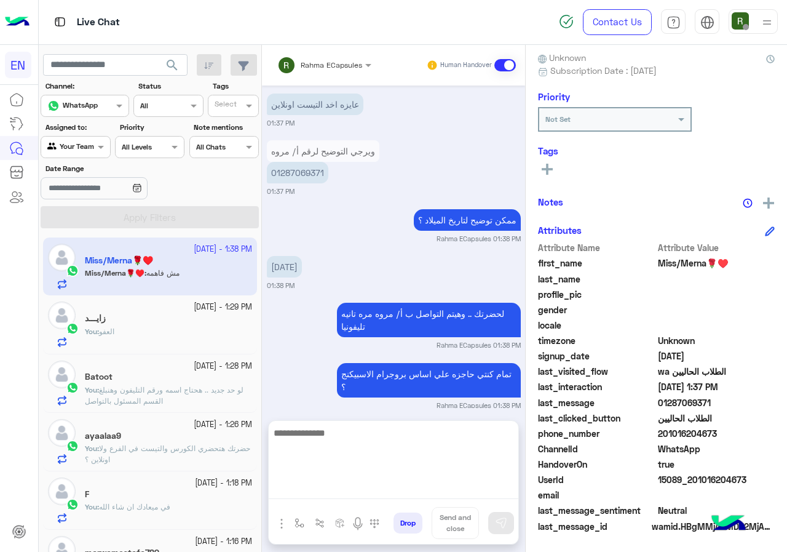
click at [365, 491] on textarea at bounding box center [394, 462] width 250 height 74
type textarea "*"
type textarea "**********"
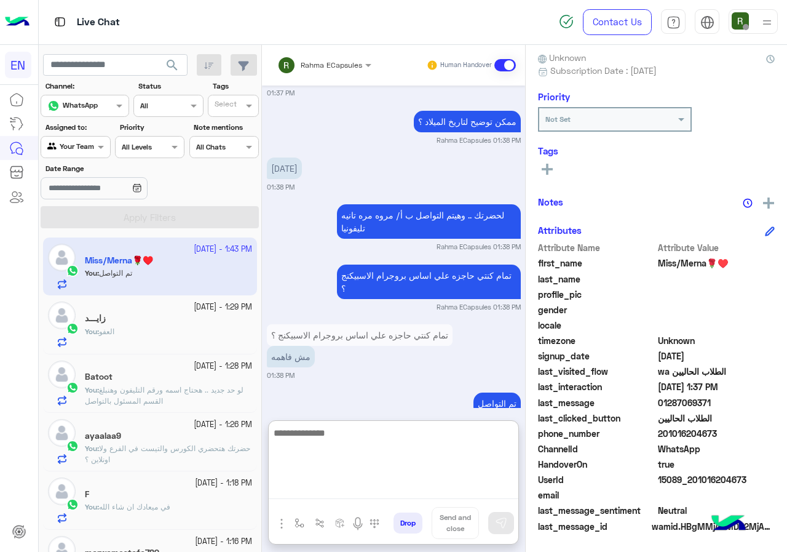
scroll to position [1053, 0]
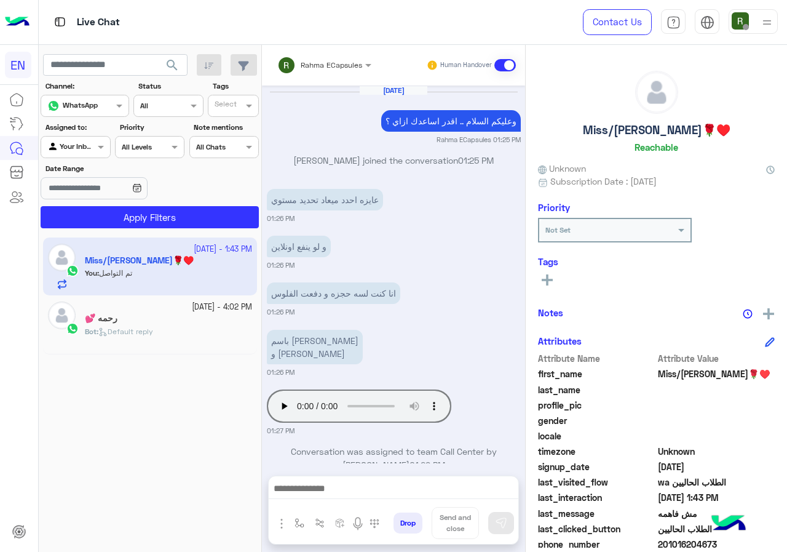
scroll to position [644, 0]
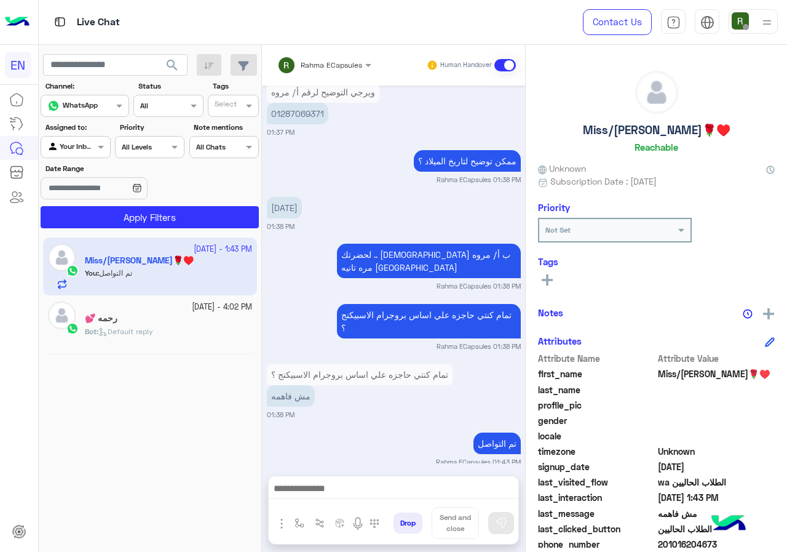
click at [312, 62] on input "text" at bounding box center [308, 63] width 62 height 11
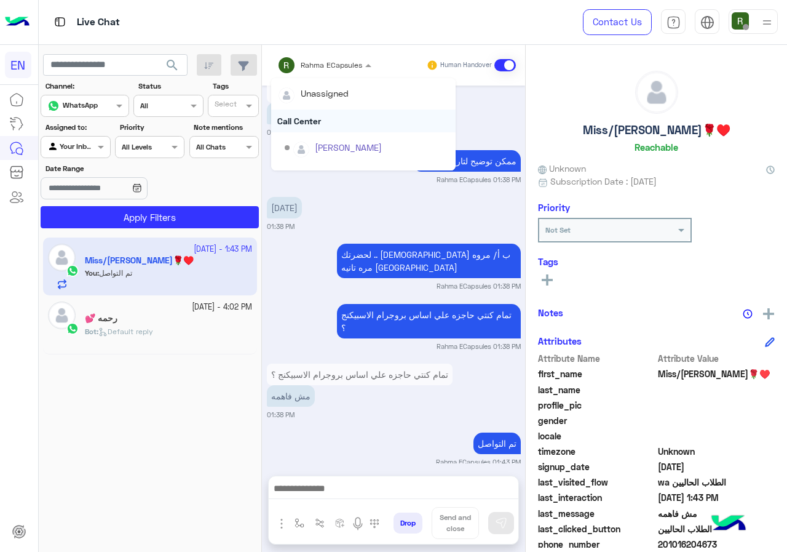
click at [331, 114] on div "Call Center" at bounding box center [363, 120] width 184 height 23
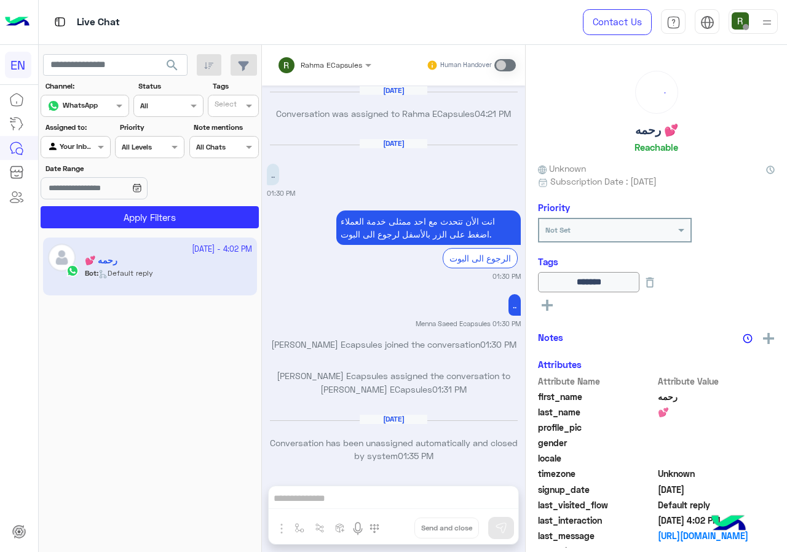
scroll to position [783, 0]
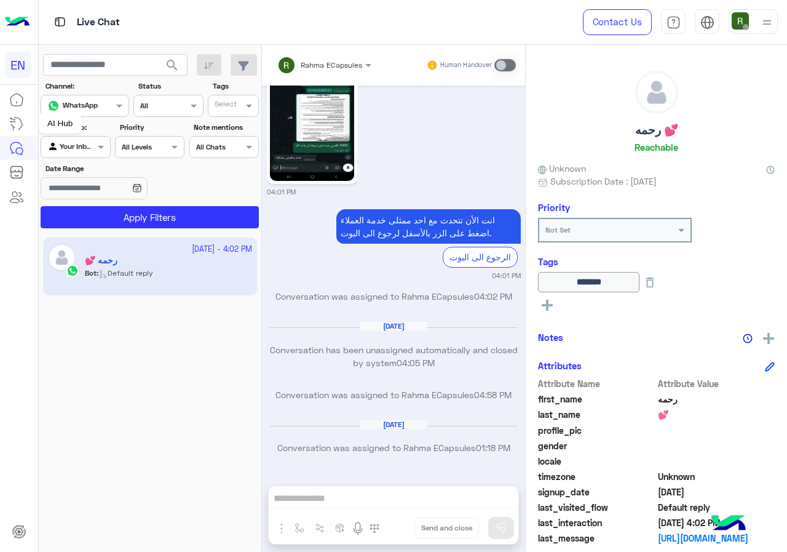
click at [66, 143] on input "text" at bounding box center [61, 145] width 28 height 11
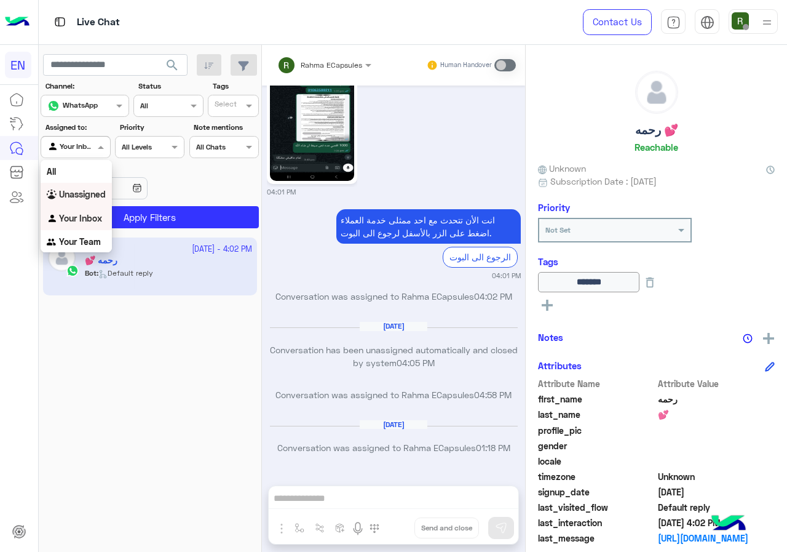
click at [85, 198] on b "Unassigned" at bounding box center [82, 194] width 47 height 10
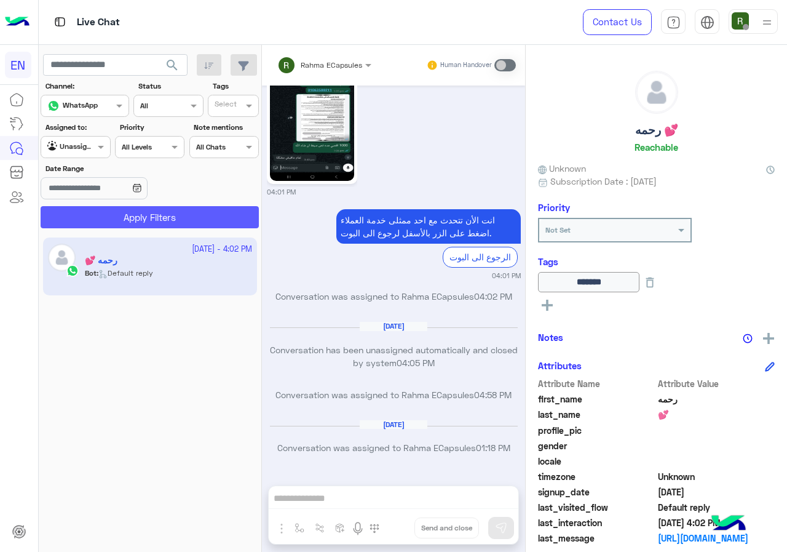
click at [103, 210] on button "Apply Filters" at bounding box center [150, 217] width 218 height 22
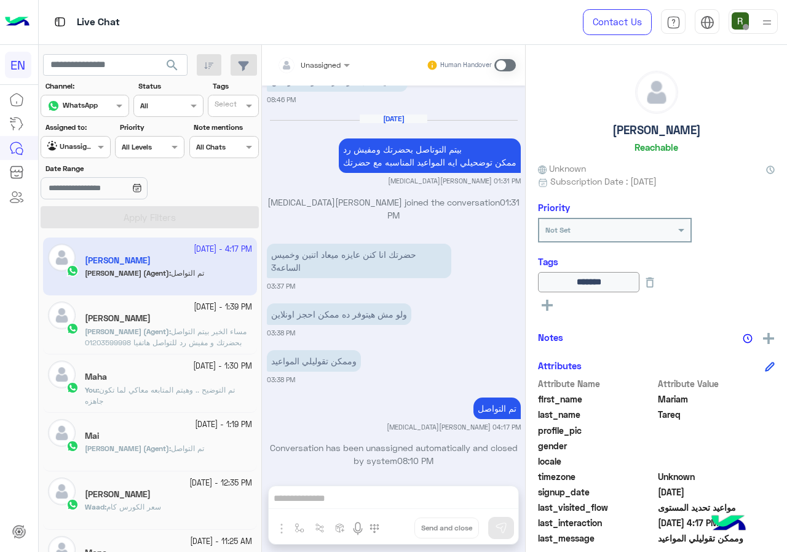
click at [74, 138] on div "Agent Filter Unassigned" at bounding box center [75, 147] width 69 height 22
click at [77, 212] on div "Your Inbox" at bounding box center [76, 219] width 71 height 24
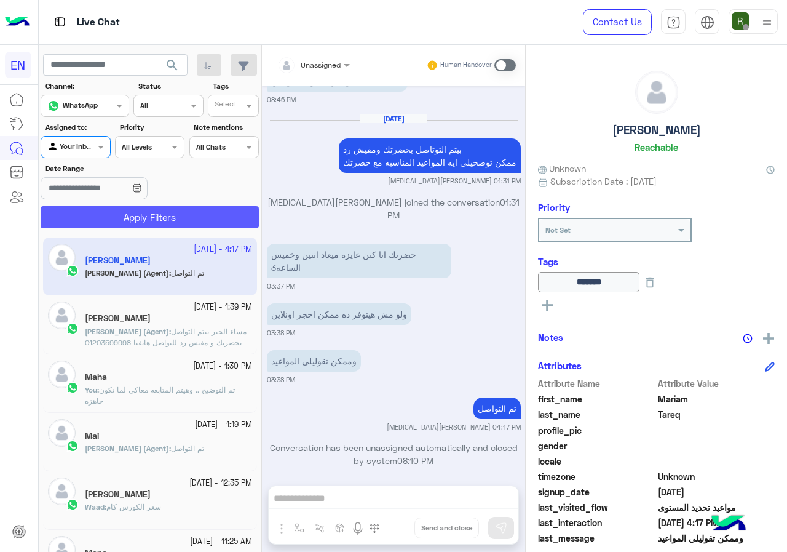
click at [89, 208] on button "Apply Filters" at bounding box center [150, 217] width 218 height 22
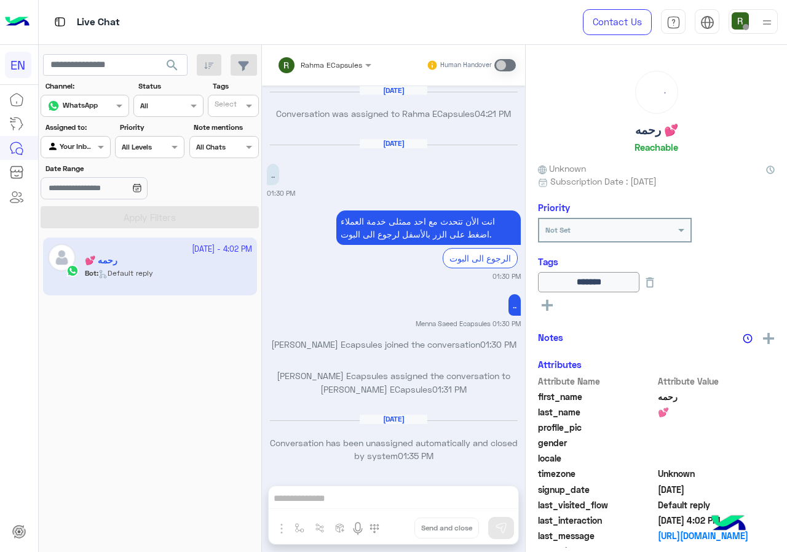
scroll to position [783, 0]
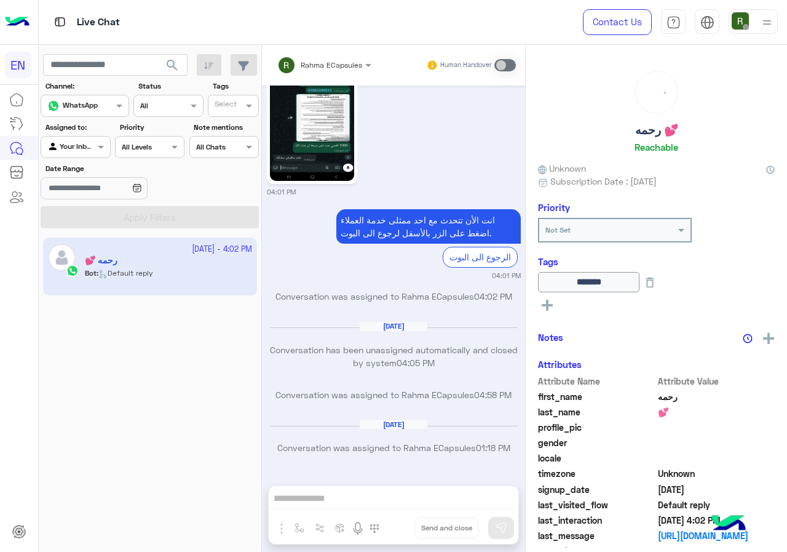
click at [82, 158] on section "Channel: Channel WhatsApp Status Channel All Tags Select Assigned to: Agent Fil…" at bounding box center [150, 155] width 205 height 148
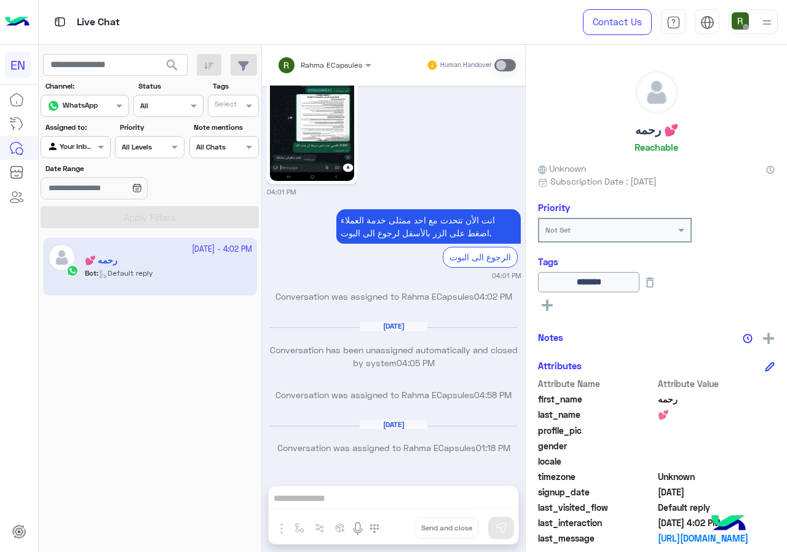
click at [90, 156] on div "Agent Filter Your Inbox" at bounding box center [75, 147] width 69 height 22
click at [93, 245] on b "Your Team" at bounding box center [80, 241] width 42 height 10
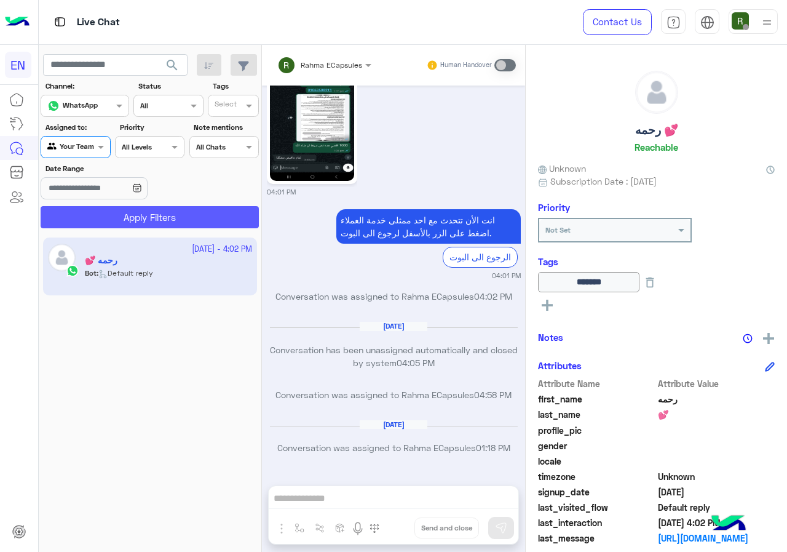
click at [101, 218] on button "Apply Filters" at bounding box center [150, 217] width 218 height 22
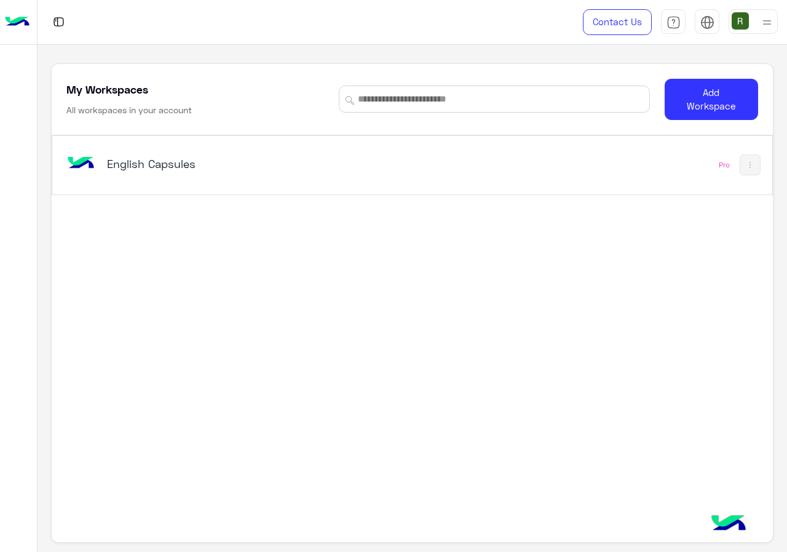
click at [391, 188] on div "English Capsules Pro" at bounding box center [411, 165] width 719 height 58
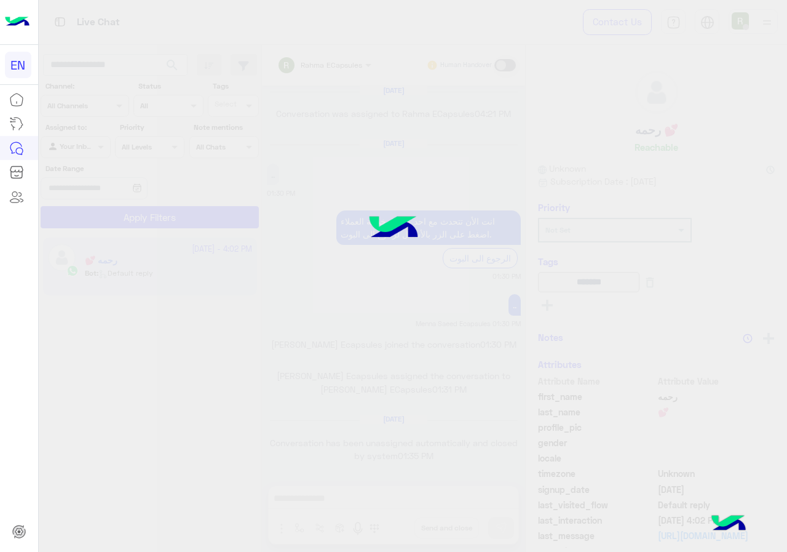
scroll to position [783, 0]
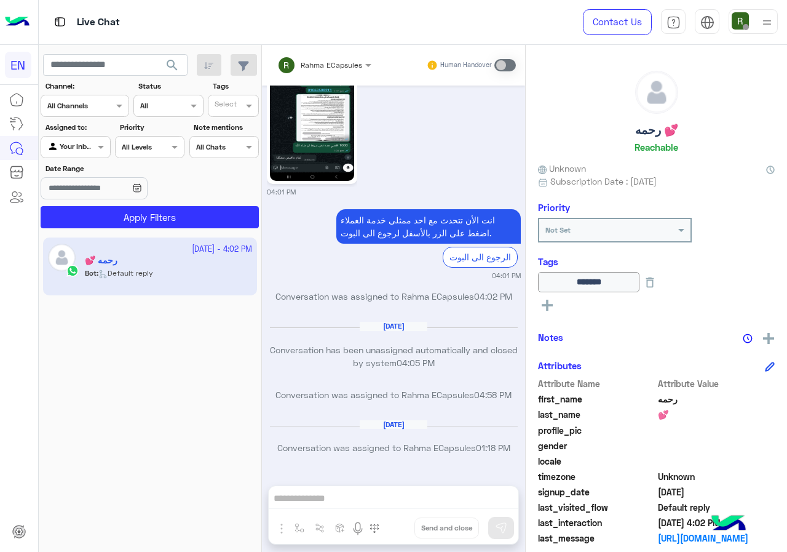
click at [94, 98] on div at bounding box center [84, 104] width 87 height 12
click at [94, 156] on b "WhatsApp" at bounding box center [83, 153] width 42 height 10
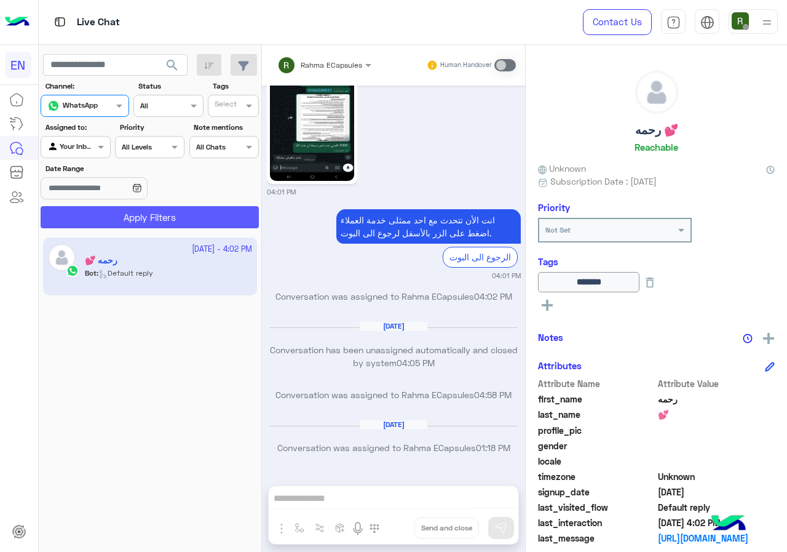
click at [116, 223] on button "Apply Filters" at bounding box center [150, 217] width 218 height 22
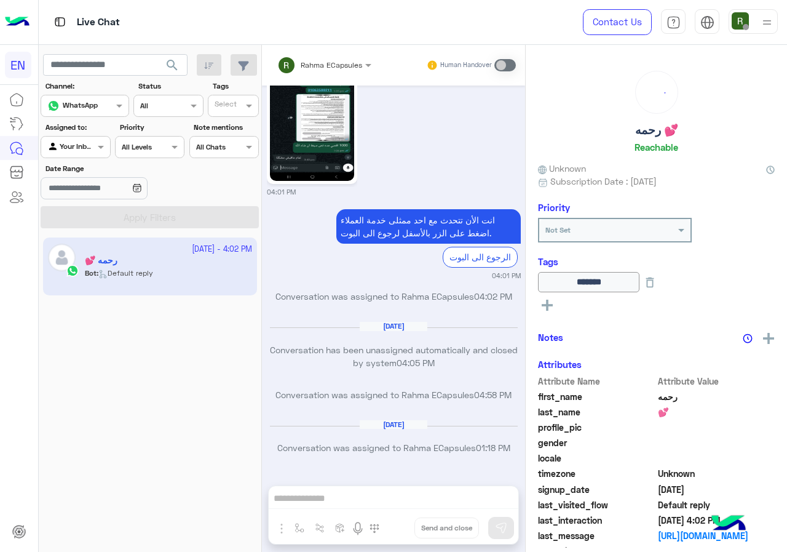
click at [88, 153] on div "Your Inbox" at bounding box center [70, 147] width 47 height 12
click at [87, 248] on div "Your Team" at bounding box center [76, 242] width 71 height 24
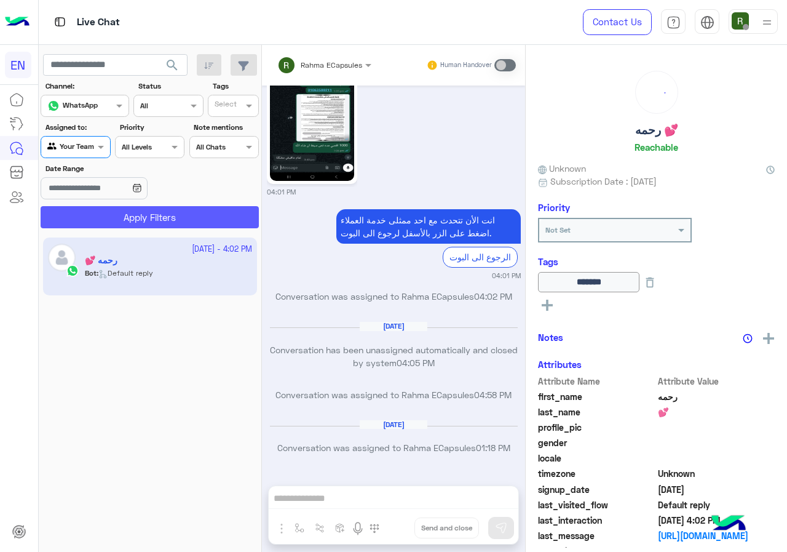
click at [96, 220] on button "Apply Filters" at bounding box center [150, 217] width 218 height 22
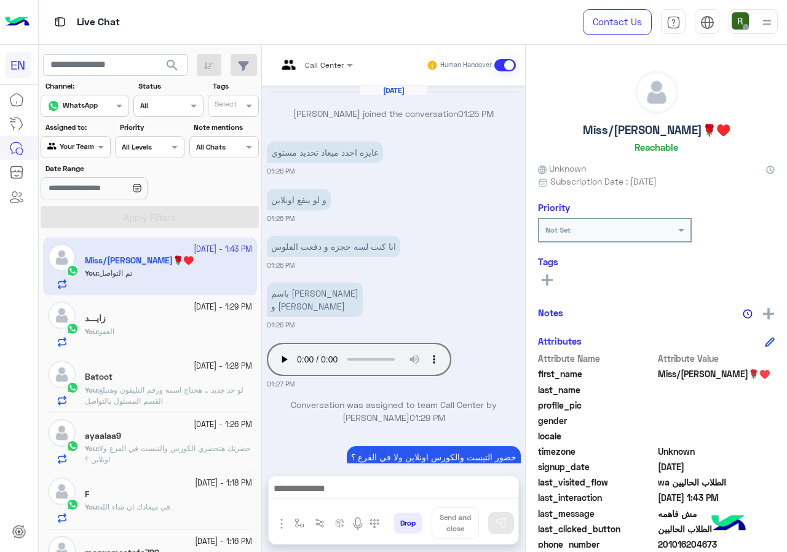
scroll to position [642, 0]
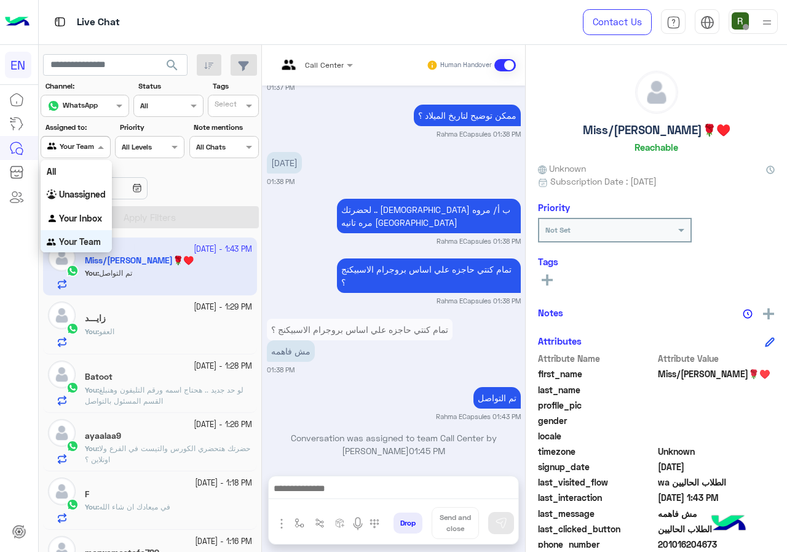
click at [80, 143] on div at bounding box center [75, 146] width 68 height 12
click at [84, 192] on b "Unassigned" at bounding box center [82, 193] width 47 height 10
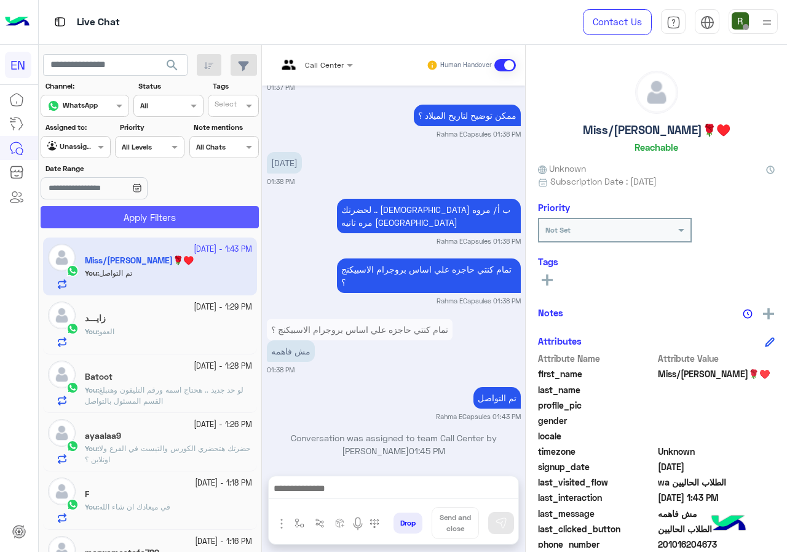
click at [105, 218] on button "Apply Filters" at bounding box center [150, 217] width 218 height 22
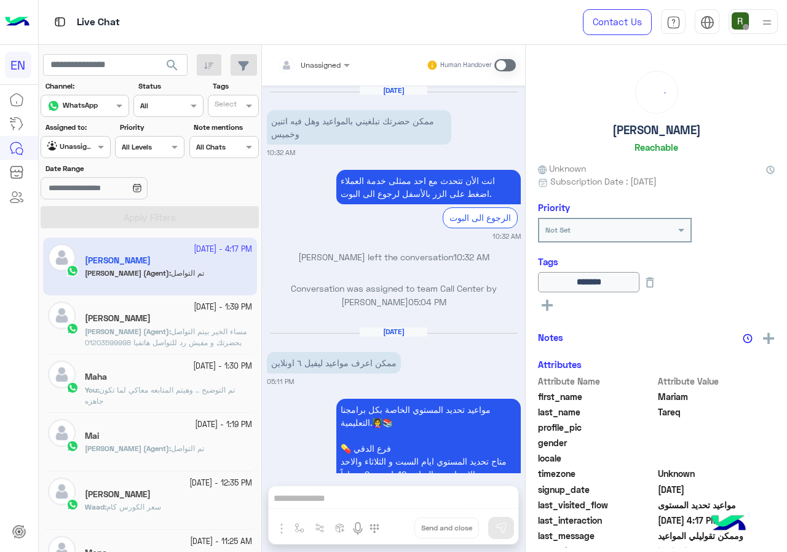
scroll to position [984, 0]
